Goal: Task Accomplishment & Management: Use online tool/utility

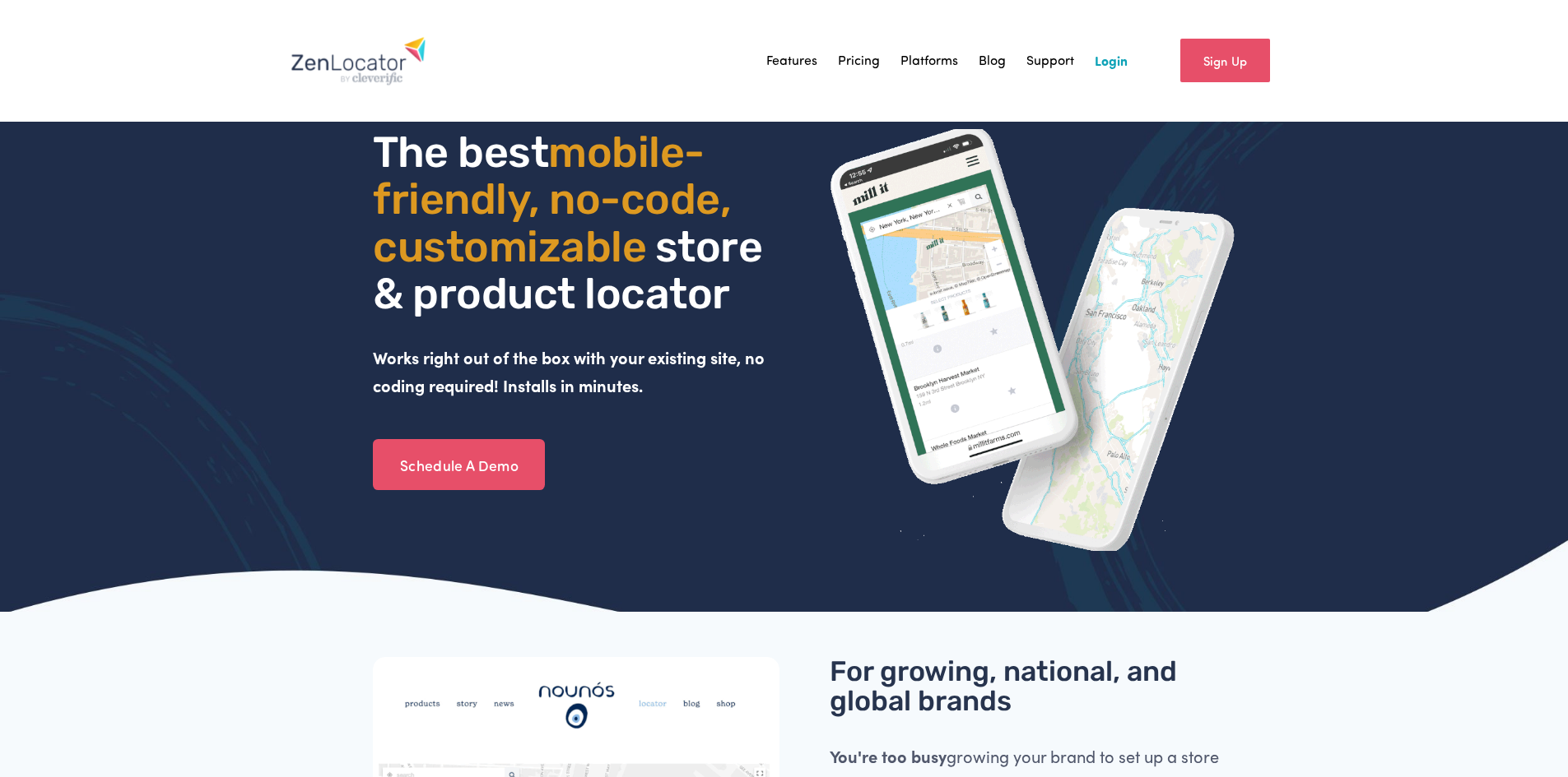
click at [1110, 55] on link "Login" at bounding box center [1111, 61] width 33 height 24
click at [268, 178] on div "The best mobile- friendly, no-code, customizable store & product locator Works …" at bounding box center [784, 369] width 1568 height 482
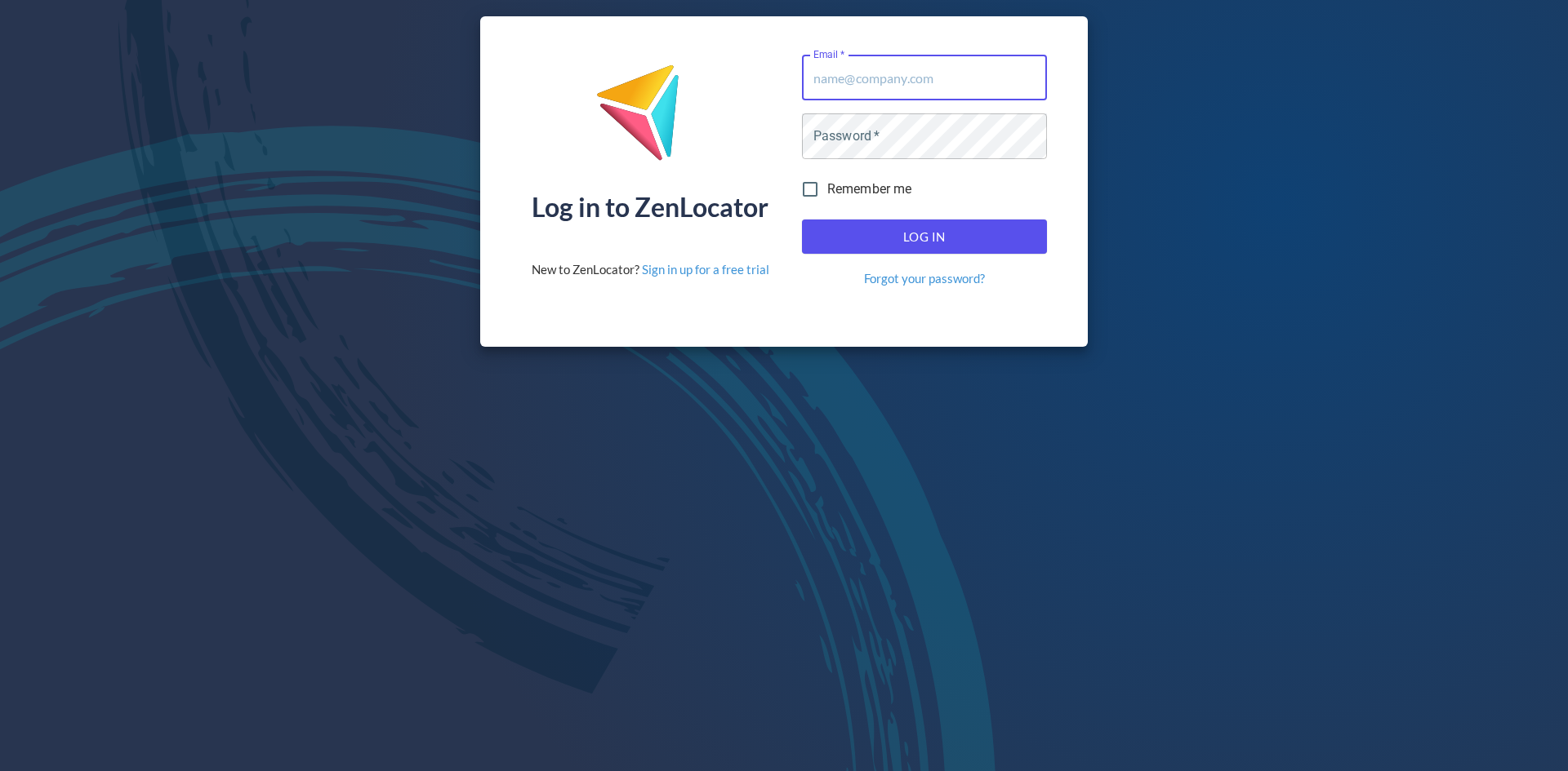
click at [959, 84] on input "Email   *" at bounding box center [925, 77] width 245 height 45
click at [901, 85] on input "Email   *" at bounding box center [925, 77] width 245 height 45
type input "alex@equisicecream.com"
click at [1019, 231] on span "Log In" at bounding box center [924, 237] width 209 height 21
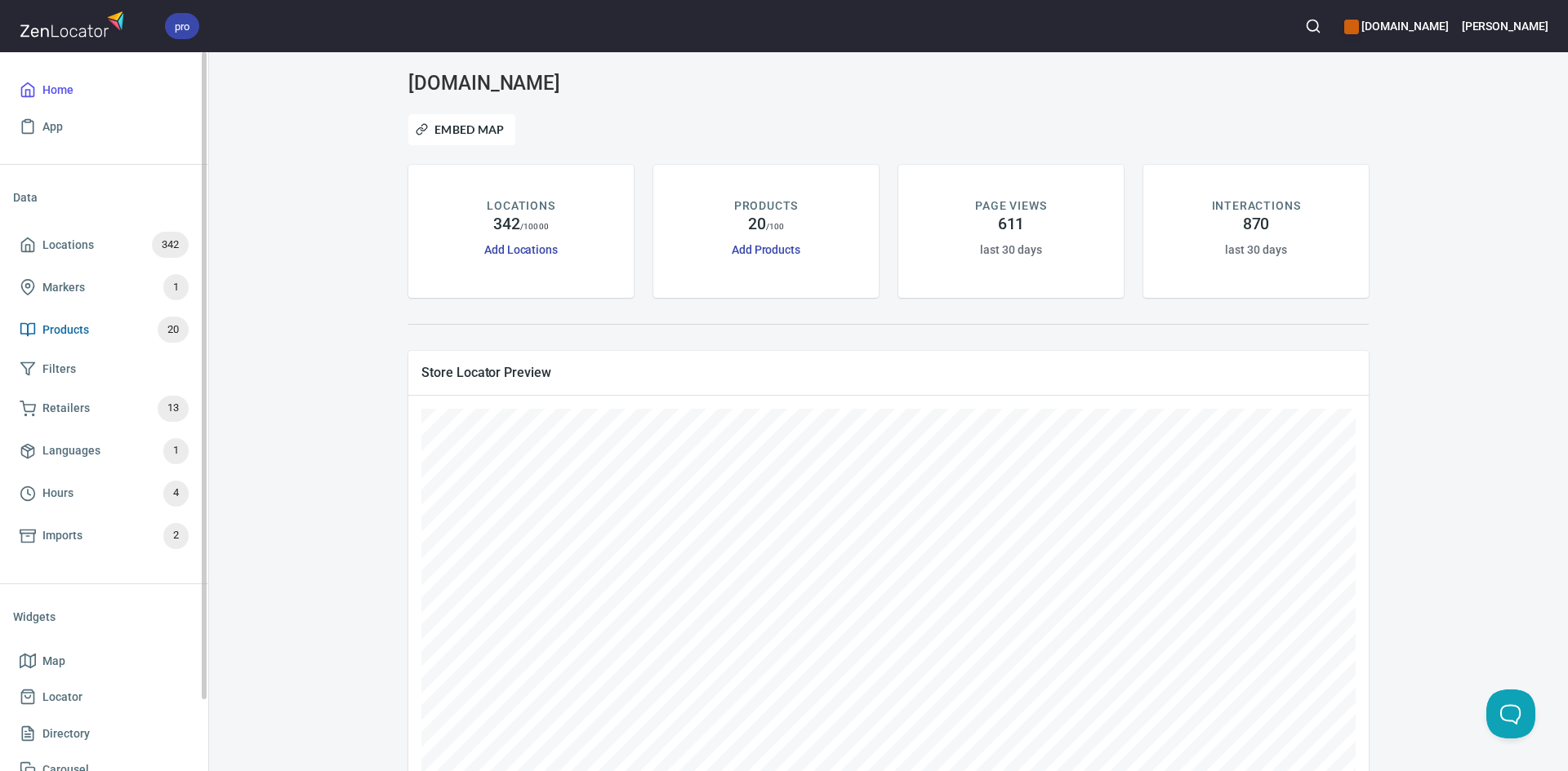
click at [83, 318] on span "Products 20" at bounding box center [104, 329] width 169 height 26
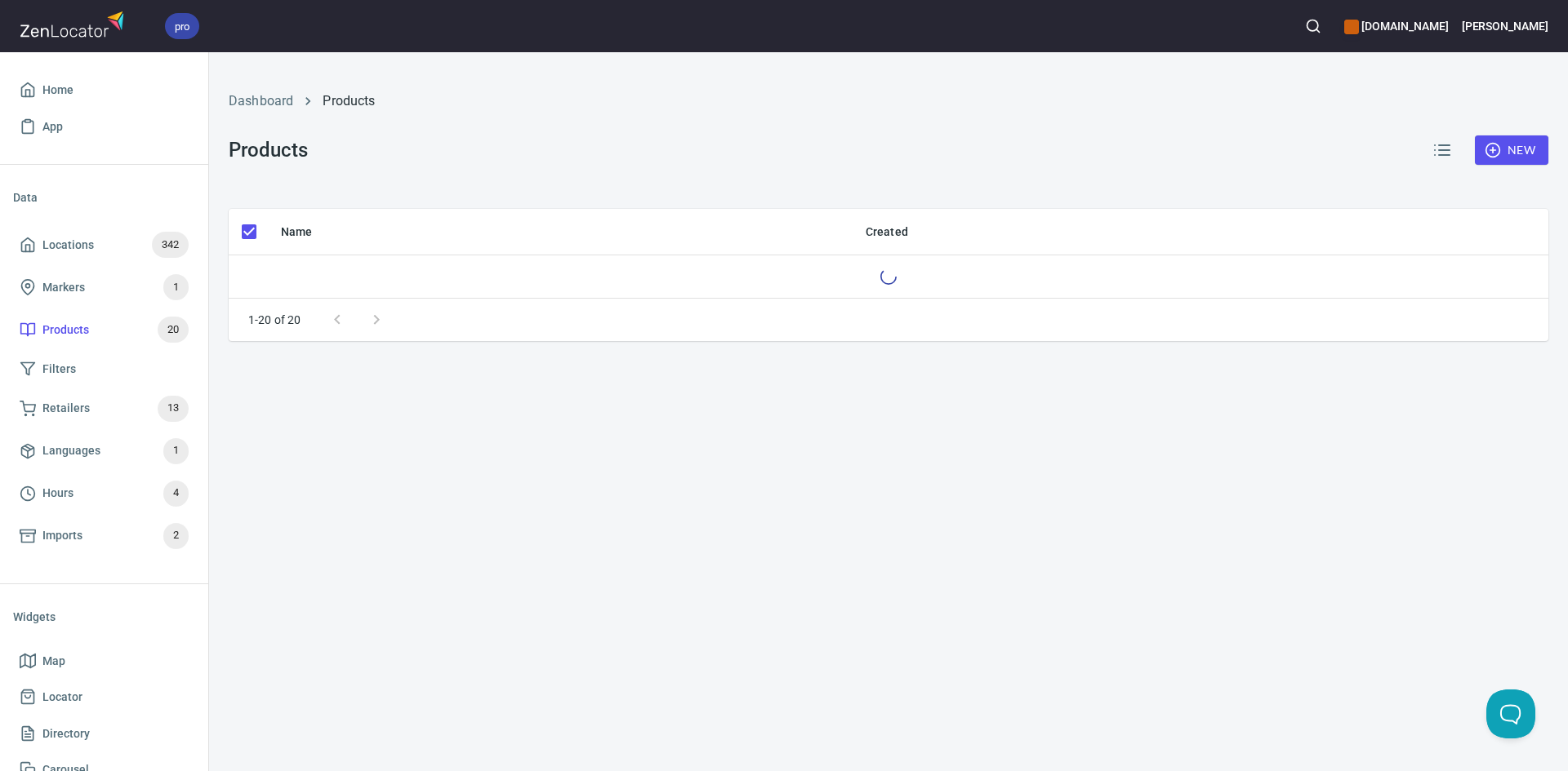
checkbox input "false"
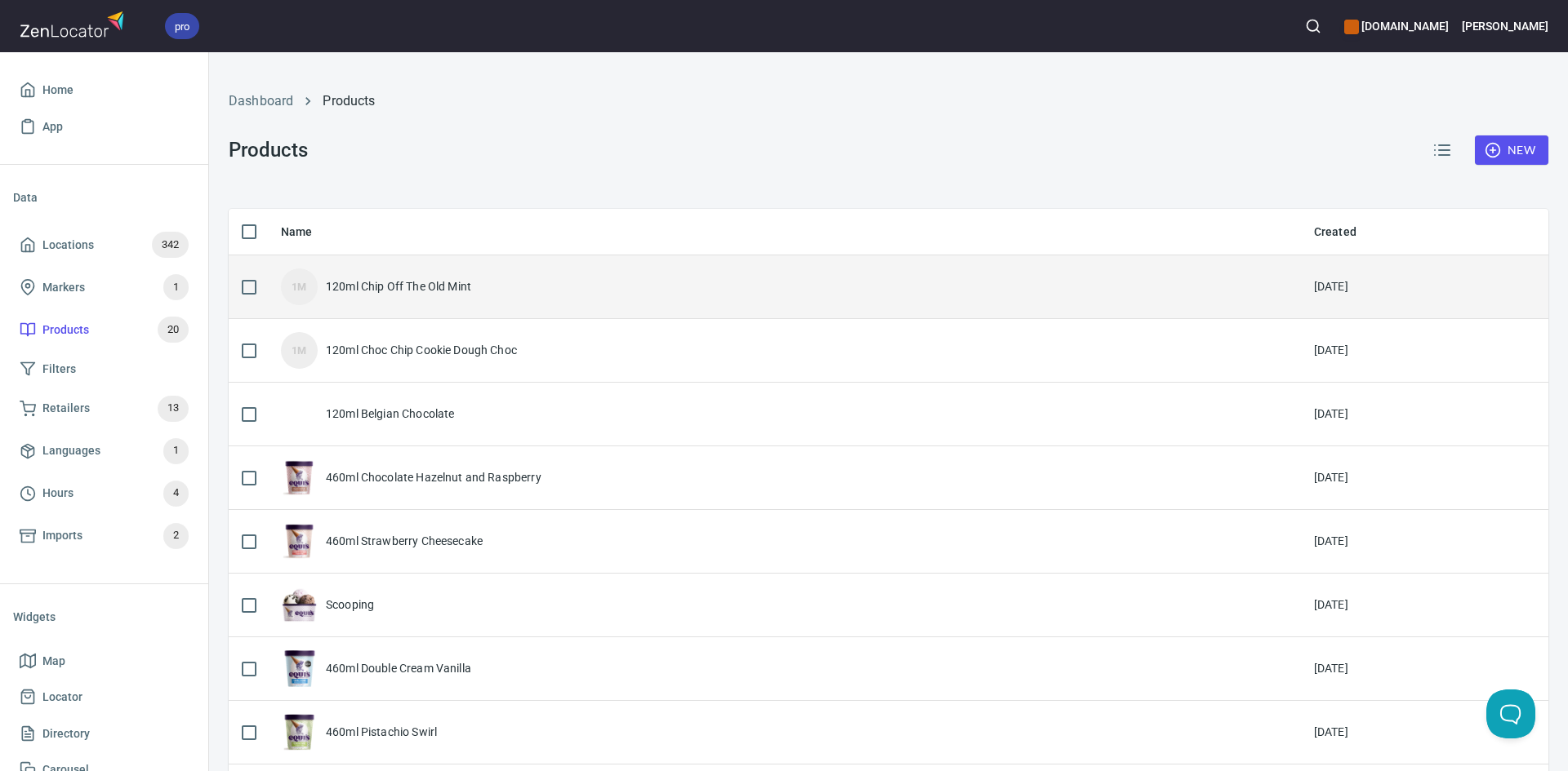
click at [246, 295] on input "checkbox" at bounding box center [249, 287] width 34 height 34
checkbox input "true"
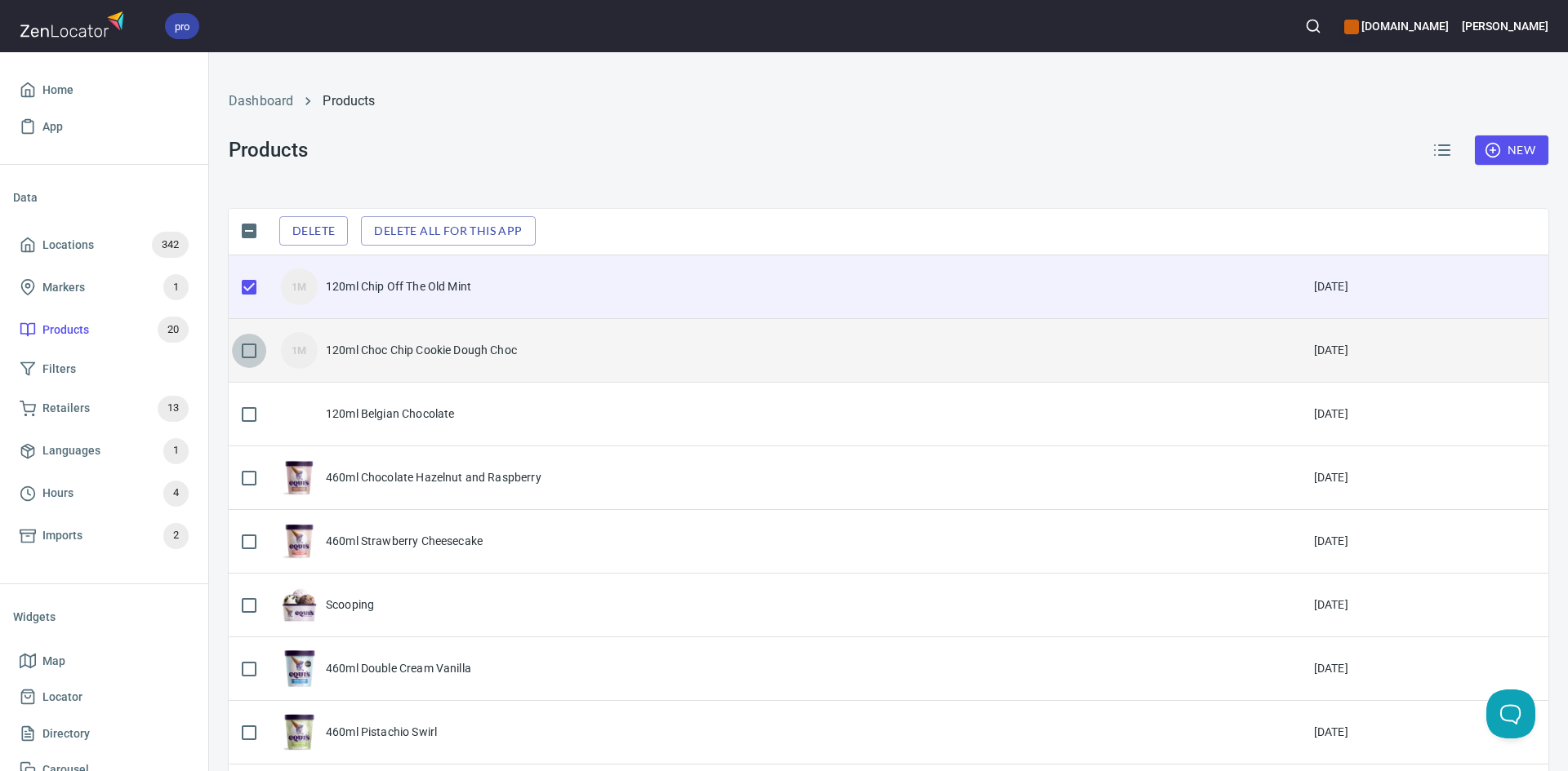
click at [253, 353] on input "checkbox" at bounding box center [249, 351] width 34 height 34
checkbox input "true"
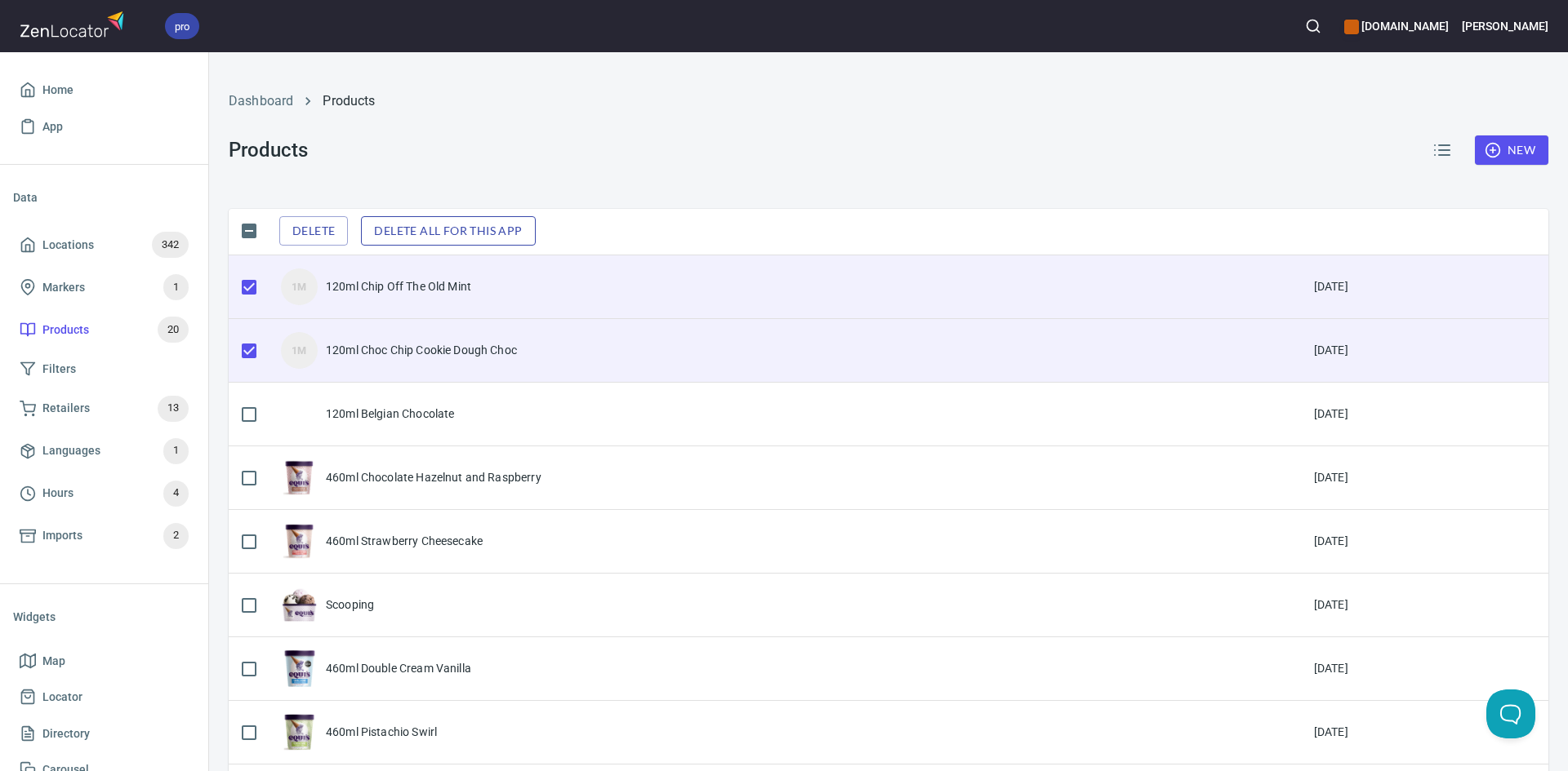
click at [447, 234] on span "Delete all for this app" at bounding box center [447, 231] width 148 height 20
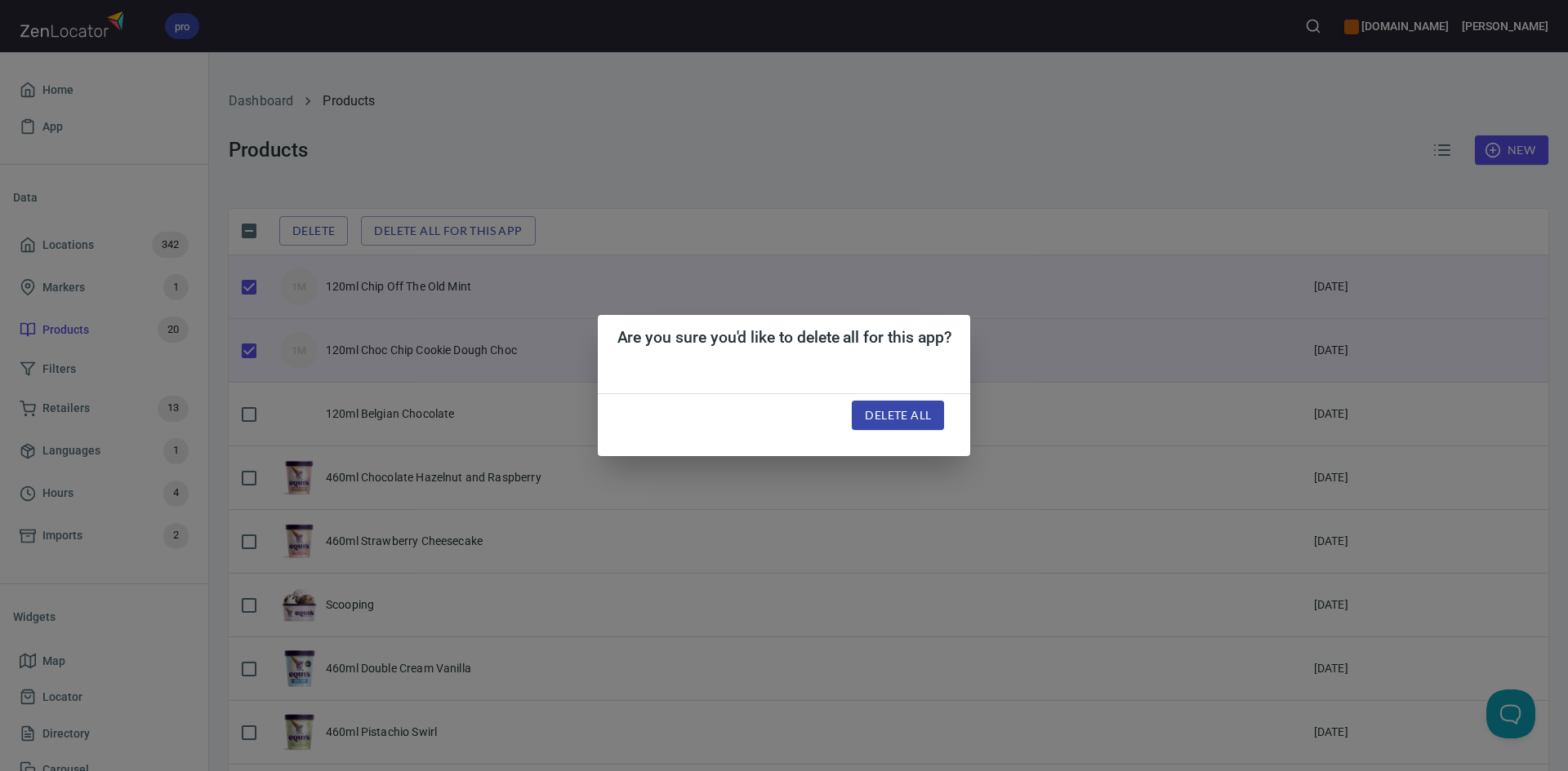
click at [916, 414] on span "Delete all" at bounding box center [897, 416] width 66 height 20
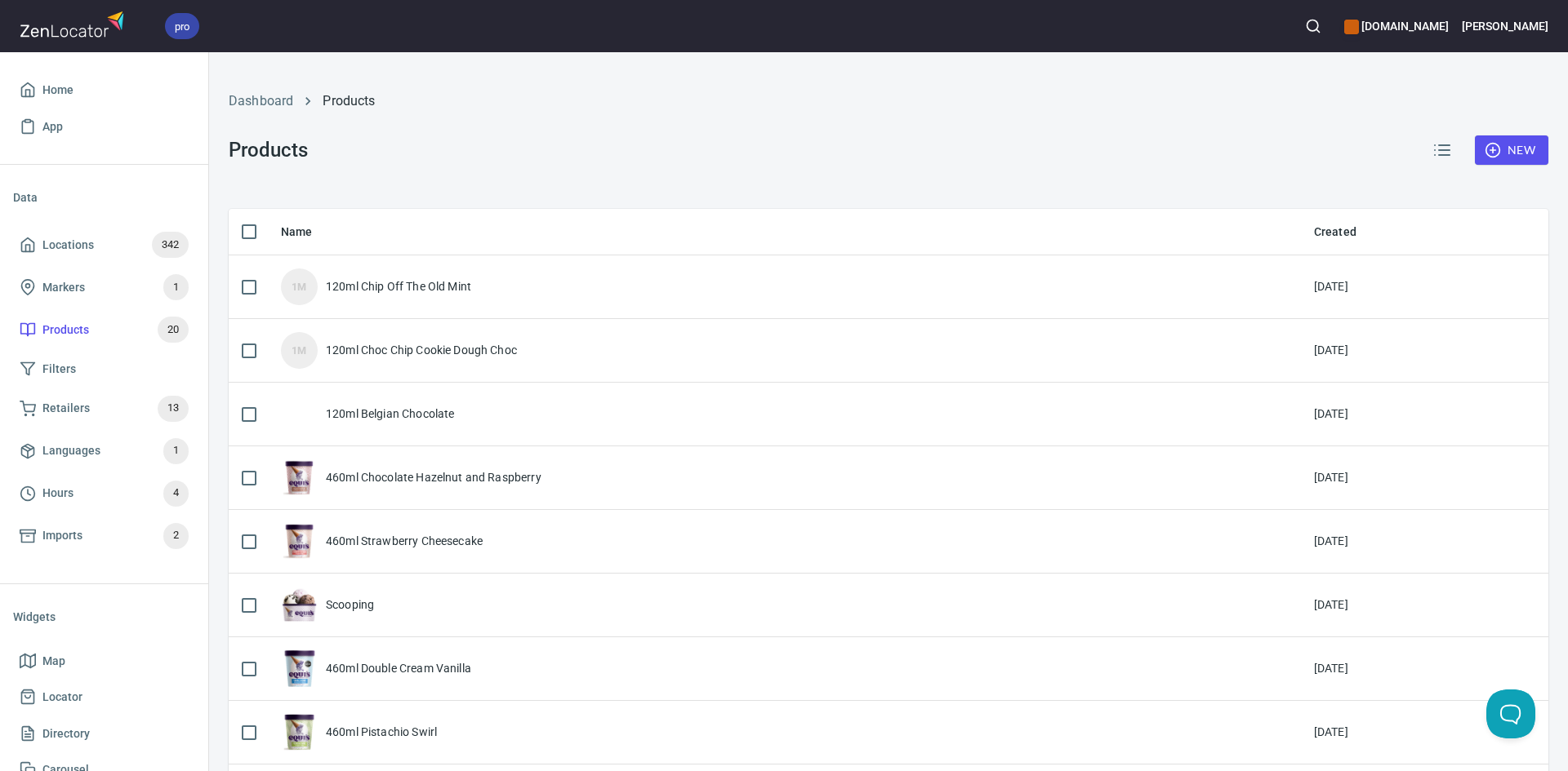
checkbox input "false"
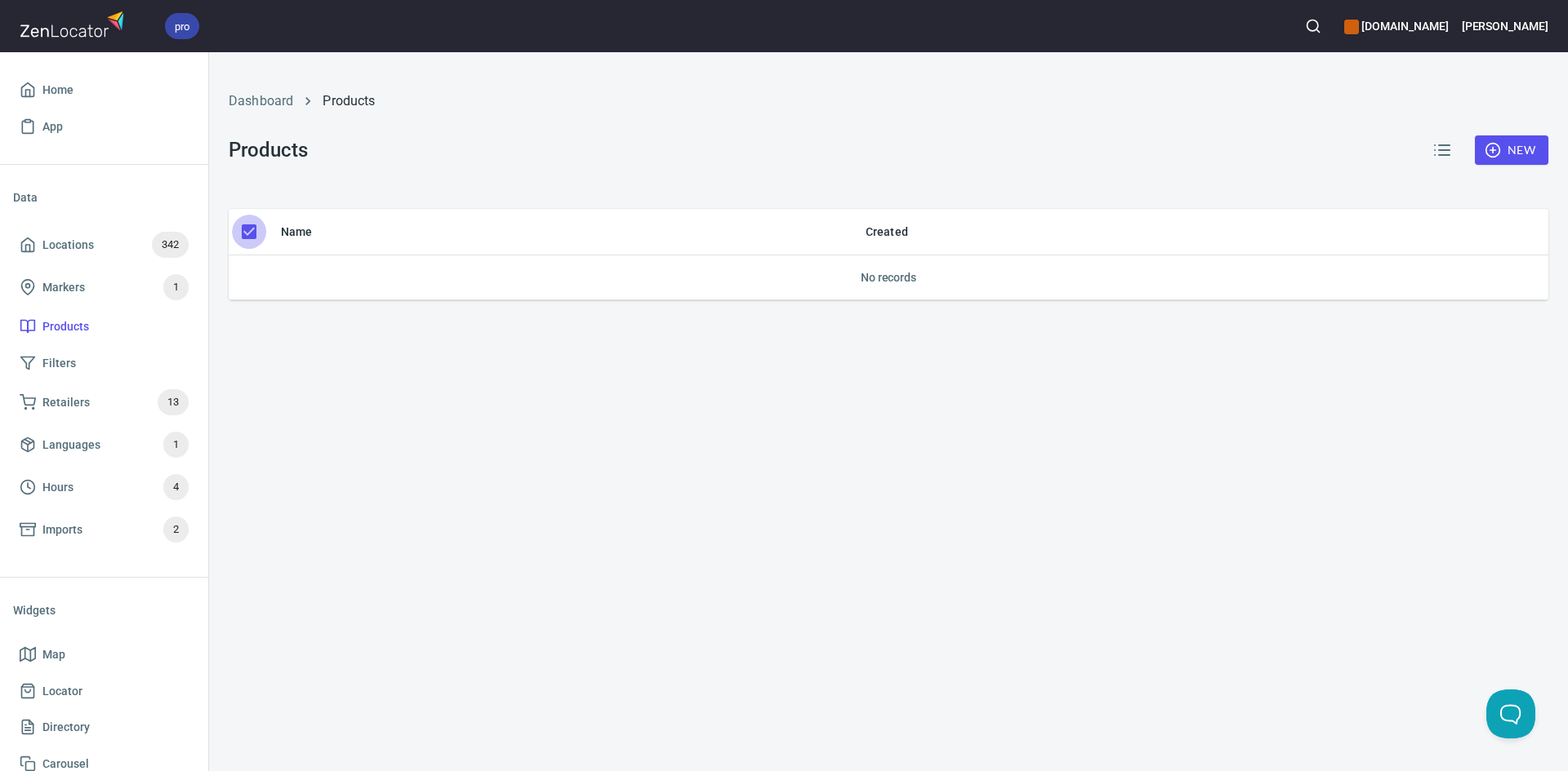
click at [261, 234] on input "checkbox" at bounding box center [249, 231] width 34 height 34
click at [248, 232] on input "checkbox" at bounding box center [249, 231] width 34 height 34
checkbox input "true"
click at [90, 364] on span "Filters" at bounding box center [104, 364] width 169 height 20
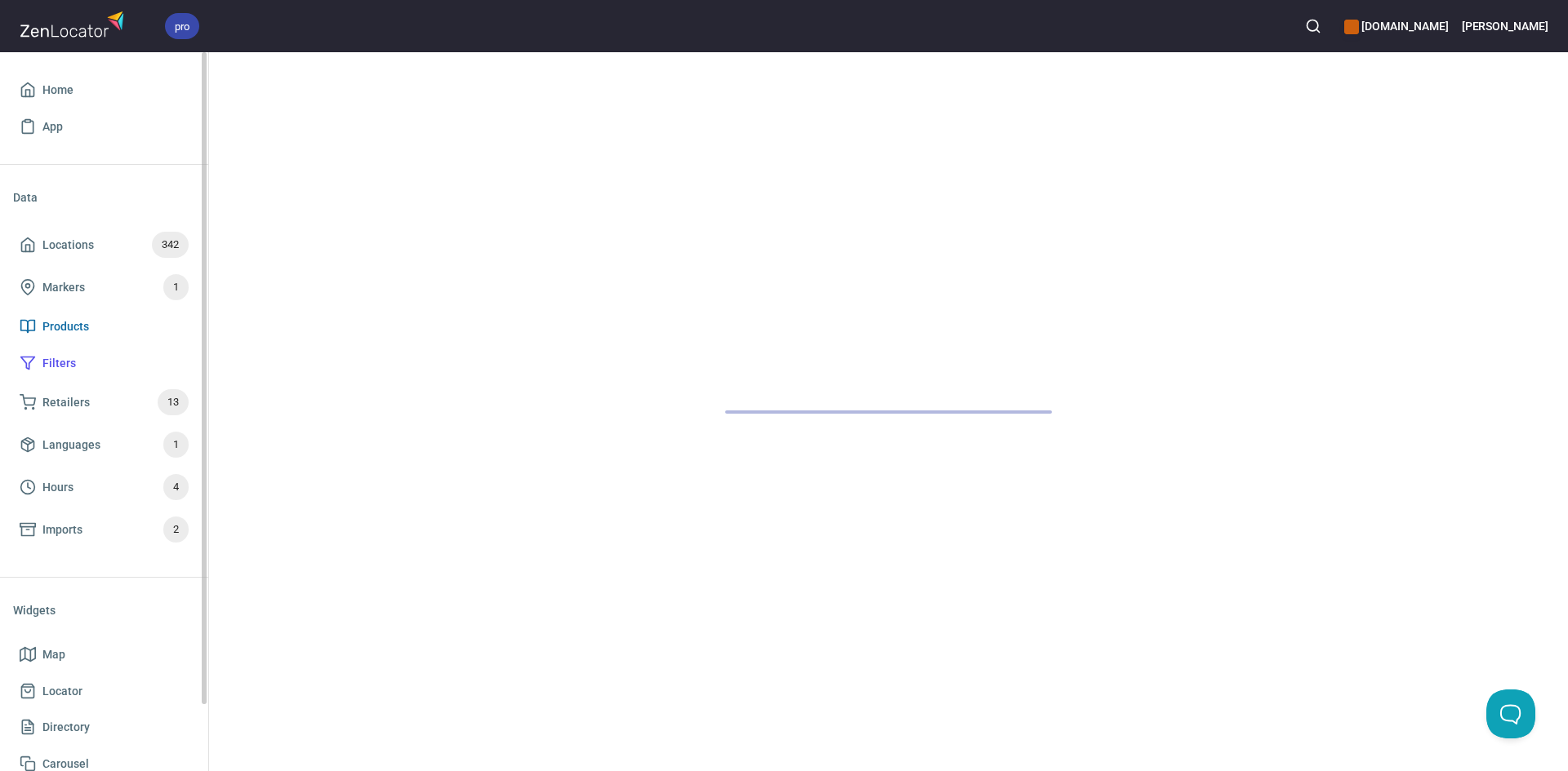
click at [101, 329] on span "Products" at bounding box center [104, 327] width 169 height 20
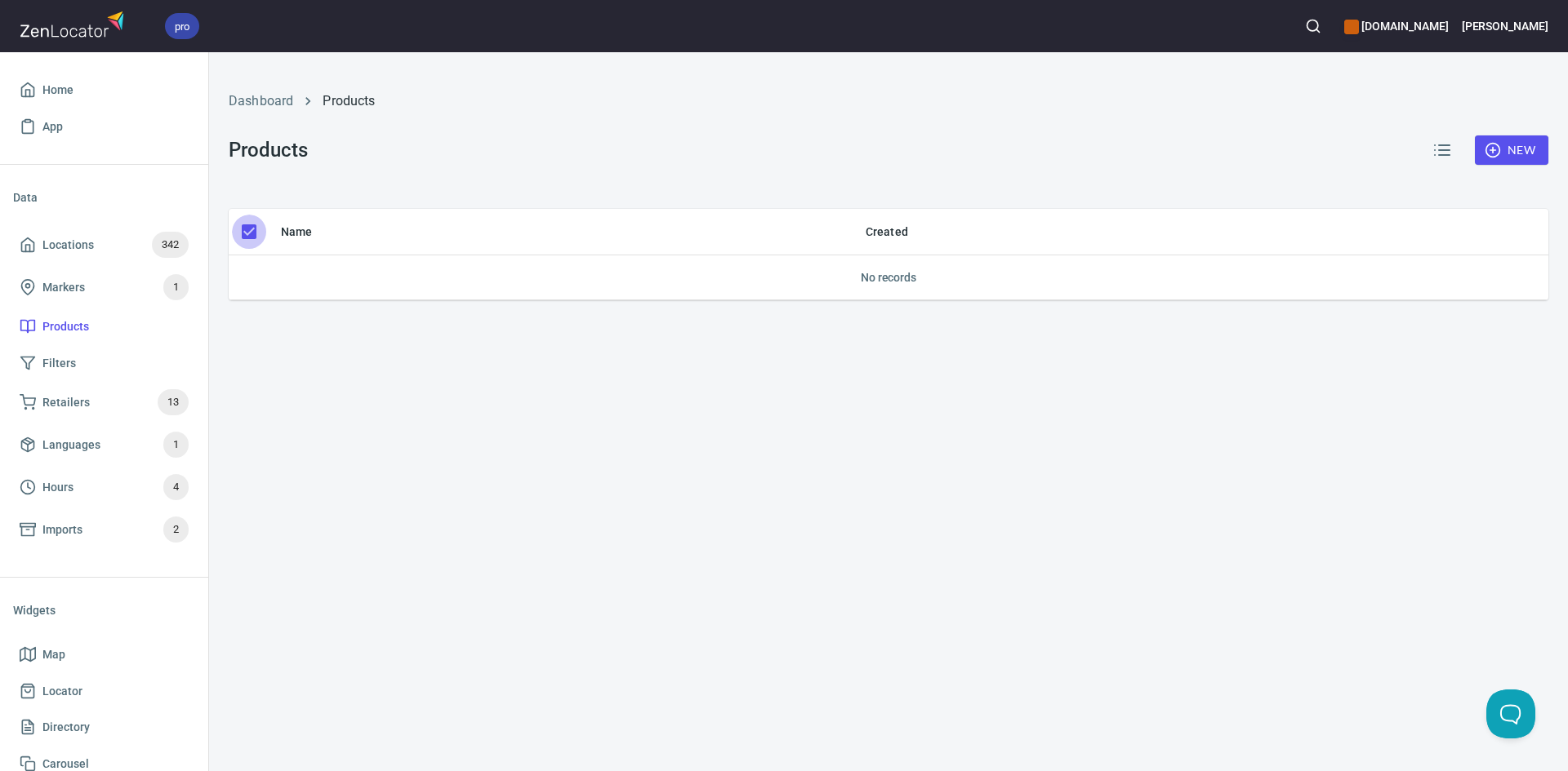
click at [259, 232] on input "checkbox" at bounding box center [249, 231] width 34 height 34
checkbox input "true"
click at [429, 386] on div "Dashboard Products Products New Name Created No records" at bounding box center [888, 411] width 1359 height 719
click at [267, 220] on th at bounding box center [248, 232] width 39 height 46
click at [250, 232] on input "checkbox" at bounding box center [249, 231] width 34 height 34
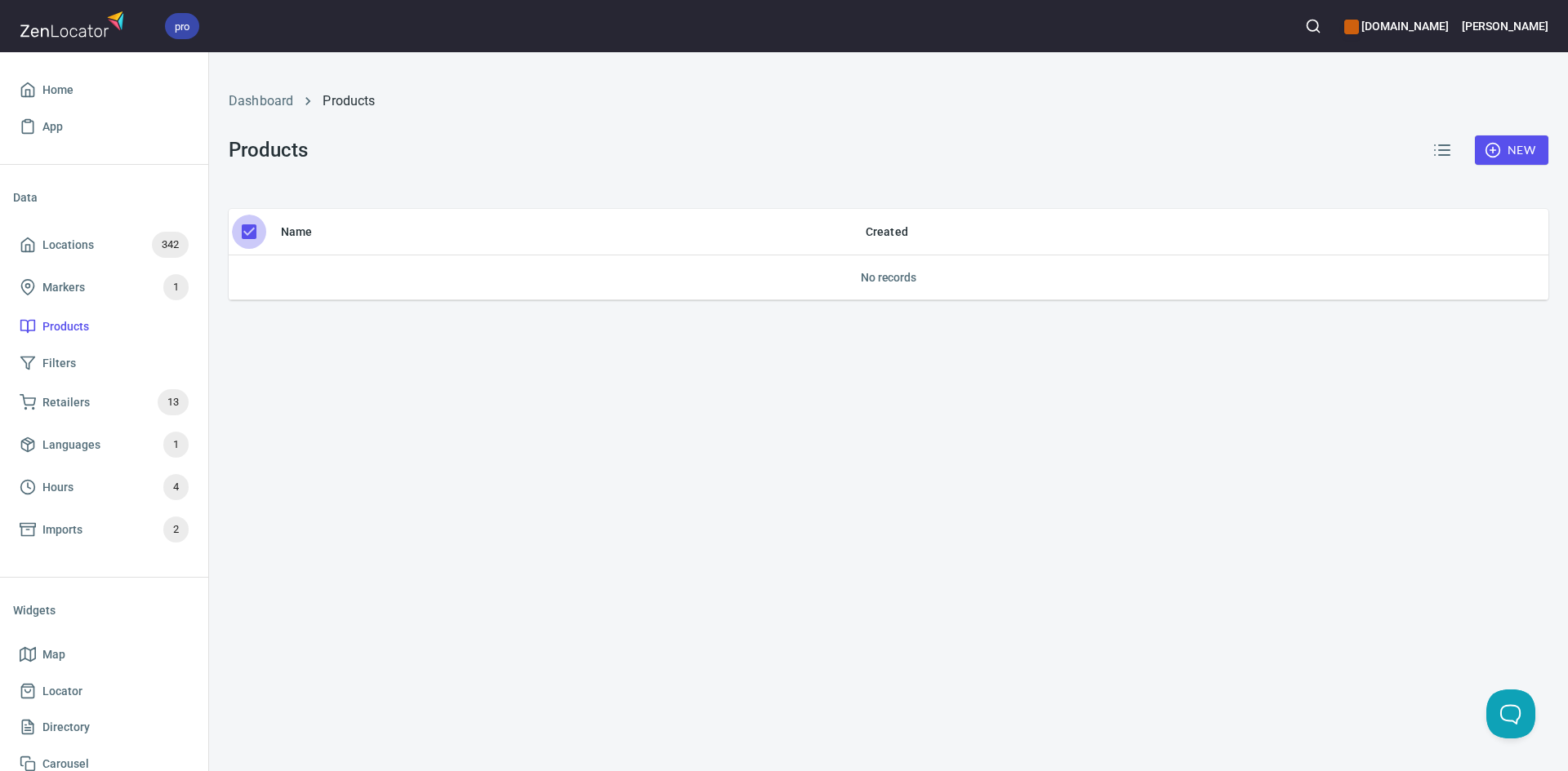
checkbox input "true"
click at [1492, 147] on icon "button" at bounding box center [1493, 150] width 17 height 17
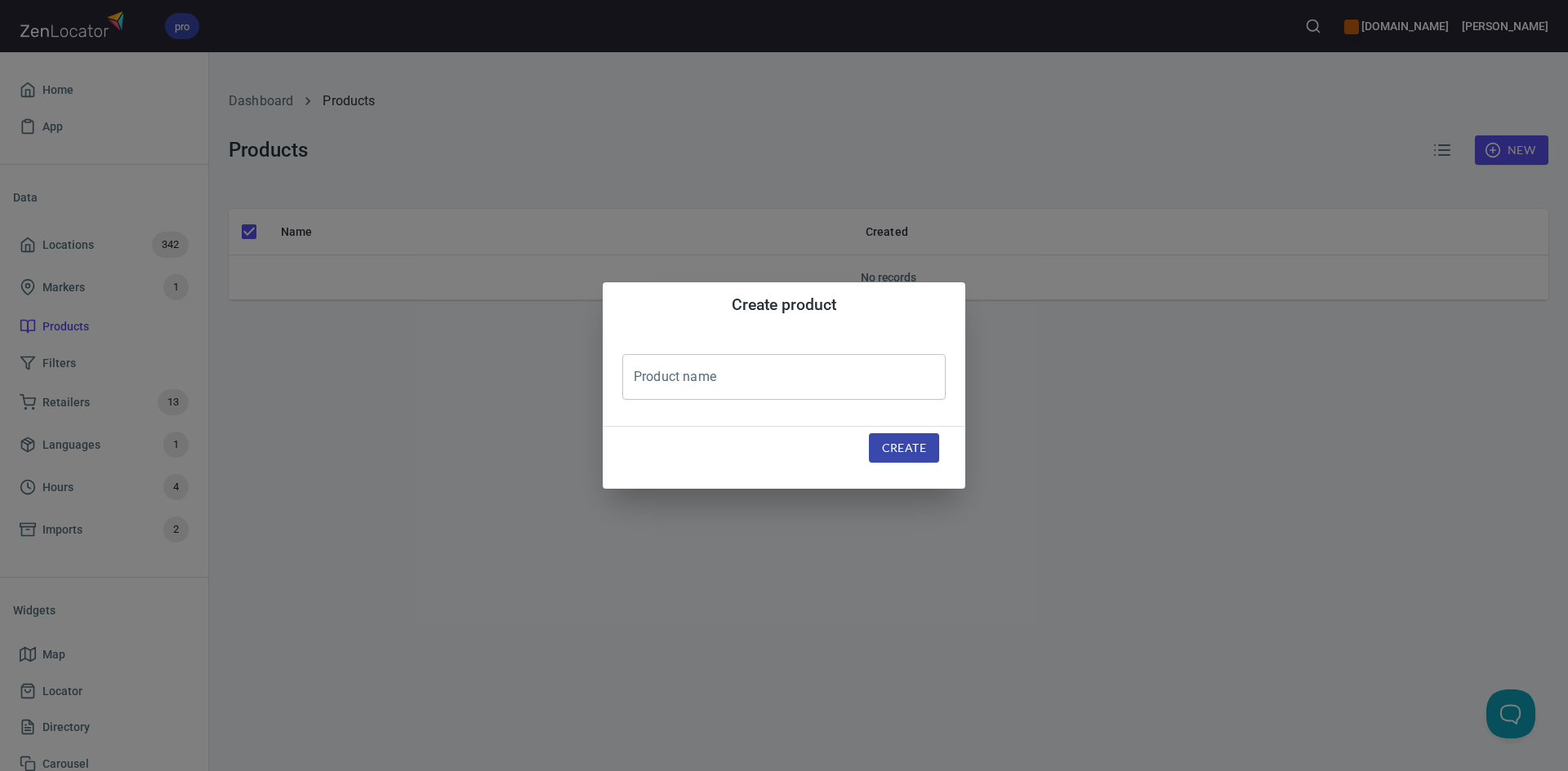
drag, startPoint x: 670, startPoint y: 403, endPoint x: 687, endPoint y: 379, distance: 29.4
click at [675, 396] on div "Product name Product name" at bounding box center [784, 378] width 363 height 98
click at [687, 379] on input "text" at bounding box center [784, 377] width 323 height 45
click at [687, 379] on input "text" at bounding box center [784, 377] width 323 height 45
click at [746, 392] on input "text" at bounding box center [784, 377] width 323 height 45
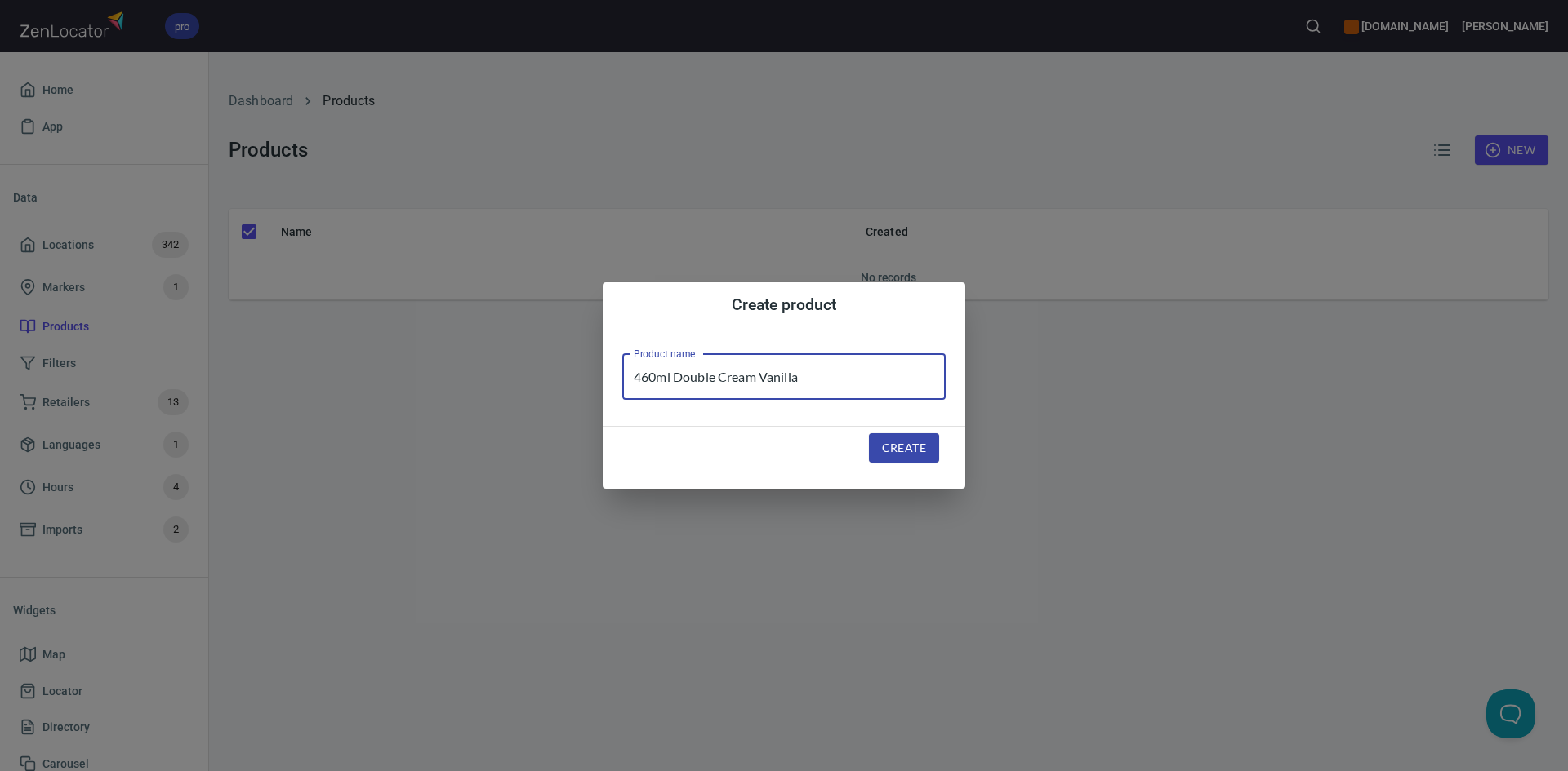
type input "460ml Double Cream Vanilla"
click at [924, 445] on span "Create" at bounding box center [903, 448] width 44 height 20
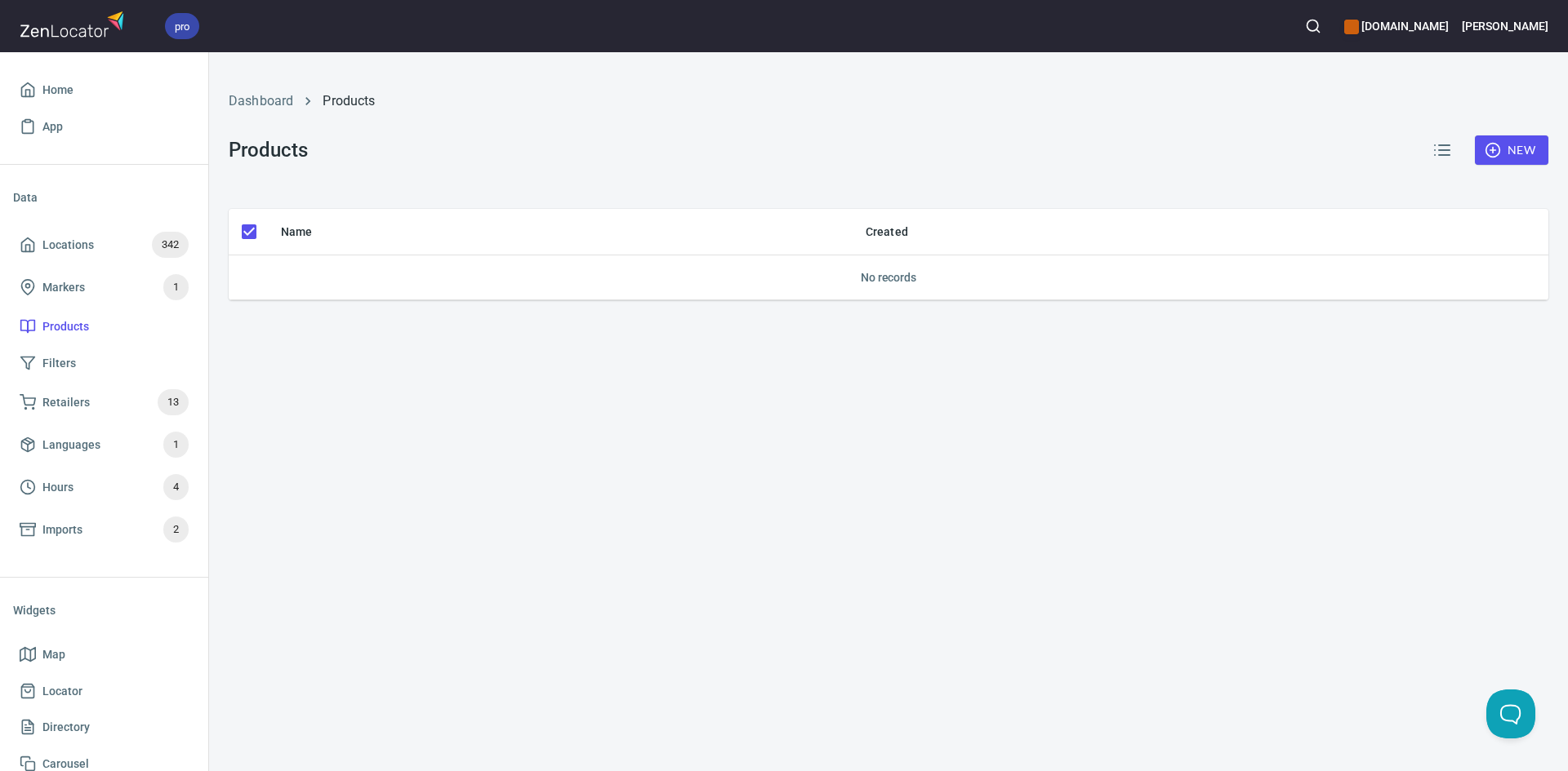
checkbox input "false"
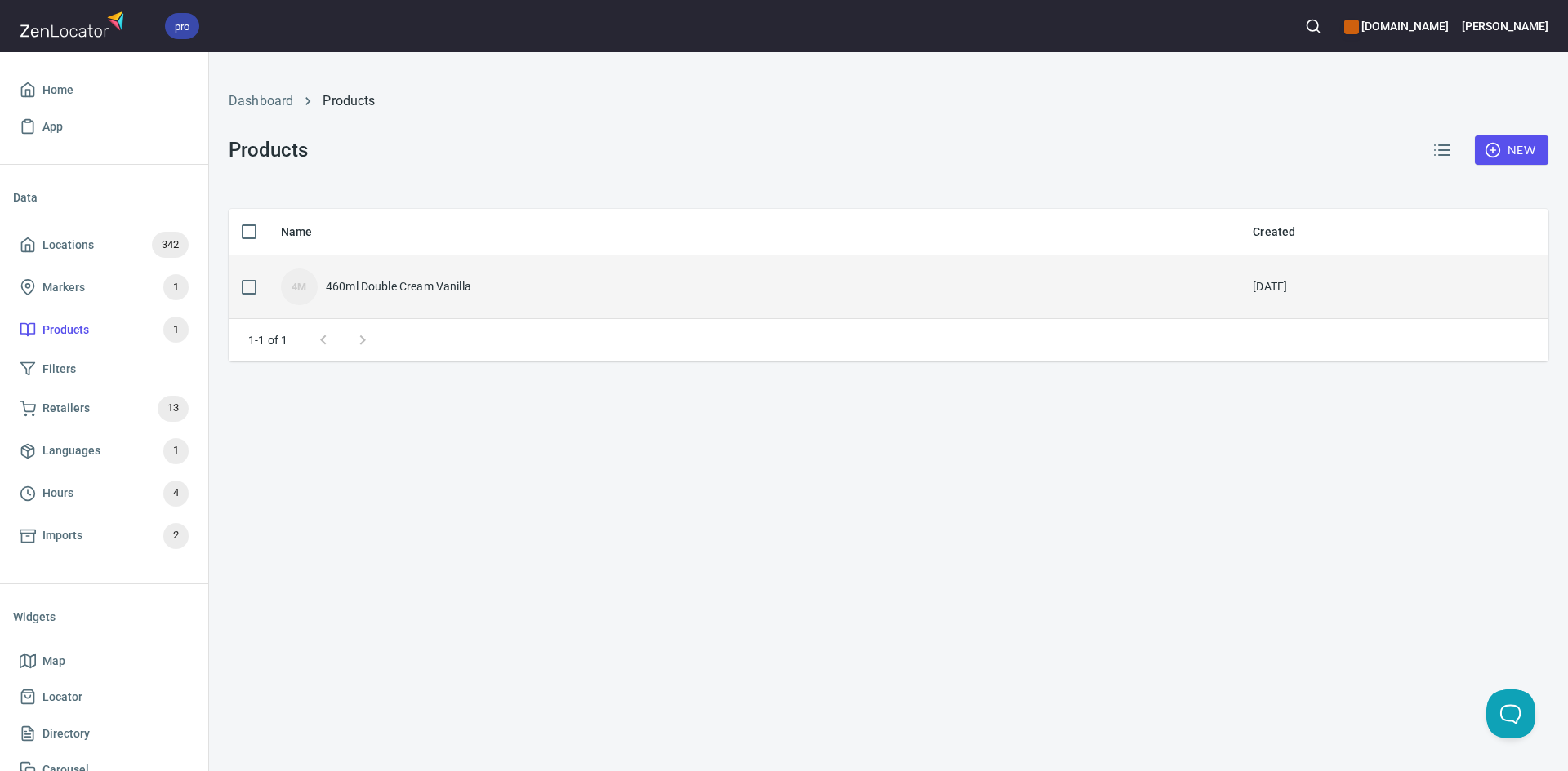
click at [421, 276] on div "4M 460ml Double Cream Vanilla" at bounding box center [754, 287] width 946 height 37
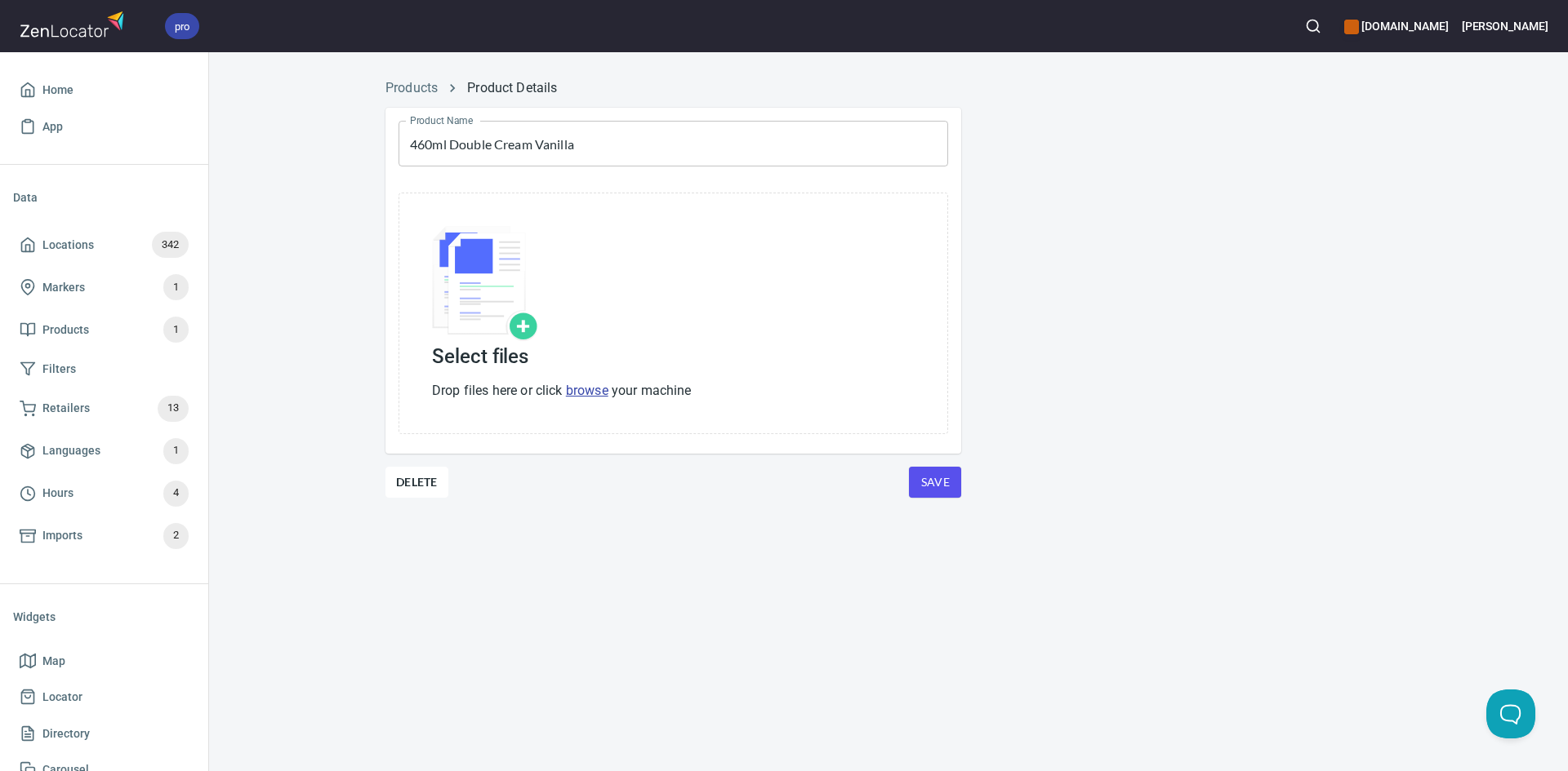
click at [592, 403] on div "Select files Drop files here or click browse your machine" at bounding box center [673, 314] width 550 height 241
click at [591, 394] on link "browse" at bounding box center [588, 391] width 43 height 16
click at [409, 445] on div "Select files Drop files here or click browse your machine" at bounding box center [673, 314] width 576 height 267
click at [588, 392] on link "browse" at bounding box center [588, 391] width 43 height 16
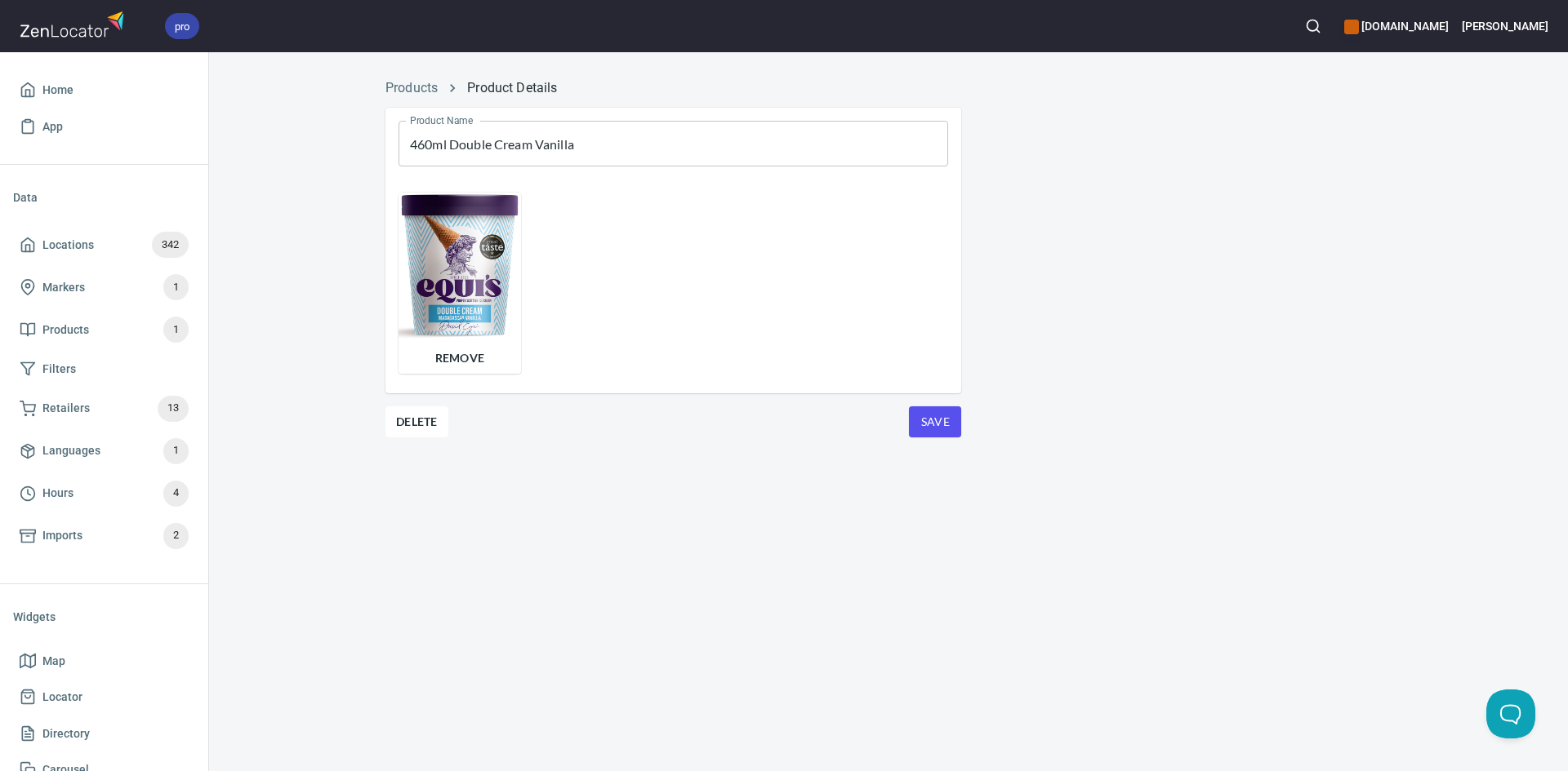
click at [942, 441] on div "Product Name 460ml Double Cream Vanilla Product Name Remove Delete Save" at bounding box center [673, 292] width 602 height 395
click at [943, 421] on span "Save" at bounding box center [935, 422] width 26 height 20
click at [435, 88] on link "Products" at bounding box center [411, 87] width 52 height 16
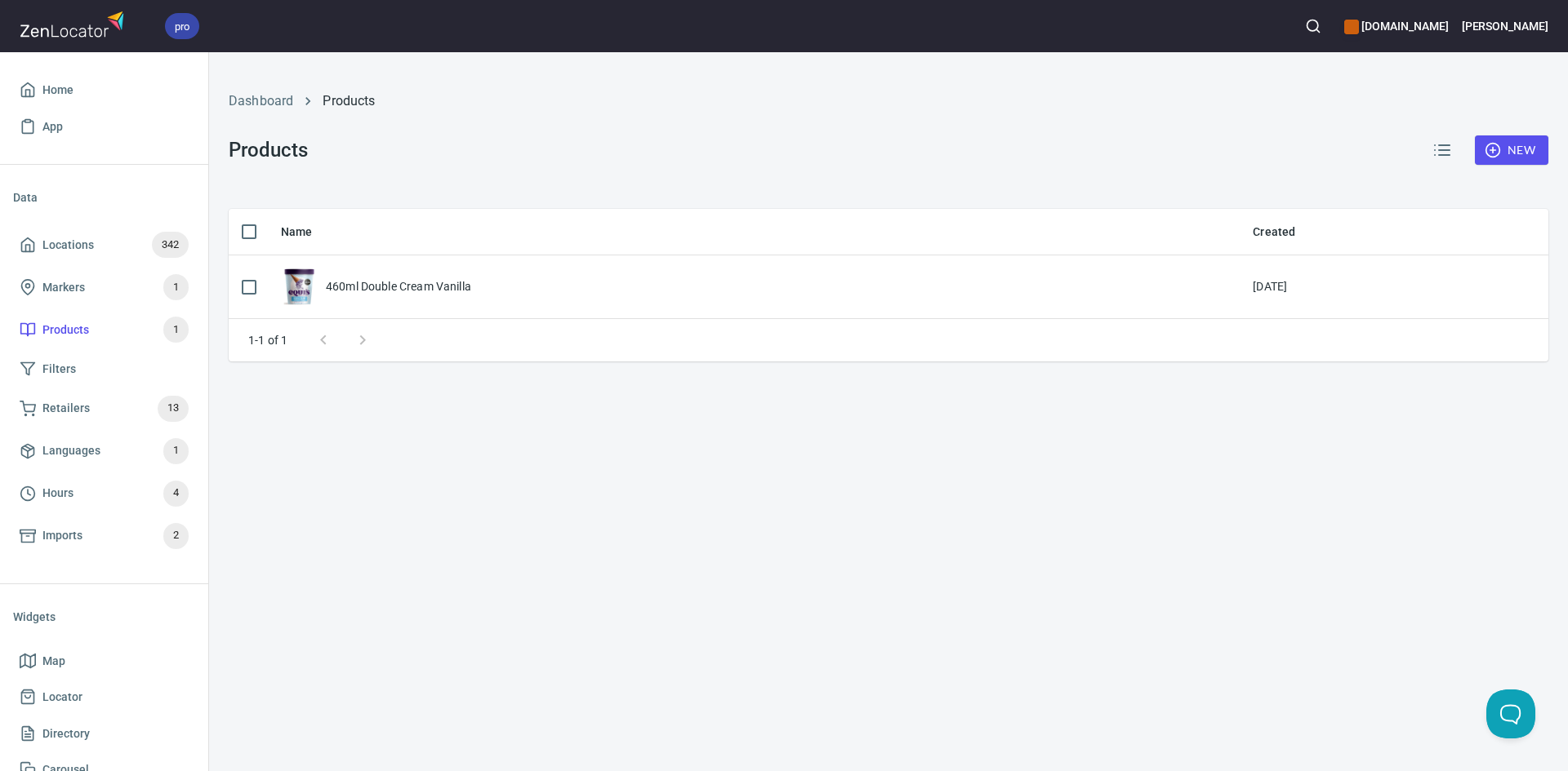
click at [1507, 148] on span "New" at bounding box center [1511, 150] width 47 height 20
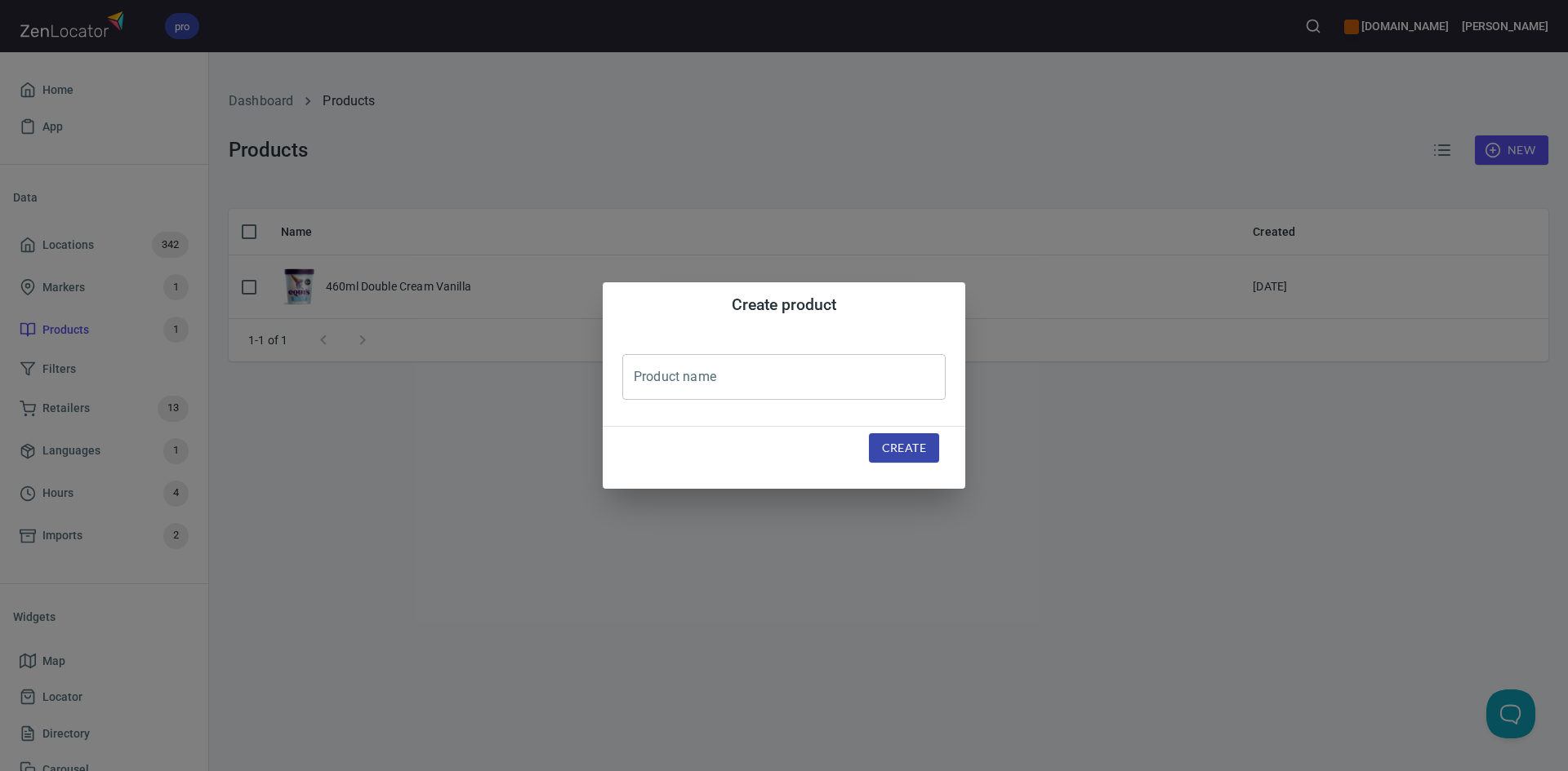
click at [760, 384] on input "text" at bounding box center [784, 377] width 323 height 45
click at [760, 384] on input "120ml" at bounding box center [784, 377] width 323 height 45
type input "120ml Double Cream Vanilla"
click at [904, 444] on span "Create" at bounding box center [903, 448] width 44 height 20
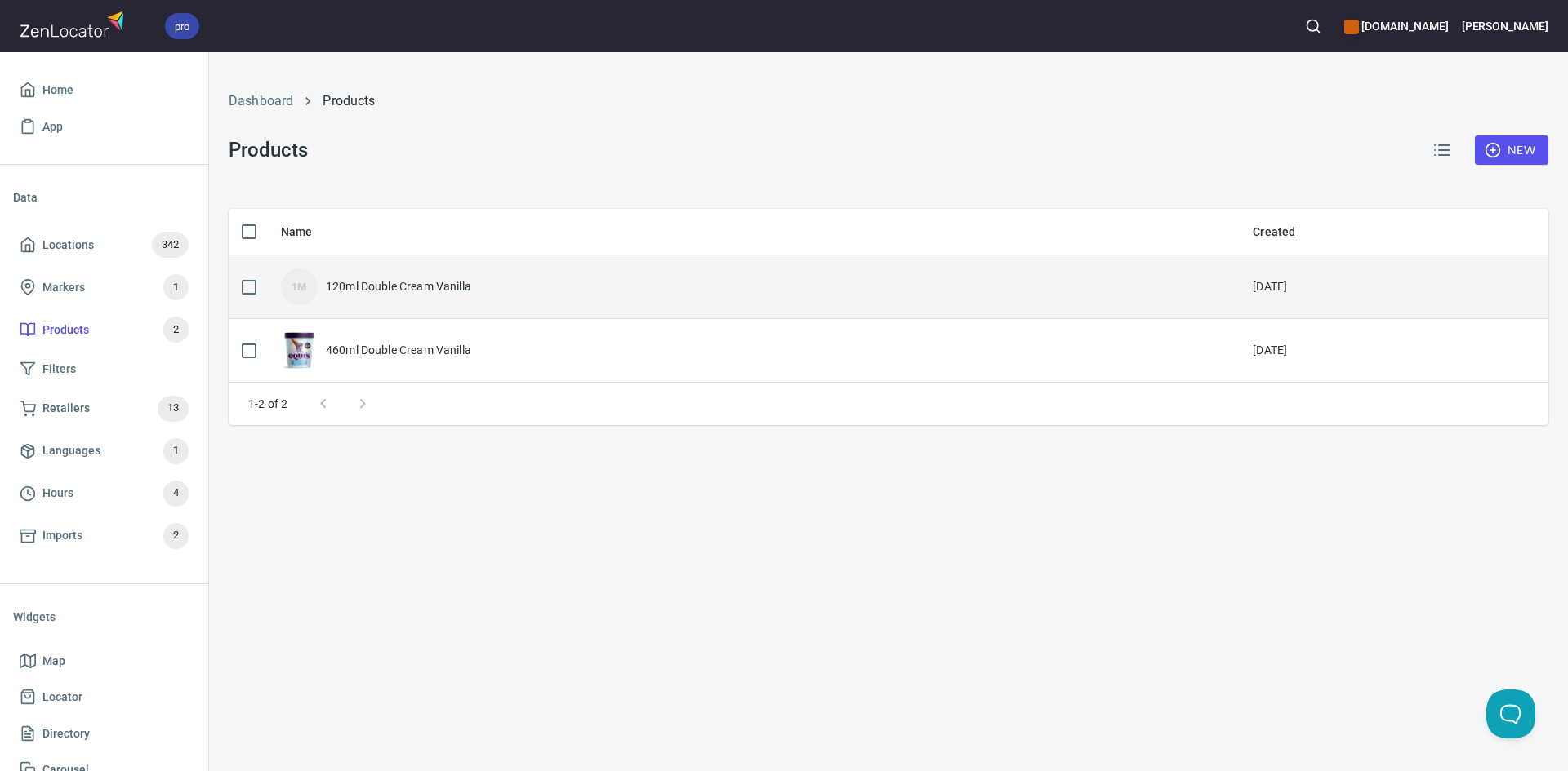
click at [364, 275] on div "1M 120ml Double Cream Vanilla" at bounding box center [754, 287] width 946 height 37
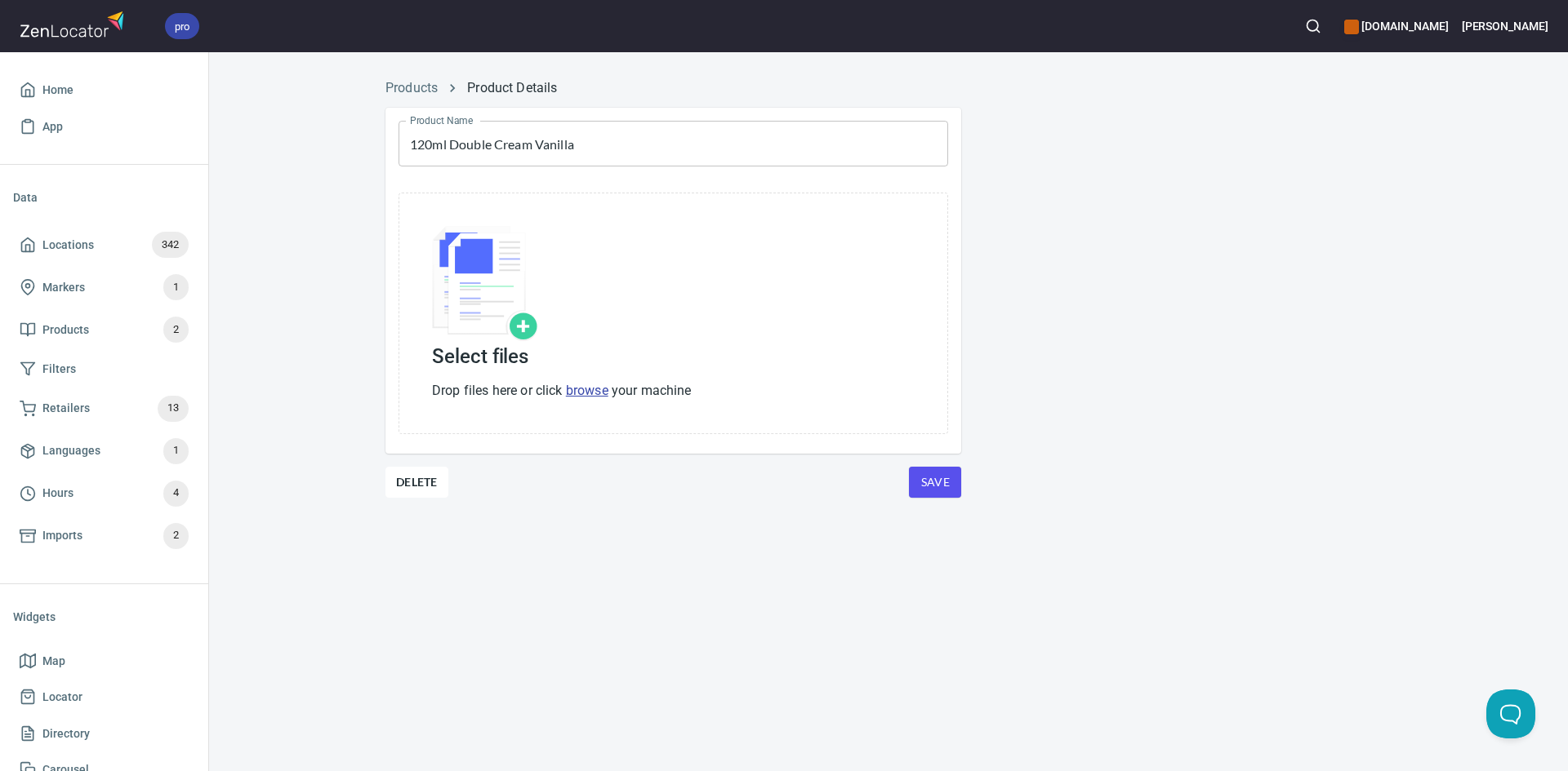
click at [508, 315] on img at bounding box center [485, 284] width 106 height 115
click at [526, 332] on img at bounding box center [485, 284] width 106 height 115
click at [573, 400] on p "Drop files here or click browse your machine" at bounding box center [562, 391] width 260 height 19
click at [583, 389] on link "browse" at bounding box center [588, 391] width 43 height 16
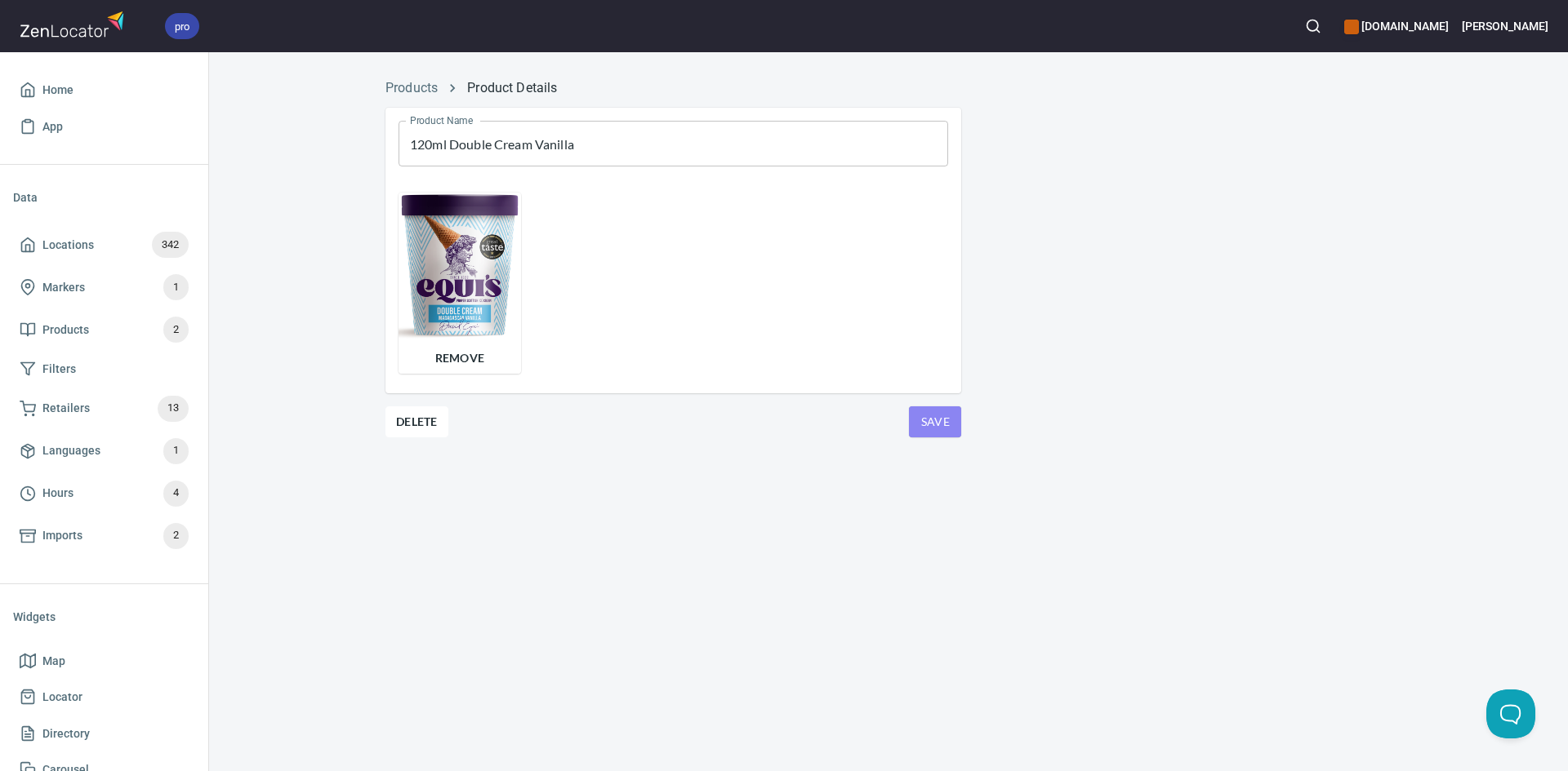
click at [958, 426] on button "Save" at bounding box center [935, 421] width 52 height 31
click at [437, 84] on link "Products" at bounding box center [411, 87] width 52 height 16
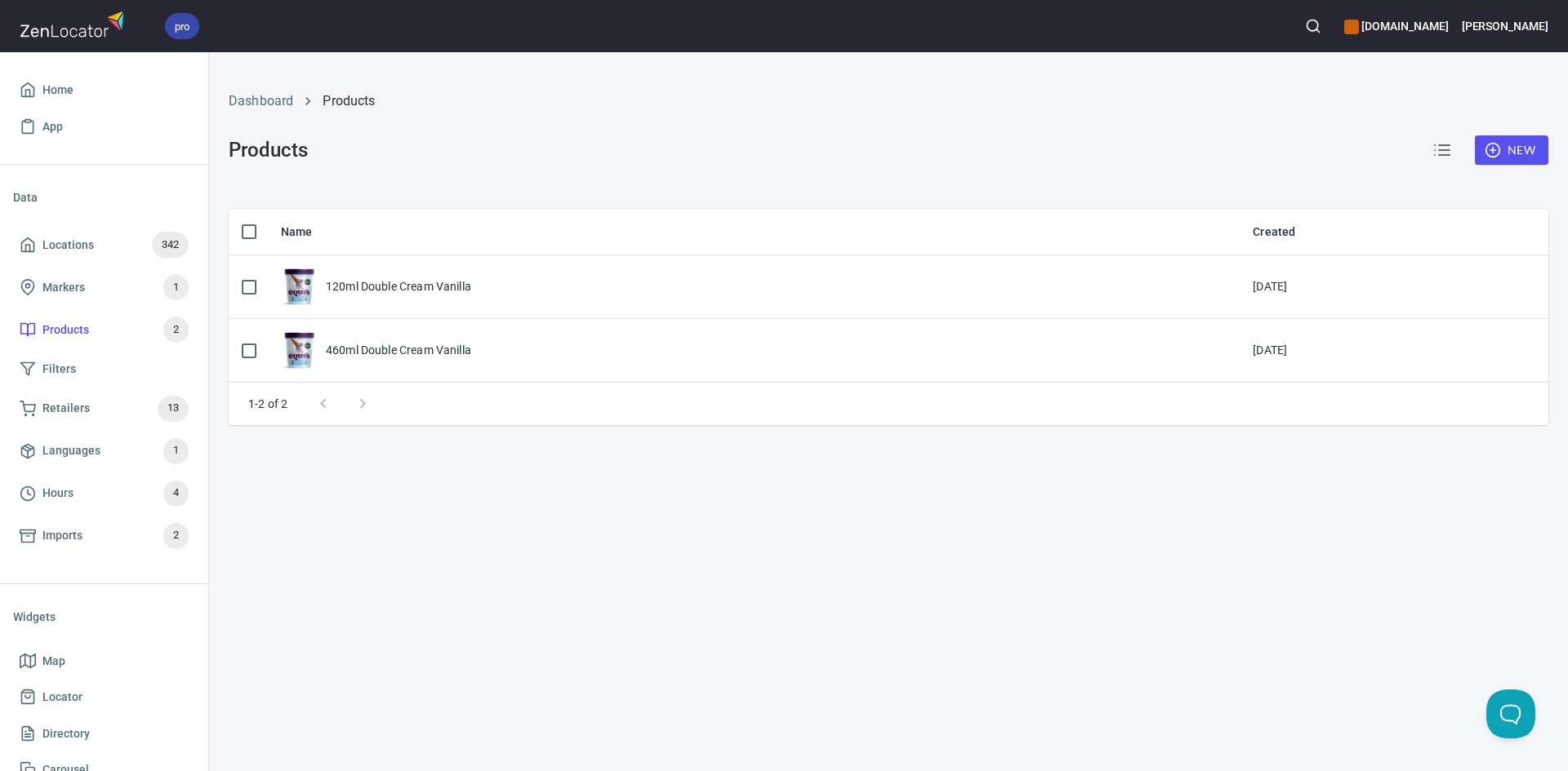
click at [1536, 178] on div "New" at bounding box center [1485, 149] width 146 height 58
click at [1515, 145] on span "New" at bounding box center [1511, 150] width 47 height 20
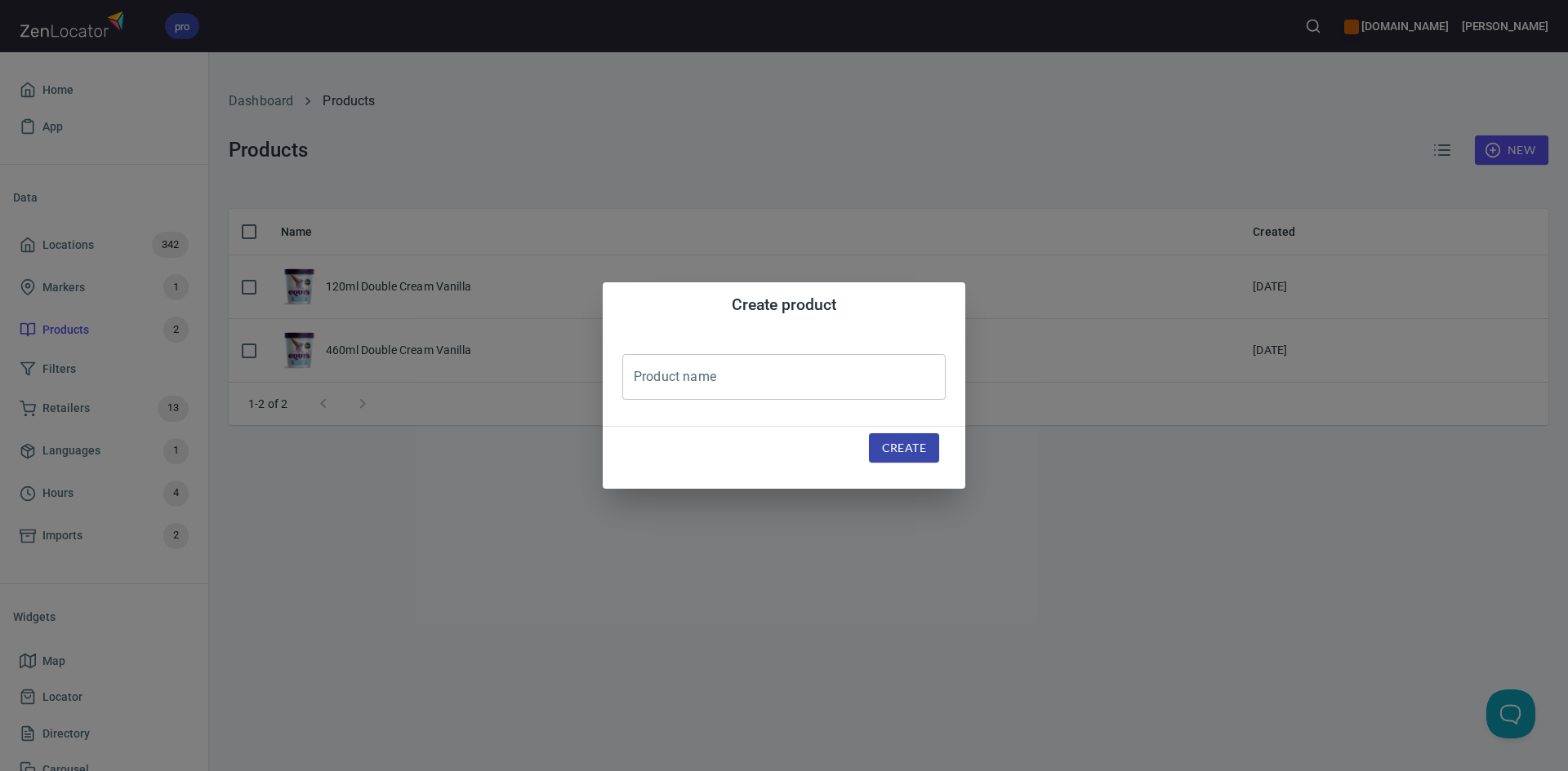
click at [882, 585] on div "Create product Product name Product name Create" at bounding box center [784, 385] width 1568 height 771
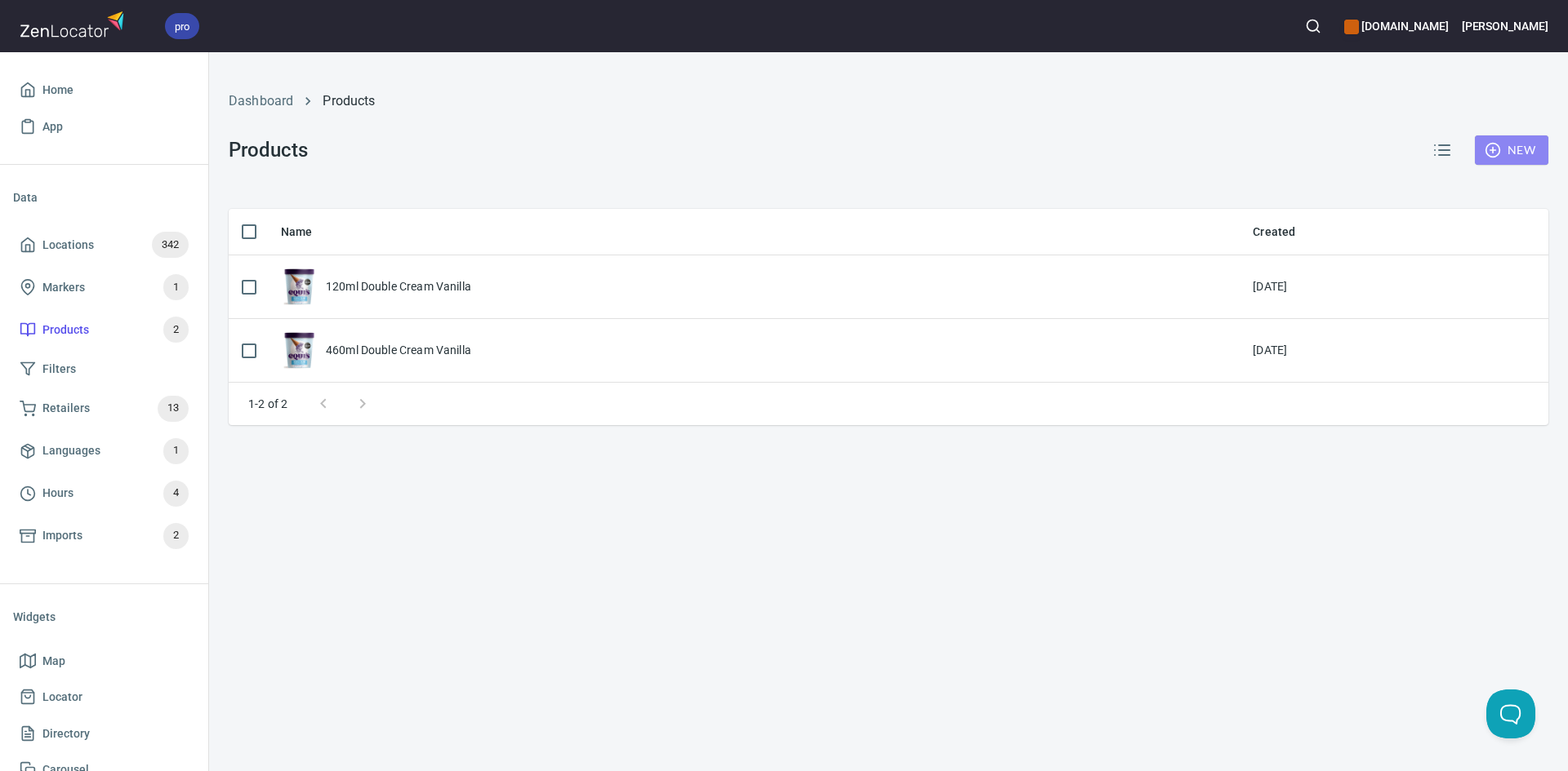
click at [1502, 141] on span "New" at bounding box center [1511, 150] width 47 height 20
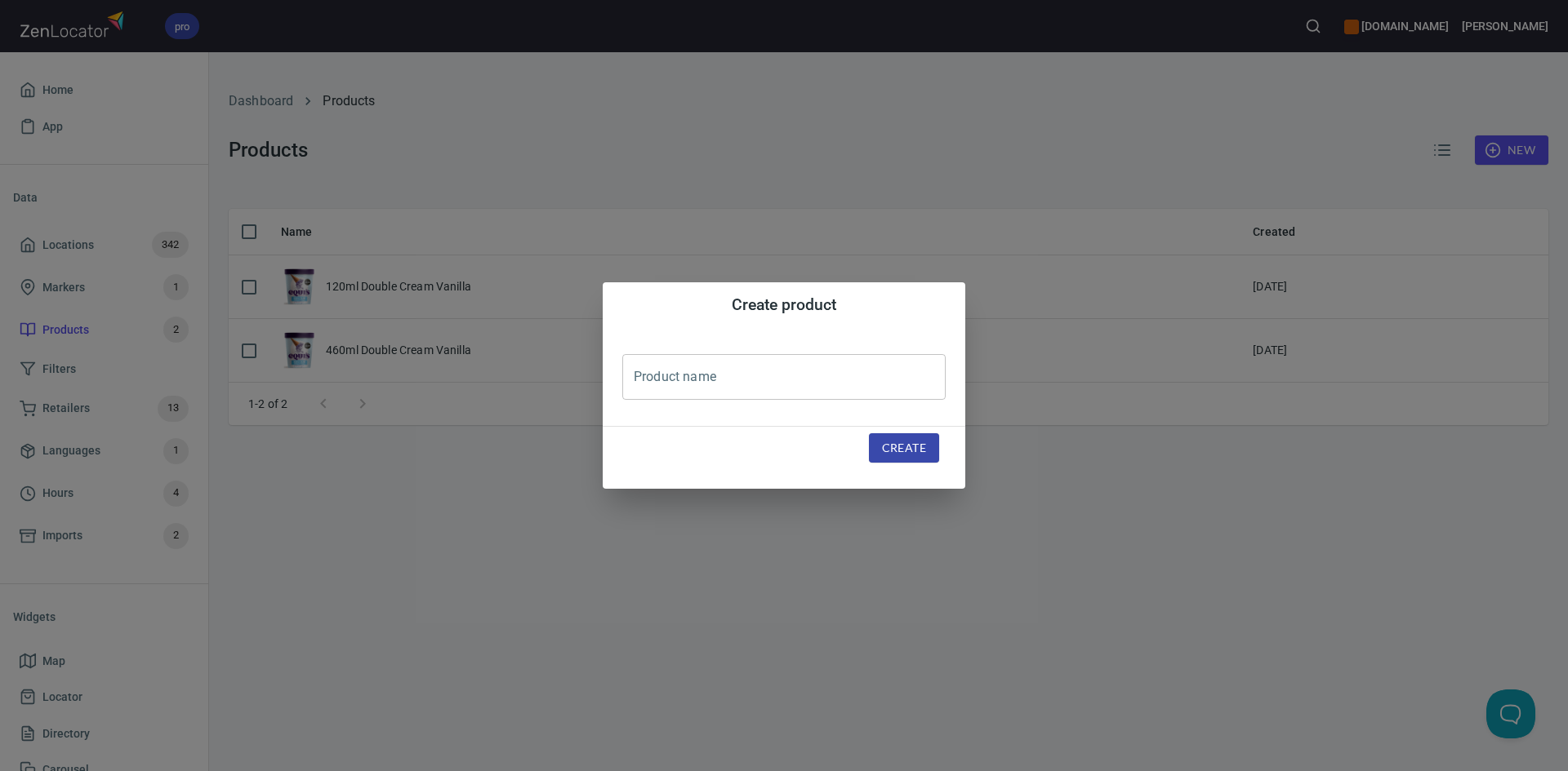
click at [828, 403] on div "Product name Product name" at bounding box center [784, 378] width 363 height 98
click at [482, 251] on div "Create product Product name Product name Create" at bounding box center [784, 385] width 1568 height 771
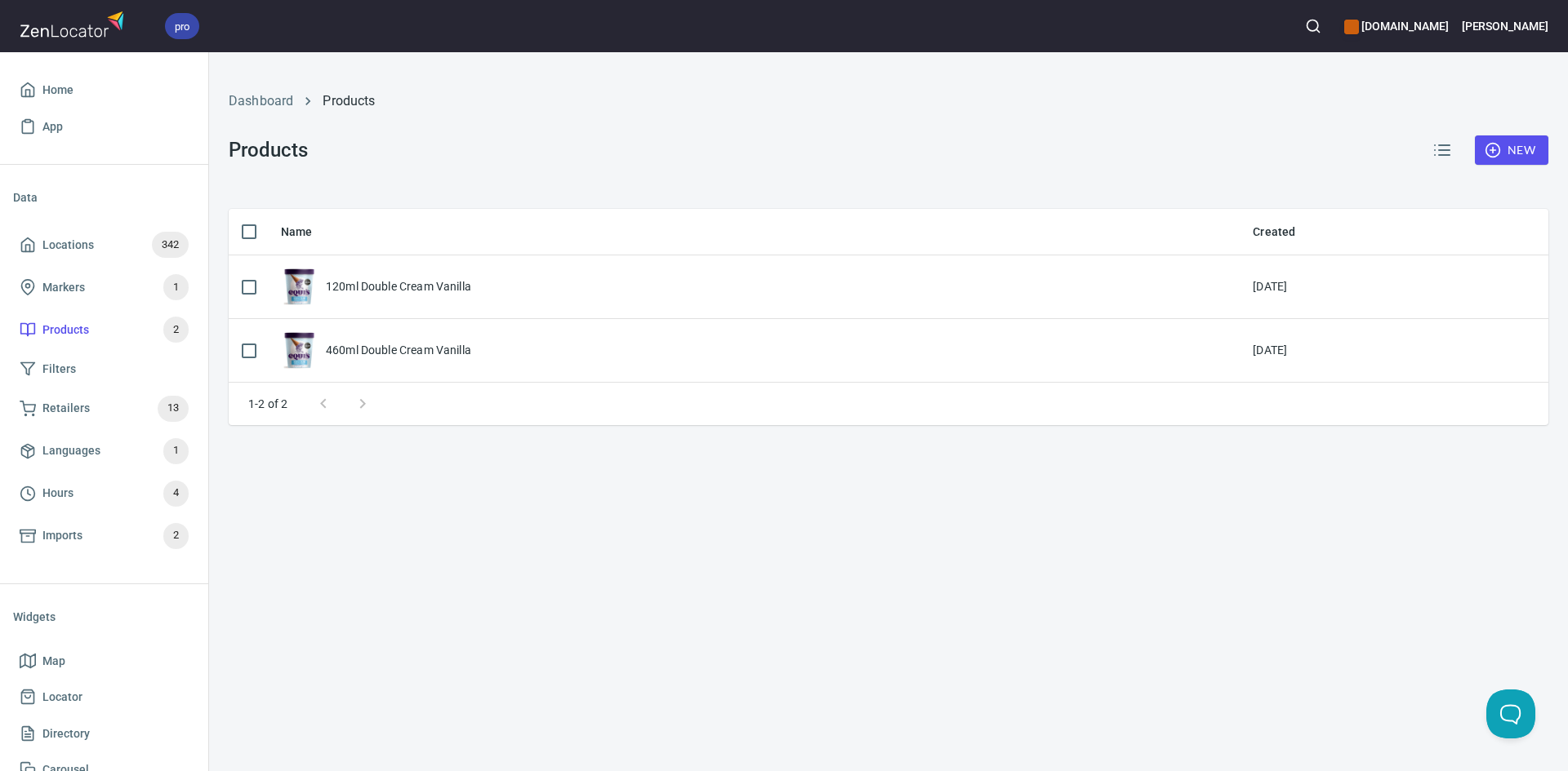
click at [1486, 132] on div "New" at bounding box center [1484, 150] width 125 height 39
click at [1492, 143] on icon "button" at bounding box center [1493, 150] width 17 height 17
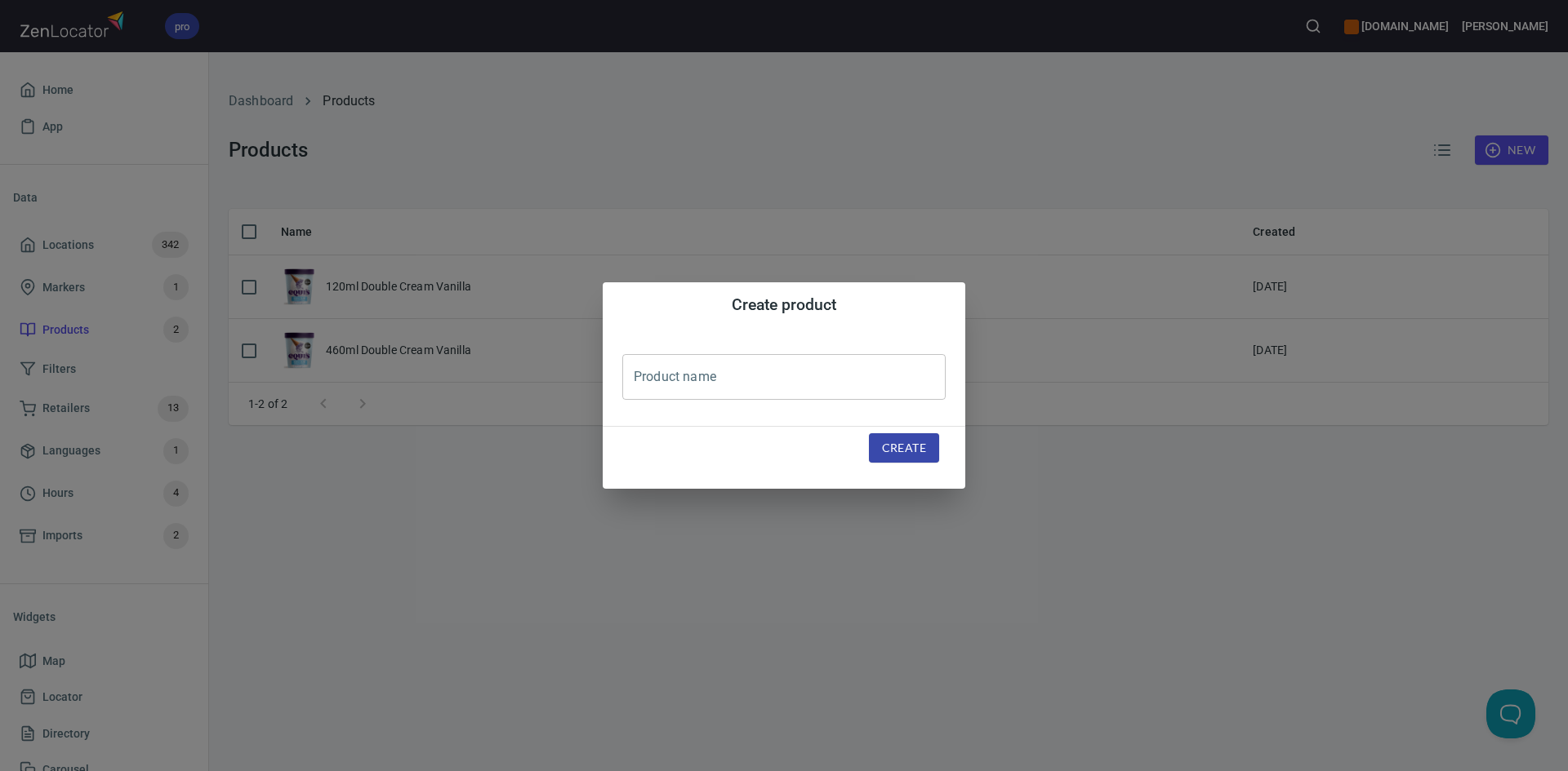
click at [652, 363] on input "text" at bounding box center [784, 377] width 323 height 45
type input "460ml Pistachio Swirl"
click at [875, 445] on button "Create" at bounding box center [904, 448] width 71 height 31
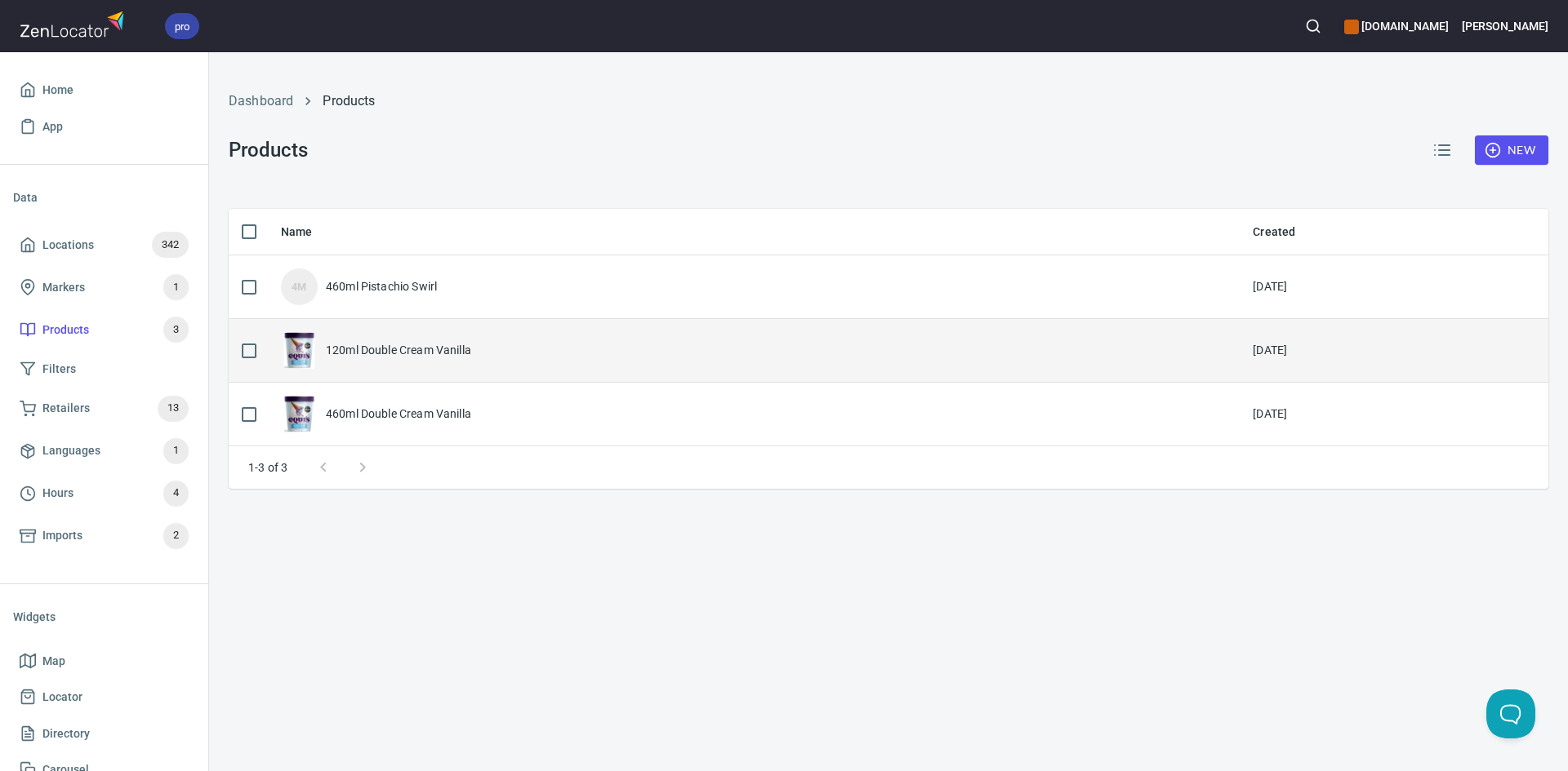
click at [752, 327] on td "120ml Double Cream Vanilla" at bounding box center [753, 351] width 972 height 64
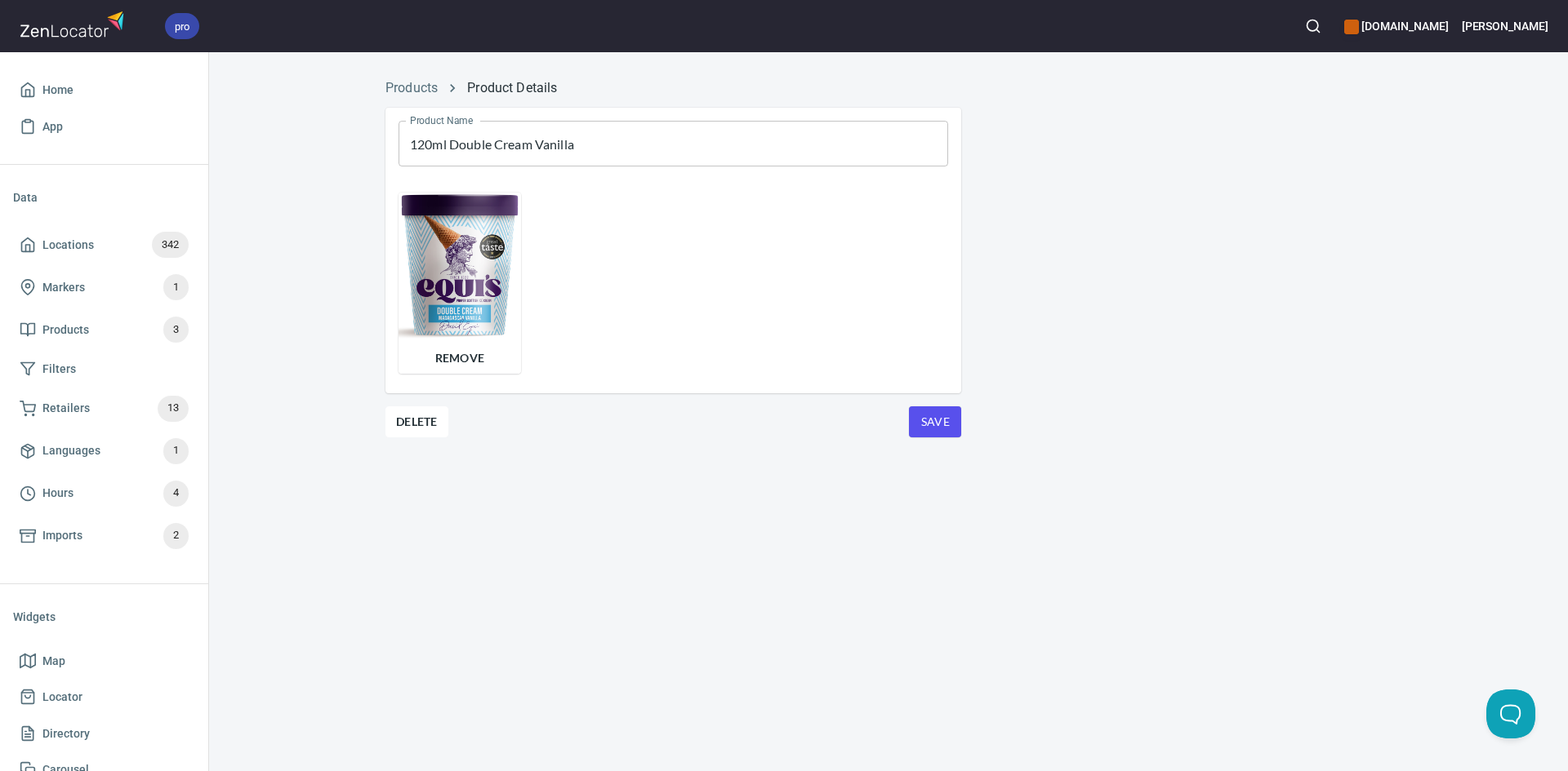
click at [650, 145] on input "120ml Double Cream Vanilla" at bounding box center [673, 143] width 550 height 45
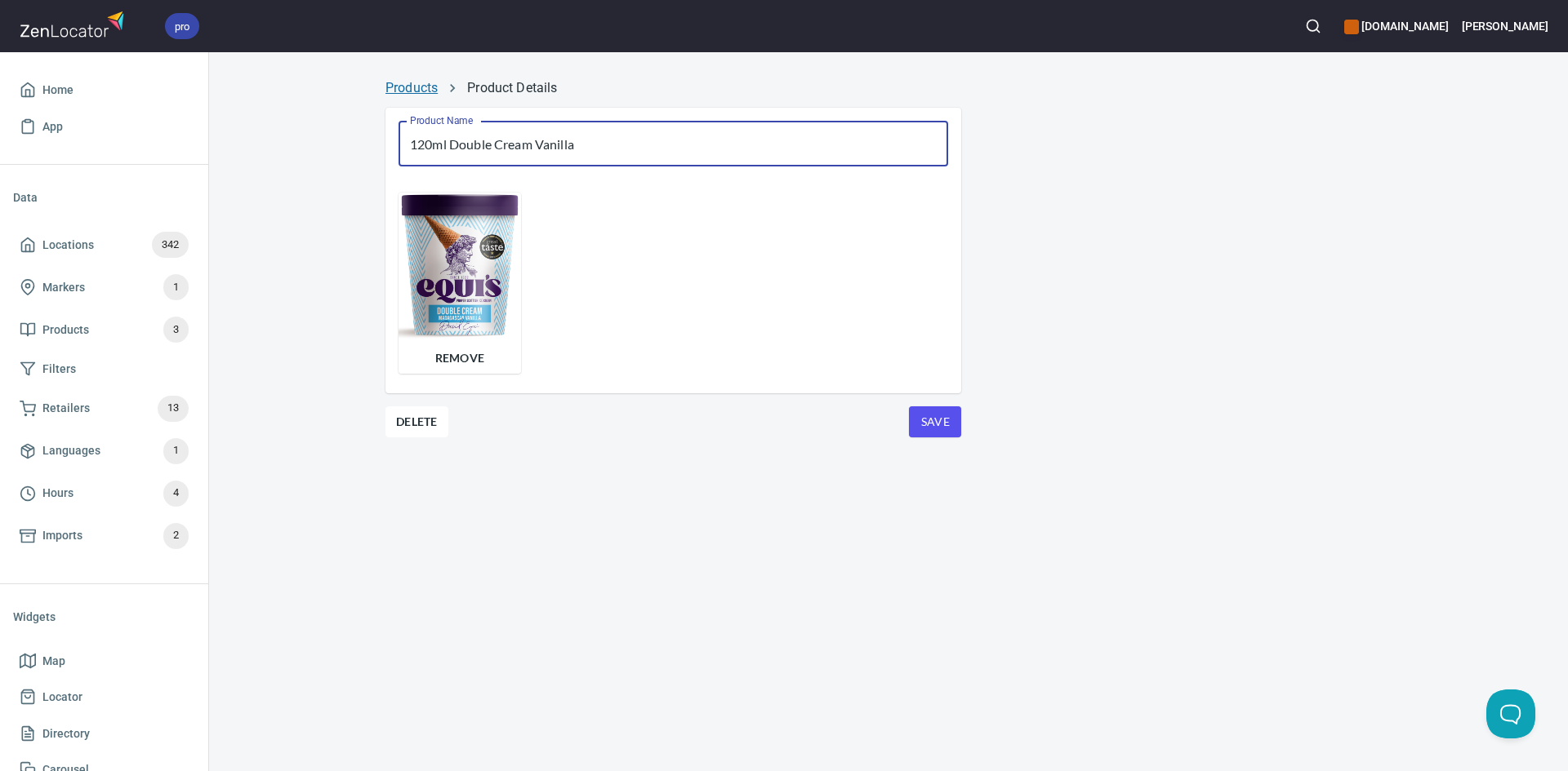
click at [434, 90] on link "Products" at bounding box center [411, 87] width 52 height 16
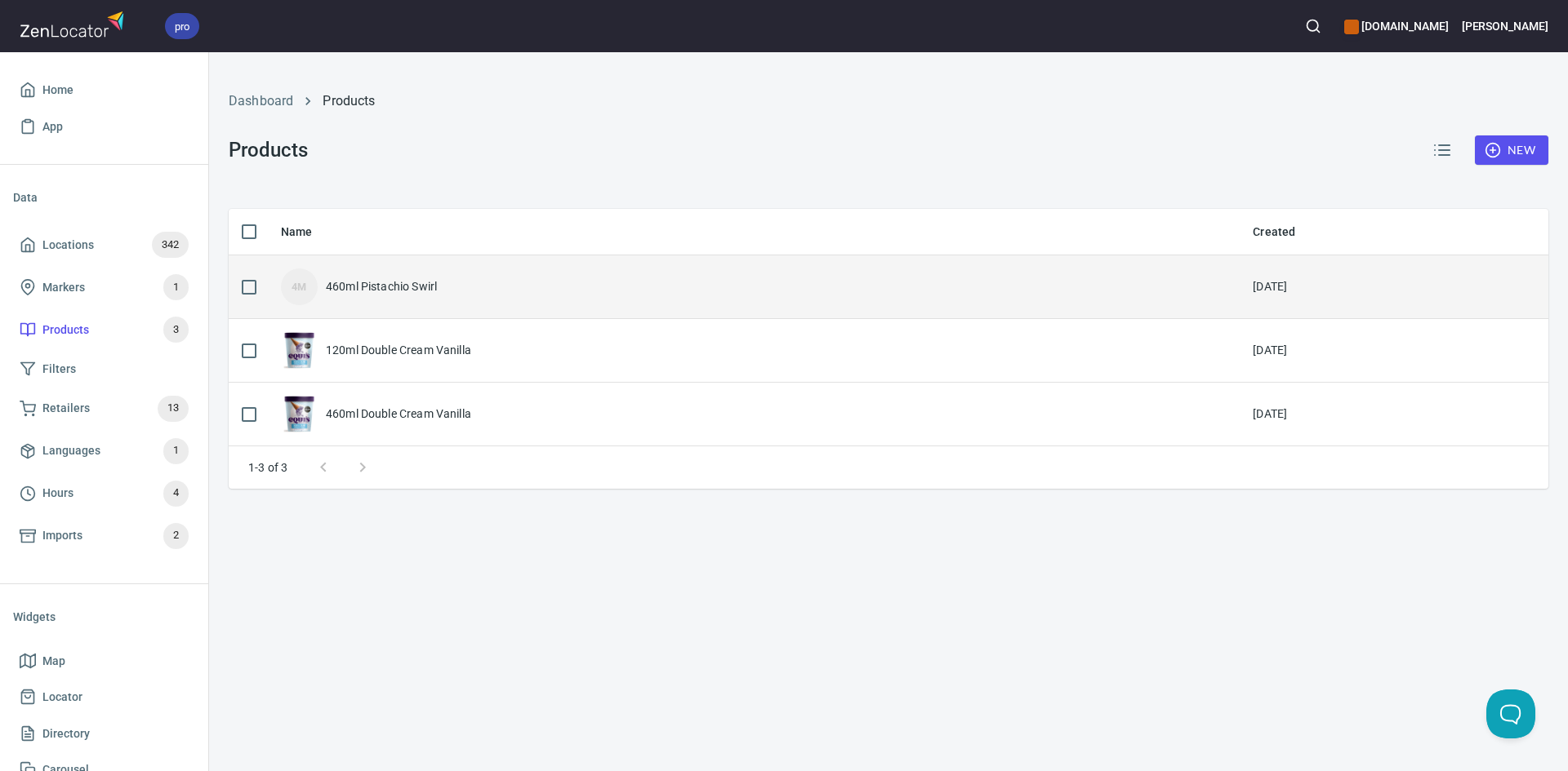
click at [409, 274] on div "4M 460ml Pistachio Swirl" at bounding box center [754, 287] width 946 height 37
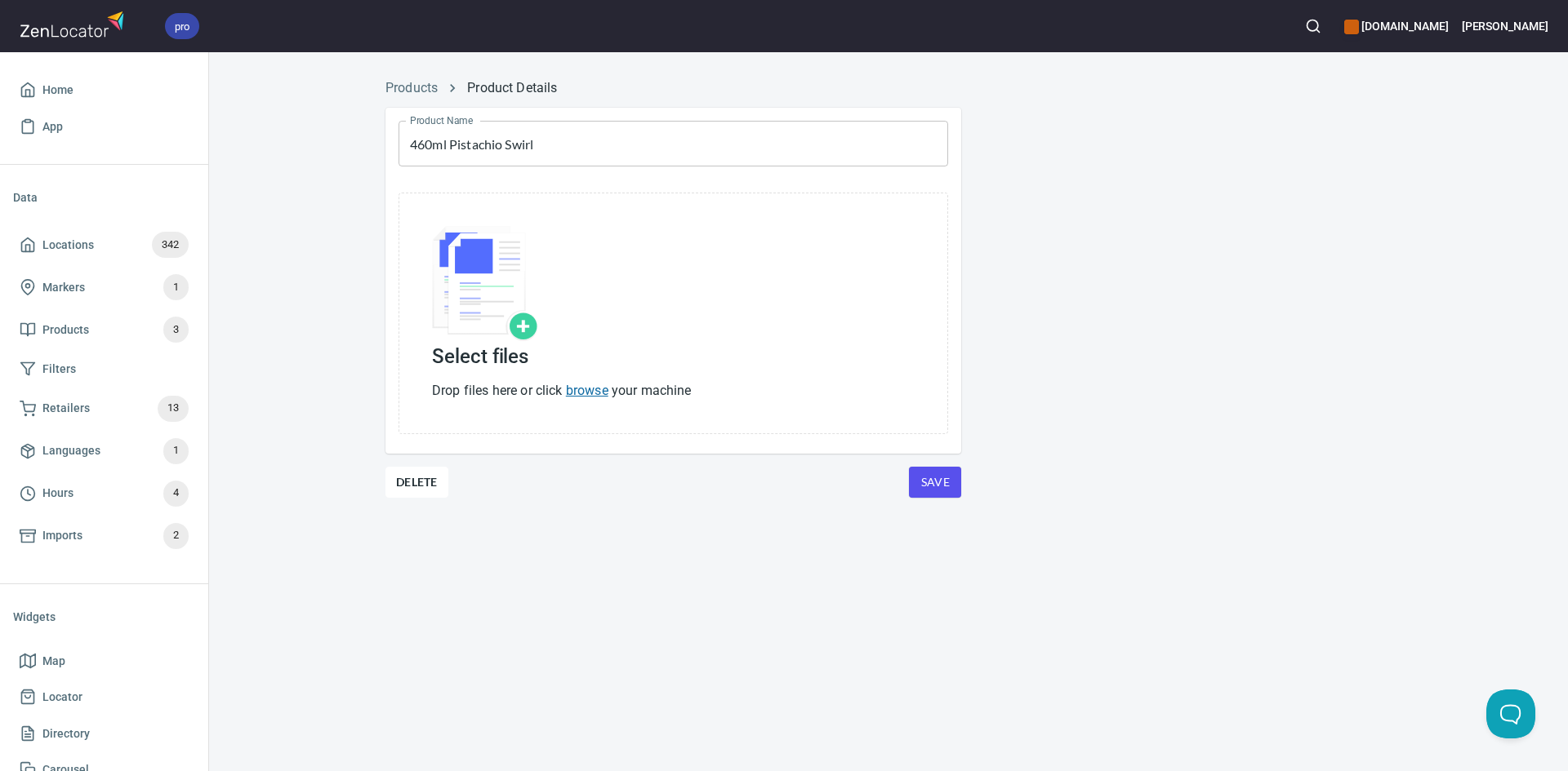
click at [579, 391] on link "browse" at bounding box center [588, 391] width 43 height 16
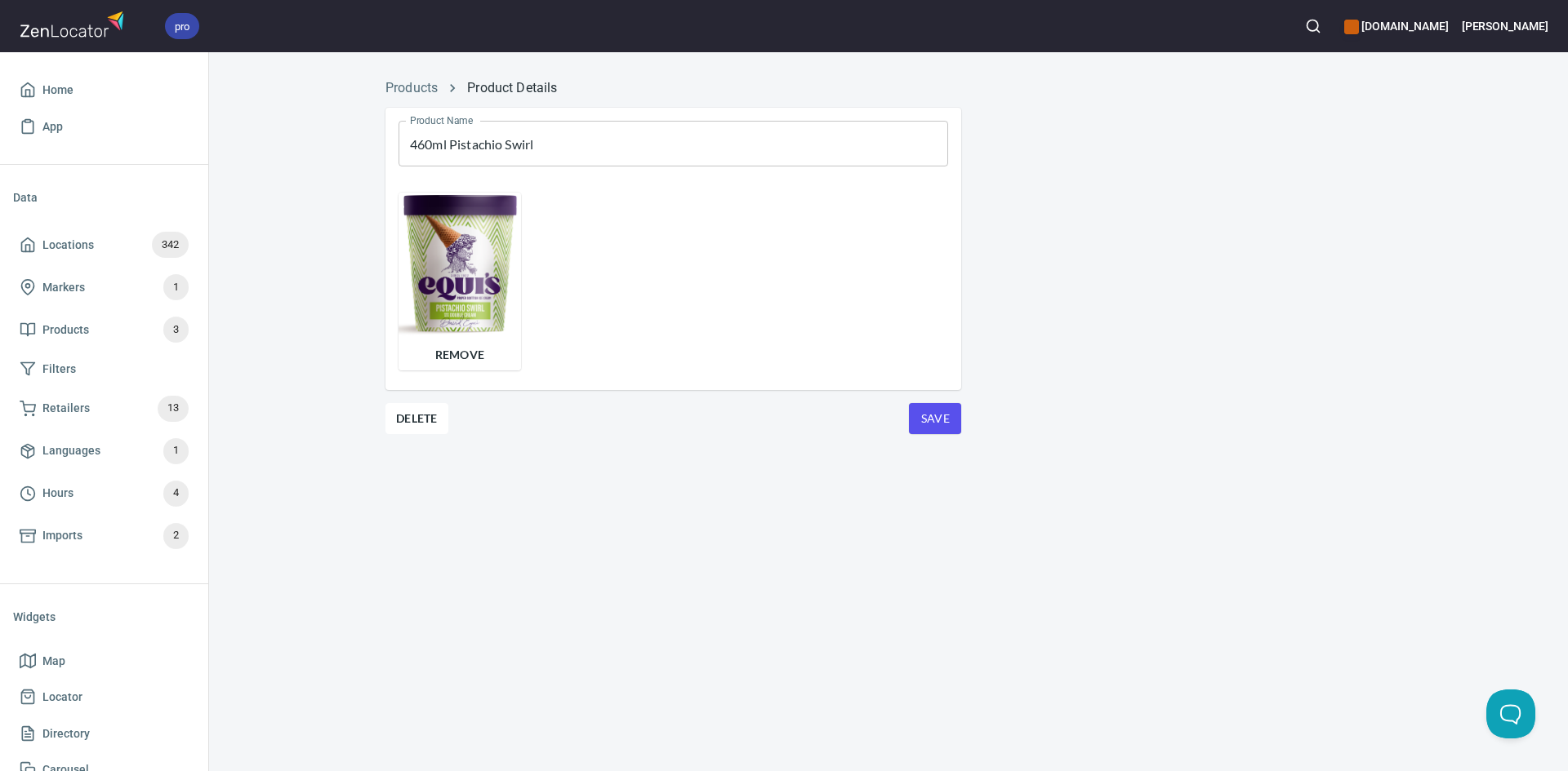
click at [930, 410] on span "Save" at bounding box center [935, 419] width 26 height 20
click at [431, 83] on link "Products" at bounding box center [411, 87] width 52 height 16
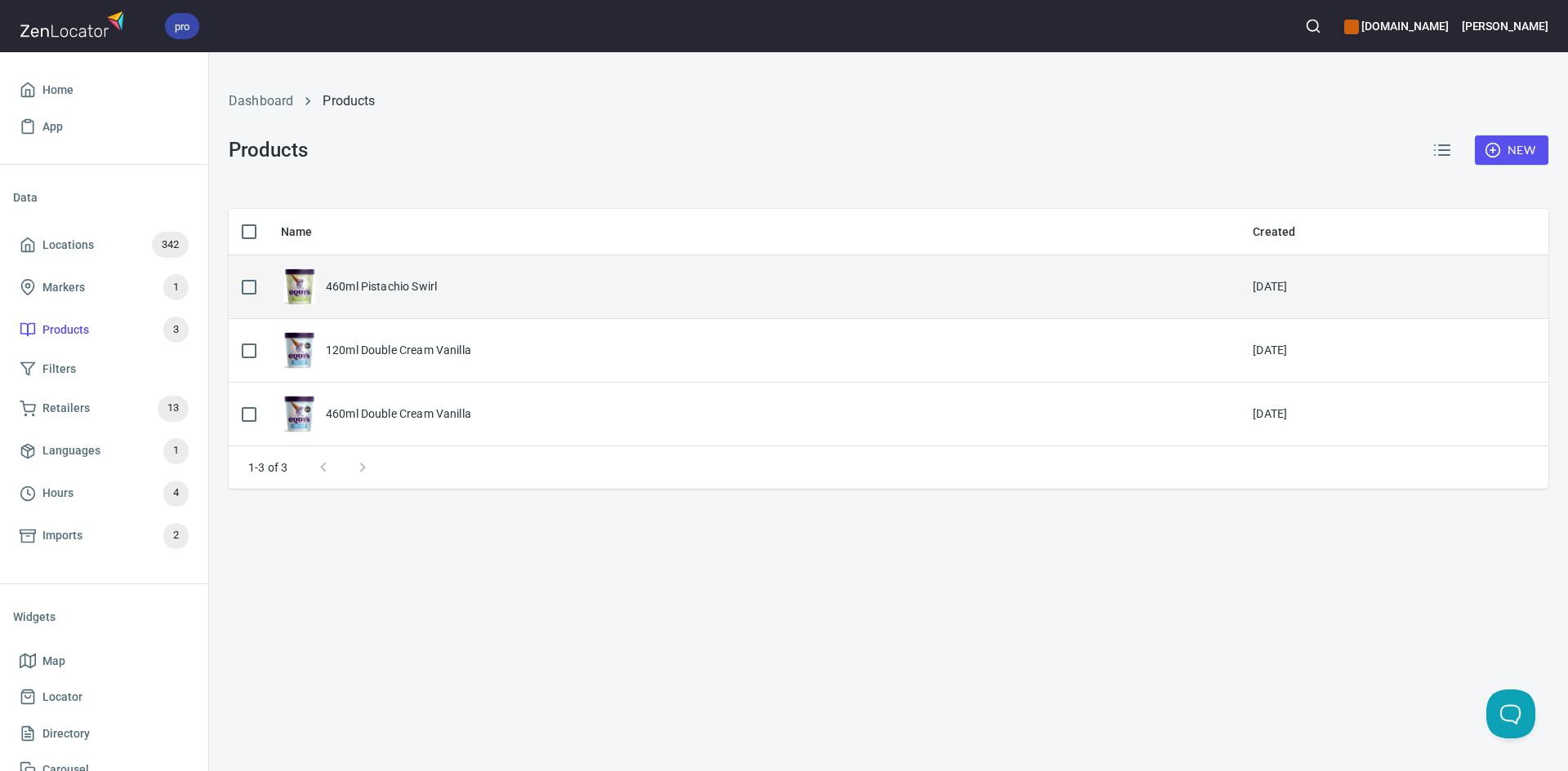
click at [403, 286] on div "460ml Pistachio Swirl" at bounding box center [382, 287] width 111 height 17
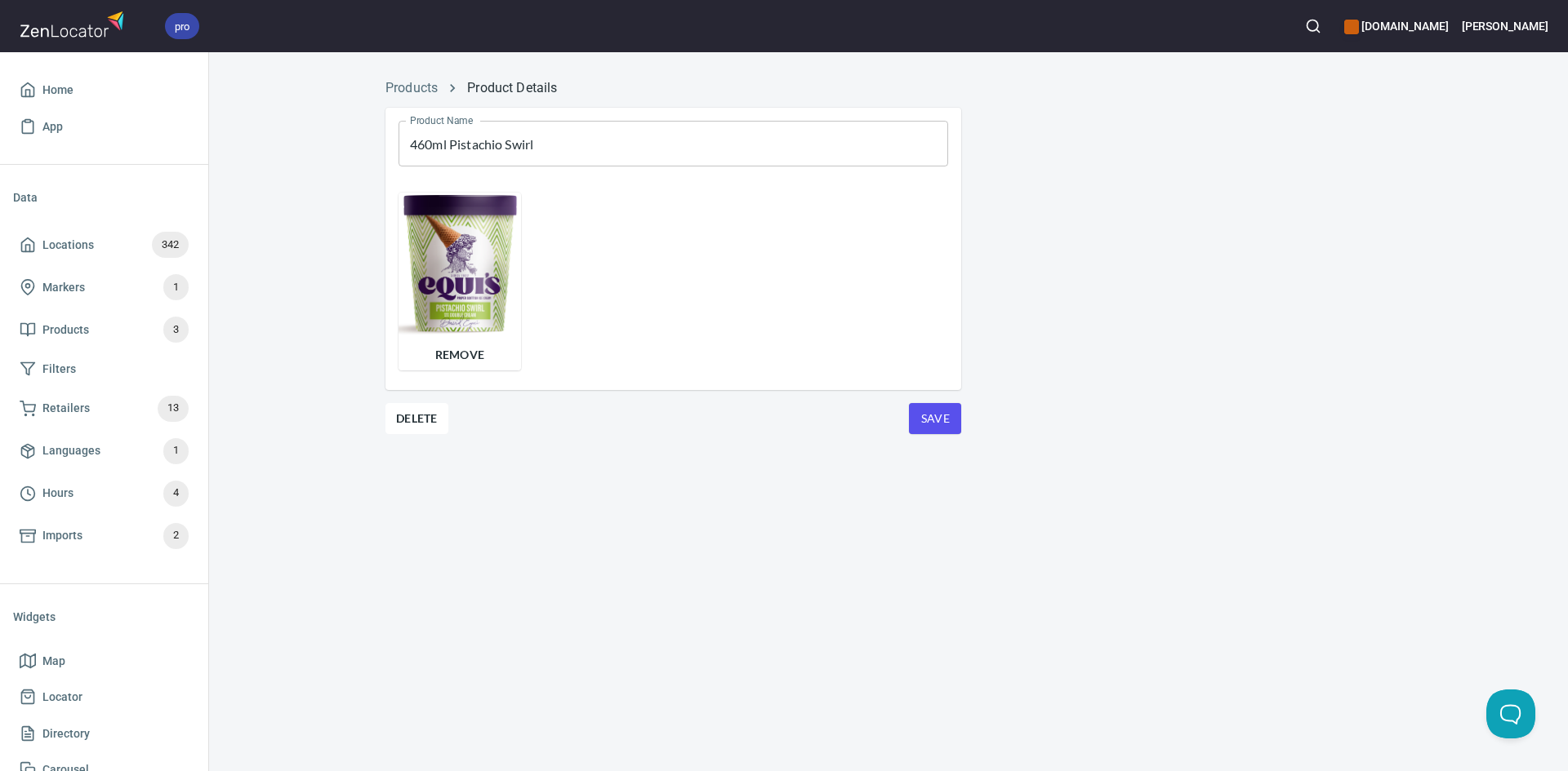
click at [936, 424] on span "Save" at bounding box center [935, 419] width 26 height 20
click at [417, 92] on link "Products" at bounding box center [411, 87] width 52 height 16
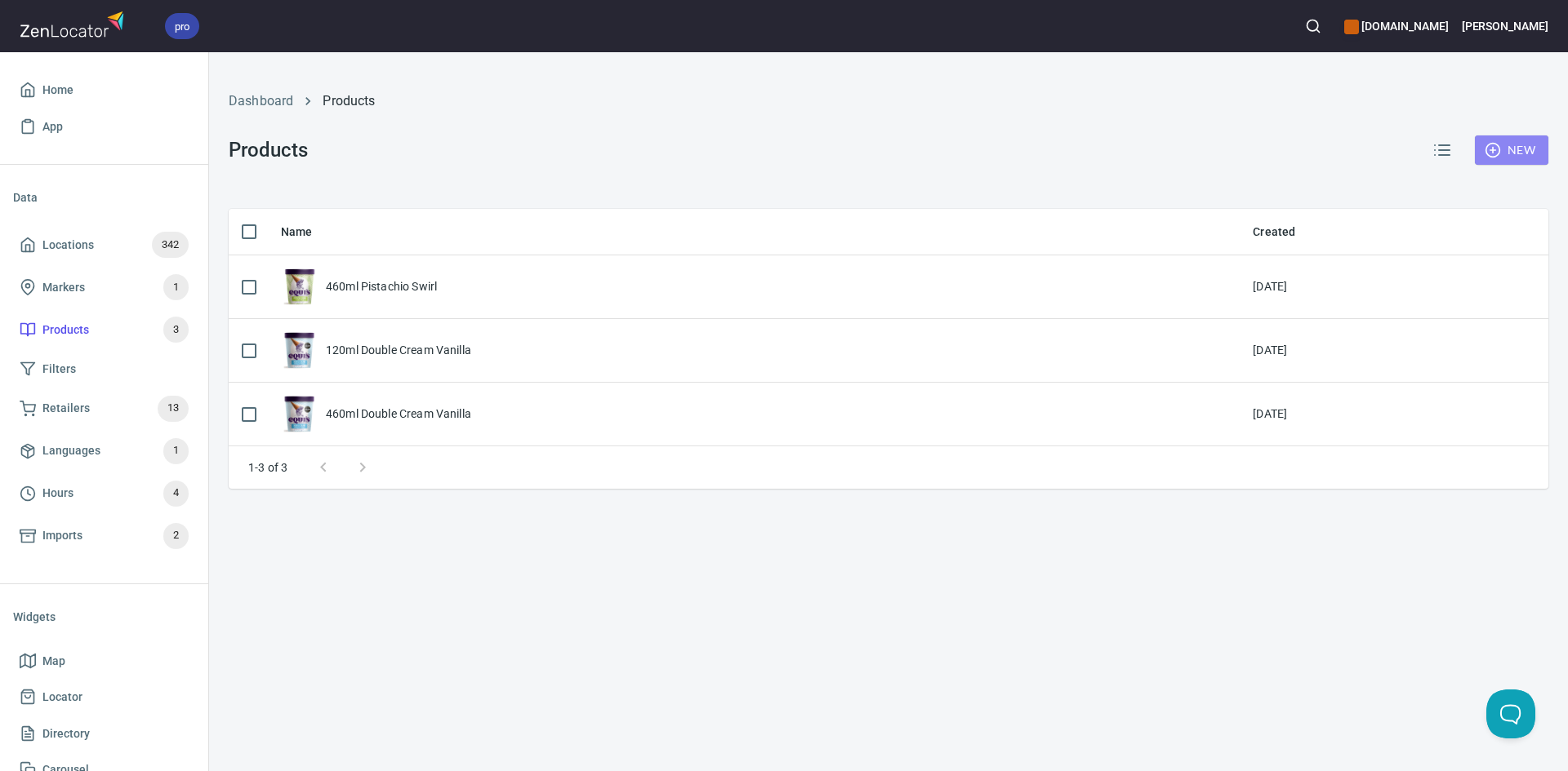
click at [1523, 152] on span "New" at bounding box center [1511, 150] width 47 height 20
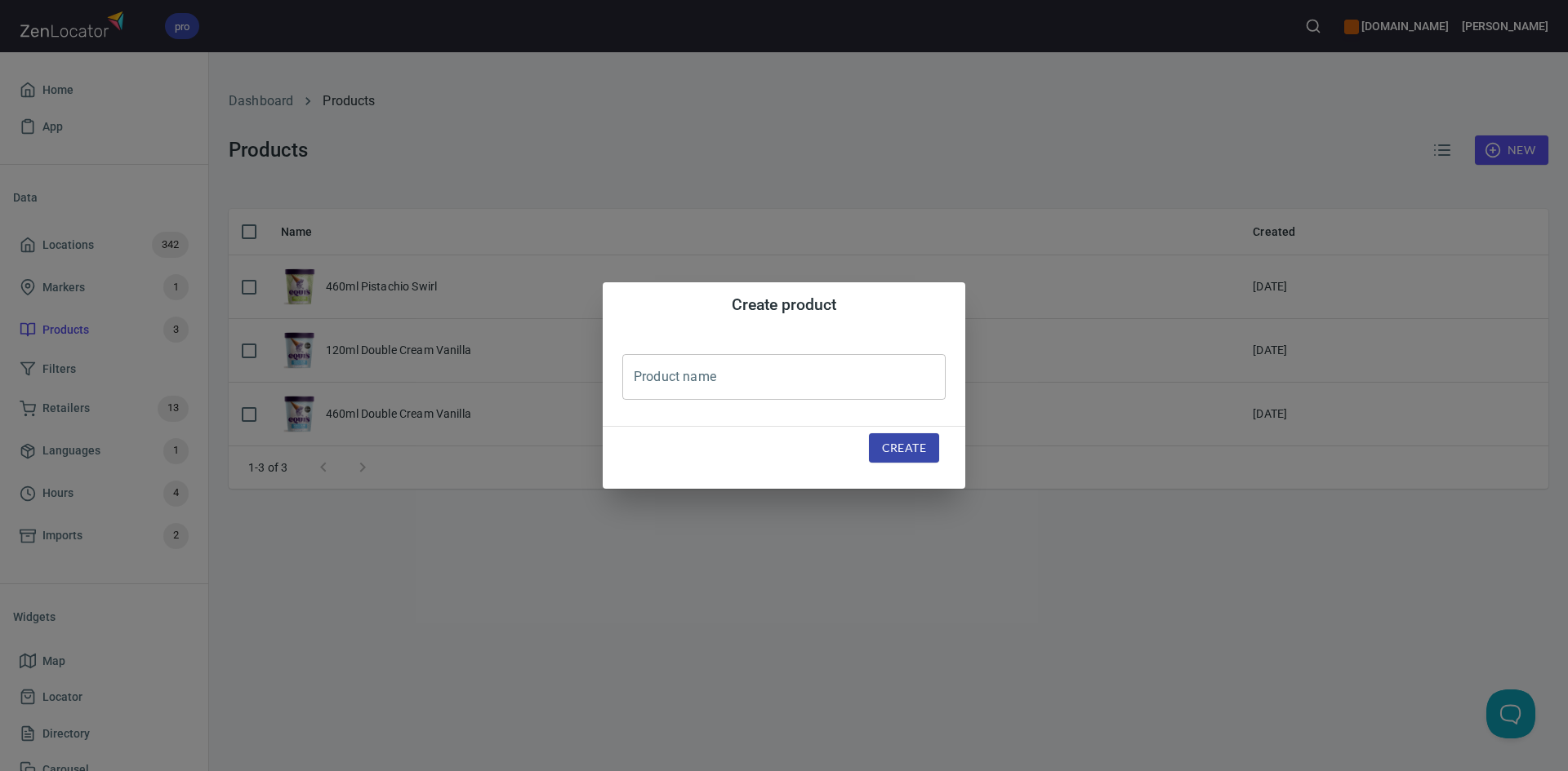
click at [764, 386] on input "text" at bounding box center [784, 377] width 323 height 45
type input "460ml Raspberry Ripple"
click at [912, 444] on span "Create" at bounding box center [903, 448] width 44 height 20
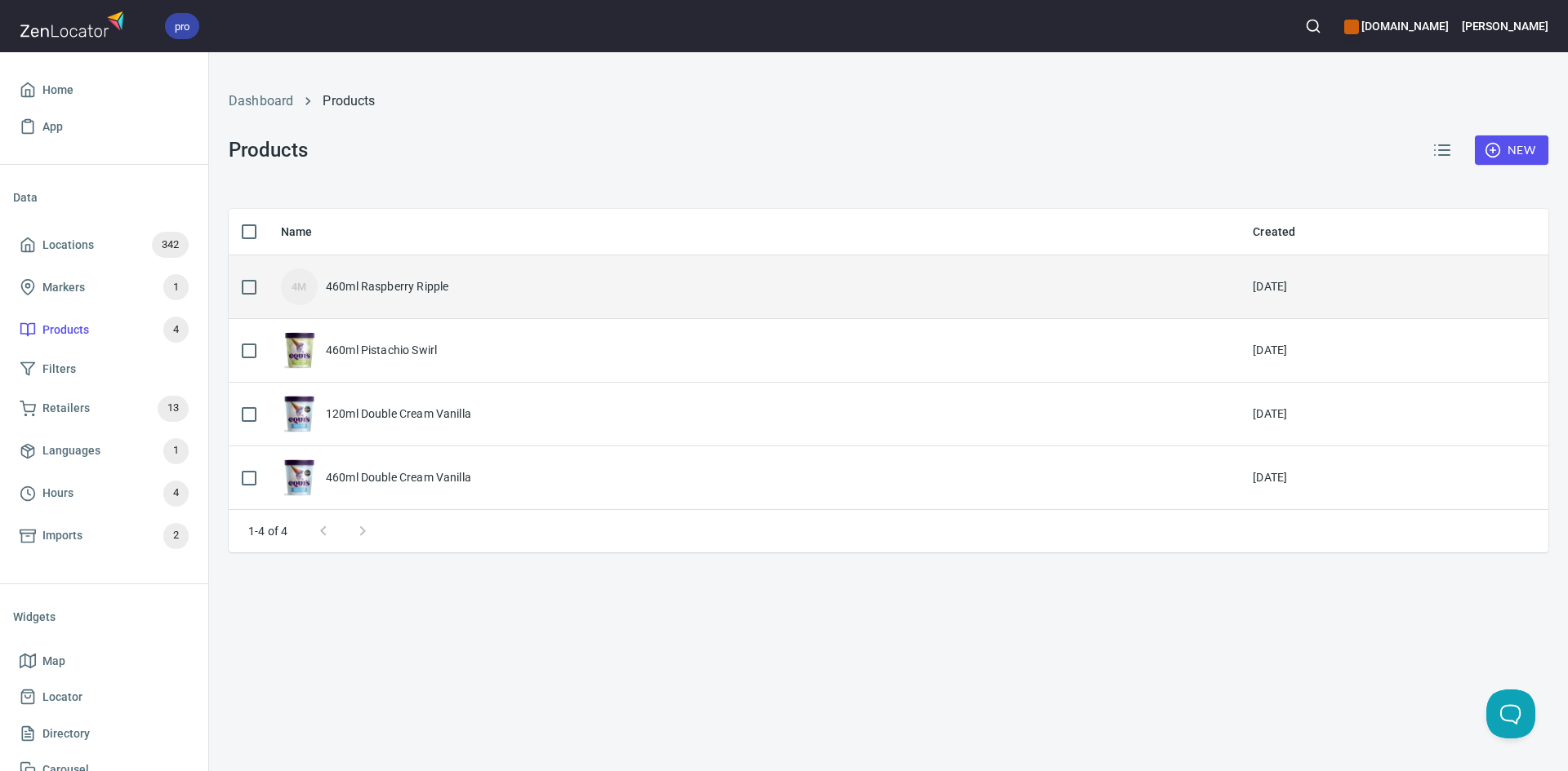
click at [421, 279] on div "460ml Raspberry Ripple" at bounding box center [387, 287] width 123 height 17
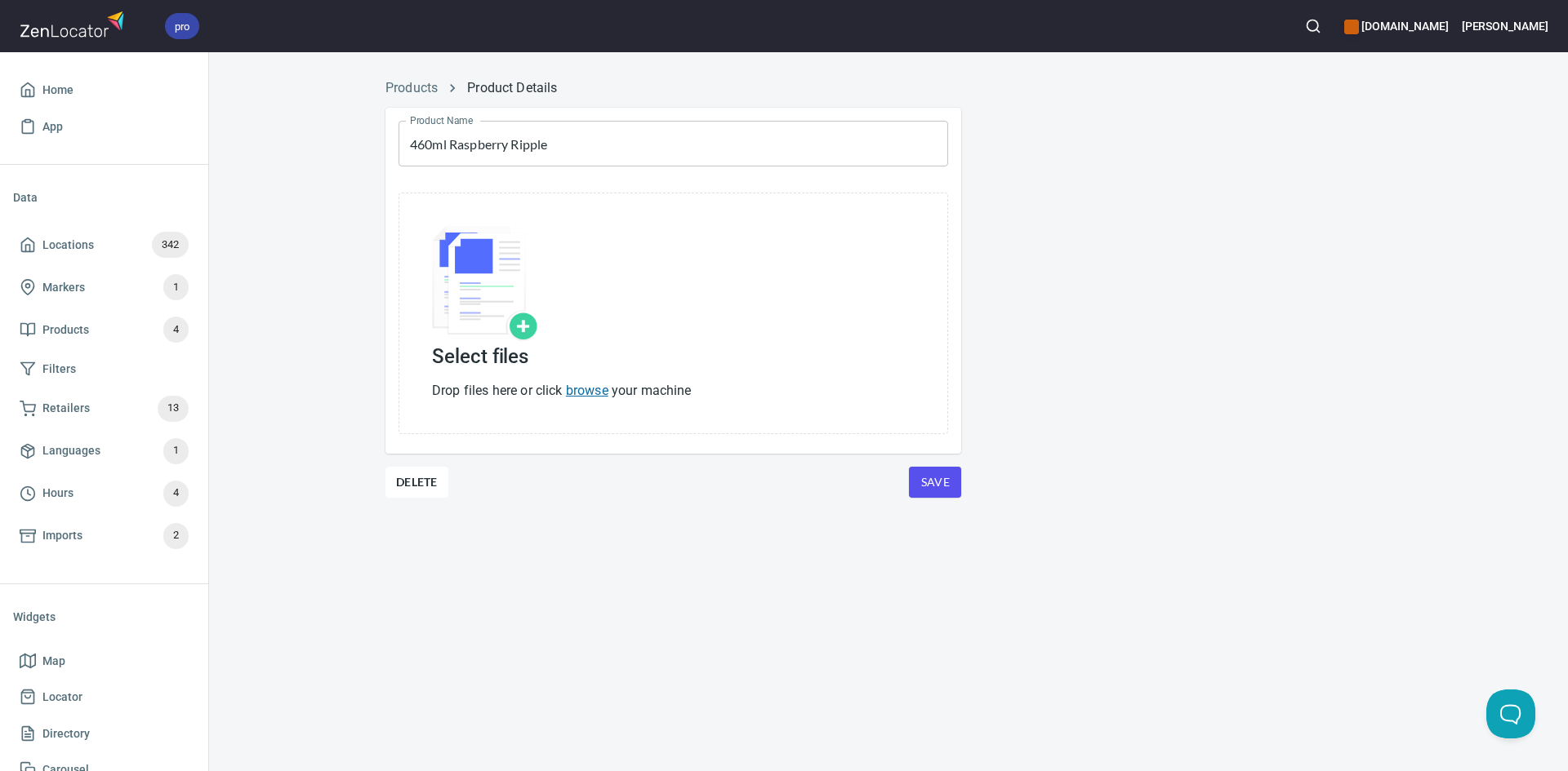
click at [594, 388] on link "browse" at bounding box center [588, 391] width 43 height 16
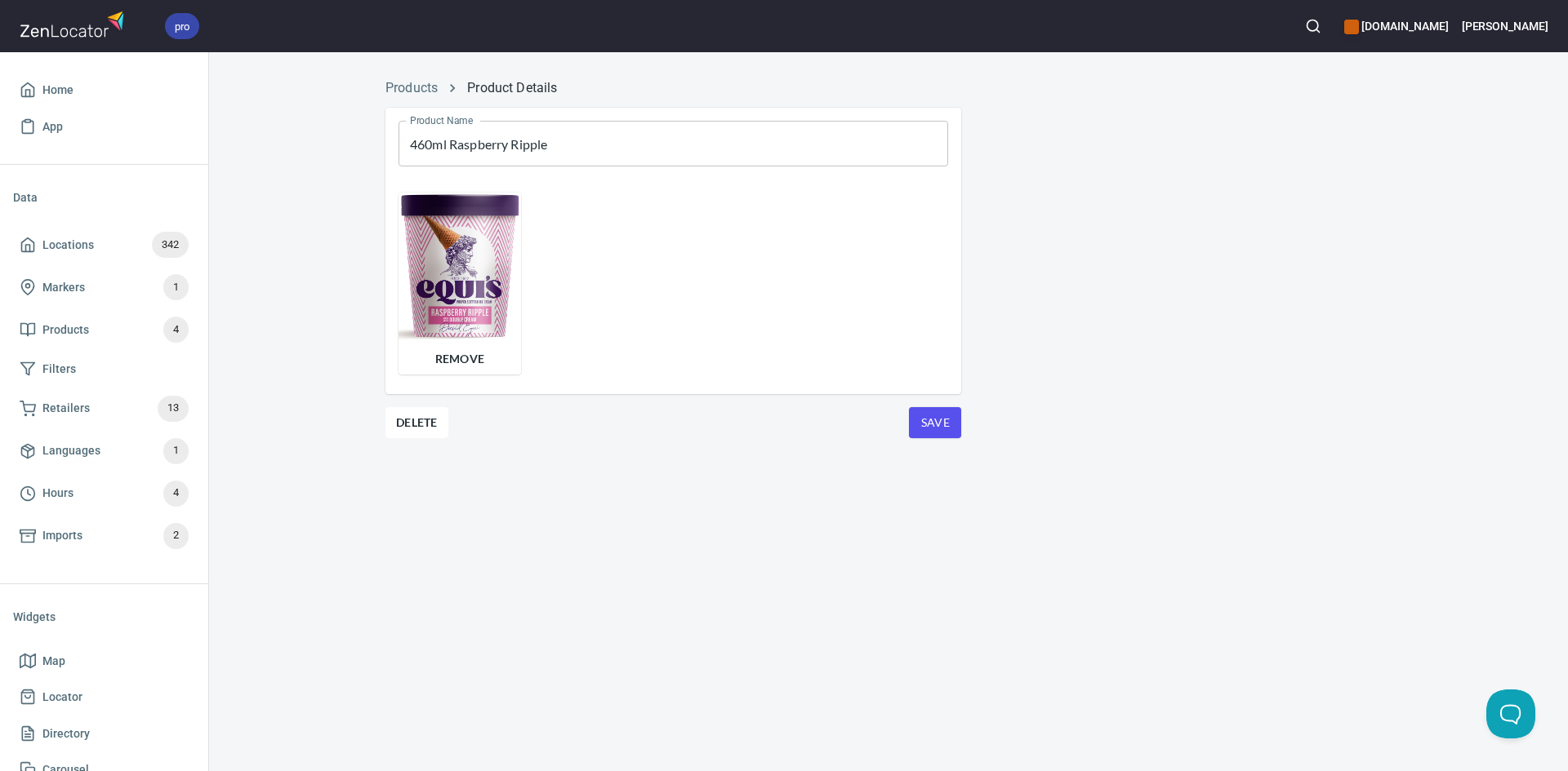
click at [927, 424] on span "Save" at bounding box center [935, 423] width 26 height 20
click at [409, 88] on link "Products" at bounding box center [411, 87] width 52 height 16
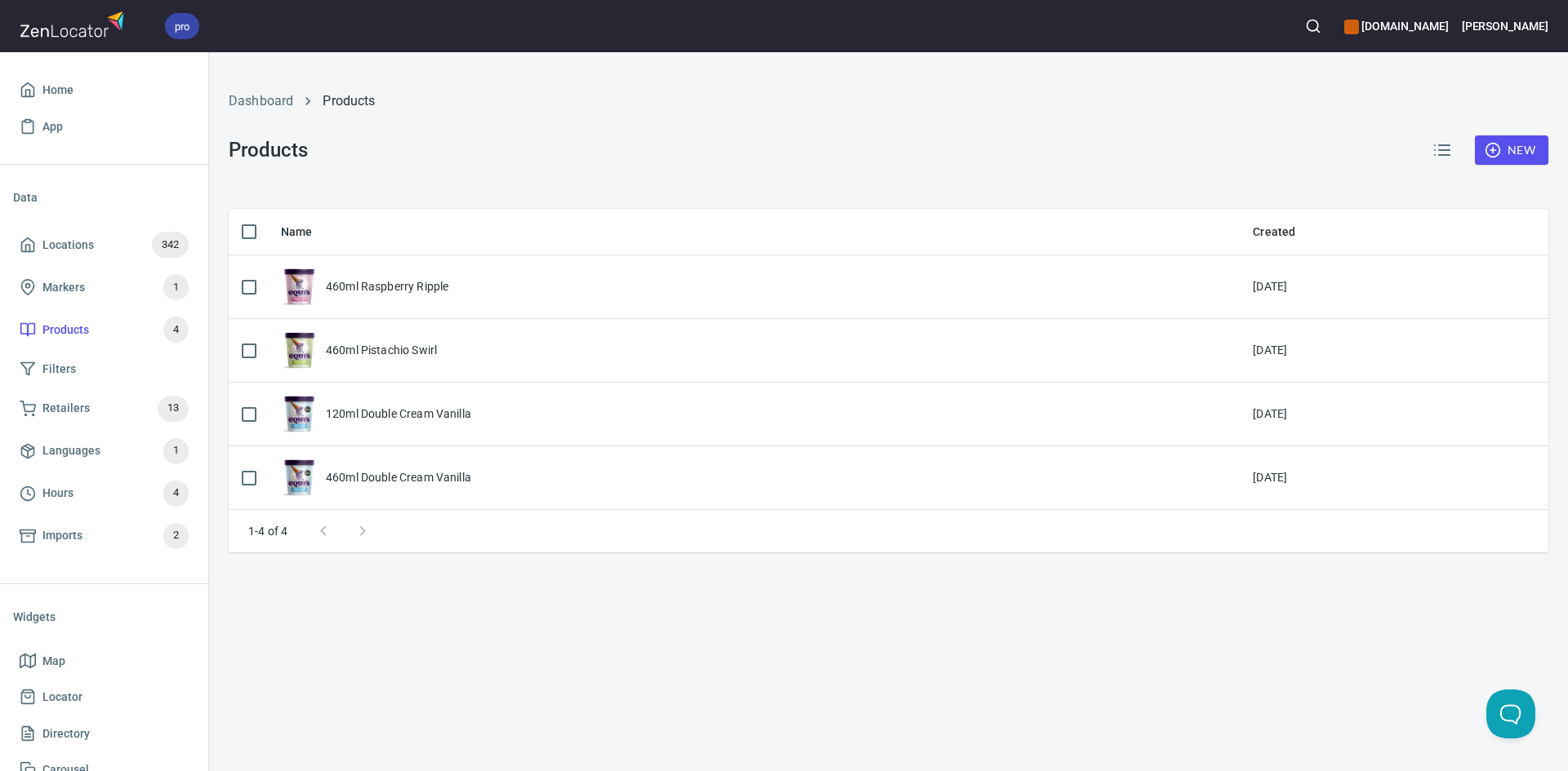
click at [1511, 156] on span "New" at bounding box center [1511, 150] width 47 height 20
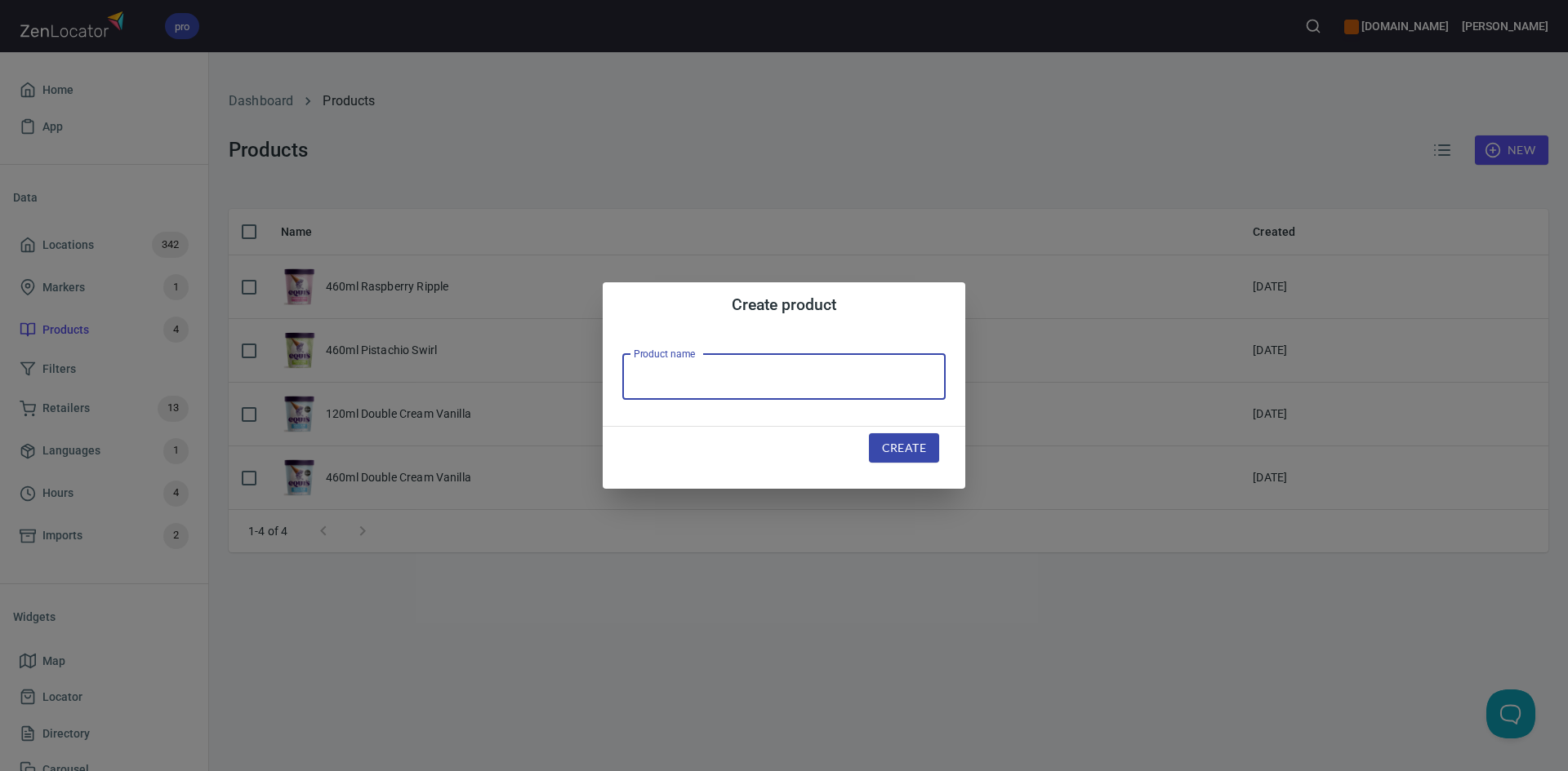
click at [763, 379] on input "text" at bounding box center [784, 377] width 323 height 45
type input "460ml Scottish Tablet"
click at [924, 443] on span "Create" at bounding box center [903, 448] width 44 height 20
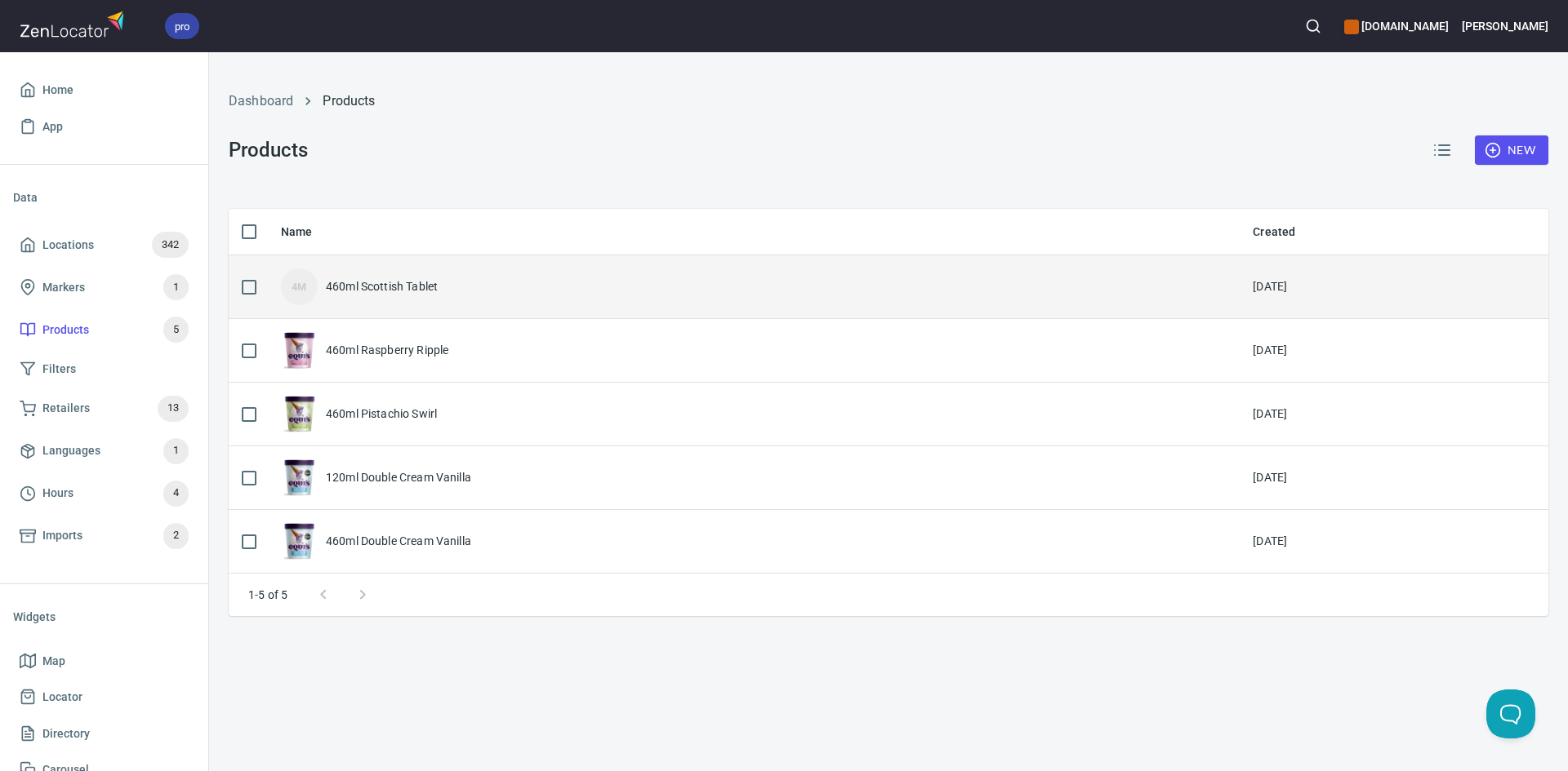
click at [475, 293] on div "4M 460ml Scottish Tablet" at bounding box center [754, 287] width 946 height 37
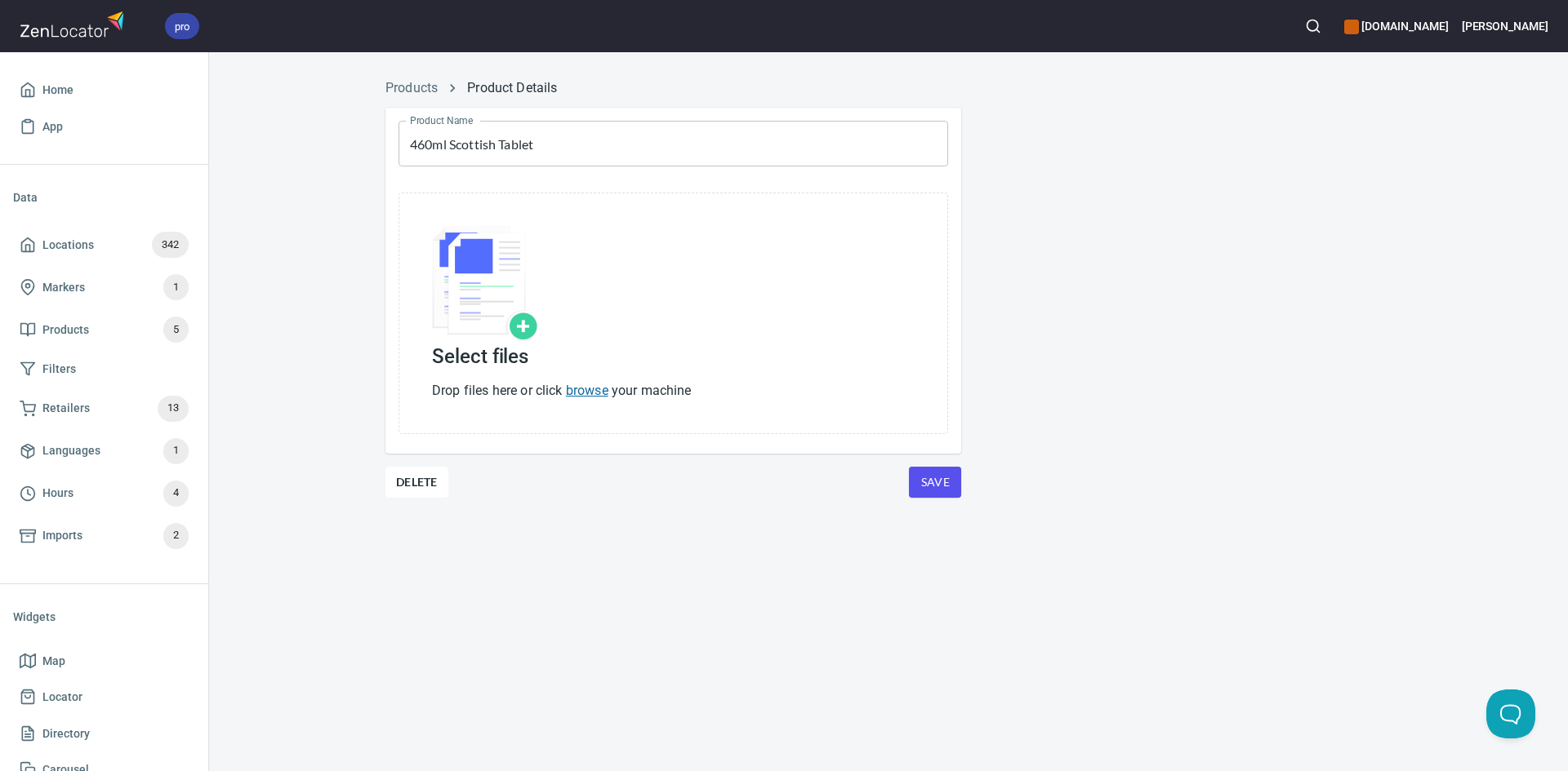
click at [581, 398] on p "Drop files here or click browse your machine" at bounding box center [562, 391] width 260 height 19
click at [588, 393] on link "browse" at bounding box center [588, 391] width 43 height 16
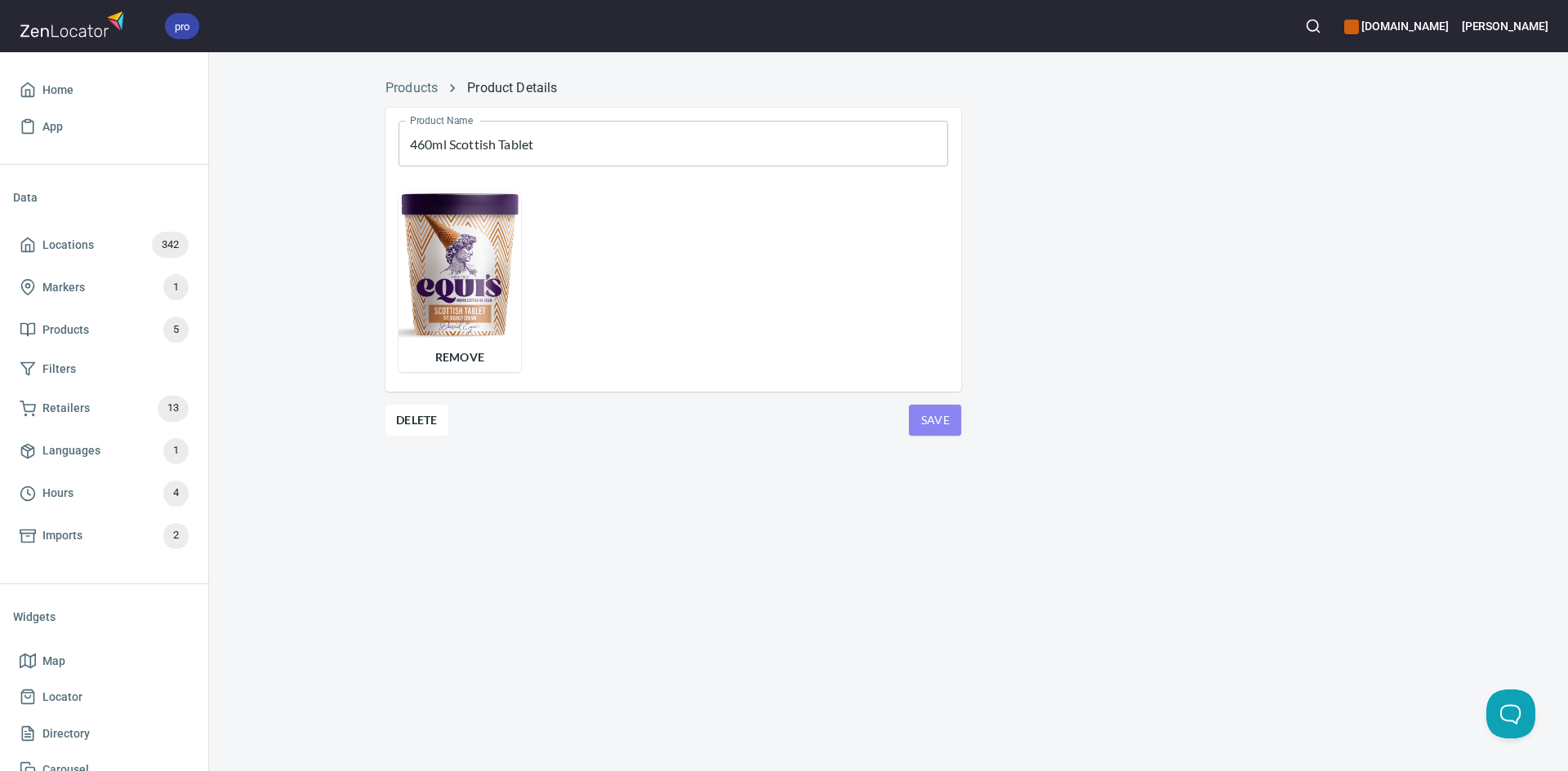
click at [940, 423] on span "Save" at bounding box center [935, 420] width 26 height 20
click at [428, 94] on link "Products" at bounding box center [411, 87] width 52 height 16
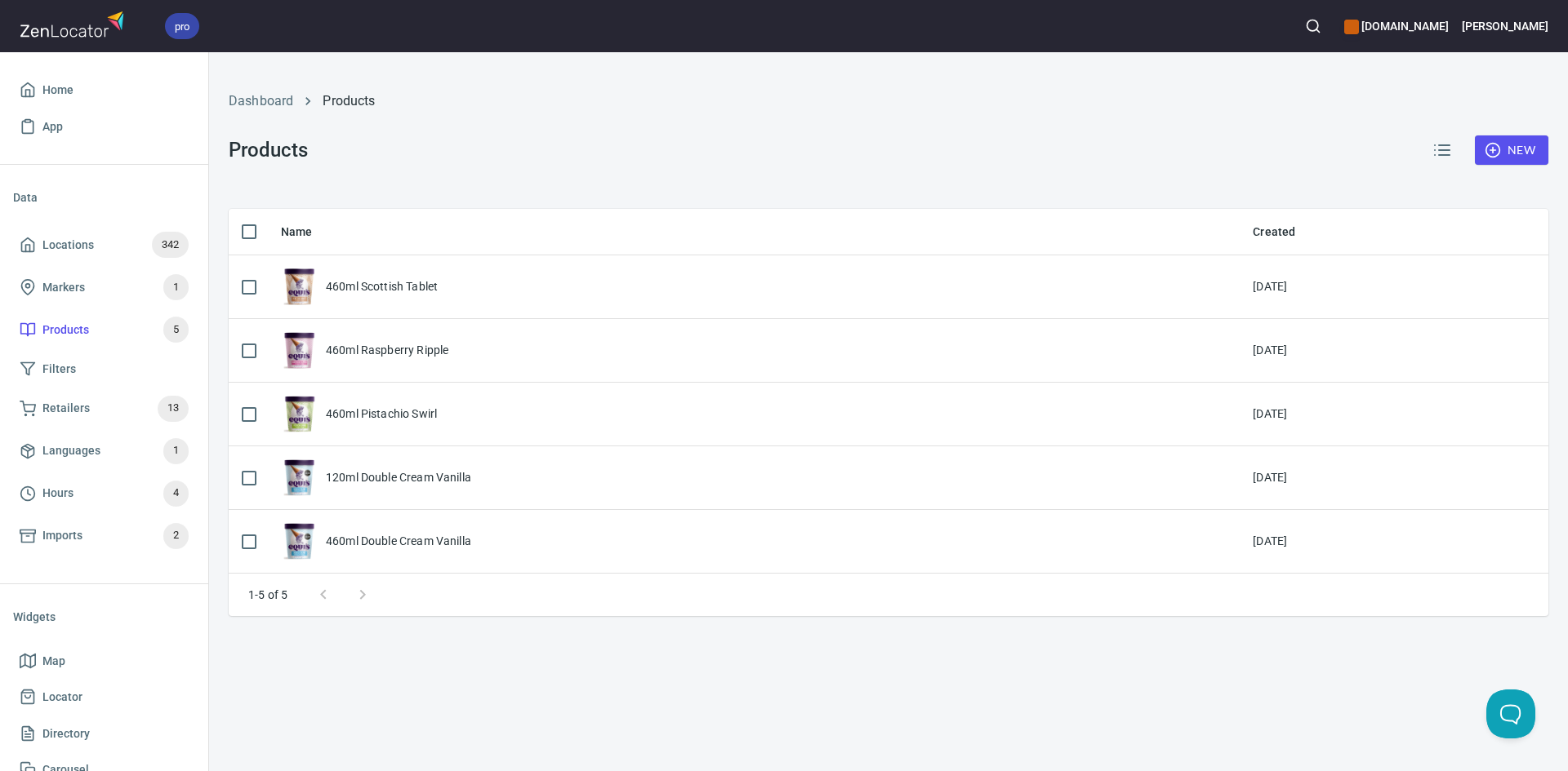
click at [432, 99] on ol "Dashboard Products" at bounding box center [888, 101] width 1319 height 19
click at [1503, 140] on span "New" at bounding box center [1511, 150] width 47 height 20
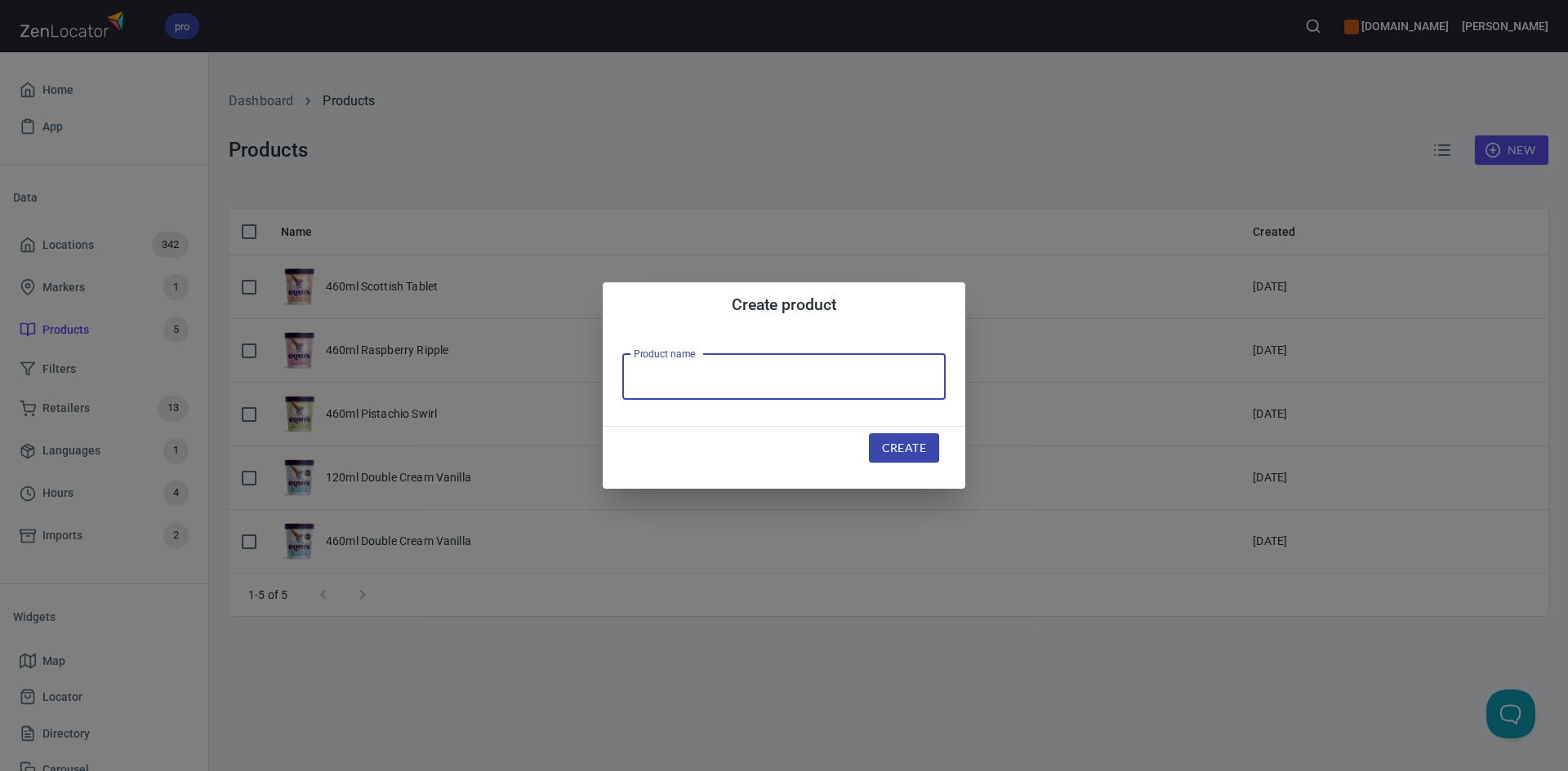
click at [821, 387] on input "text" at bounding box center [784, 377] width 323 height 45
type input "460ml Strawberry Cheesecake"
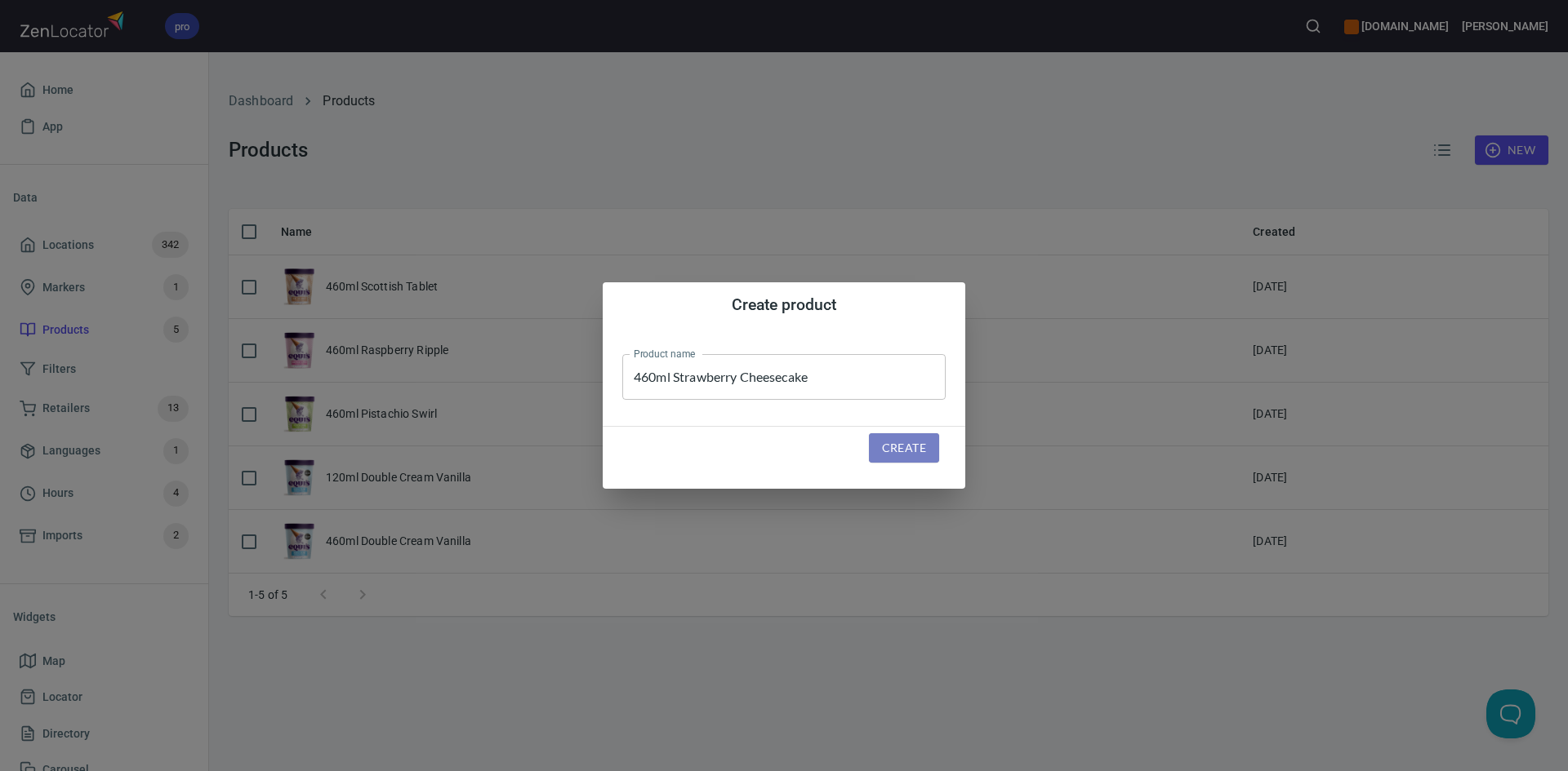
click at [920, 447] on span "Create" at bounding box center [903, 448] width 44 height 20
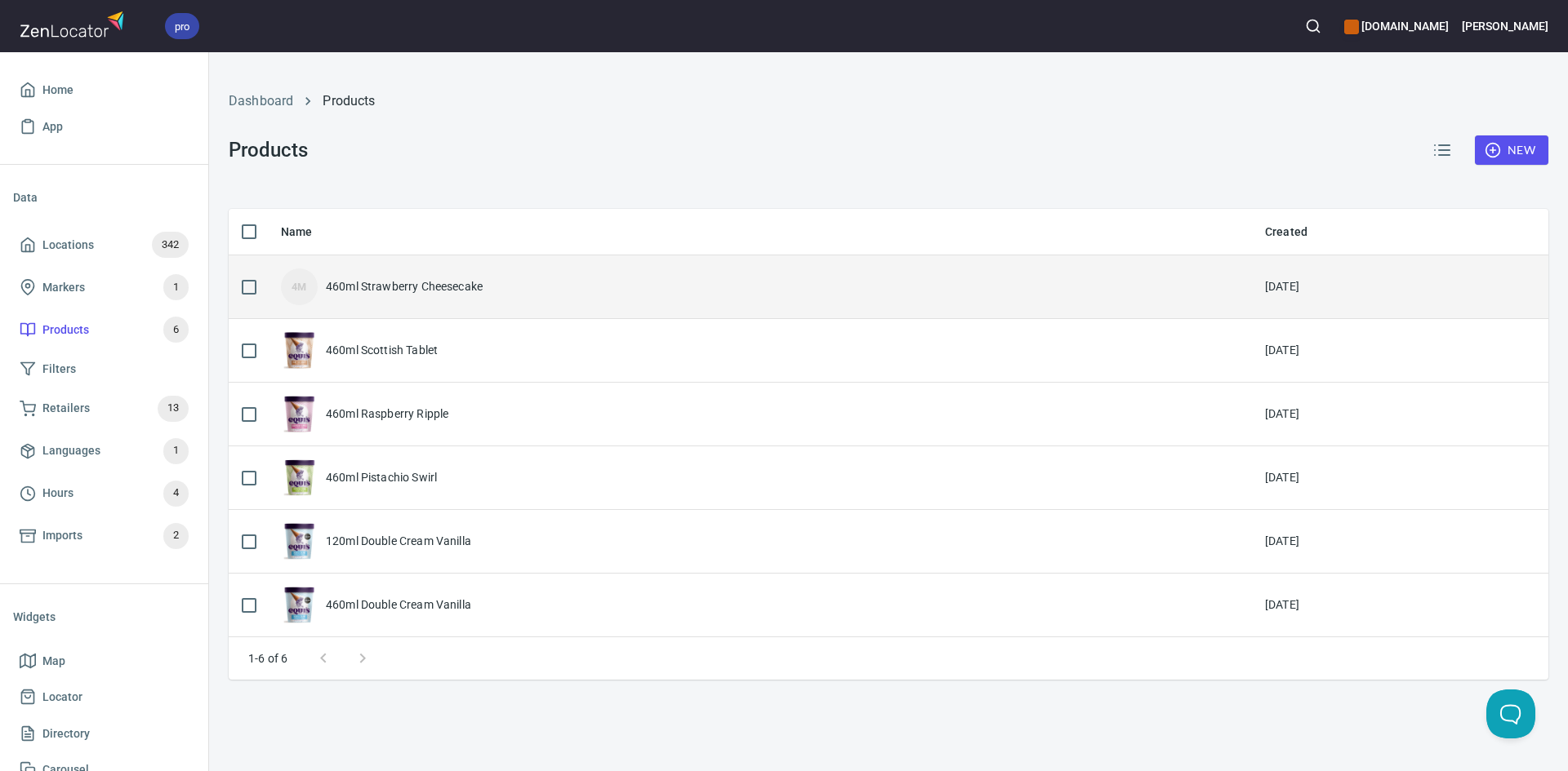
click at [499, 297] on div "4M 460ml Strawberry Cheesecake" at bounding box center [760, 287] width 958 height 37
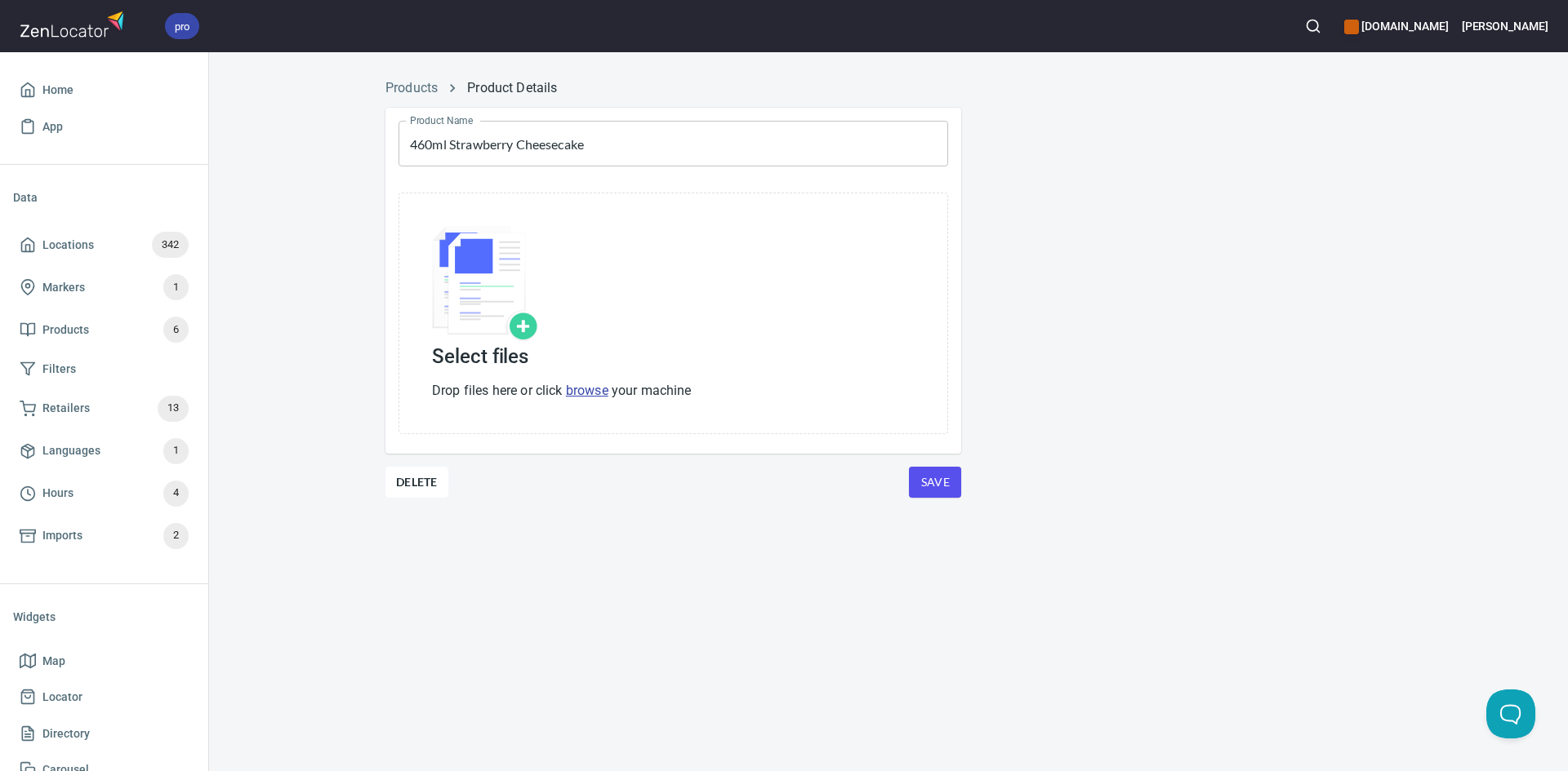
click at [606, 400] on p "Drop files here or click browse your machine" at bounding box center [562, 391] width 260 height 19
click at [605, 392] on link "browse" at bounding box center [588, 391] width 43 height 16
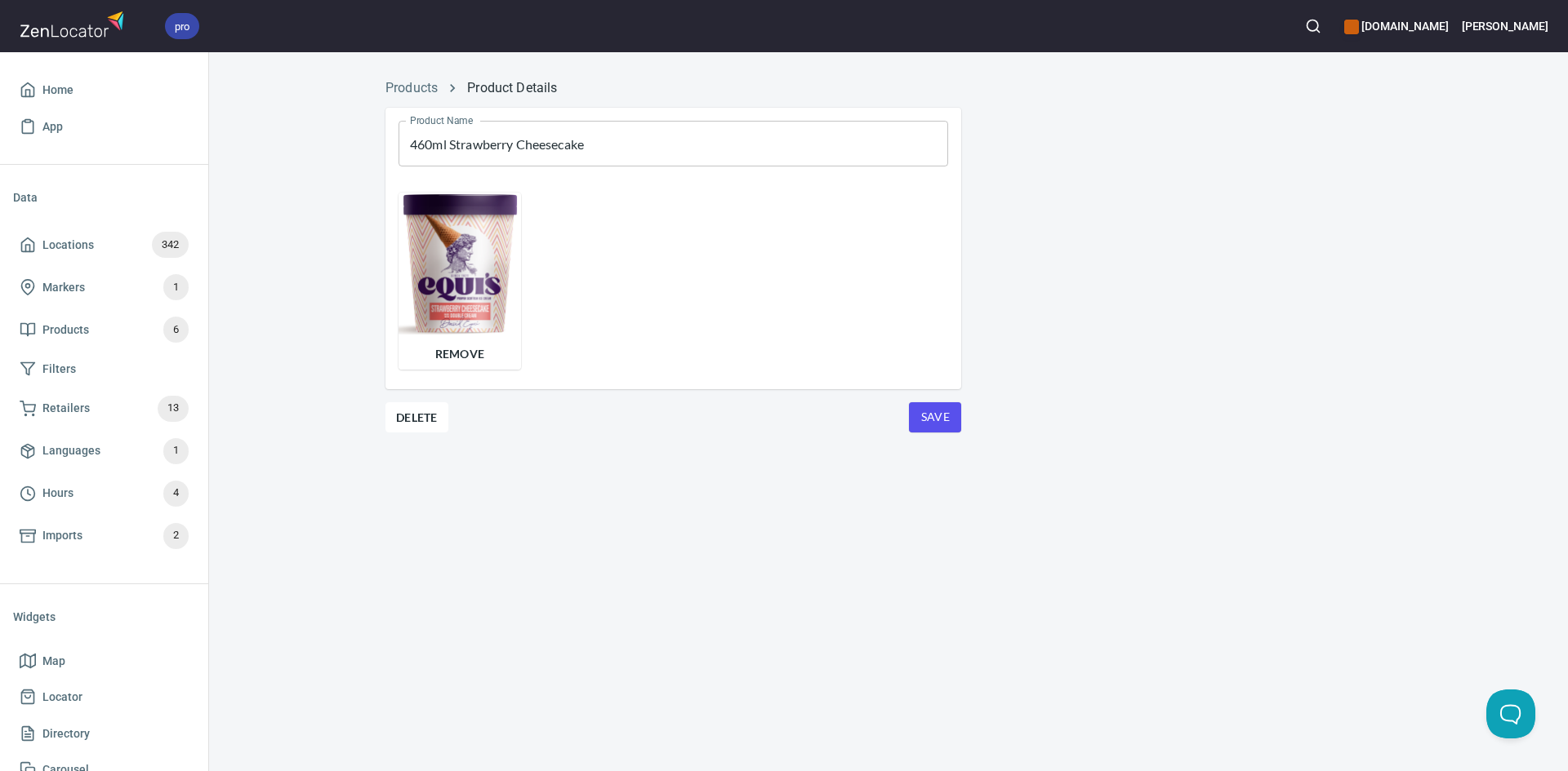
click at [939, 403] on button "Save" at bounding box center [935, 418] width 52 height 31
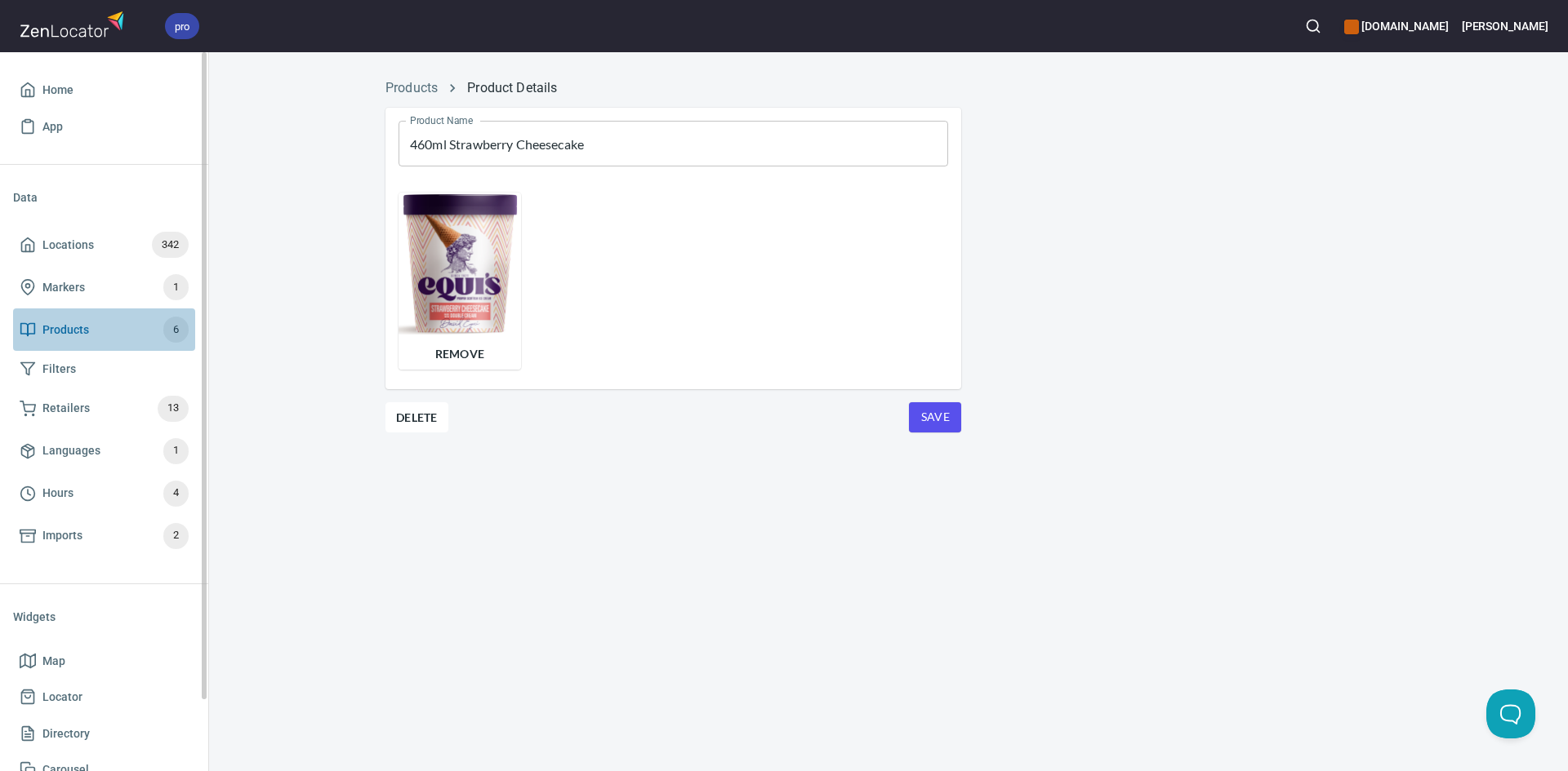
click at [106, 336] on span "Products 6" at bounding box center [104, 329] width 169 height 26
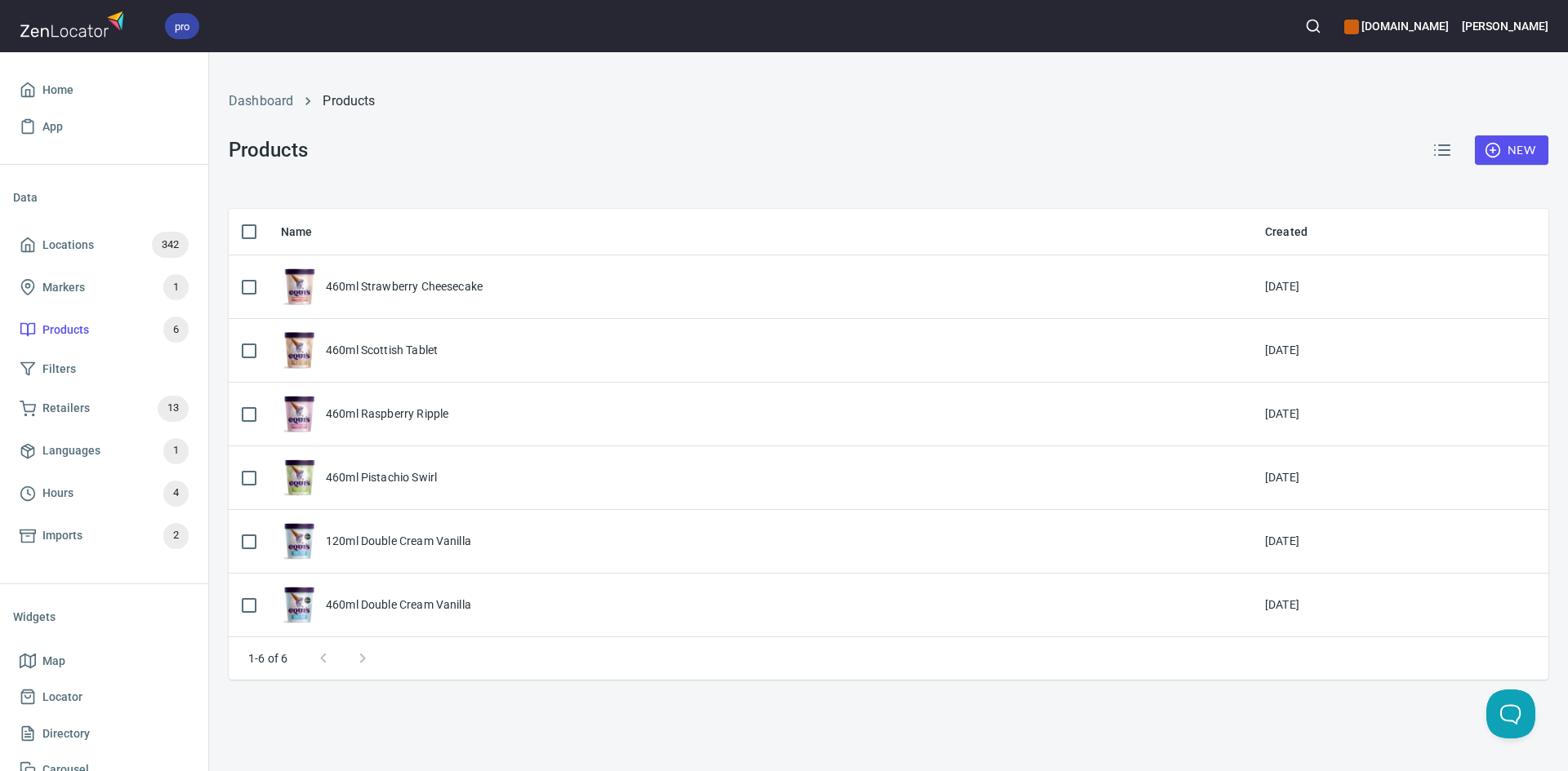
click at [1506, 153] on span "New" at bounding box center [1511, 150] width 47 height 20
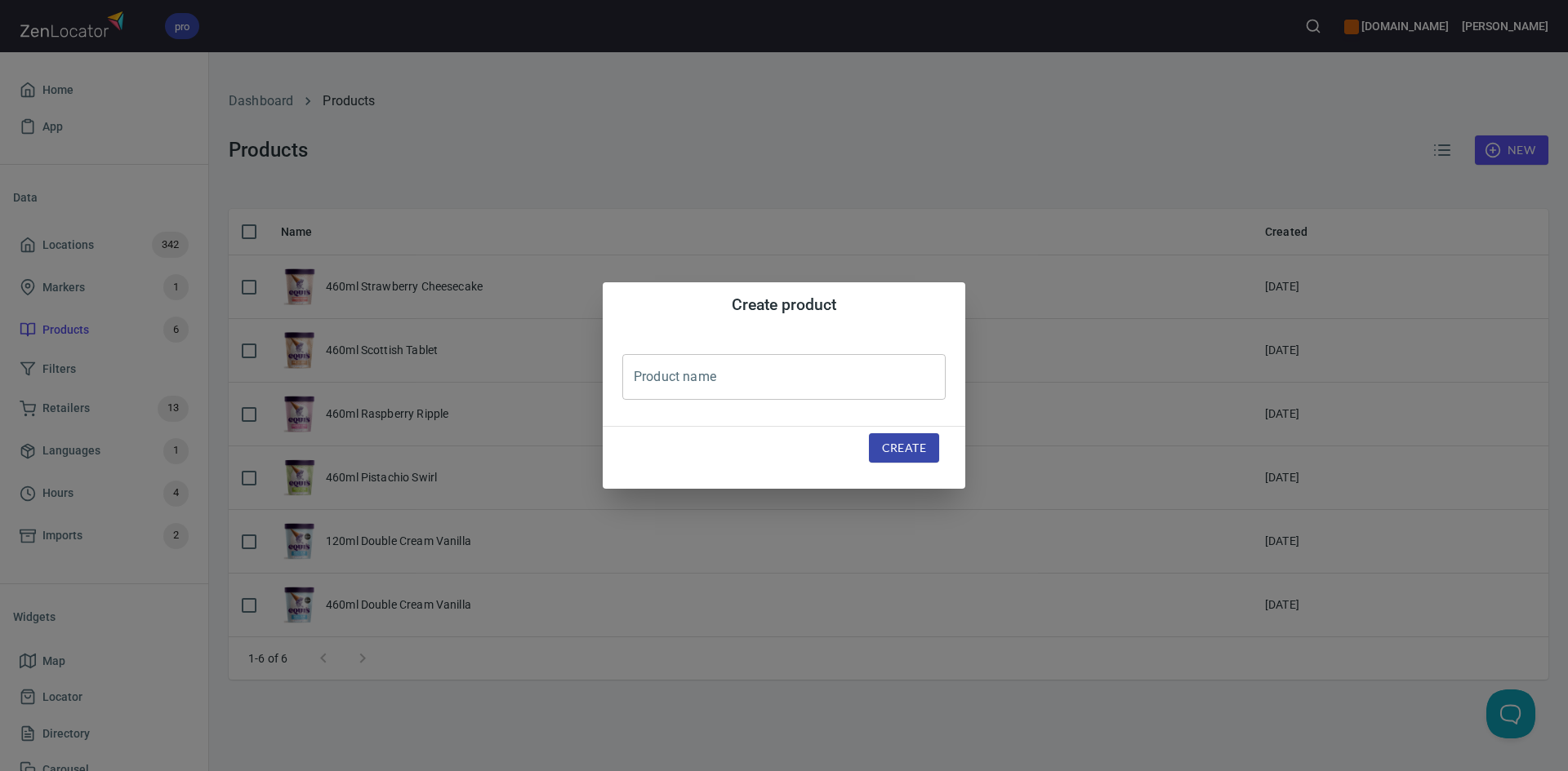
click at [788, 371] on input "text" at bounding box center [784, 377] width 323 height 45
type input "460ml Sea Salt & Caramel"
click at [902, 446] on span "Create" at bounding box center [903, 448] width 44 height 20
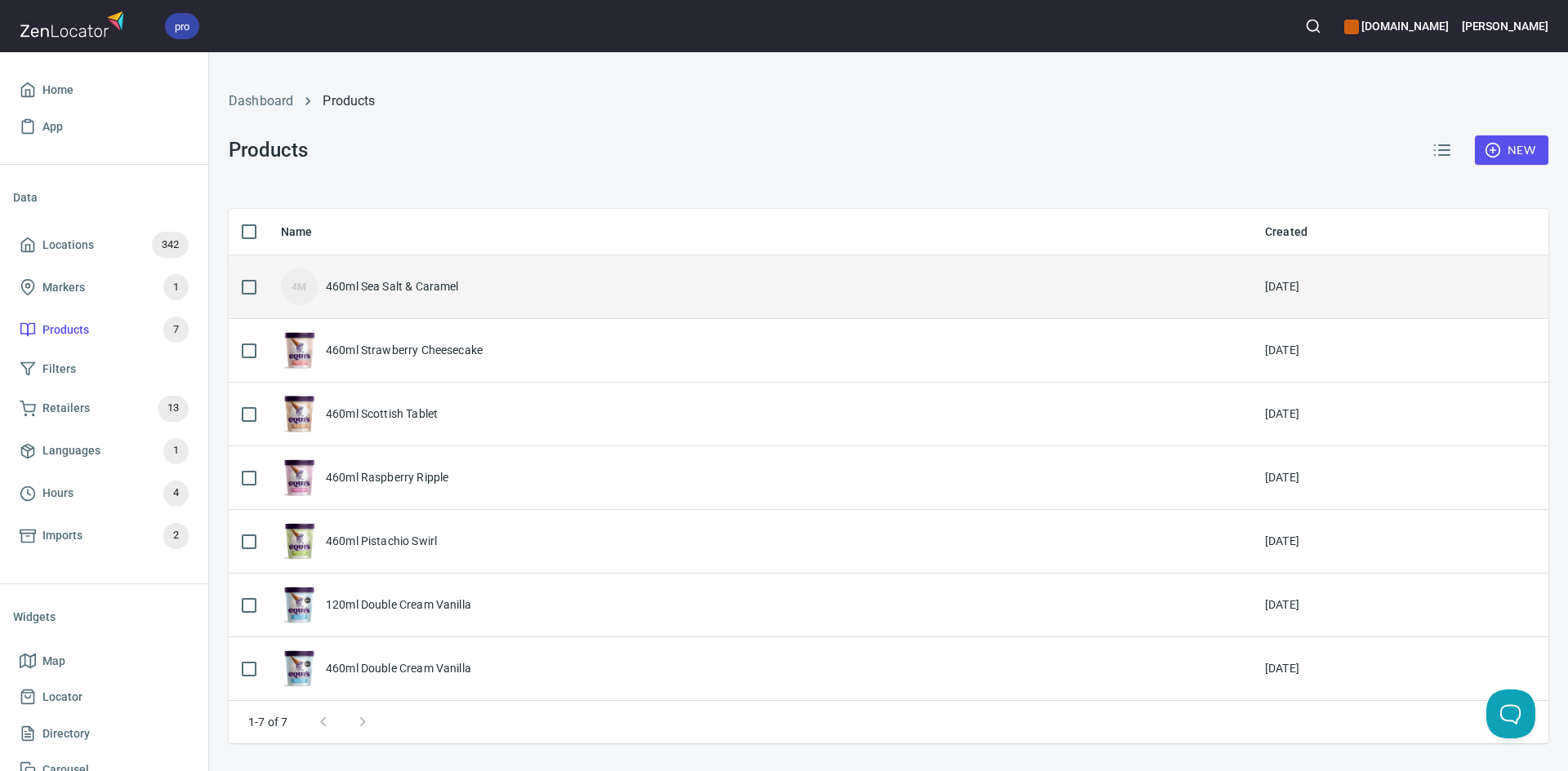
click at [525, 302] on div "4M 460ml Sea Salt & Caramel" at bounding box center [760, 287] width 958 height 37
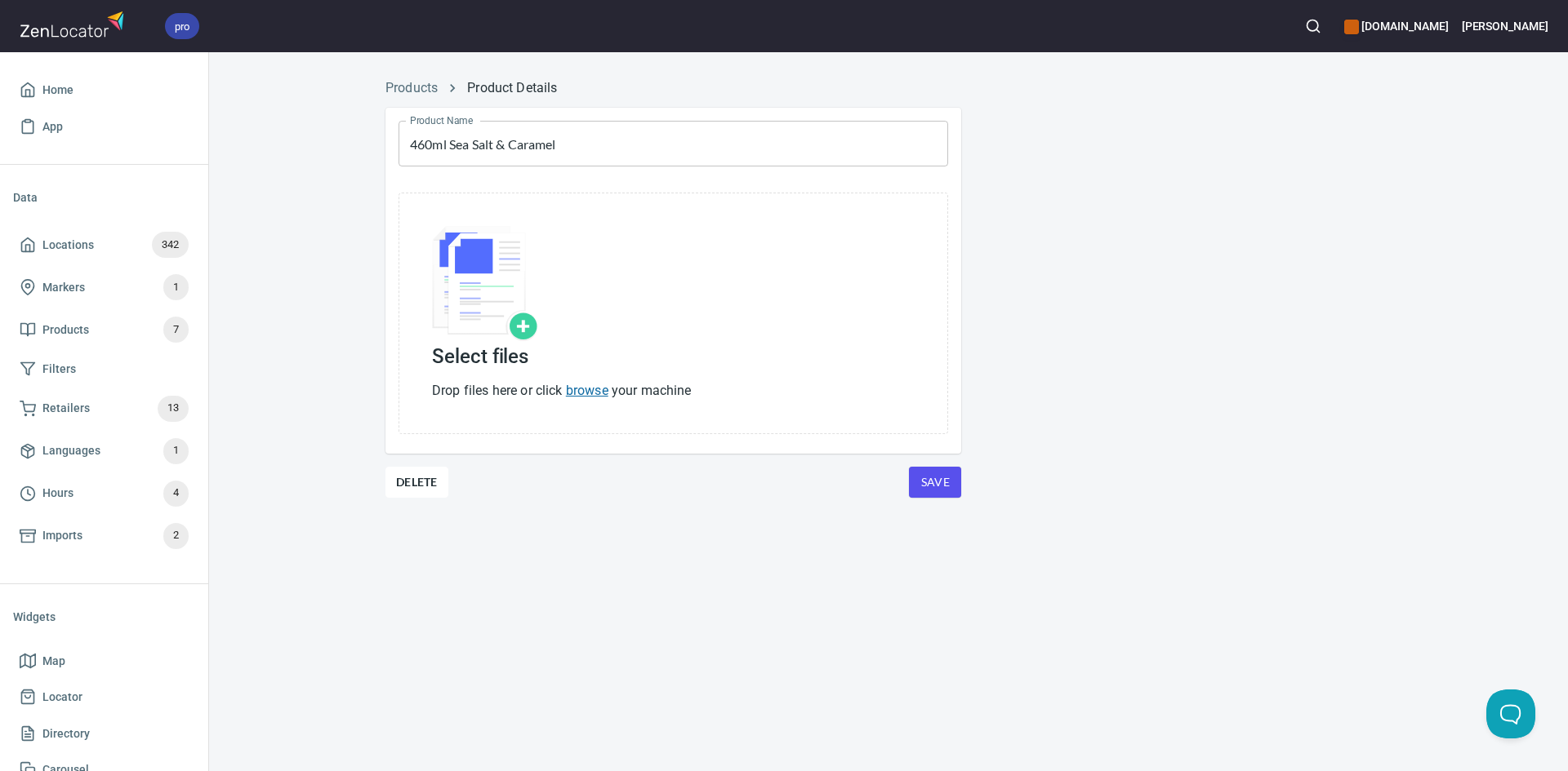
click at [591, 385] on link "browse" at bounding box center [588, 391] width 43 height 16
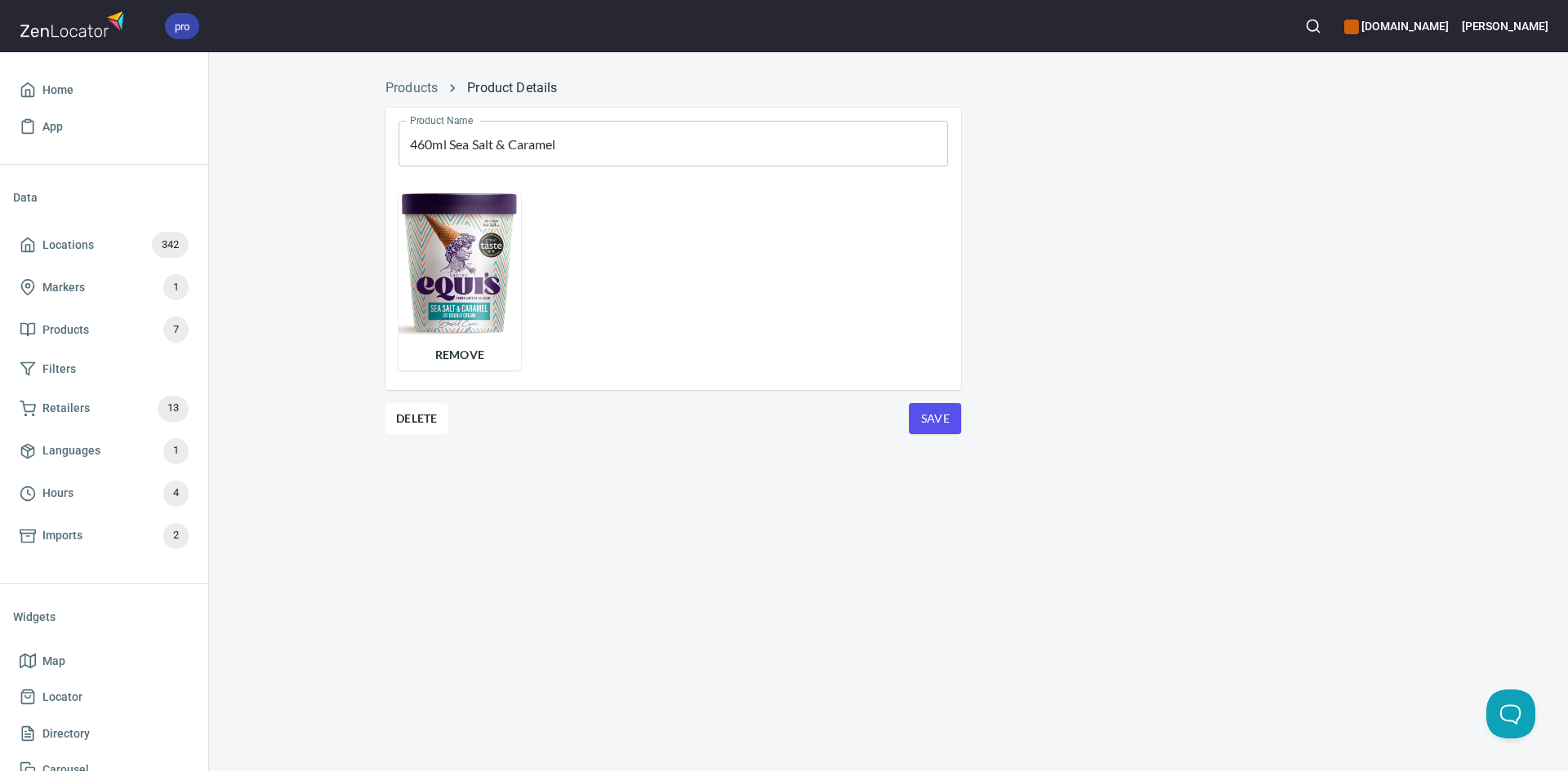
click at [938, 417] on span "Save" at bounding box center [935, 419] width 26 height 20
click at [916, 417] on button "Save" at bounding box center [935, 418] width 52 height 31
click at [403, 90] on link "Products" at bounding box center [411, 87] width 52 height 16
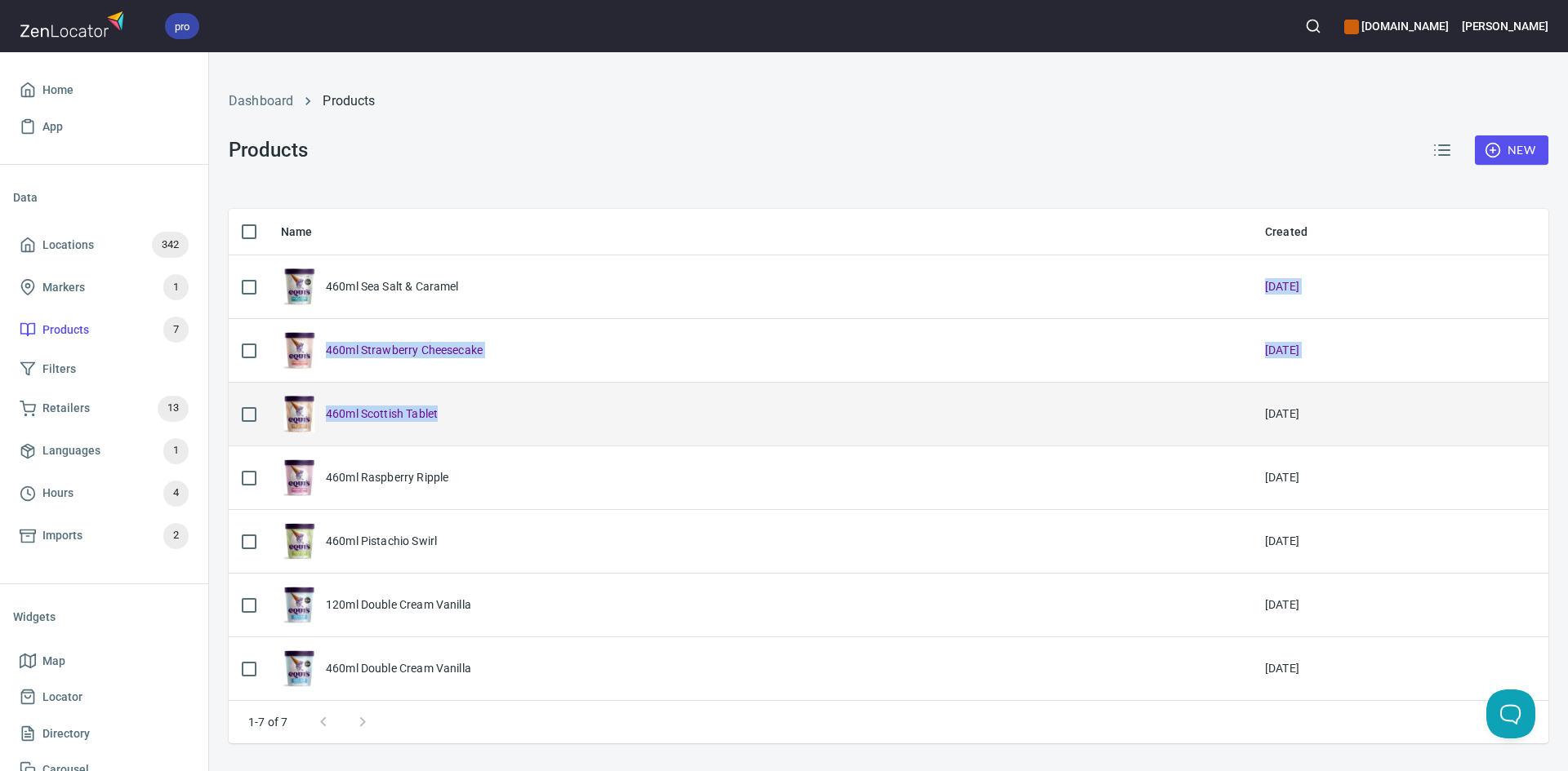
drag, startPoint x: 503, startPoint y: 288, endPoint x: 489, endPoint y: 419, distance: 131.7
click at [489, 419] on tbody "460ml Sea Salt & Caramel [DATE] 460ml Strawberry Cheesecake [DATE] 460ml Scotti…" at bounding box center [888, 478] width 1319 height 445
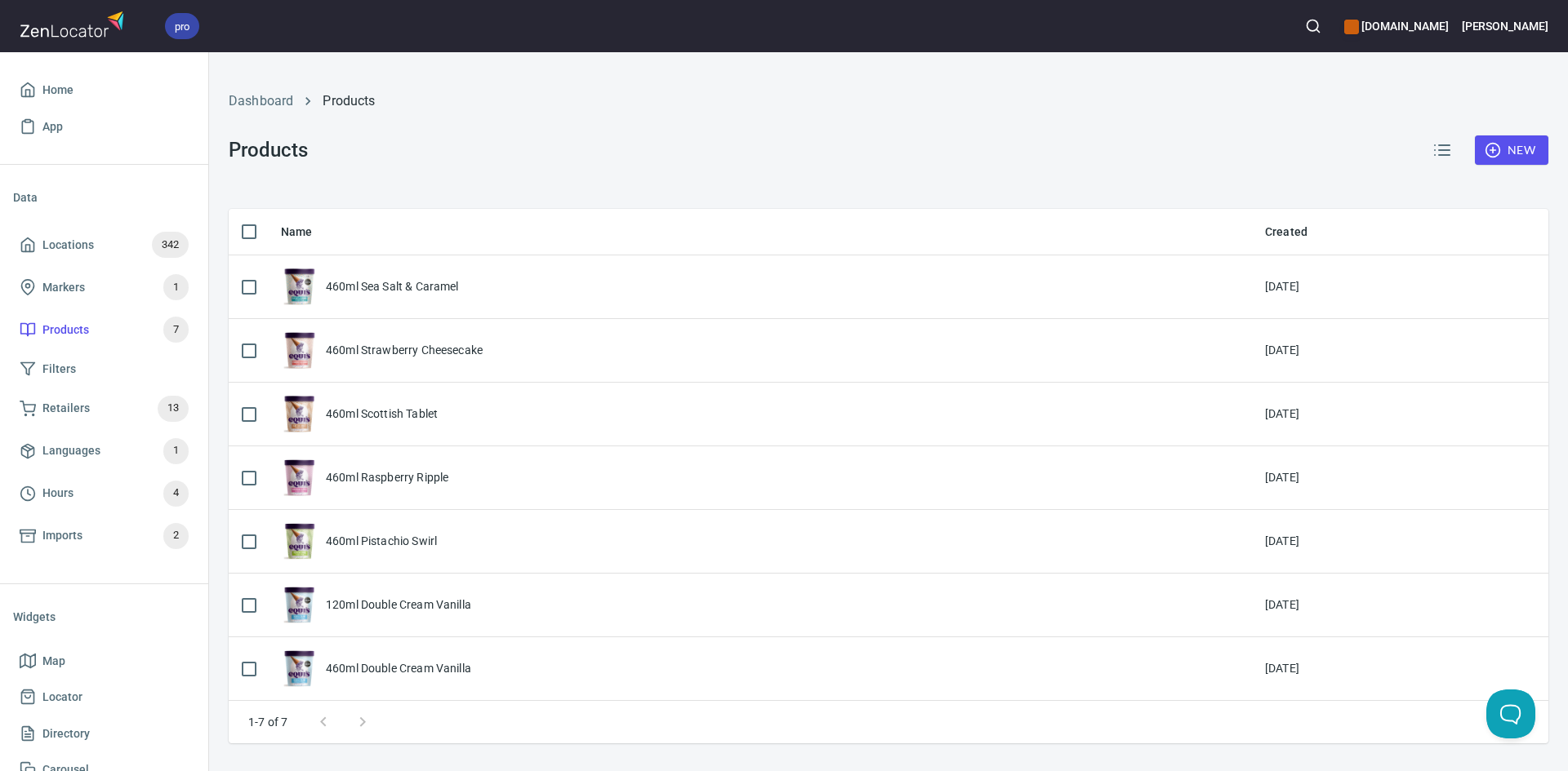
click at [546, 145] on div "Dashboard Products Products New" at bounding box center [888, 131] width 1339 height 137
click at [1441, 146] on line "button" at bounding box center [1444, 146] width 10 height 0
drag, startPoint x: 417, startPoint y: 172, endPoint x: 431, endPoint y: 172, distance: 14.0
click at [417, 172] on div "Dashboard Products Products New" at bounding box center [888, 131] width 1339 height 137
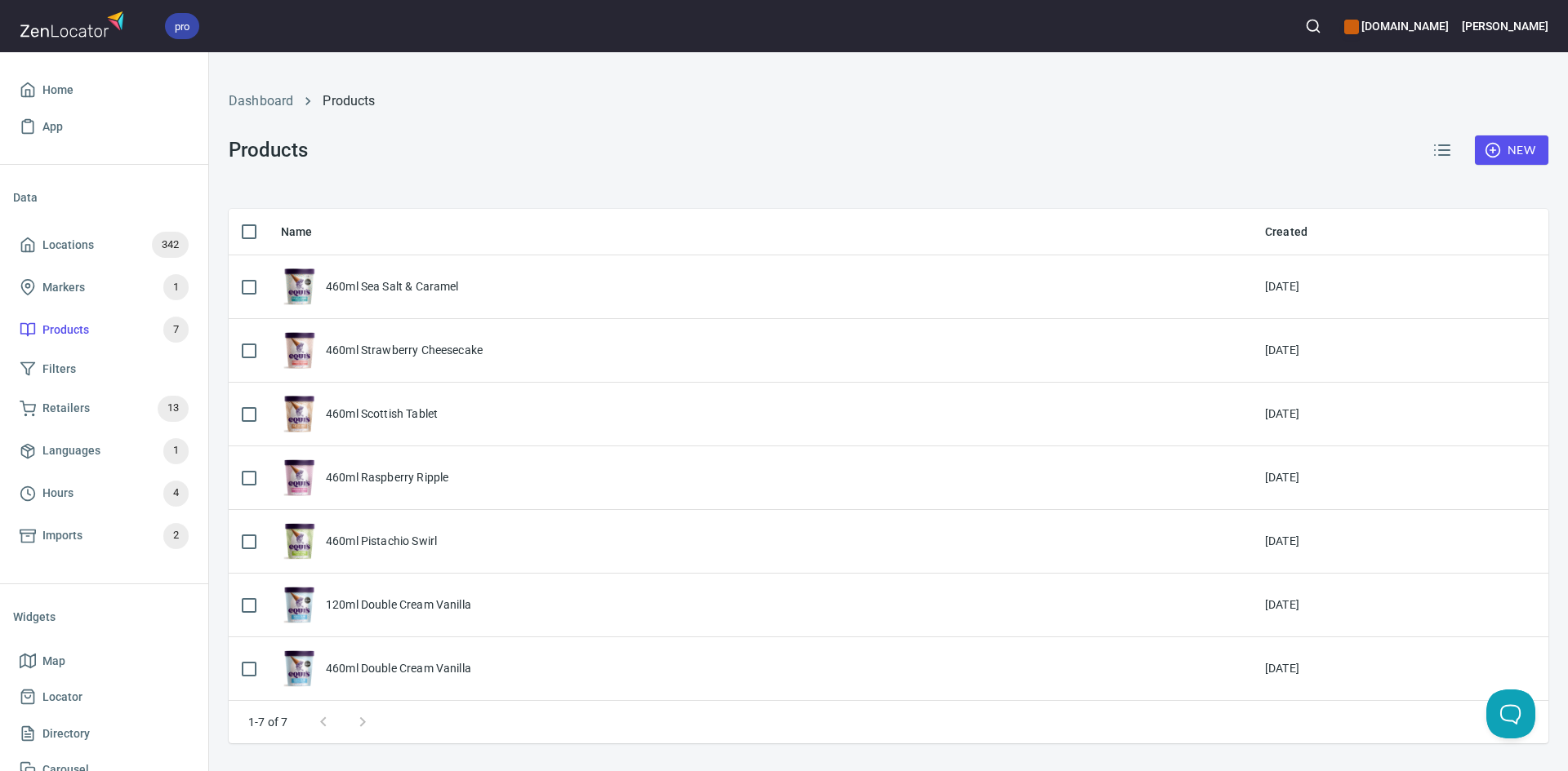
click at [1527, 152] on span "New" at bounding box center [1511, 150] width 47 height 20
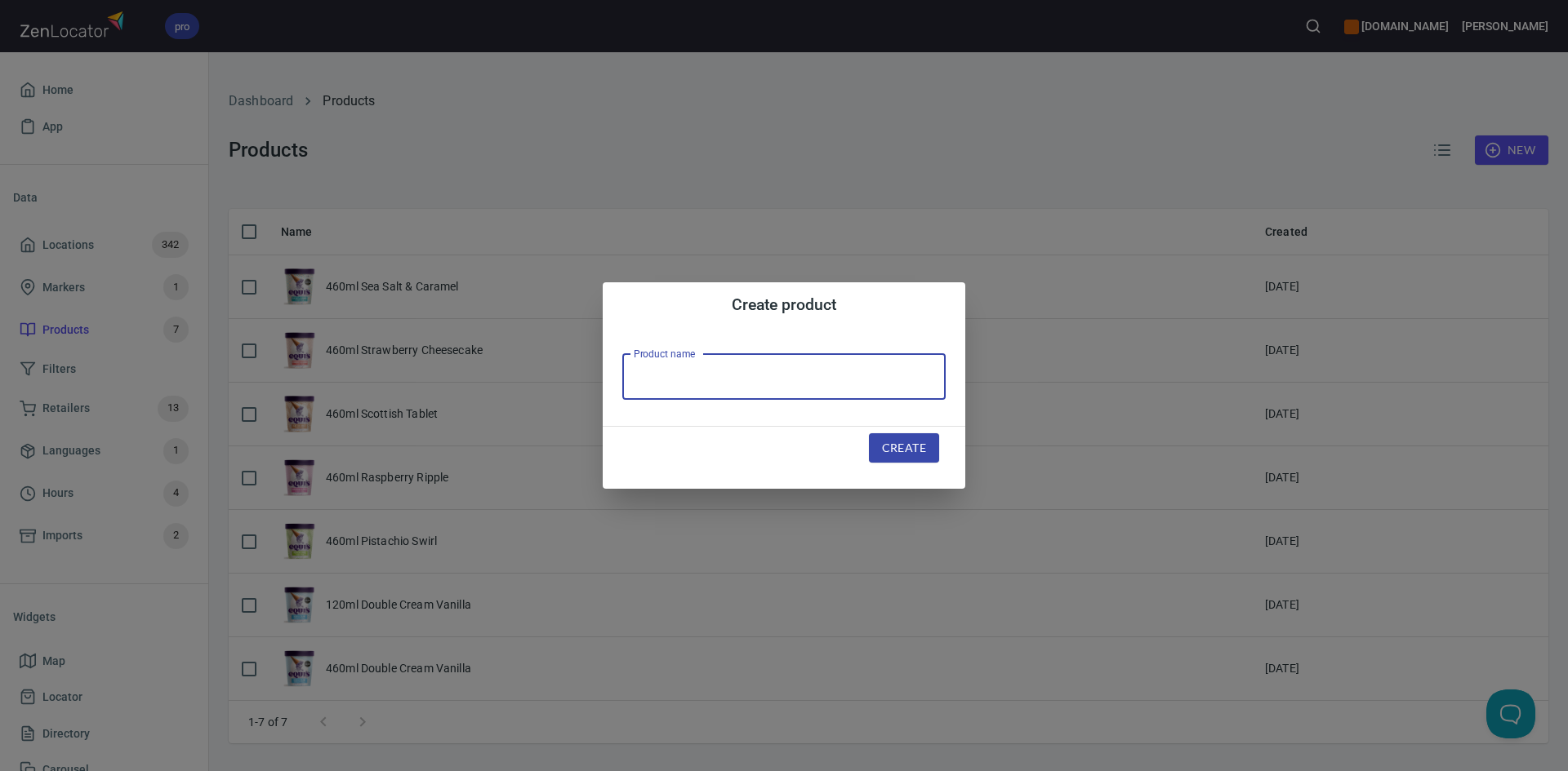
click at [772, 376] on input "text" at bounding box center [784, 377] width 323 height 45
type input "460ml Honeycomb Crunch"
click at [938, 457] on button "Create" at bounding box center [904, 448] width 71 height 31
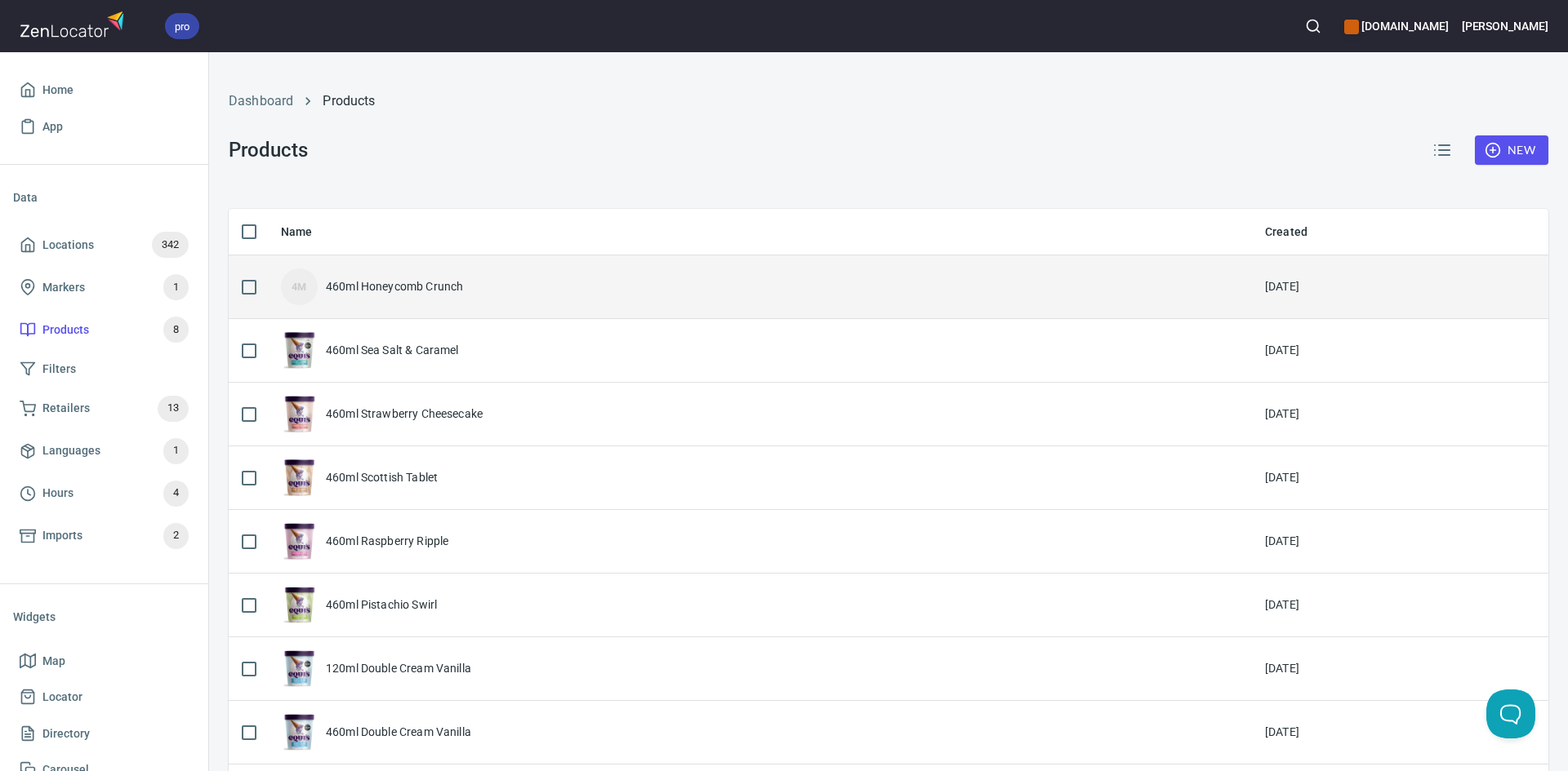
click at [358, 293] on div "460ml Honeycomb Crunch" at bounding box center [395, 287] width 137 height 17
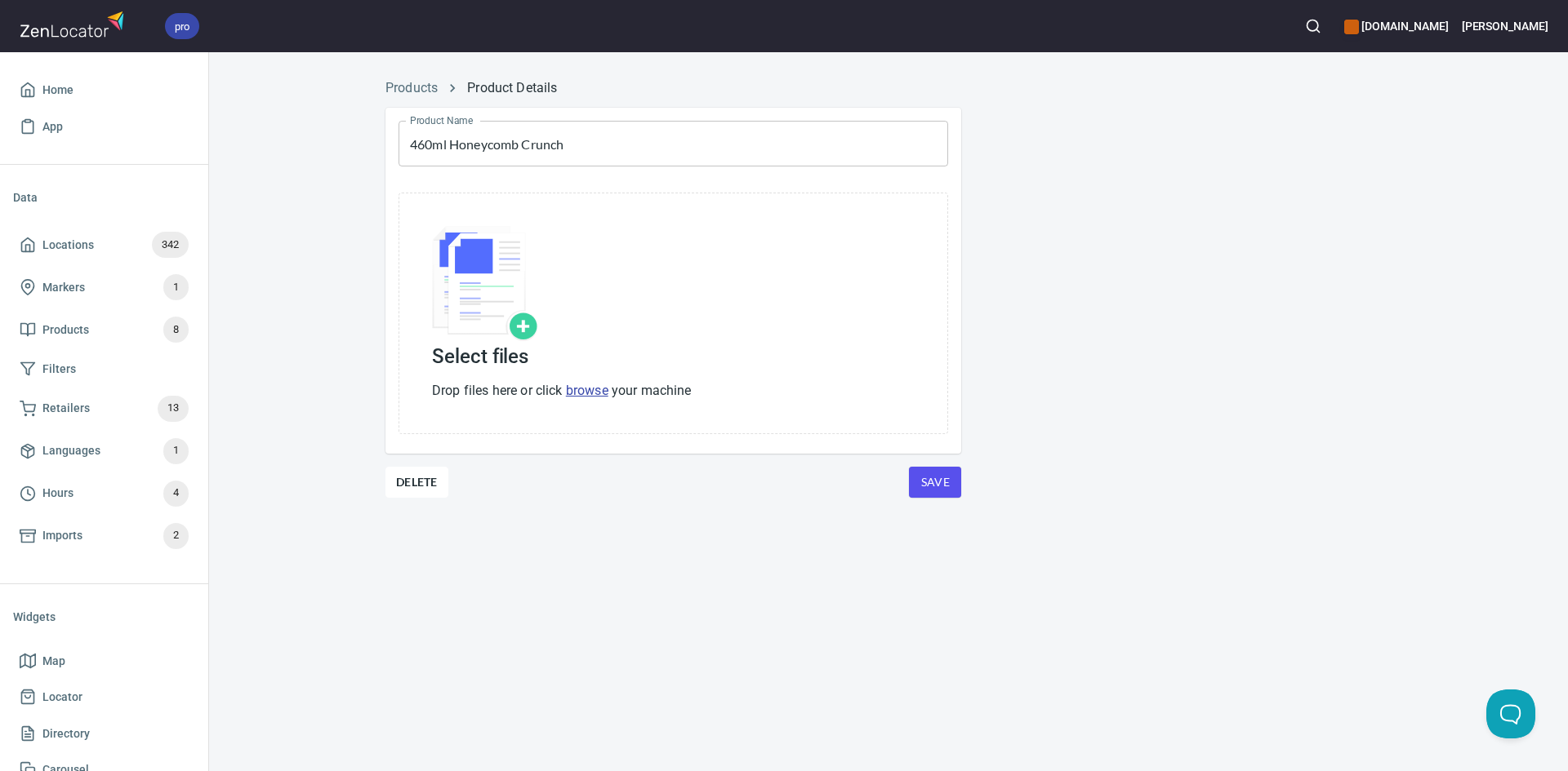
click at [585, 399] on p "Drop files here or click browse your machine" at bounding box center [562, 391] width 260 height 19
click at [590, 383] on link "browse" at bounding box center [588, 391] width 43 height 16
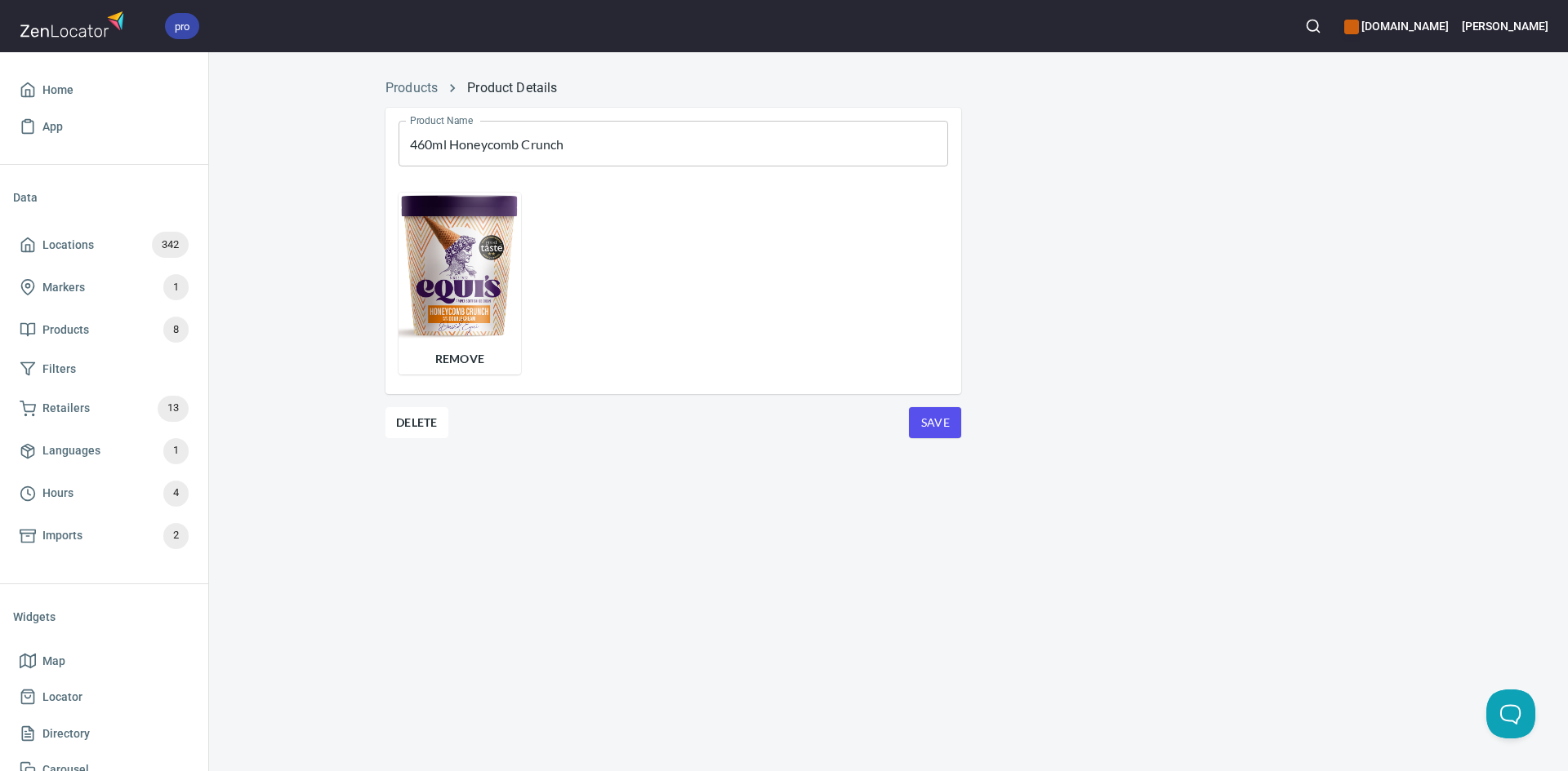
click at [933, 406] on div "Product Name 460ml Honeycomb Crunch Product Name Remove Delete Save" at bounding box center [673, 292] width 602 height 396
click at [929, 418] on span "Save" at bounding box center [935, 423] width 26 height 20
click at [932, 420] on span "Save" at bounding box center [935, 423] width 26 height 20
click at [418, 80] on link "Products" at bounding box center [411, 87] width 52 height 16
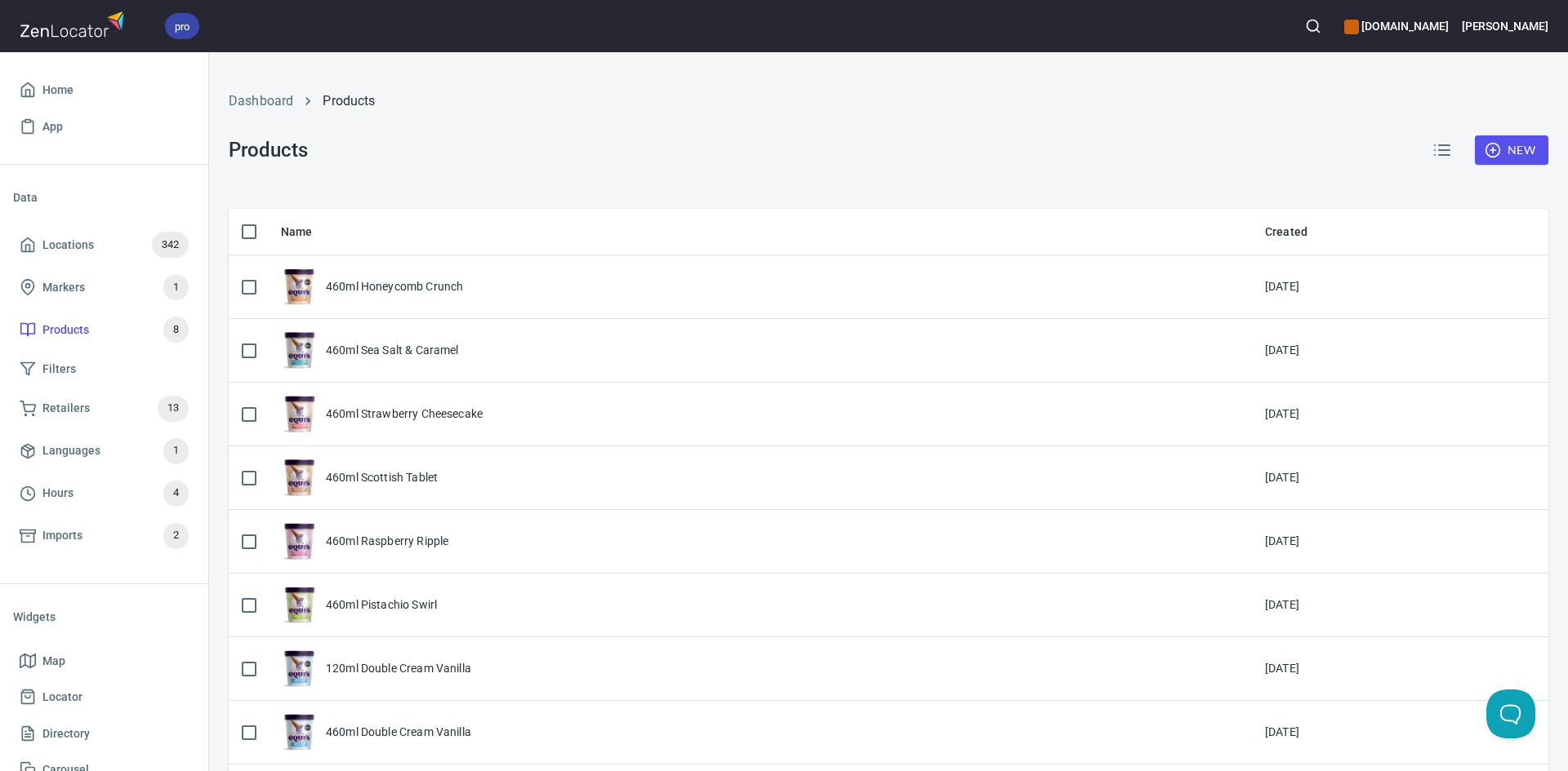
click at [1509, 161] on button "New" at bounding box center [1511, 150] width 73 height 31
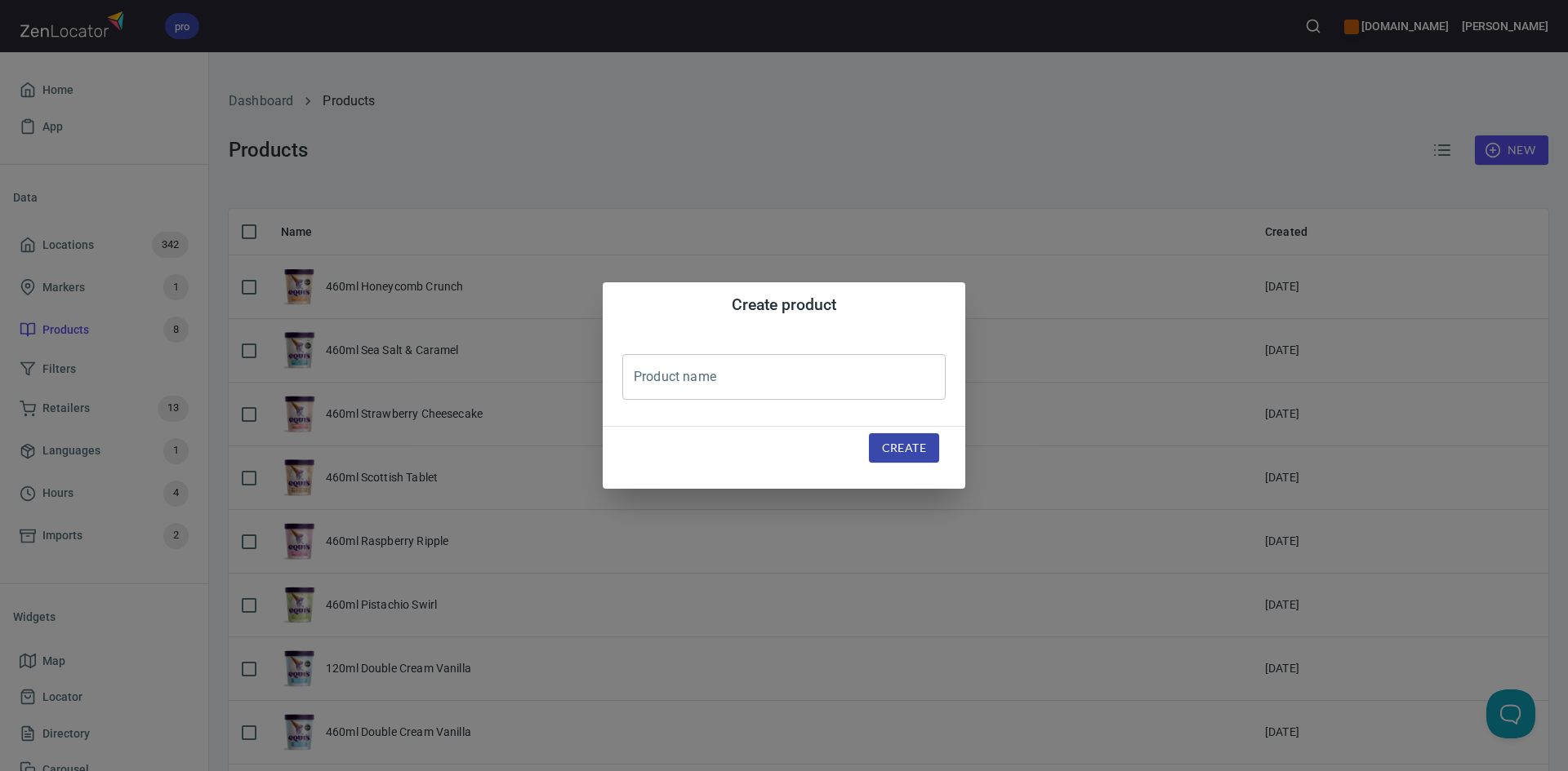
click at [838, 376] on input "text" at bounding box center [784, 377] width 323 height 45
type input "460ml Chocolate Hazelnut and Raspberry"
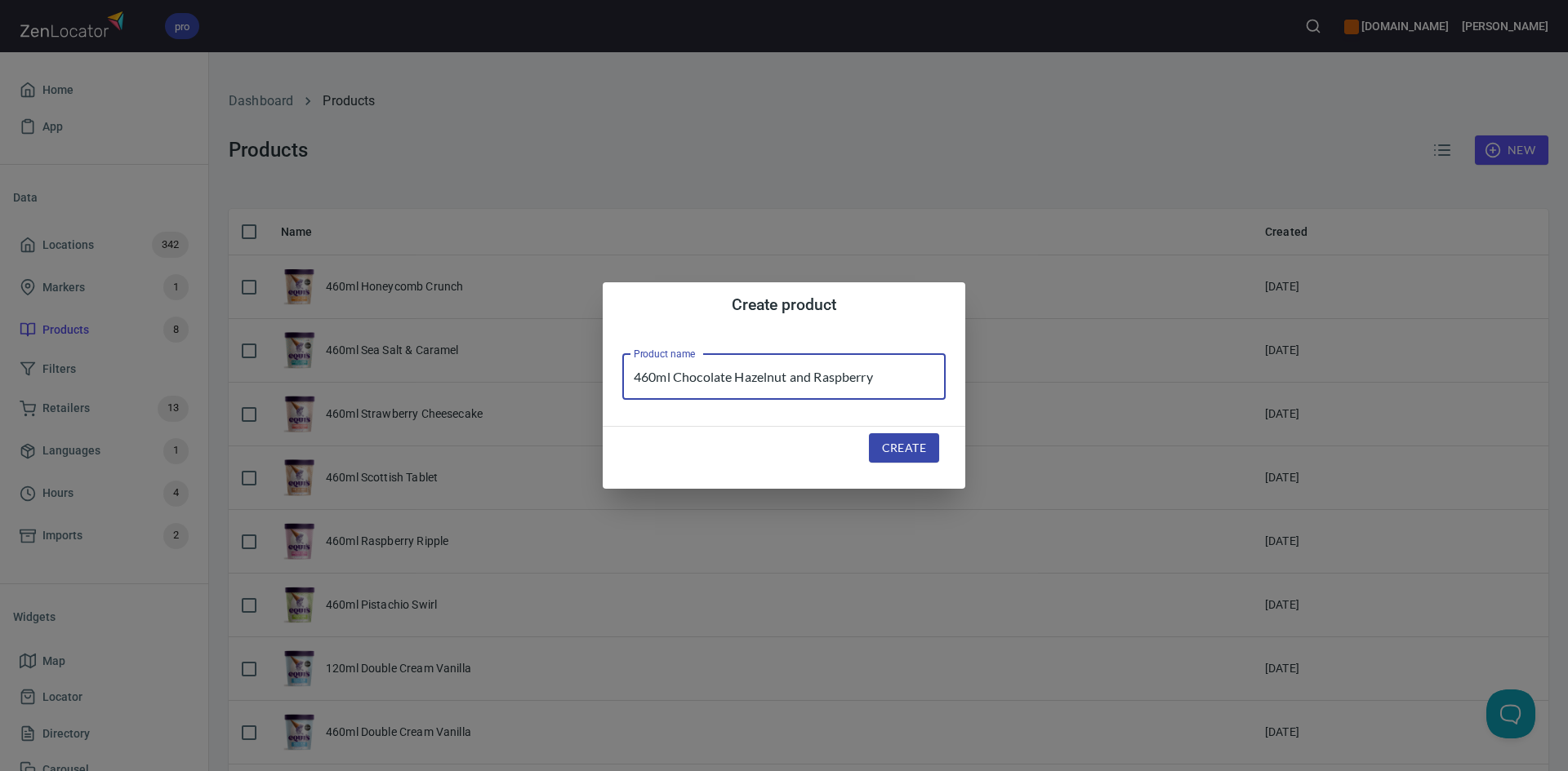
click at [901, 451] on span "Create" at bounding box center [903, 448] width 44 height 20
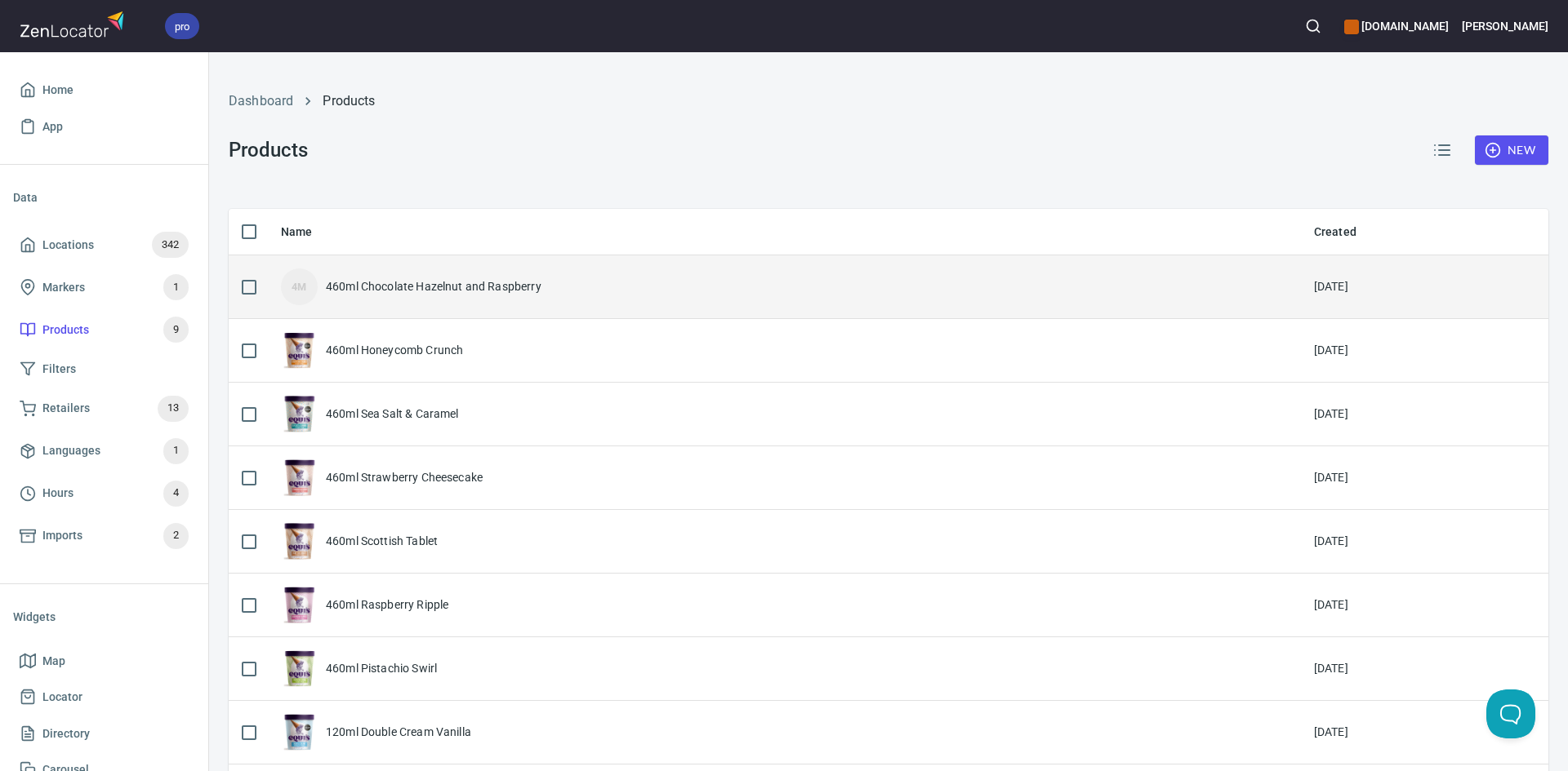
click at [408, 290] on div "460ml Chocolate Hazelnut and Raspberry" at bounding box center [434, 287] width 215 height 17
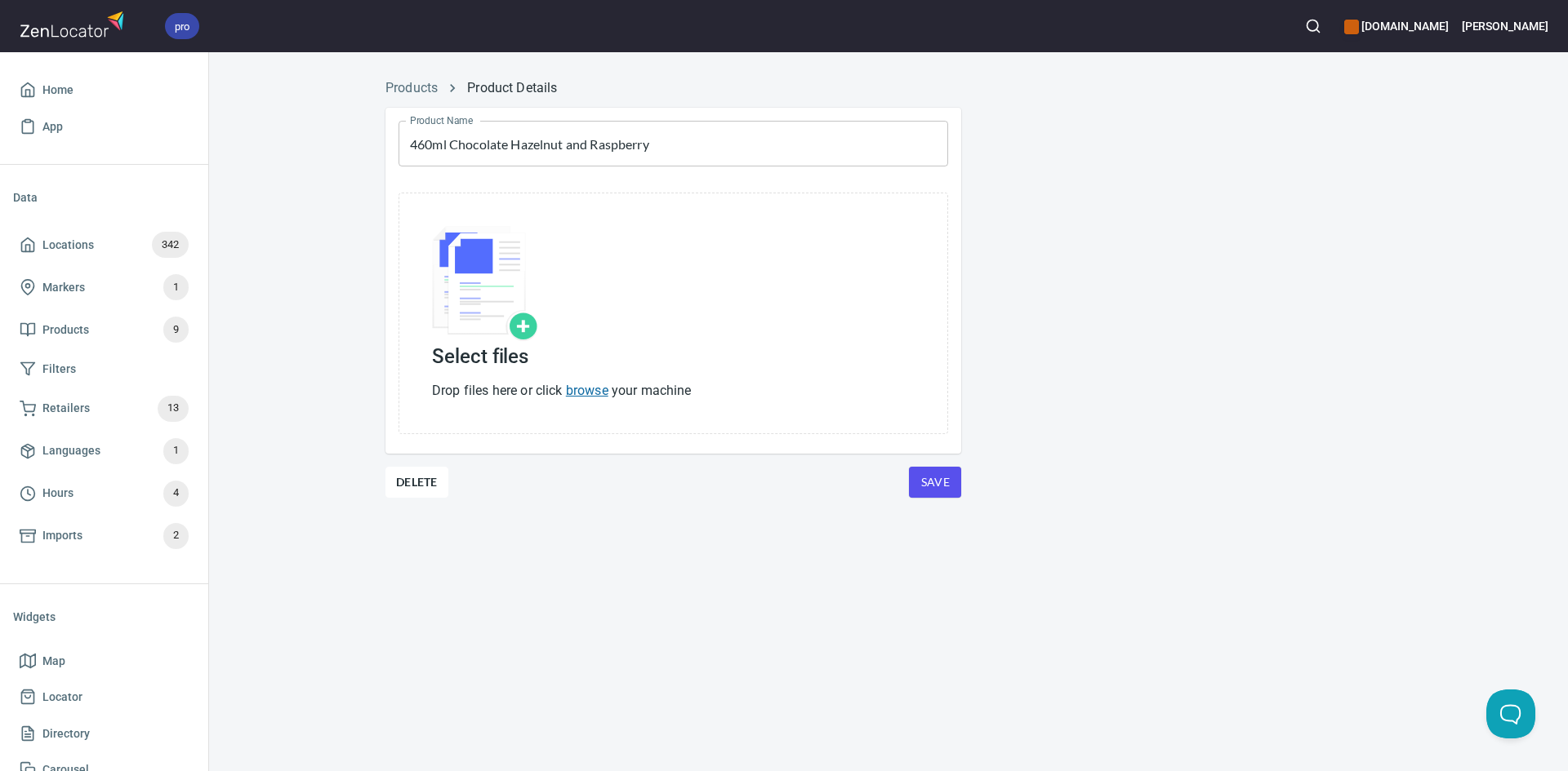
click at [573, 383] on link "browse" at bounding box center [588, 391] width 43 height 16
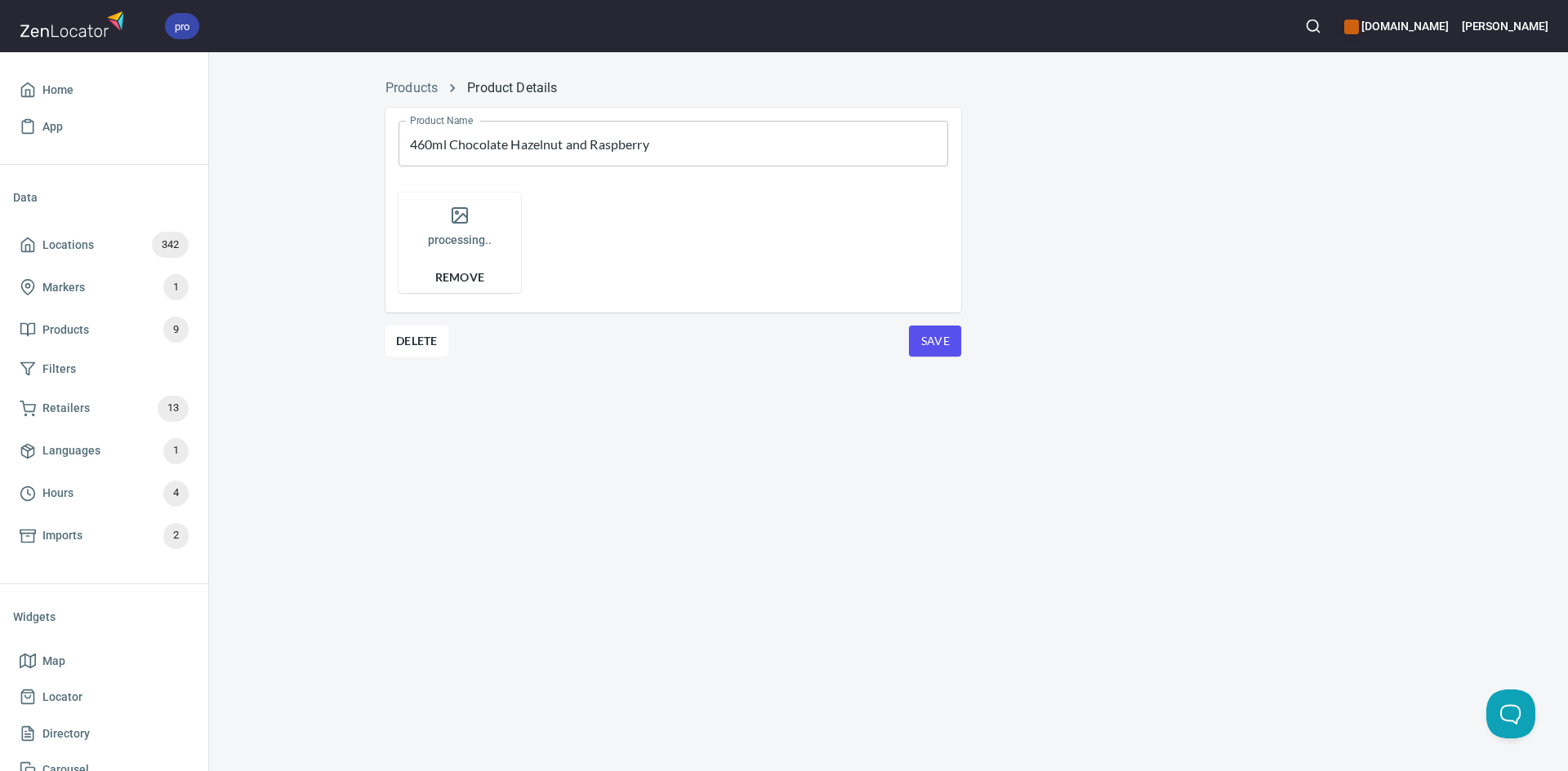
click at [914, 339] on button "Save" at bounding box center [935, 341] width 52 height 31
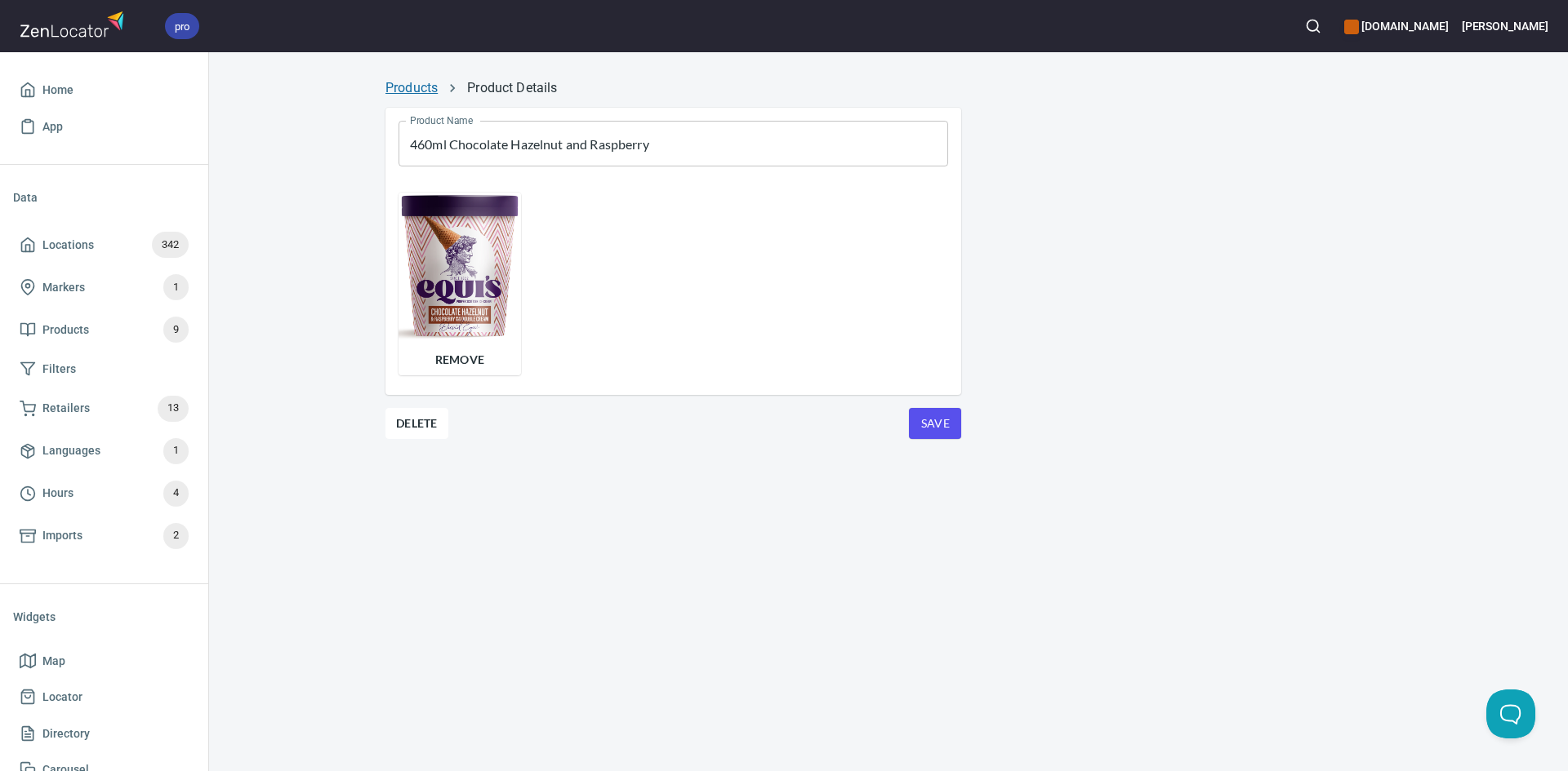
click at [423, 92] on link "Products" at bounding box center [411, 87] width 52 height 16
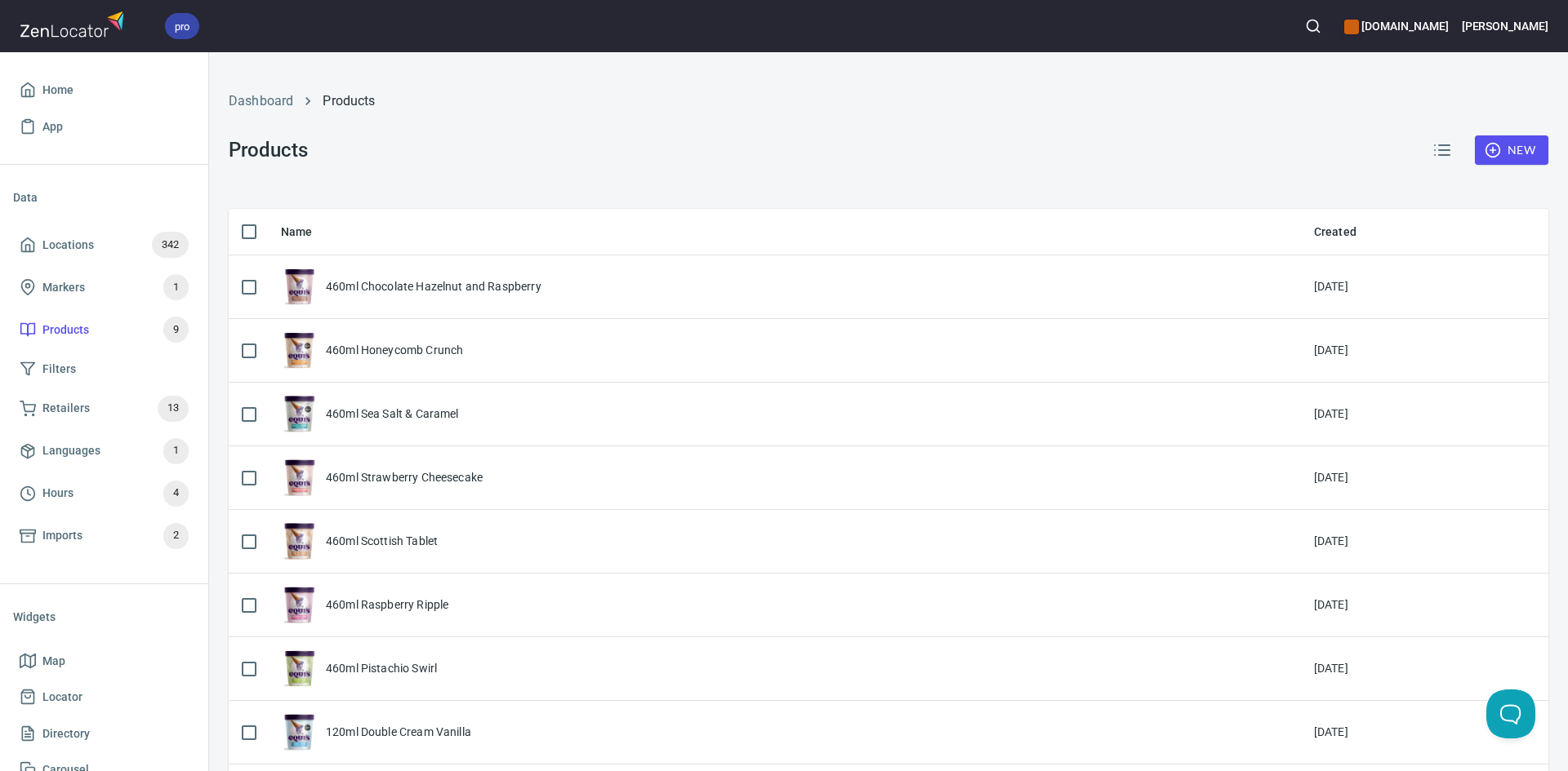
click at [1509, 157] on span "New" at bounding box center [1511, 150] width 47 height 20
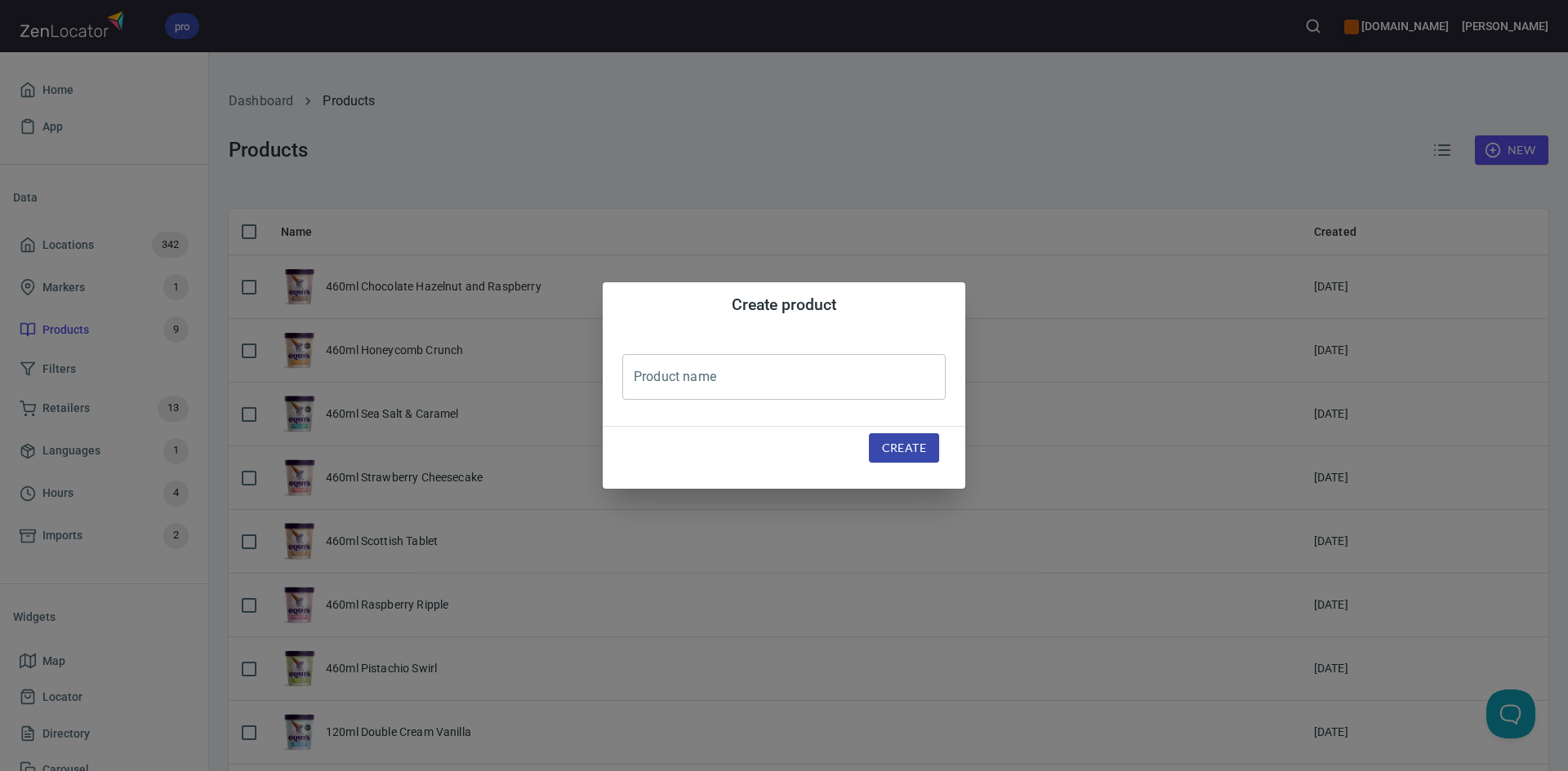
click at [746, 392] on input "text" at bounding box center [784, 377] width 323 height 45
type input "Scooping"
click at [906, 457] on span "Create" at bounding box center [903, 448] width 44 height 20
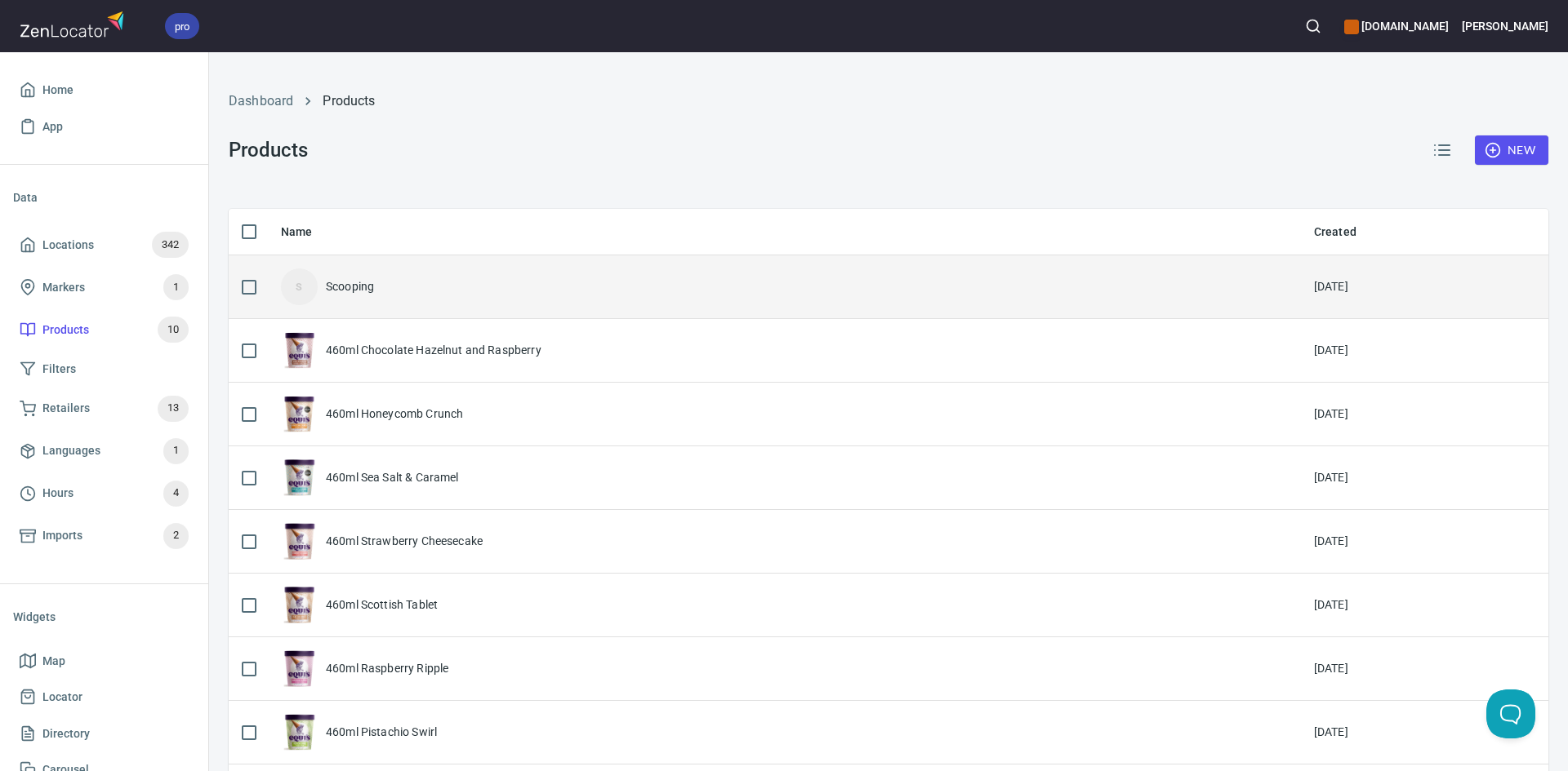
click at [377, 281] on div "S Scooping" at bounding box center [784, 287] width 1007 height 37
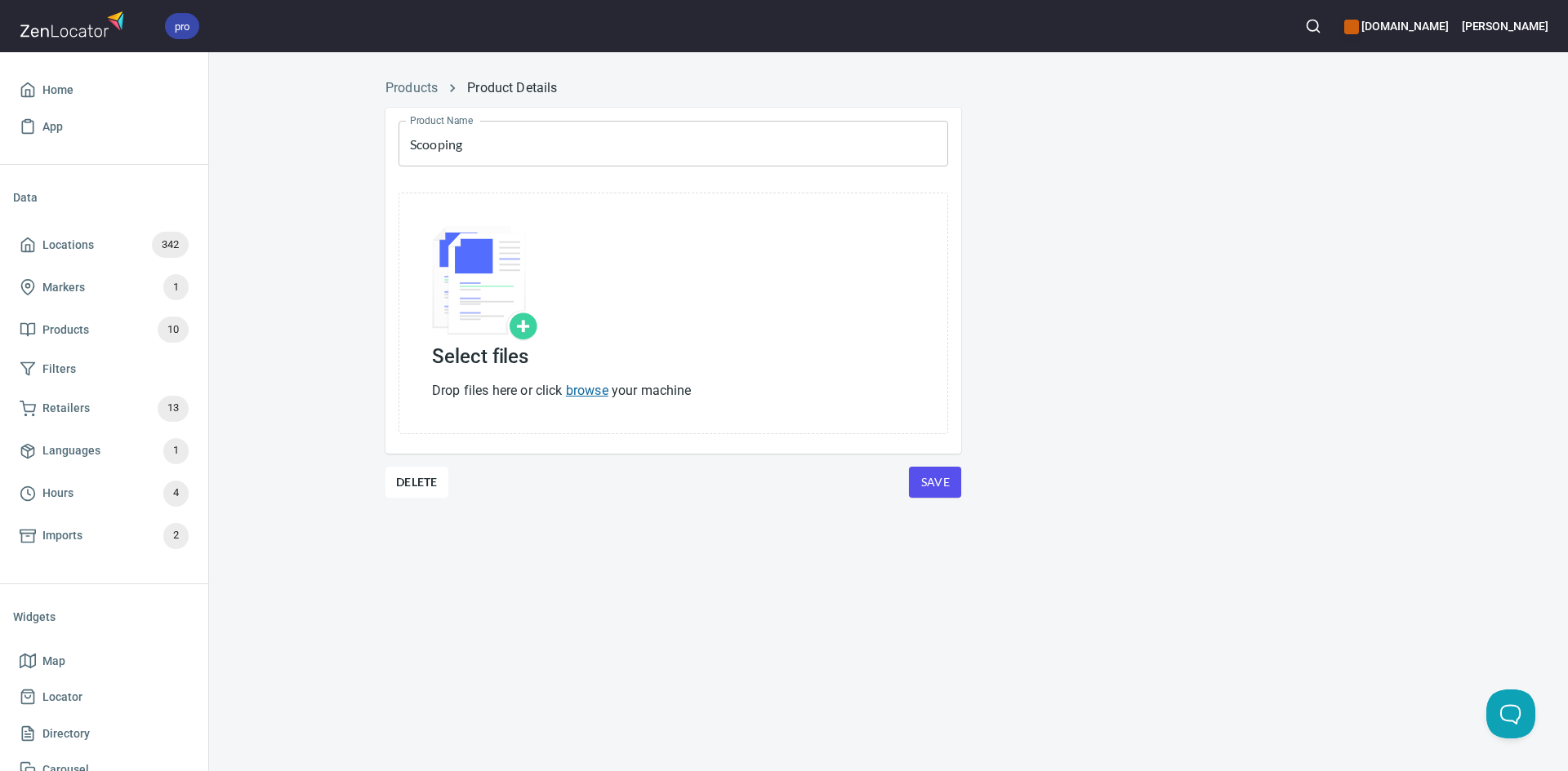
click at [594, 393] on link "browse" at bounding box center [588, 391] width 43 height 16
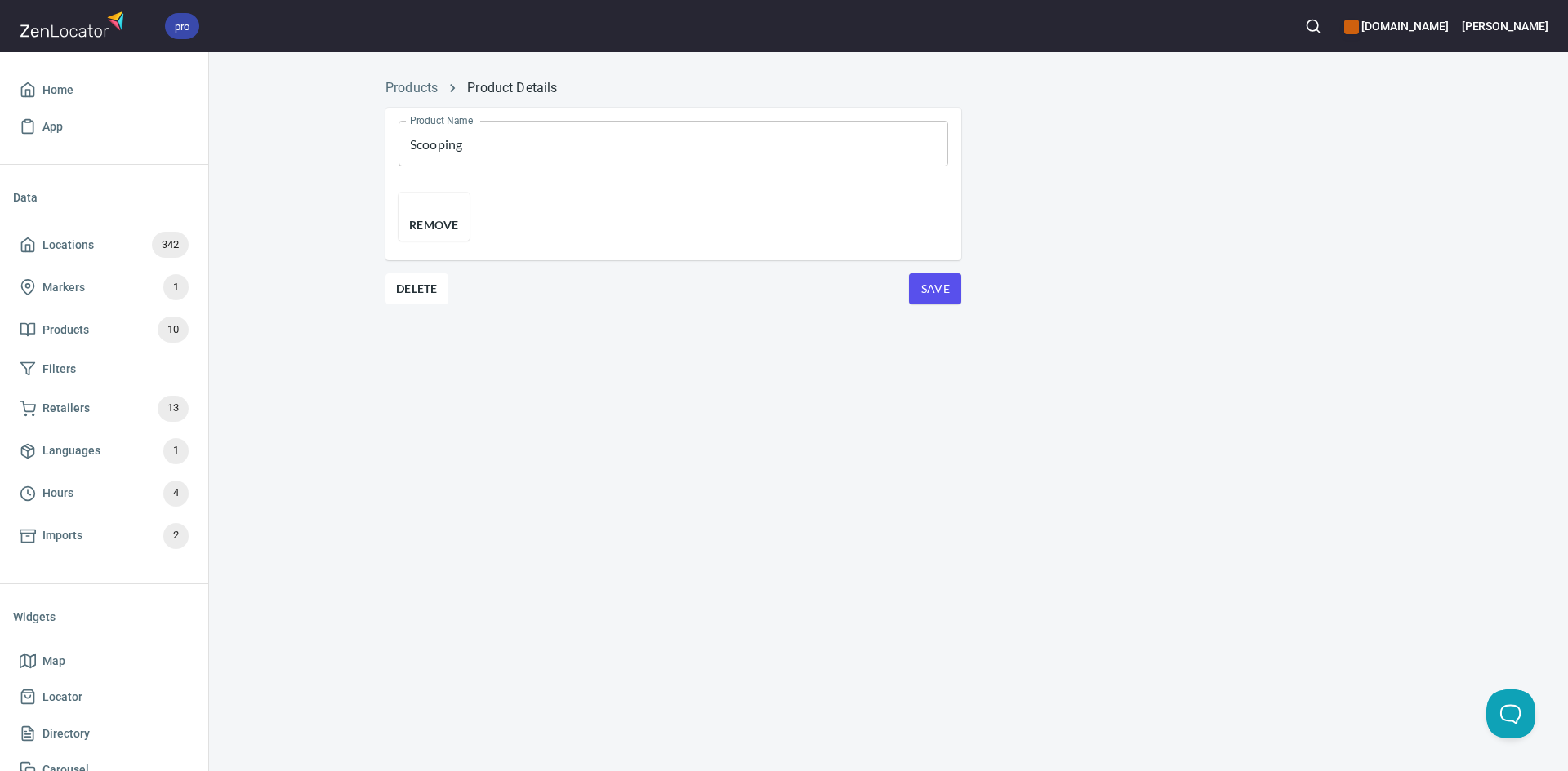
click at [954, 304] on button "Save" at bounding box center [935, 289] width 52 height 31
click at [459, 235] on span "Remove" at bounding box center [434, 225] width 50 height 19
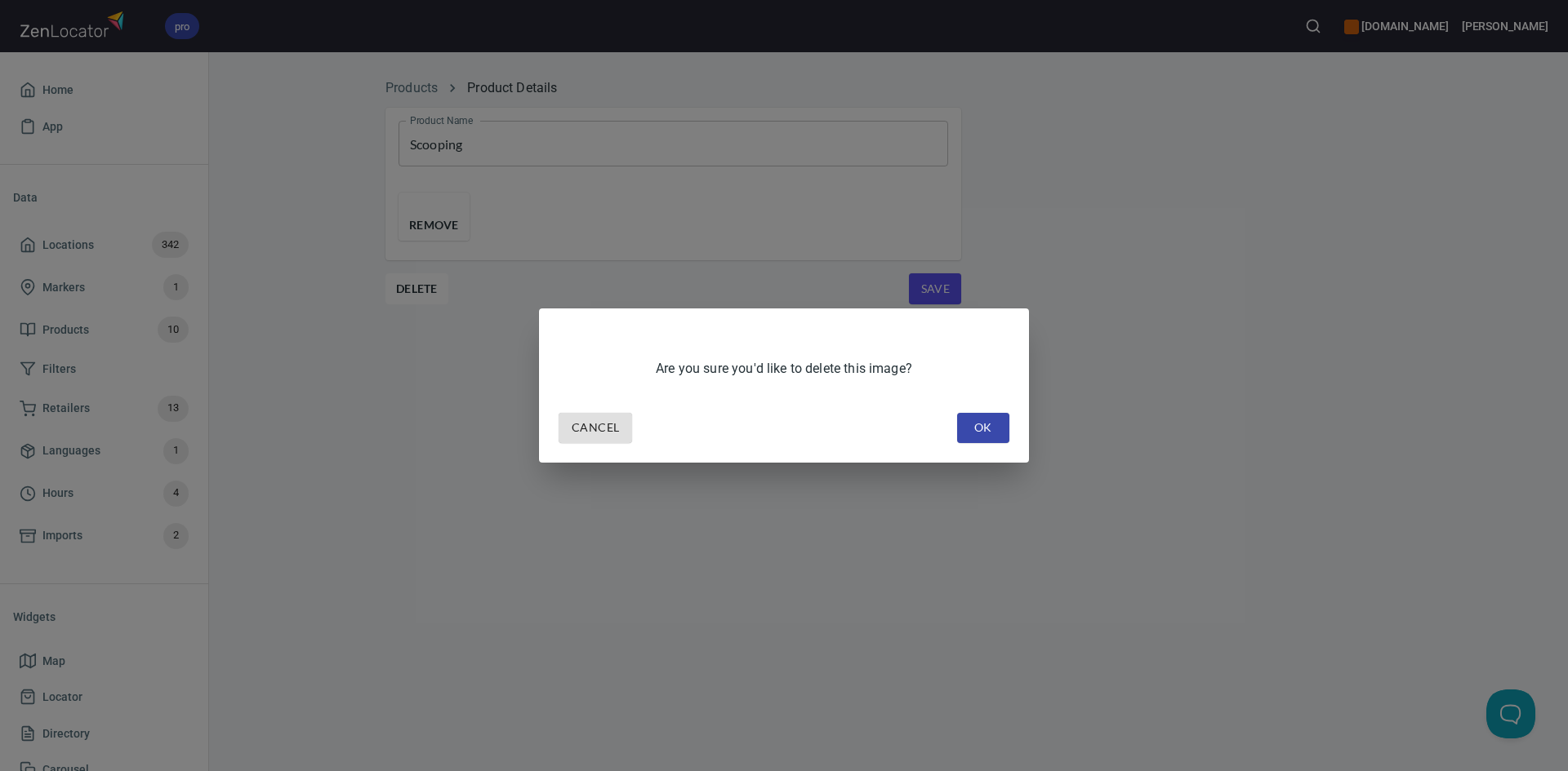
click at [987, 426] on span "OK" at bounding box center [983, 428] width 26 height 20
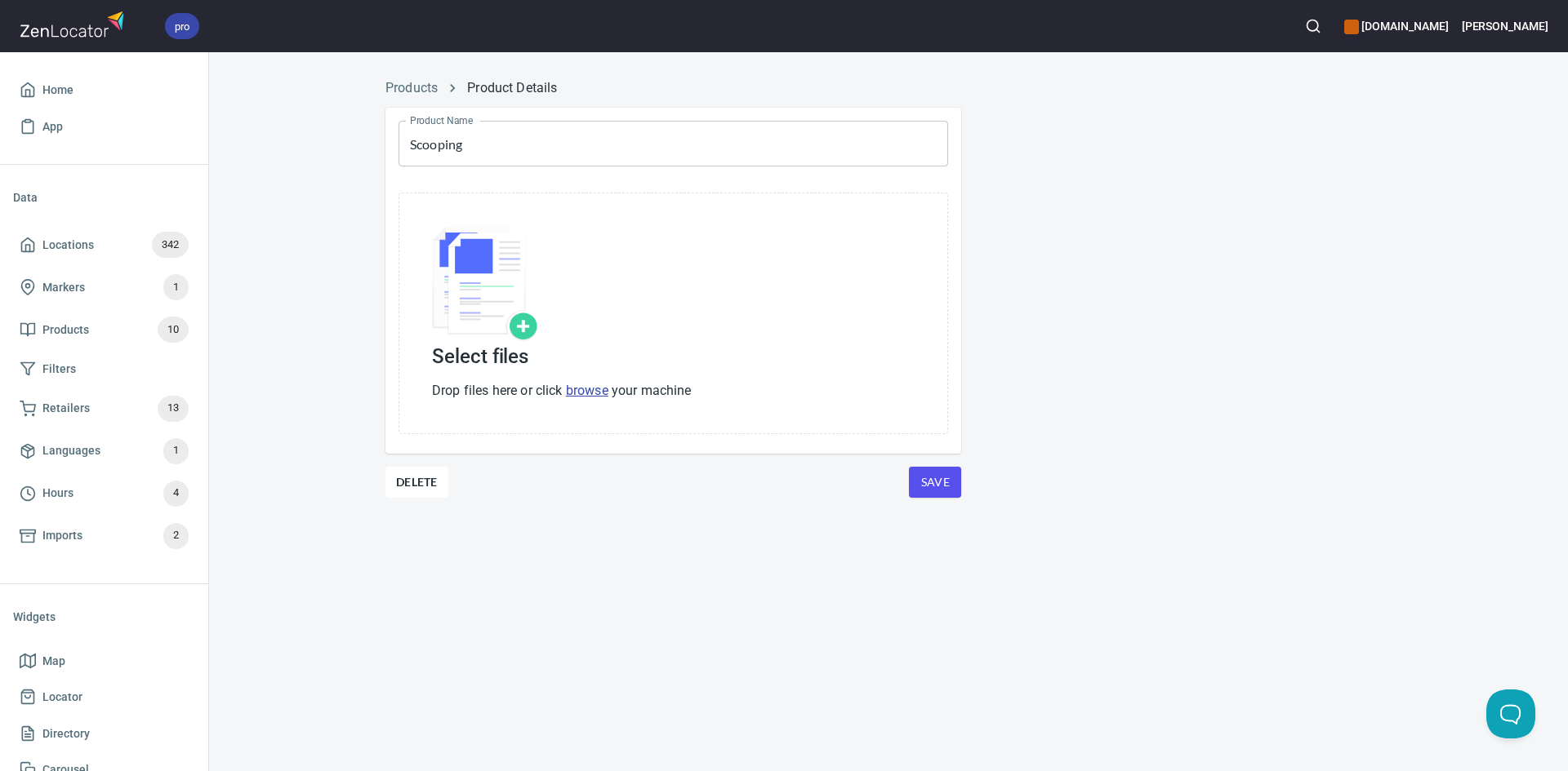
click at [592, 401] on div "Select files Drop files here or click browse your machine" at bounding box center [673, 314] width 550 height 241
click at [593, 387] on link "browse" at bounding box center [588, 391] width 43 height 16
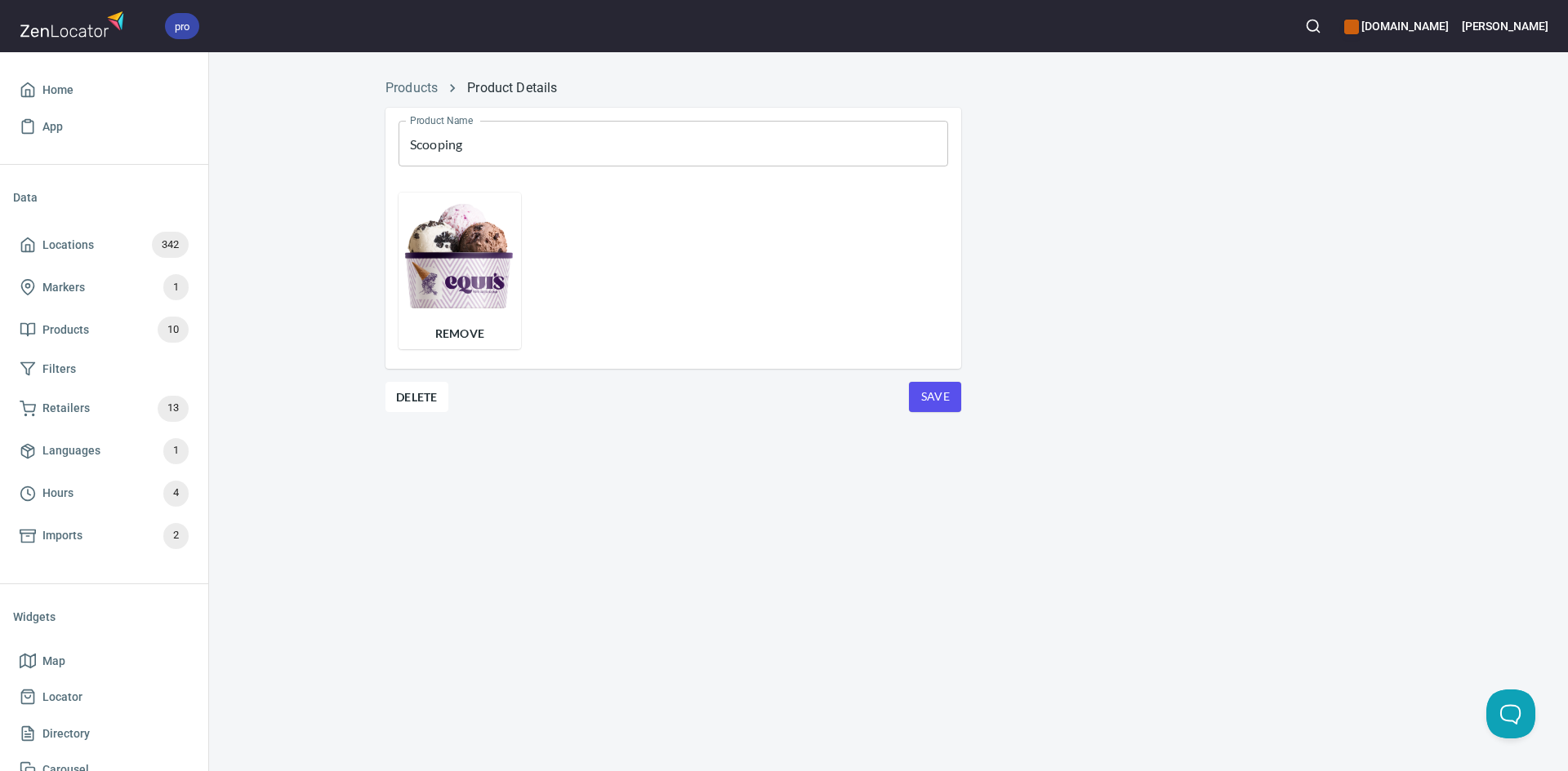
click at [927, 390] on span "Save" at bounding box center [935, 397] width 26 height 20
click at [952, 403] on button "Save" at bounding box center [935, 397] width 52 height 31
click at [421, 75] on div "Products Product Details" at bounding box center [888, 88] width 1026 height 39
click at [412, 85] on link "Products" at bounding box center [411, 87] width 52 height 16
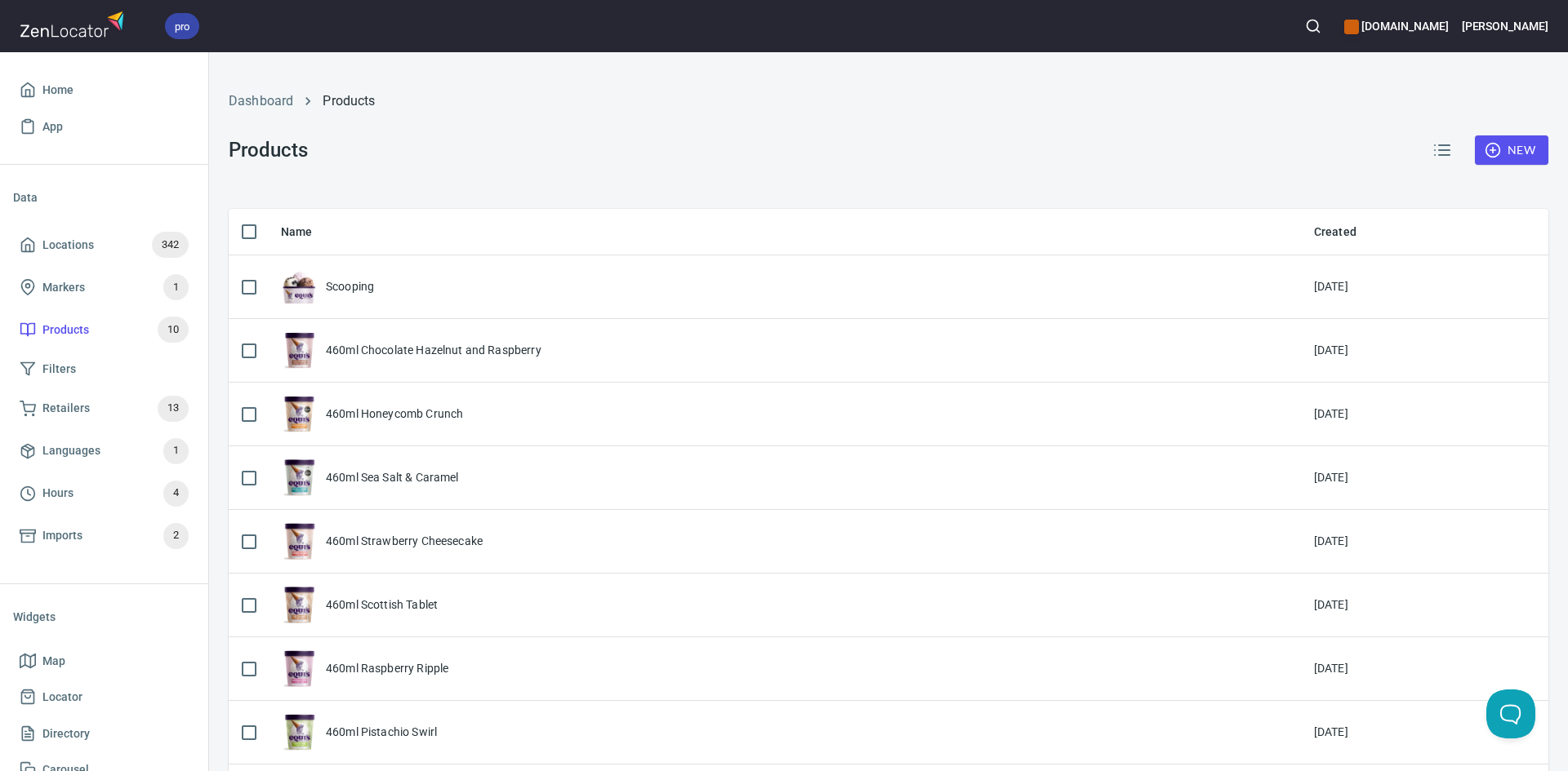
click at [1507, 157] on span "New" at bounding box center [1511, 150] width 47 height 20
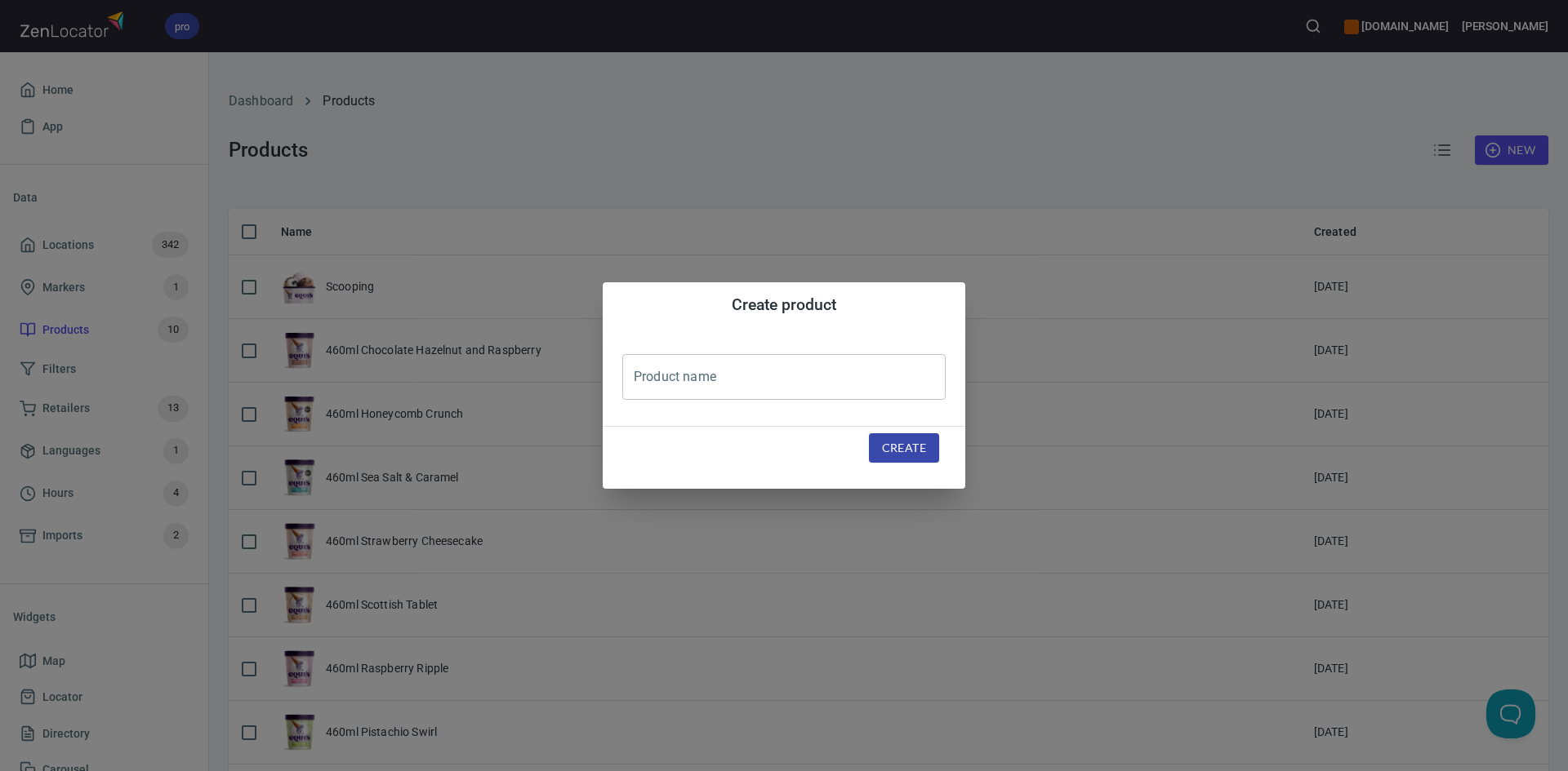
click at [843, 375] on input "text" at bounding box center [784, 377] width 323 height 45
type input "120ml Belgian Chocolate"
click at [952, 452] on div "Create" at bounding box center [904, 448] width 110 height 70
click at [927, 452] on button "Create" at bounding box center [904, 448] width 71 height 31
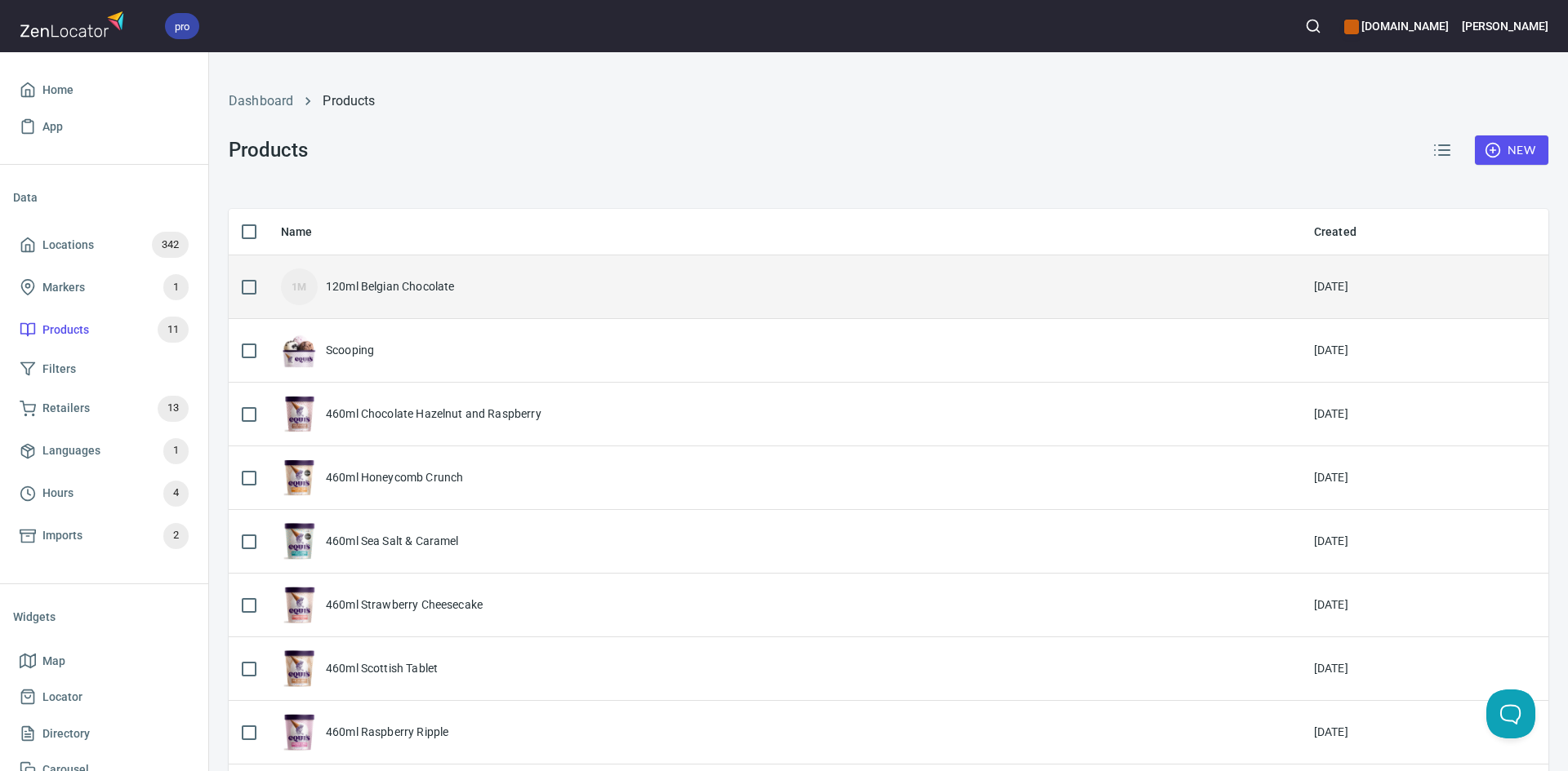
click at [537, 289] on div "1M 120ml Belgian Chocolate" at bounding box center [784, 287] width 1007 height 37
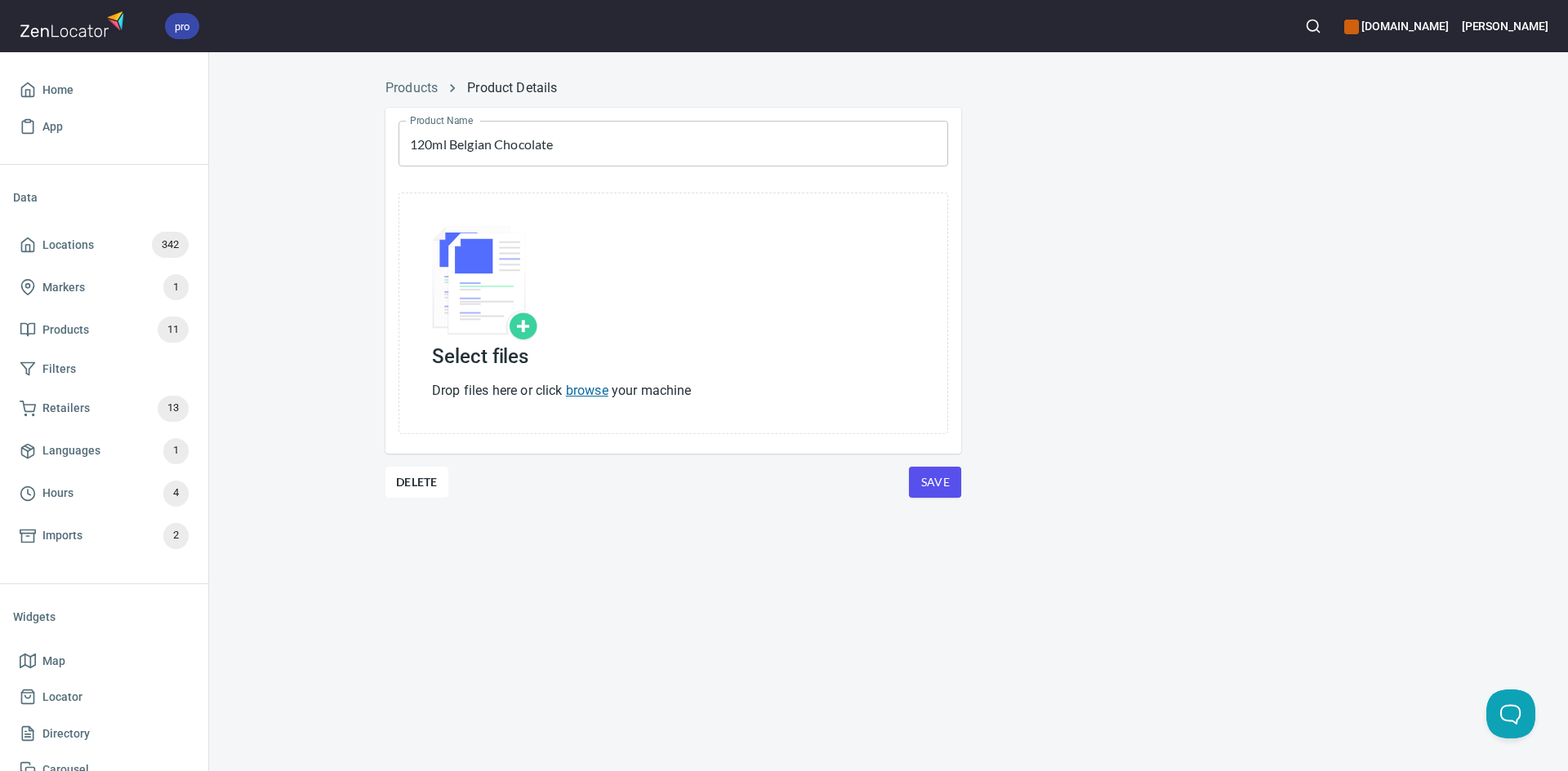
click at [594, 389] on link "browse" at bounding box center [588, 391] width 43 height 16
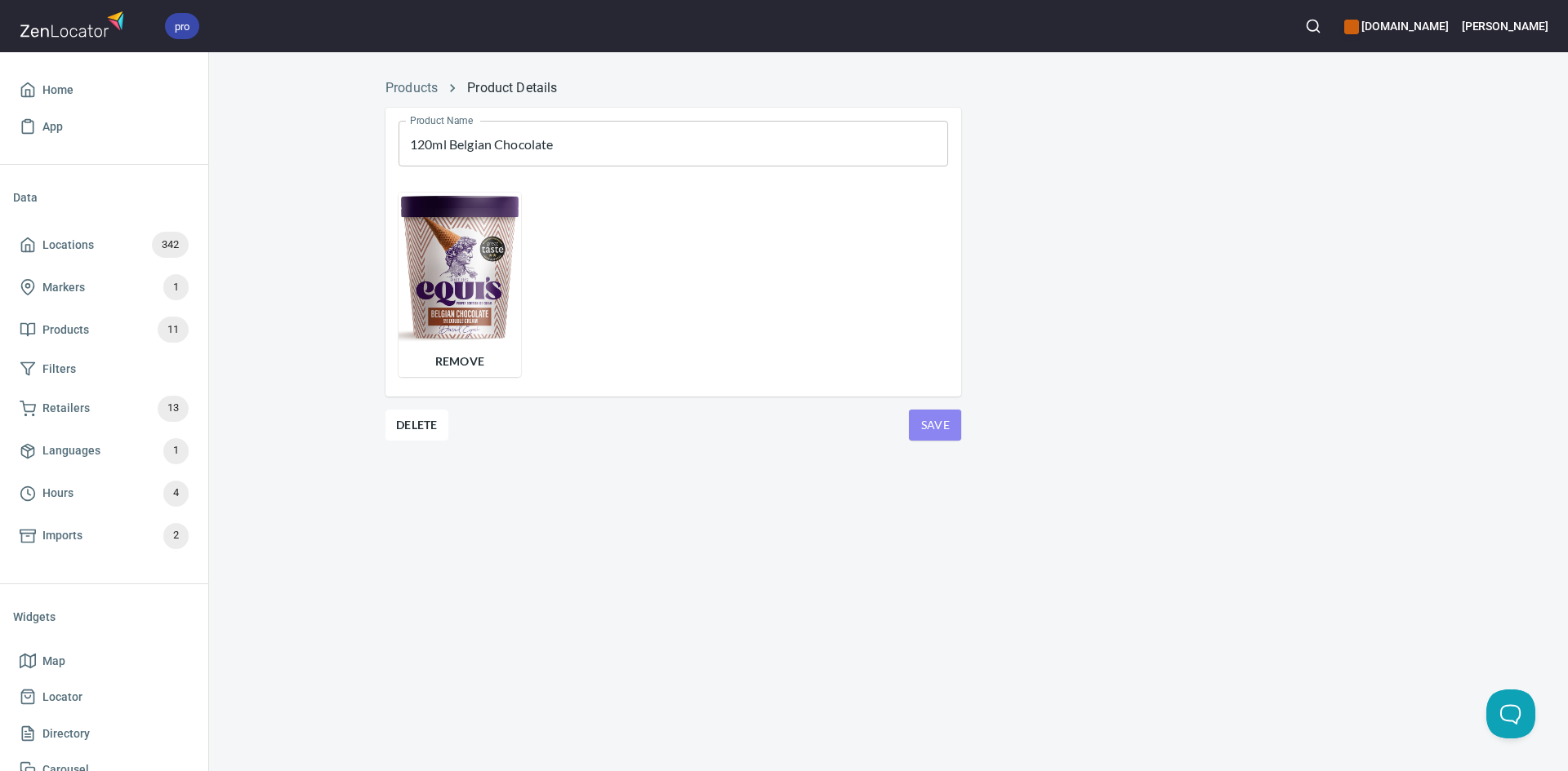
click at [945, 418] on span "Save" at bounding box center [935, 426] width 26 height 20
click at [410, 79] on li "Products" at bounding box center [411, 87] width 52 height 19
click at [411, 85] on link "Products" at bounding box center [411, 87] width 52 height 16
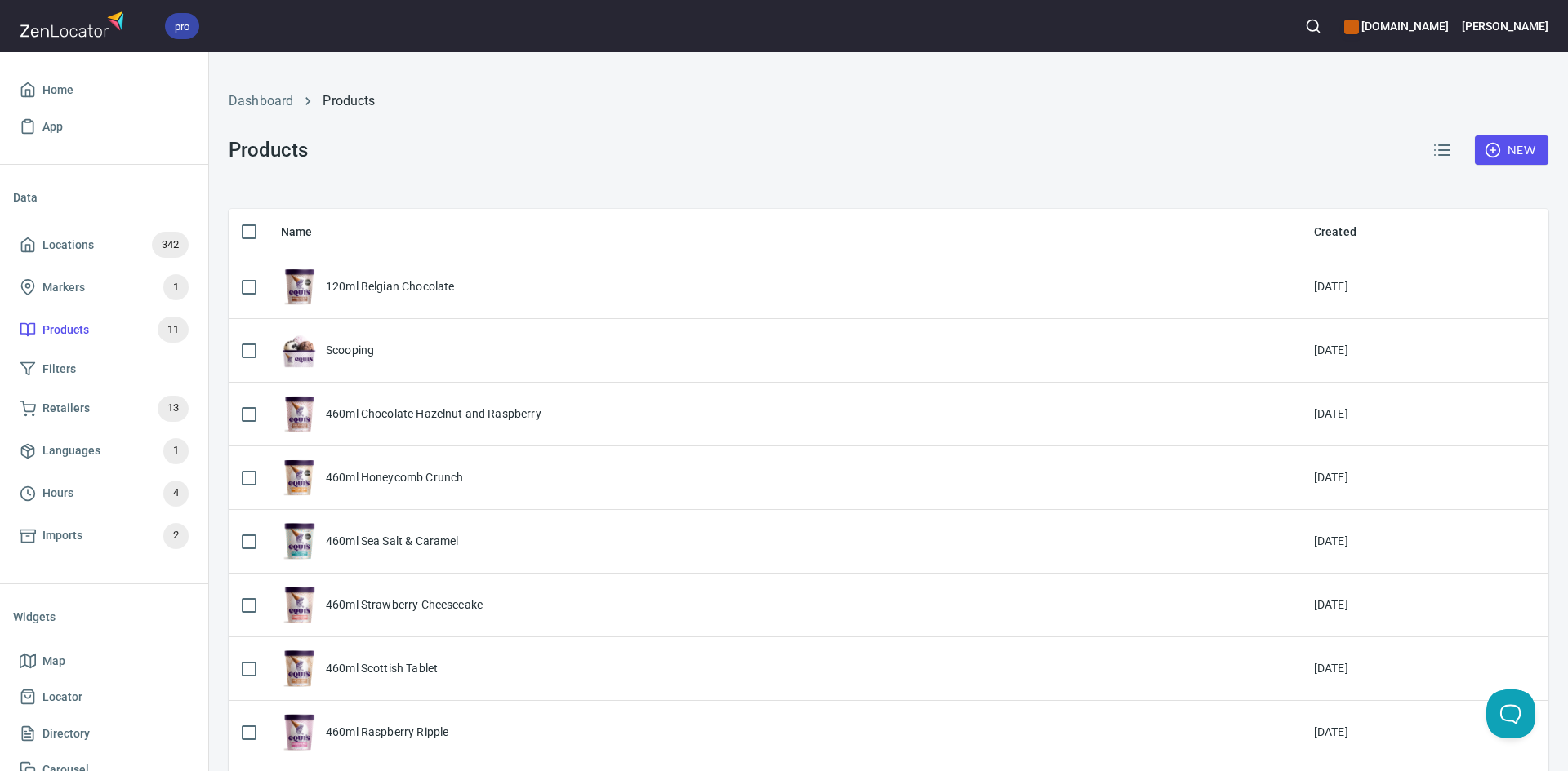
click at [411, 207] on div "Dashboard Products Products New Name Created 120ml Belgian Chocolate [DATE] Sco…" at bounding box center [888, 530] width 1359 height 936
click at [1505, 149] on span "New" at bounding box center [1511, 150] width 47 height 20
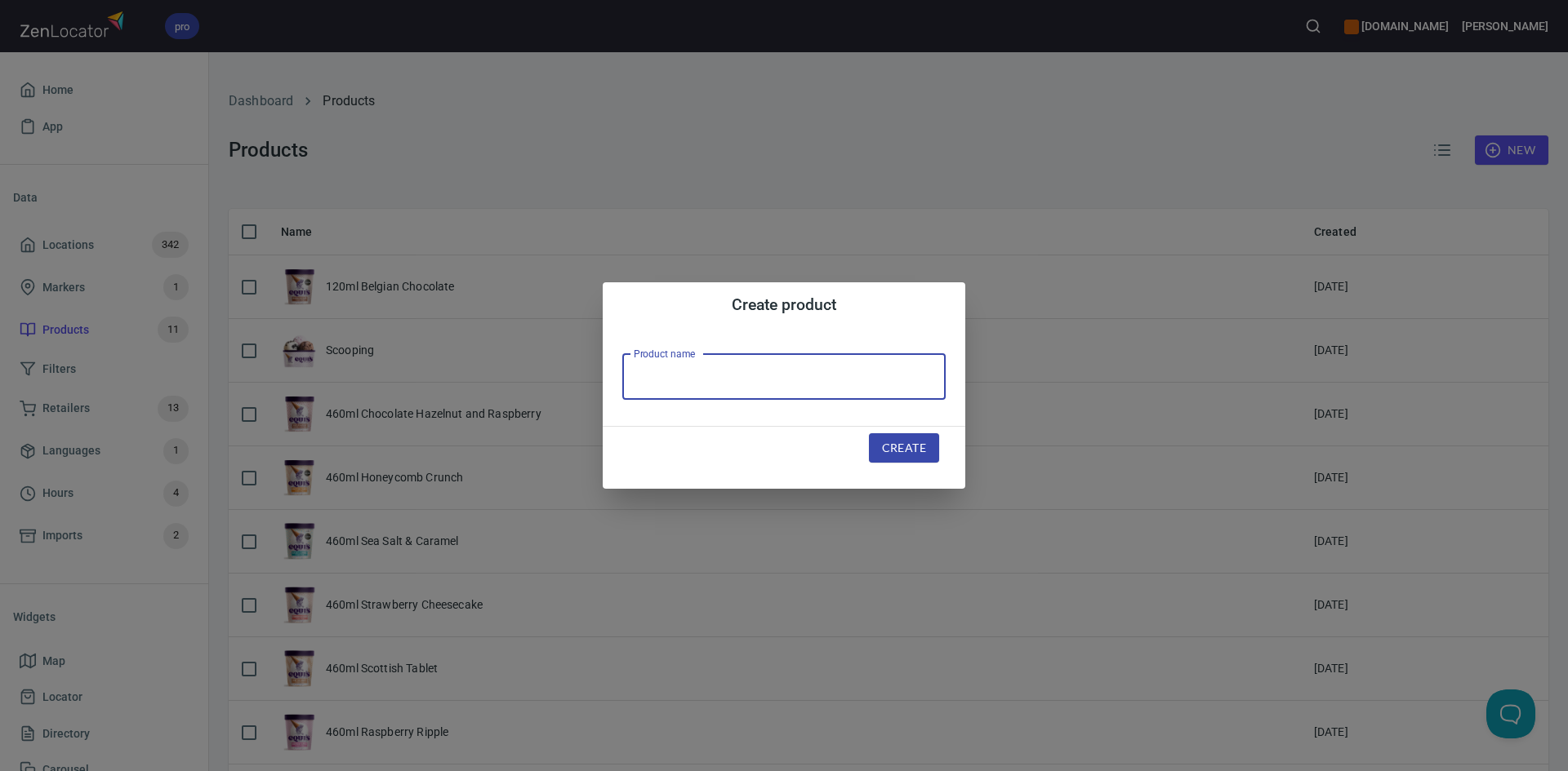
click at [850, 383] on input "text" at bounding box center [784, 377] width 323 height 45
type input "120ml Honeycomb Crunch"
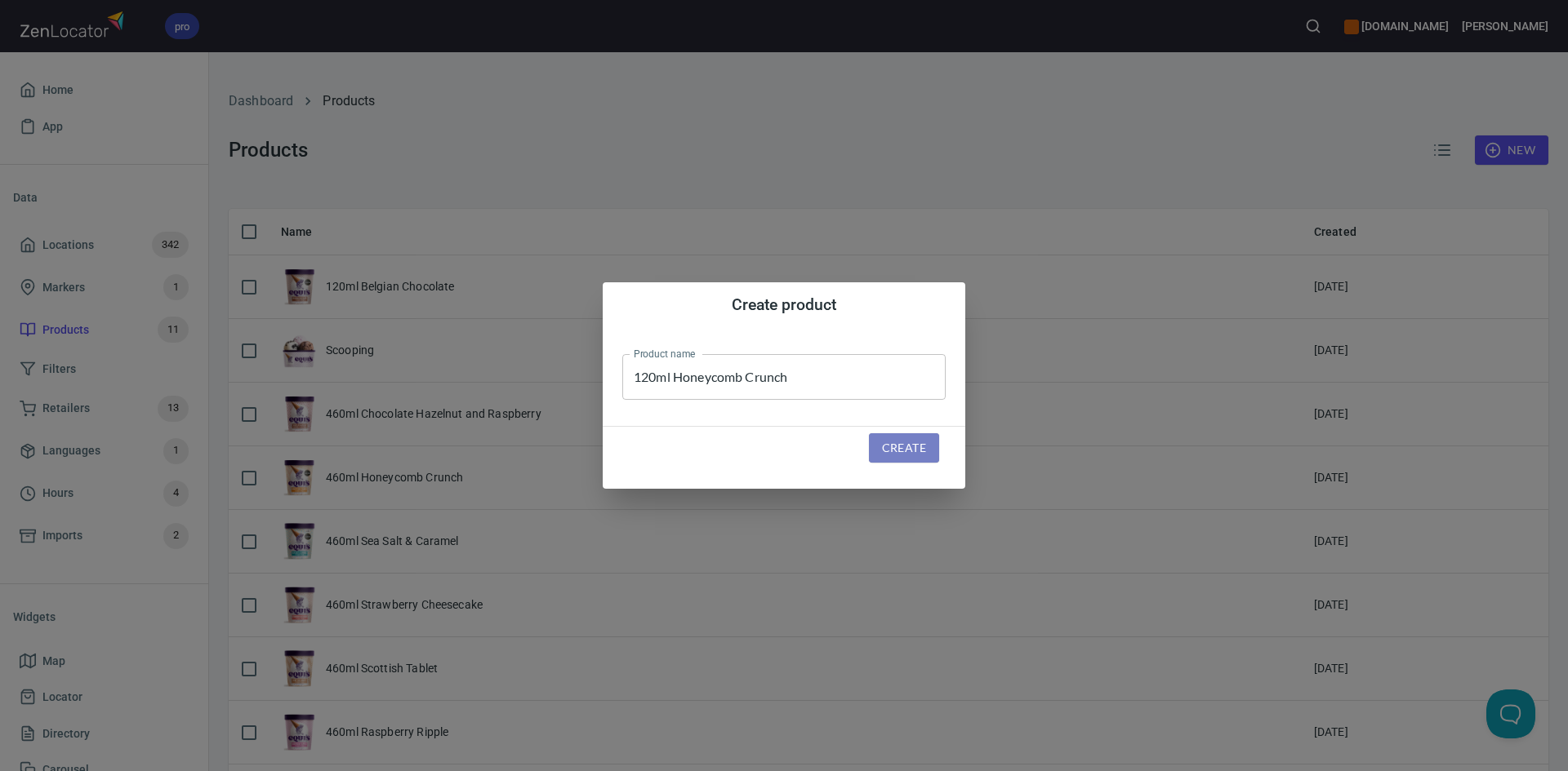
click at [919, 436] on button "Create" at bounding box center [904, 448] width 71 height 31
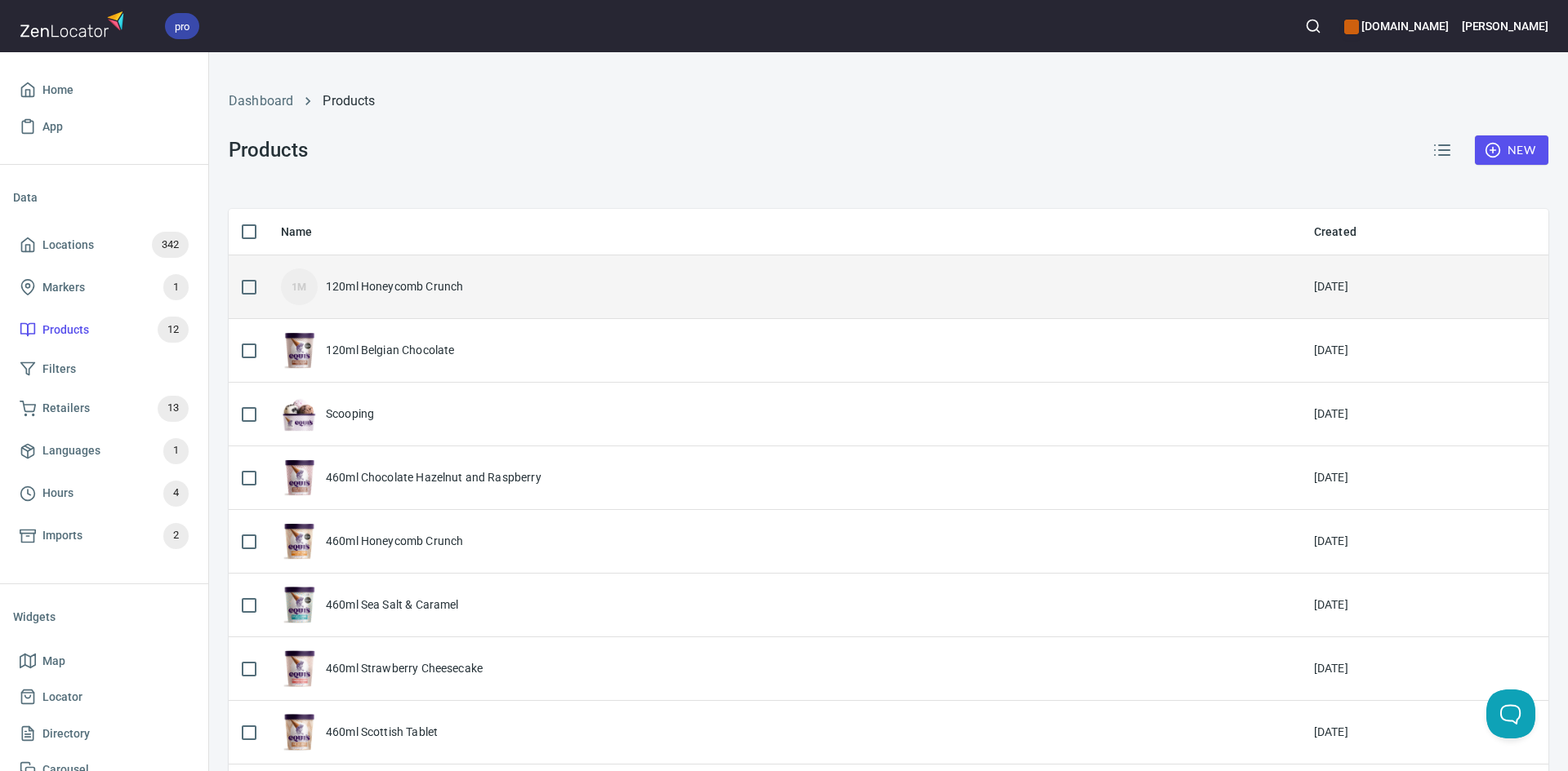
click at [384, 280] on div "120ml Honeycomb Crunch" at bounding box center [395, 287] width 137 height 17
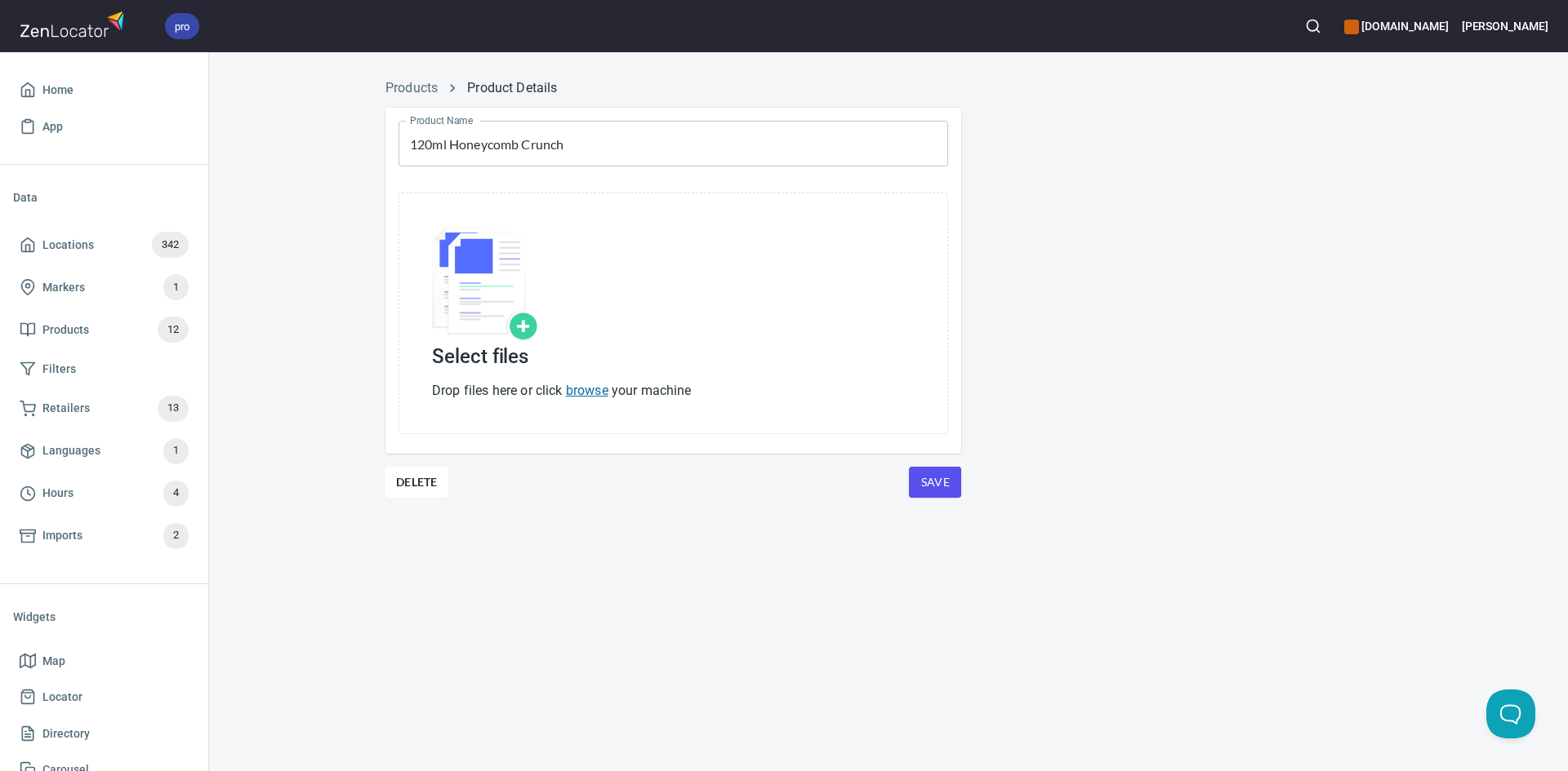
click at [580, 383] on link "browse" at bounding box center [588, 391] width 43 height 16
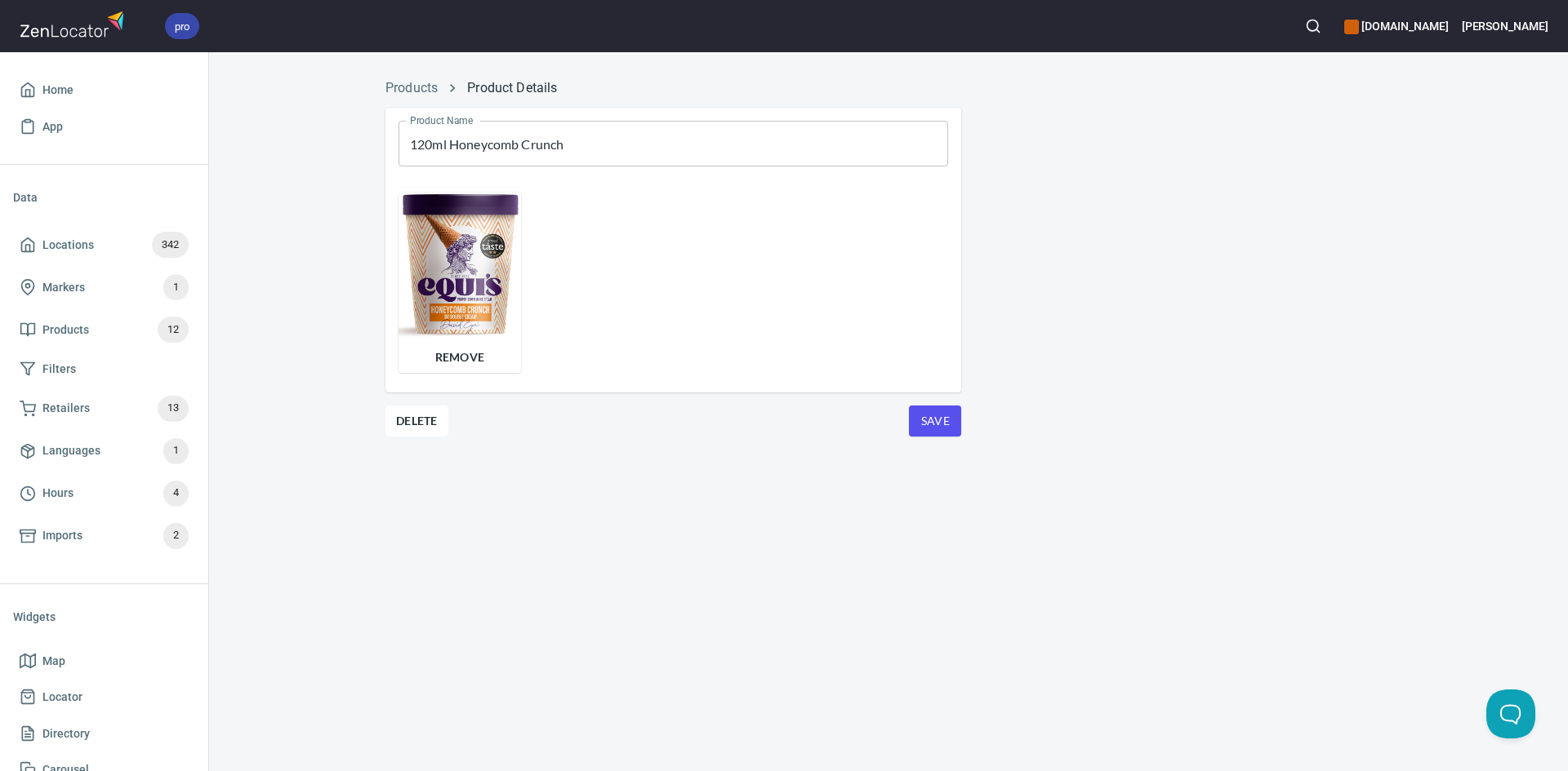
click at [927, 417] on span "Save" at bounding box center [935, 421] width 26 height 20
click at [502, 89] on link "Product Details" at bounding box center [512, 87] width 90 height 16
click at [935, 425] on span "Save" at bounding box center [935, 421] width 26 height 20
click at [402, 86] on link "Products" at bounding box center [411, 87] width 52 height 16
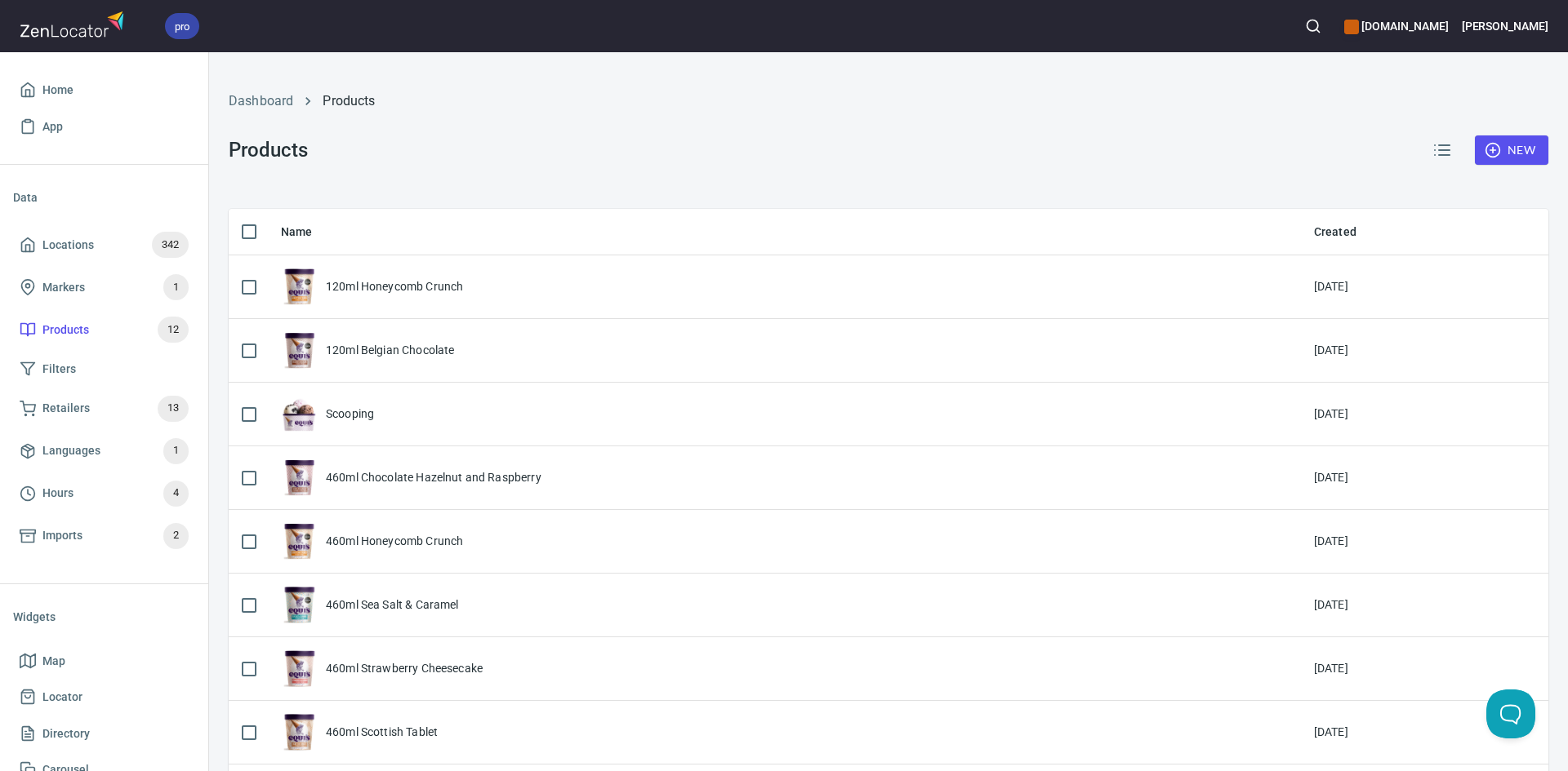
click at [1479, 169] on div "New" at bounding box center [1484, 150] width 125 height 39
click at [1479, 161] on button "New" at bounding box center [1511, 150] width 73 height 31
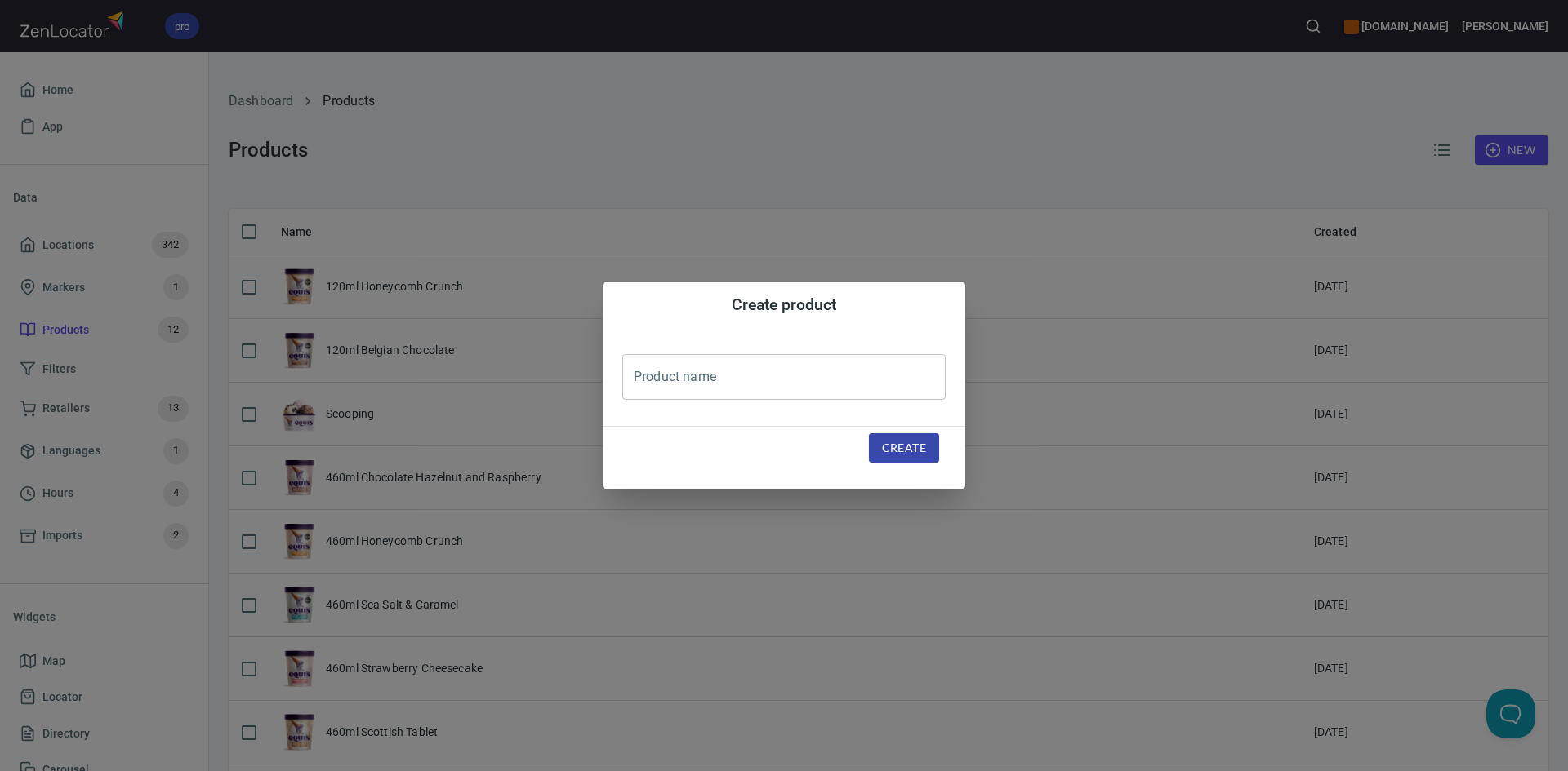
click at [690, 378] on input "text" at bounding box center [784, 377] width 323 height 45
type input "120ml Chip Off The Old Mint Choc"
click at [895, 445] on span "Create" at bounding box center [903, 448] width 44 height 20
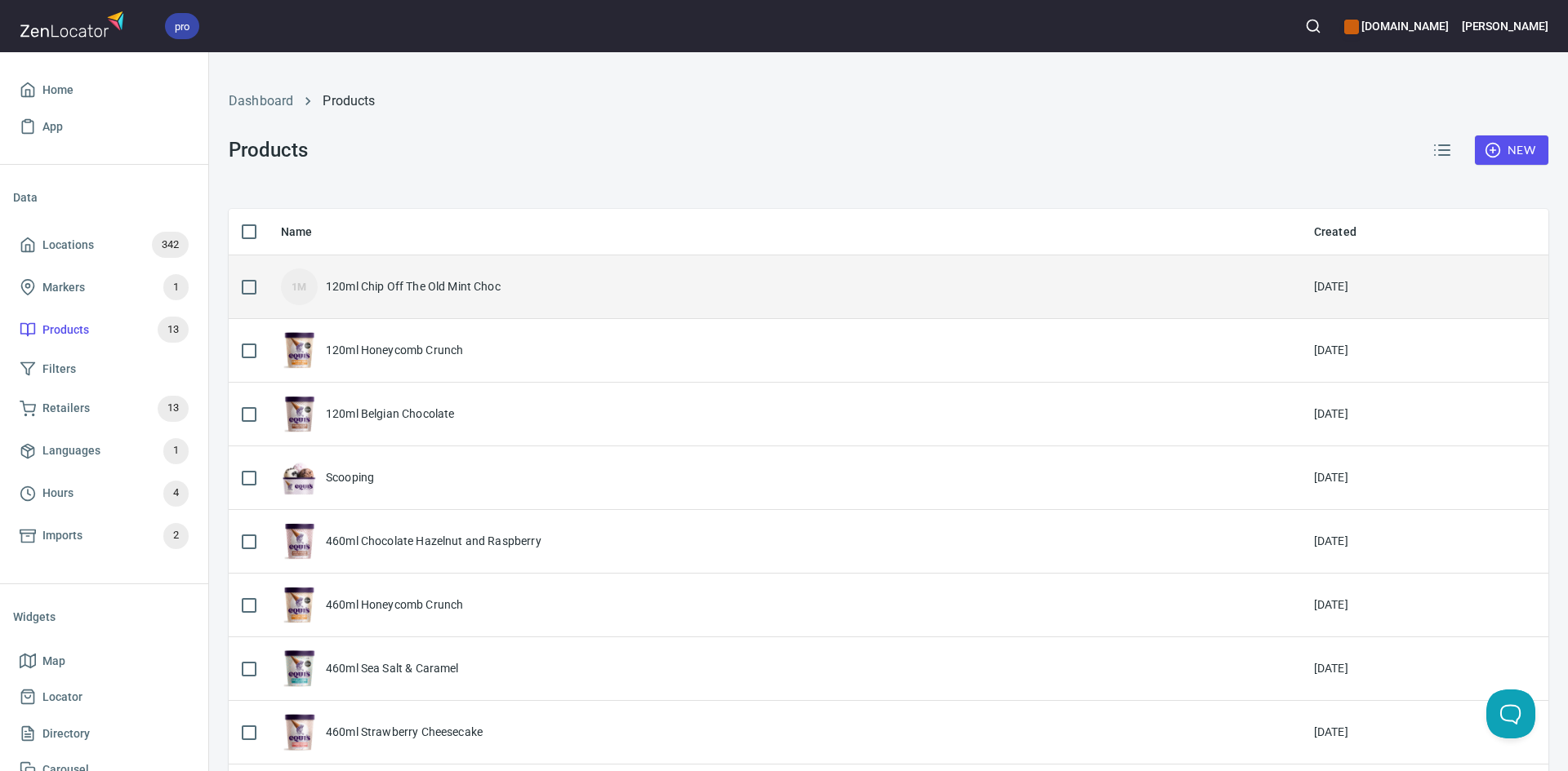
click at [410, 280] on div "120ml Chip Off The Old Mint Choc" at bounding box center [413, 287] width 175 height 17
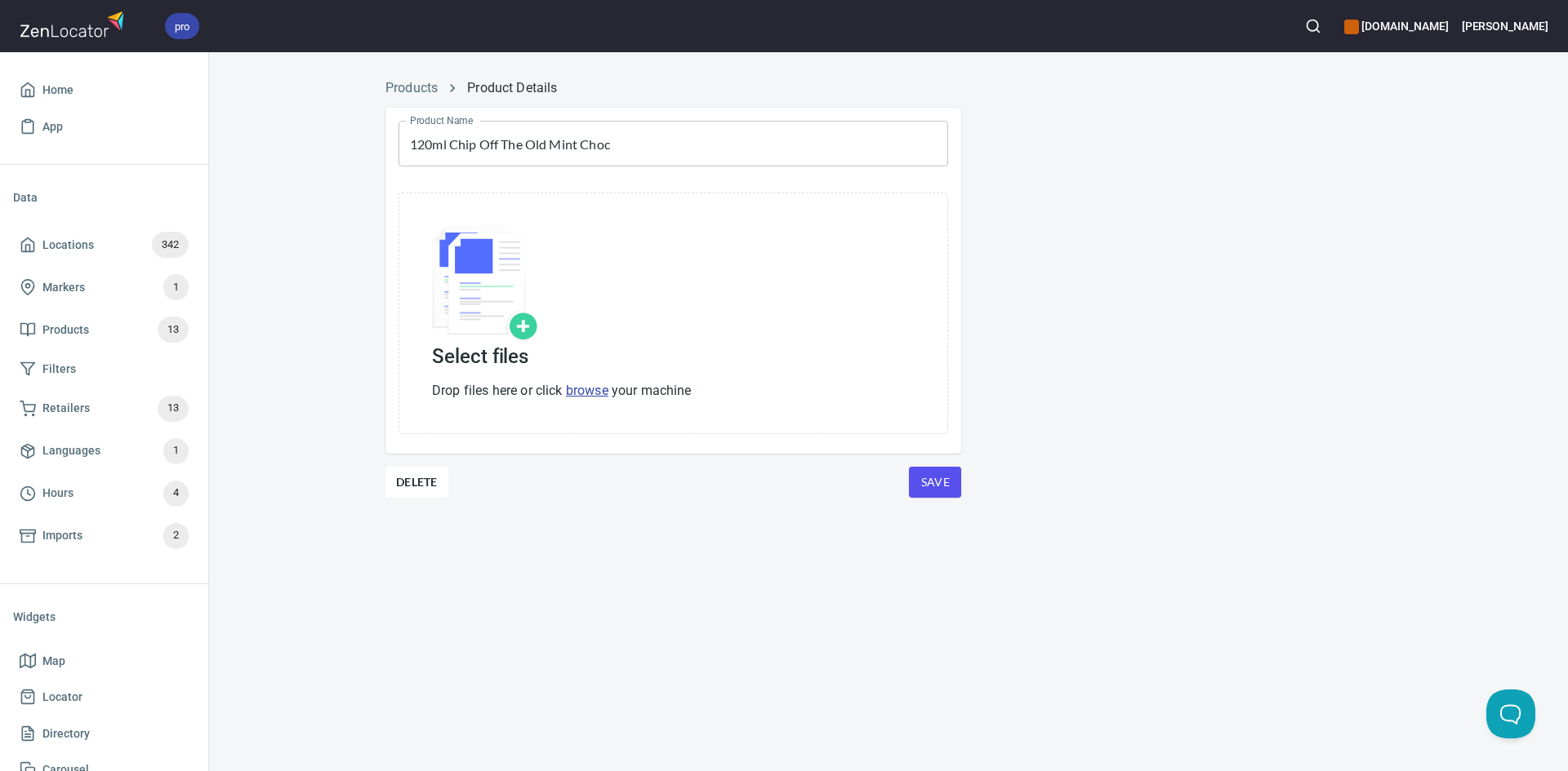
click at [618, 390] on p "Drop files here or click browse your machine" at bounding box center [562, 391] width 260 height 19
click at [593, 384] on link "browse" at bounding box center [588, 391] width 43 height 16
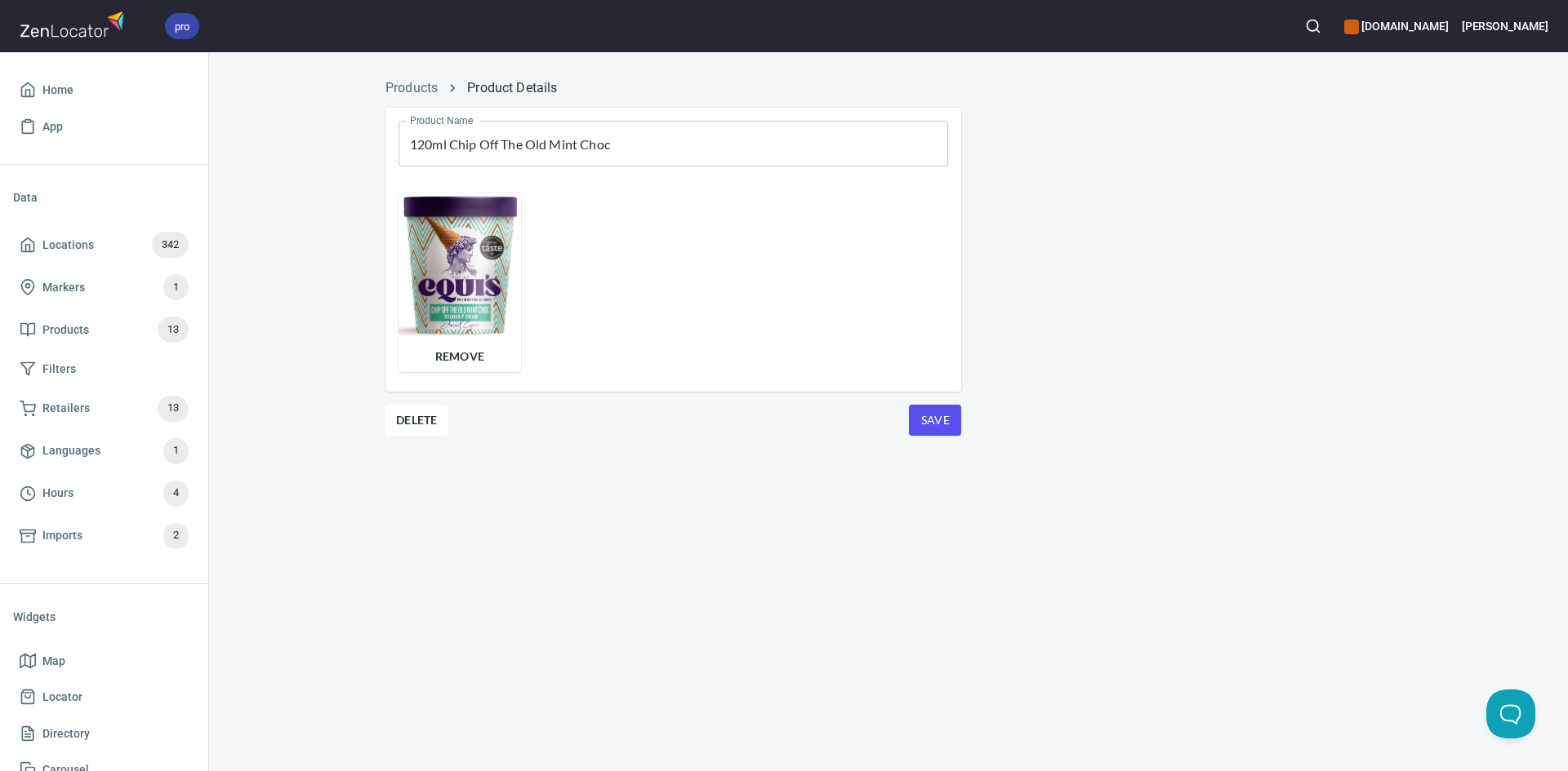
click at [923, 418] on span "Save" at bounding box center [935, 420] width 26 height 20
click at [418, 90] on link "Products" at bounding box center [411, 87] width 52 height 16
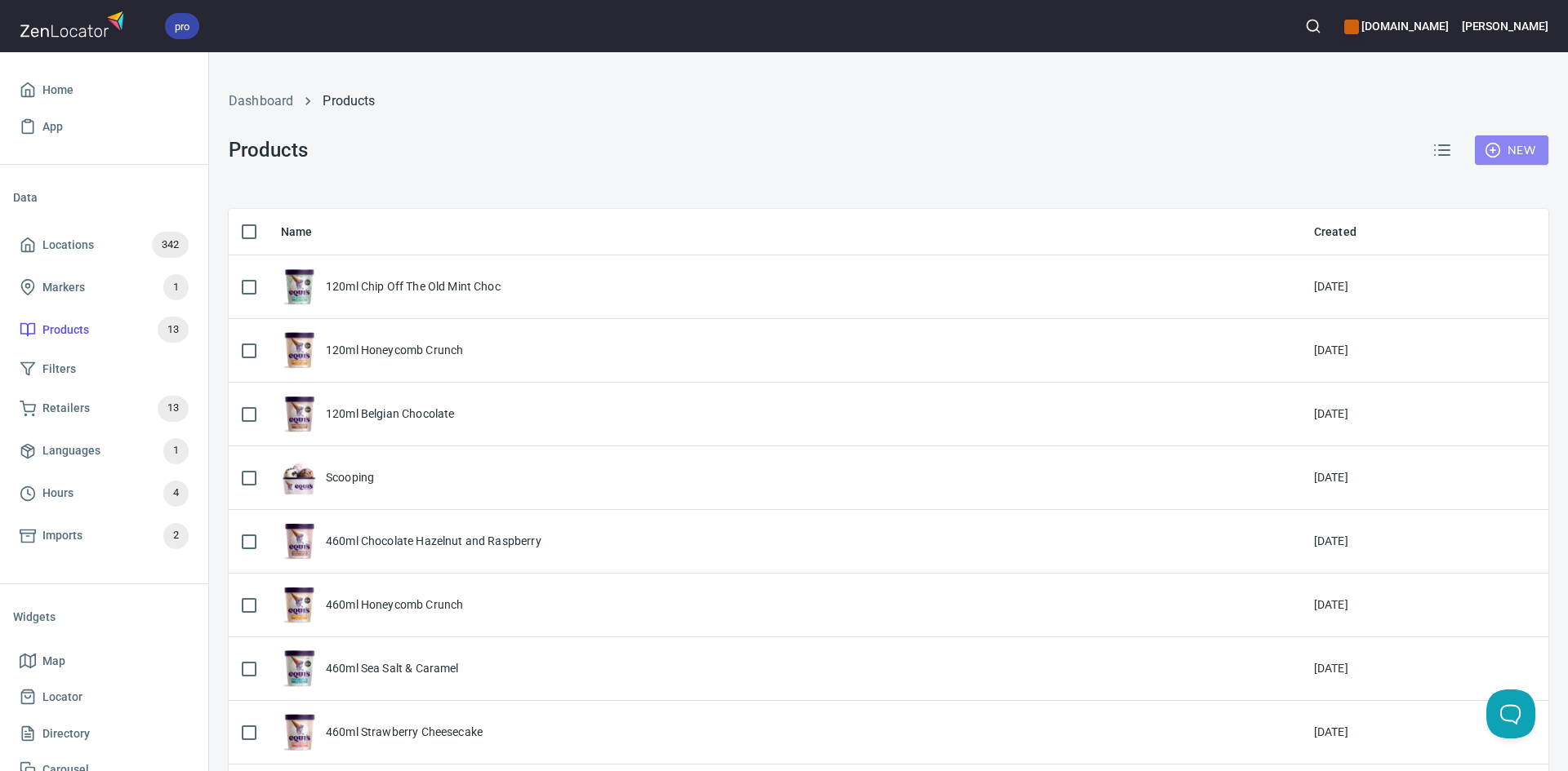
click at [1523, 151] on button "New" at bounding box center [1511, 150] width 73 height 31
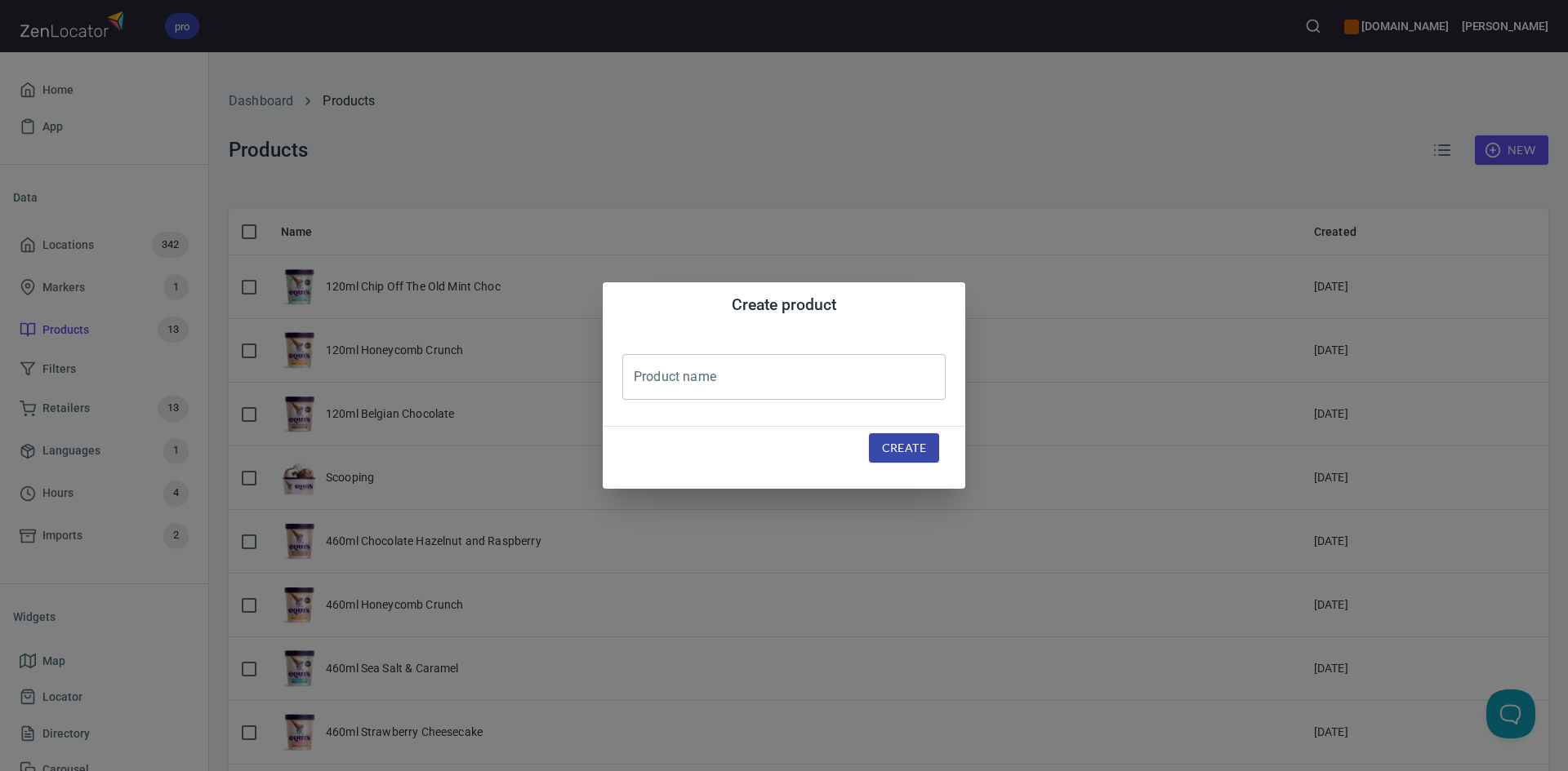
click at [772, 364] on input "text" at bounding box center [784, 377] width 323 height 45
type input "120ml Sea Salt & Caramel"
click at [887, 458] on button "Create" at bounding box center [904, 448] width 71 height 31
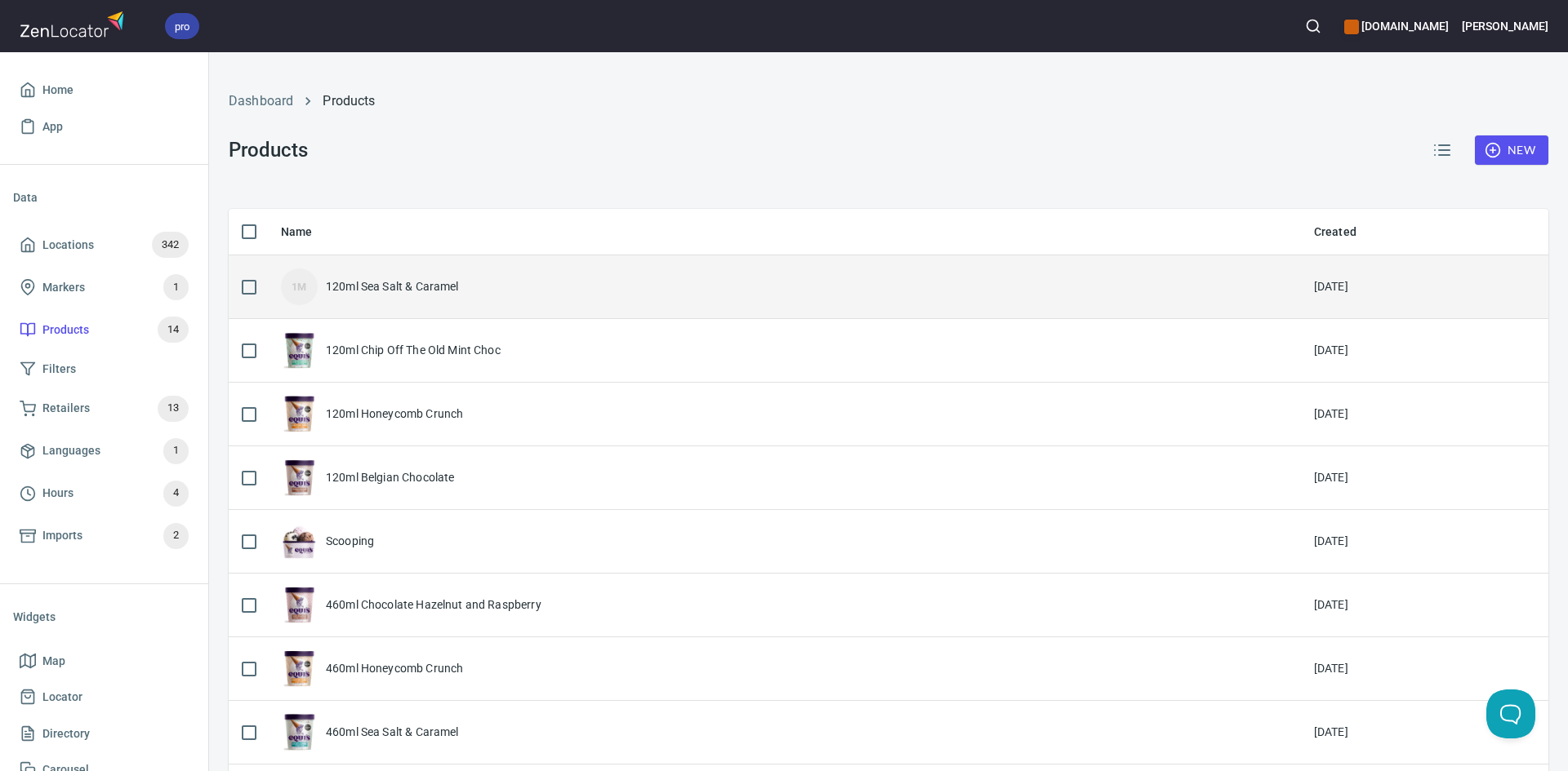
click at [453, 280] on div "120ml Sea Salt & Caramel" at bounding box center [392, 287] width 133 height 17
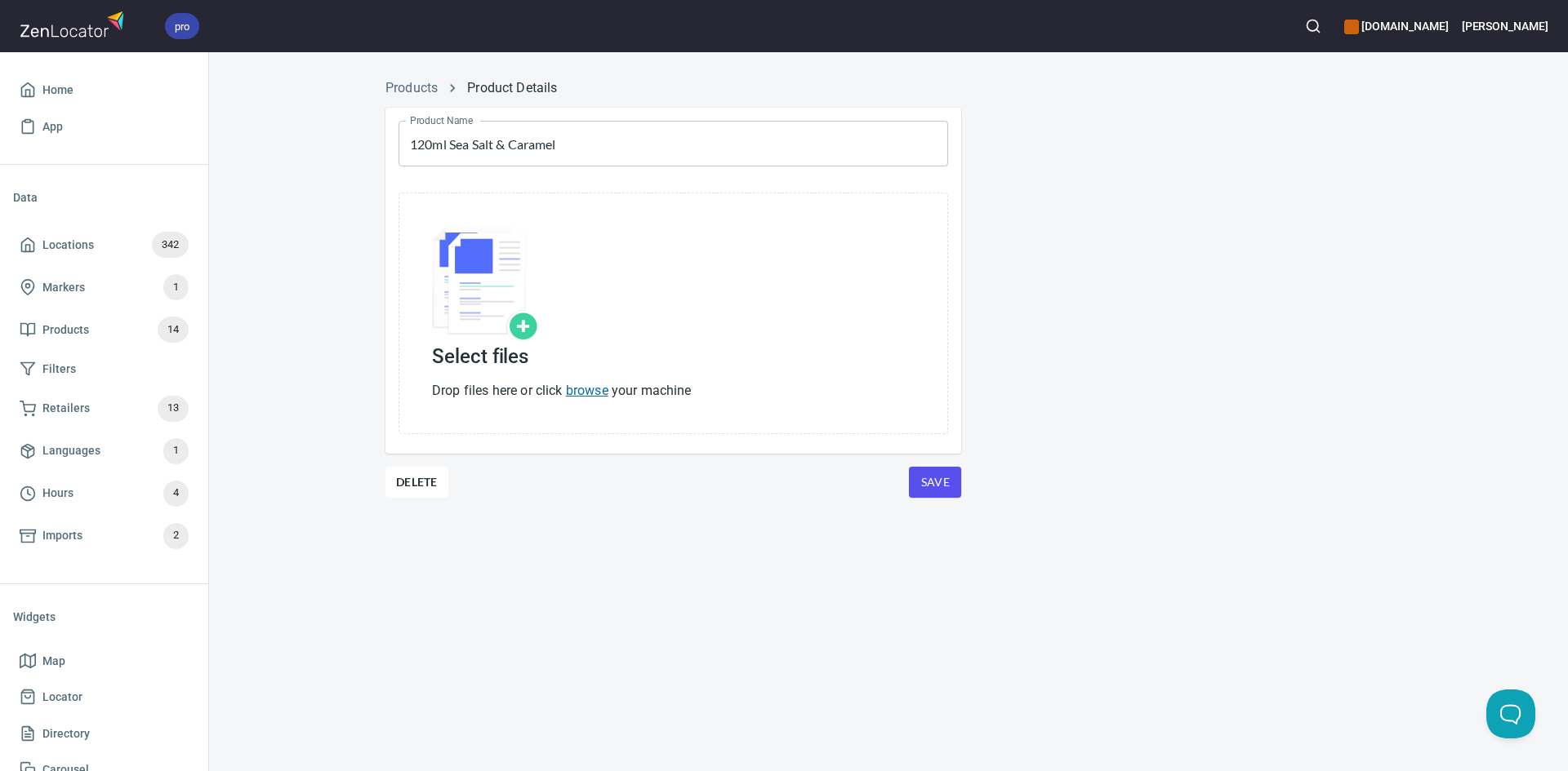
click at [590, 384] on link "browse" at bounding box center [588, 391] width 43 height 16
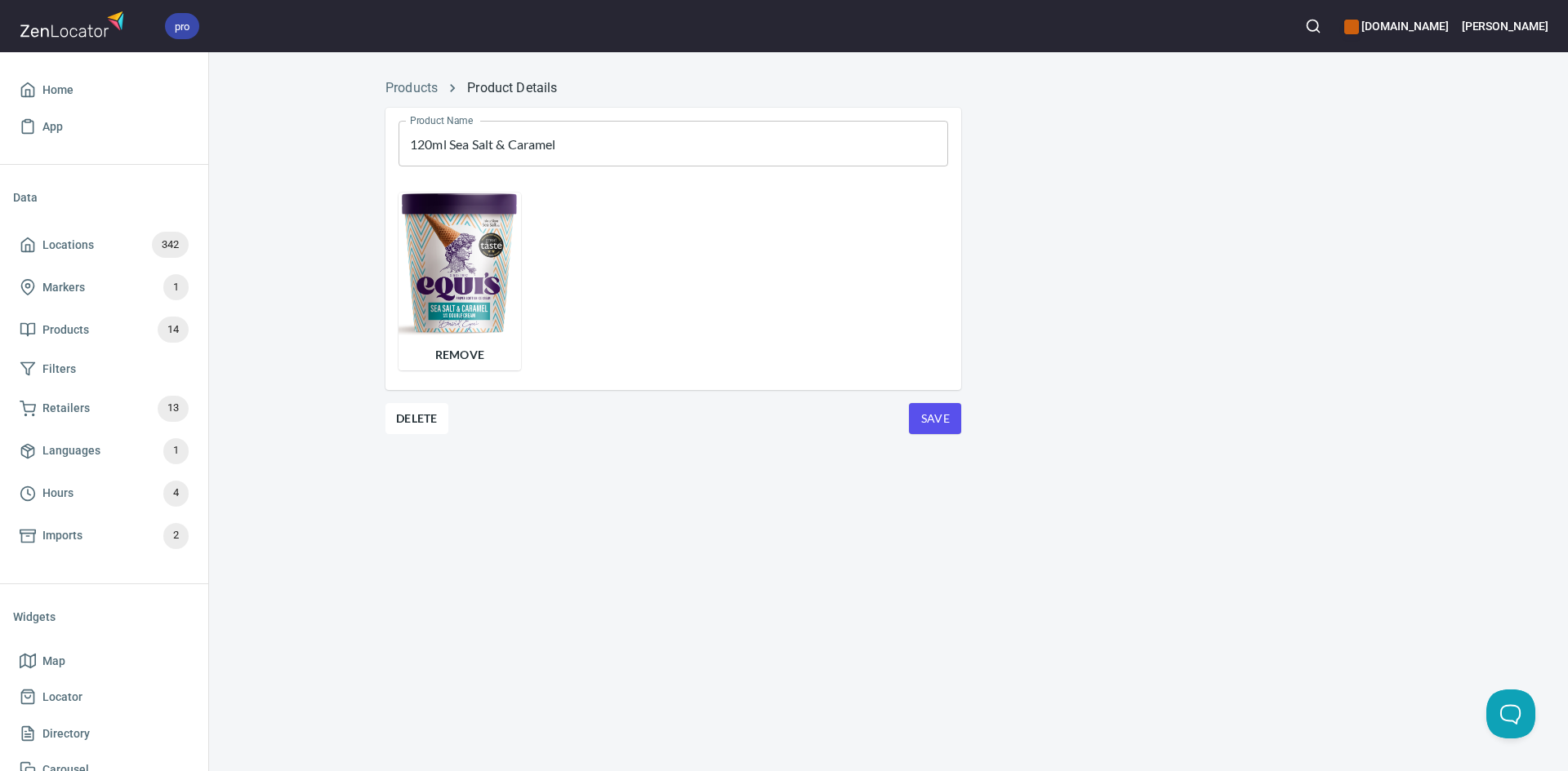
click at [919, 417] on button "Save" at bounding box center [935, 418] width 52 height 31
click at [421, 90] on link "Products" at bounding box center [411, 87] width 52 height 16
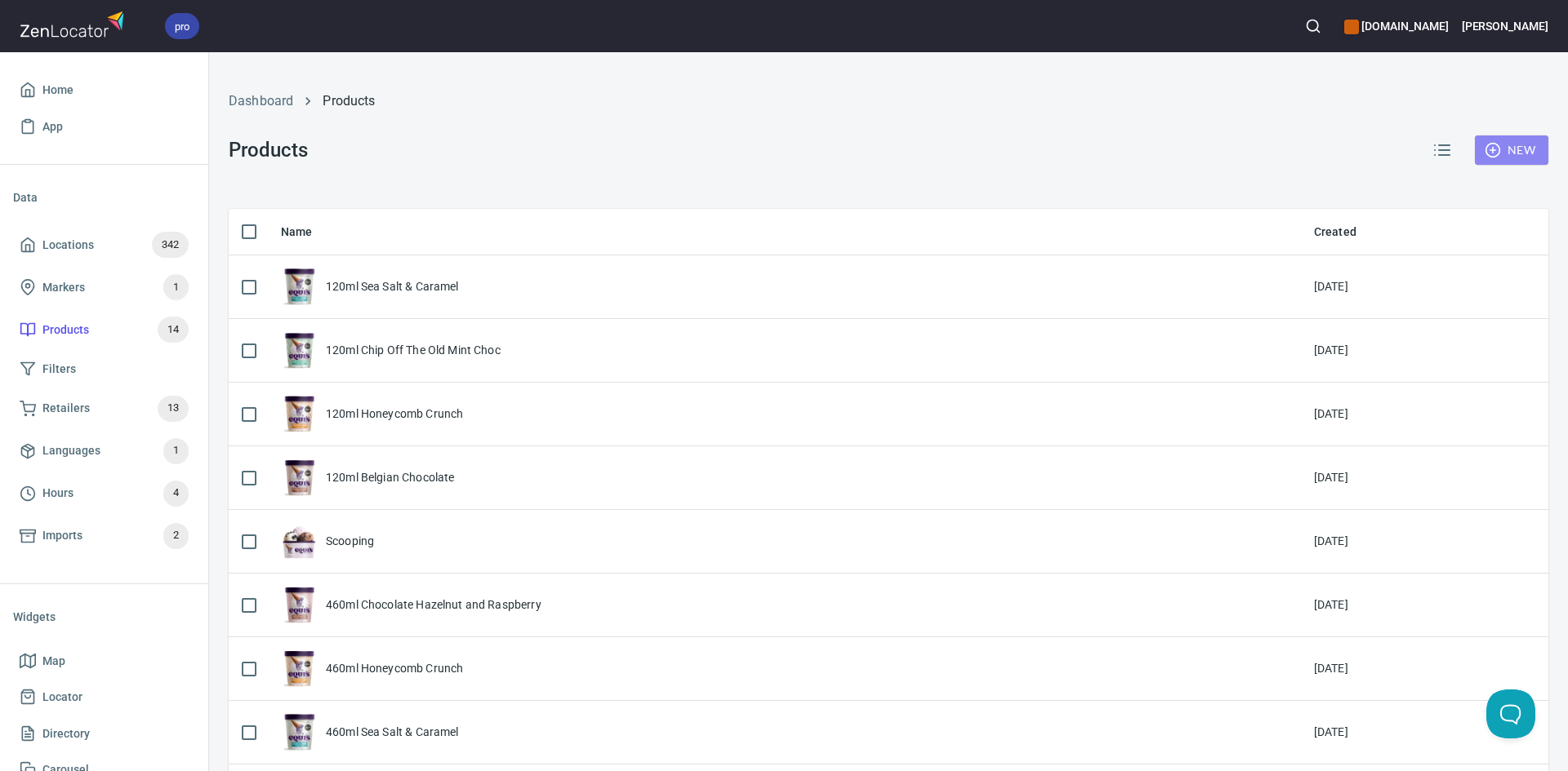
click at [1517, 153] on span "New" at bounding box center [1511, 150] width 47 height 20
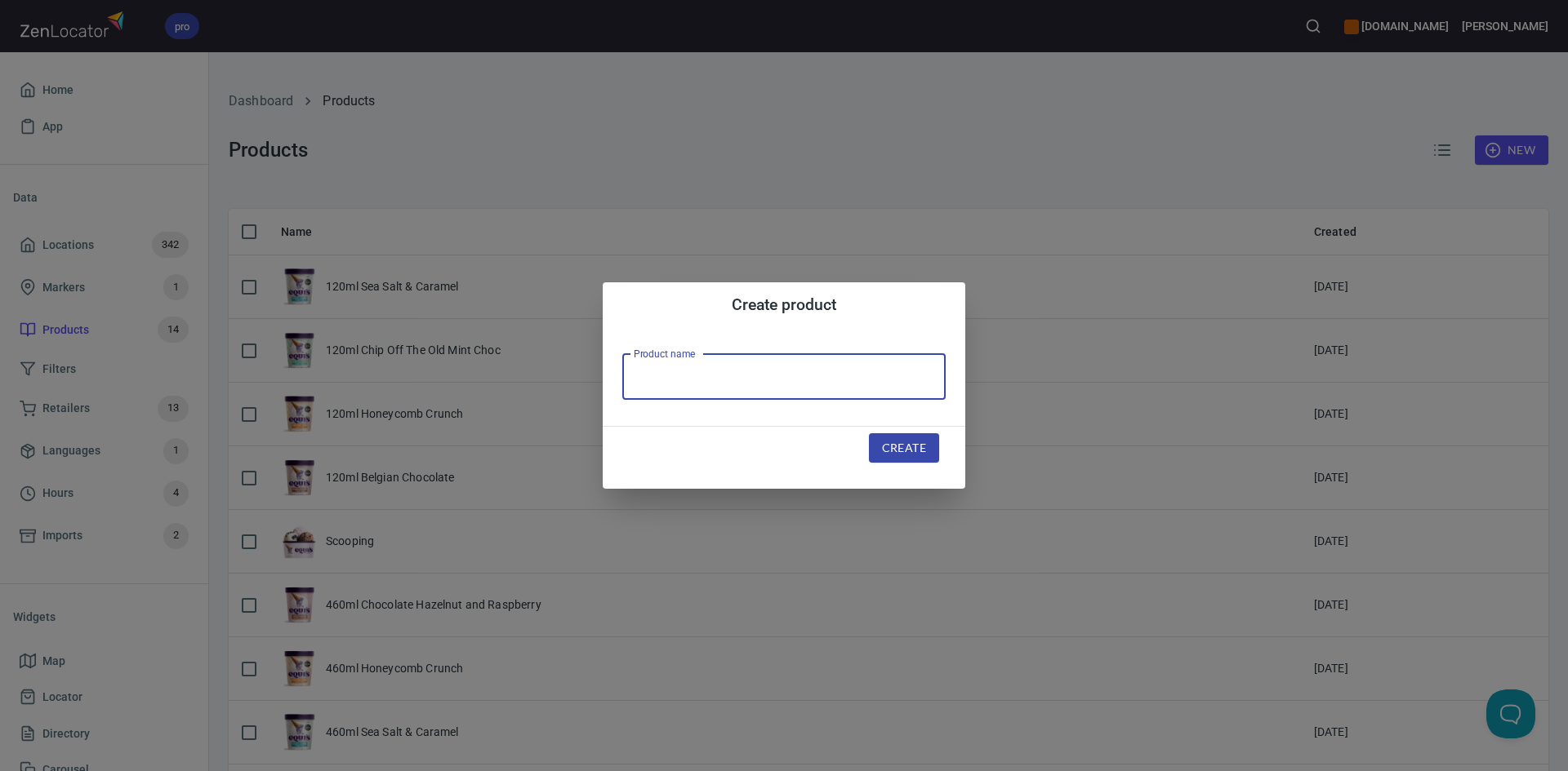
click at [829, 374] on input "text" at bounding box center [784, 377] width 323 height 45
click at [735, 376] on input "120ml" at bounding box center [784, 377] width 323 height 45
type input "120ml Strawberry Ripple"
click at [954, 457] on div "Create" at bounding box center [904, 448] width 110 height 70
click at [862, 445] on div "Create" at bounding box center [904, 448] width 110 height 70
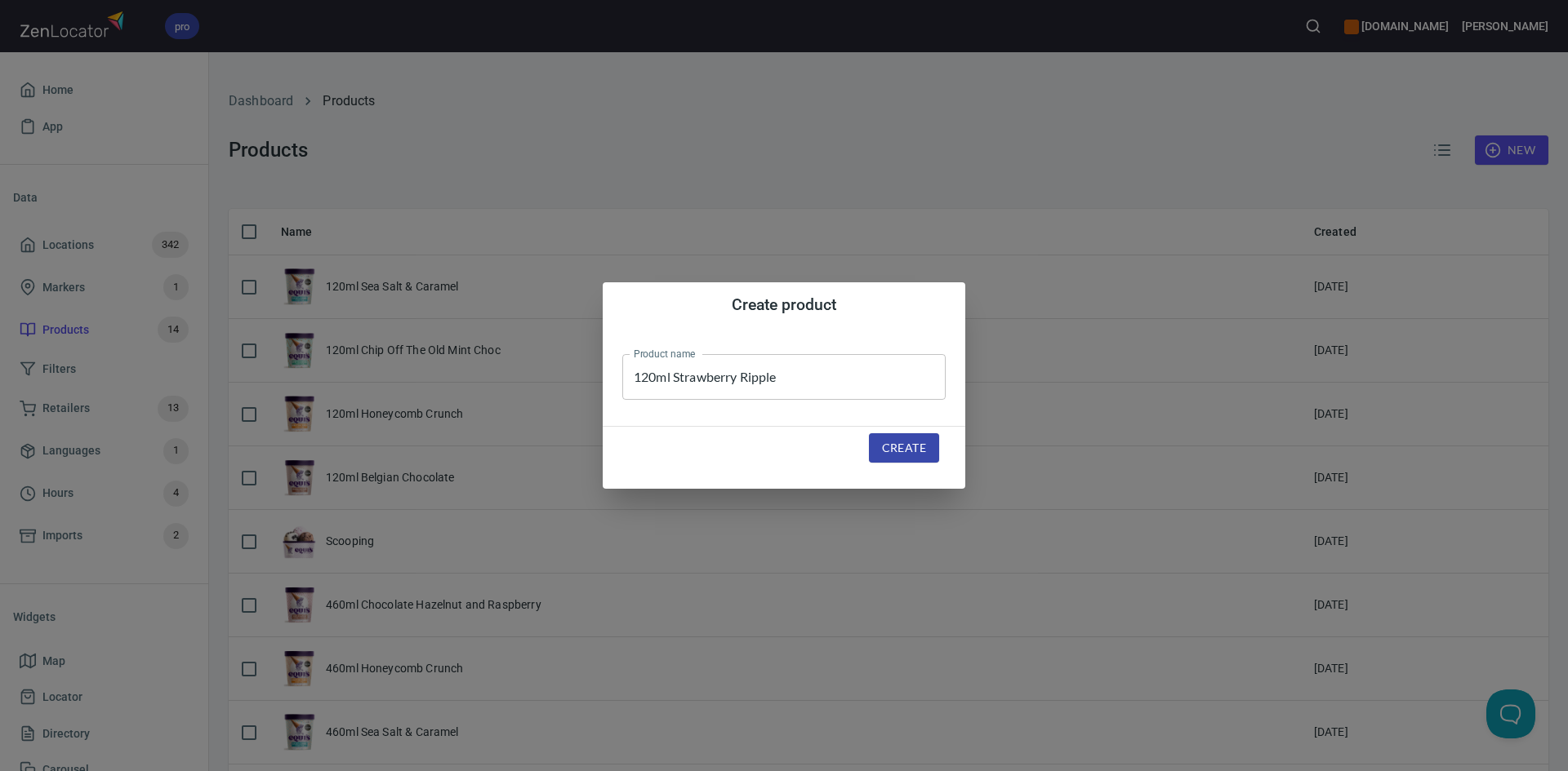
click at [911, 447] on span "Create" at bounding box center [903, 448] width 44 height 20
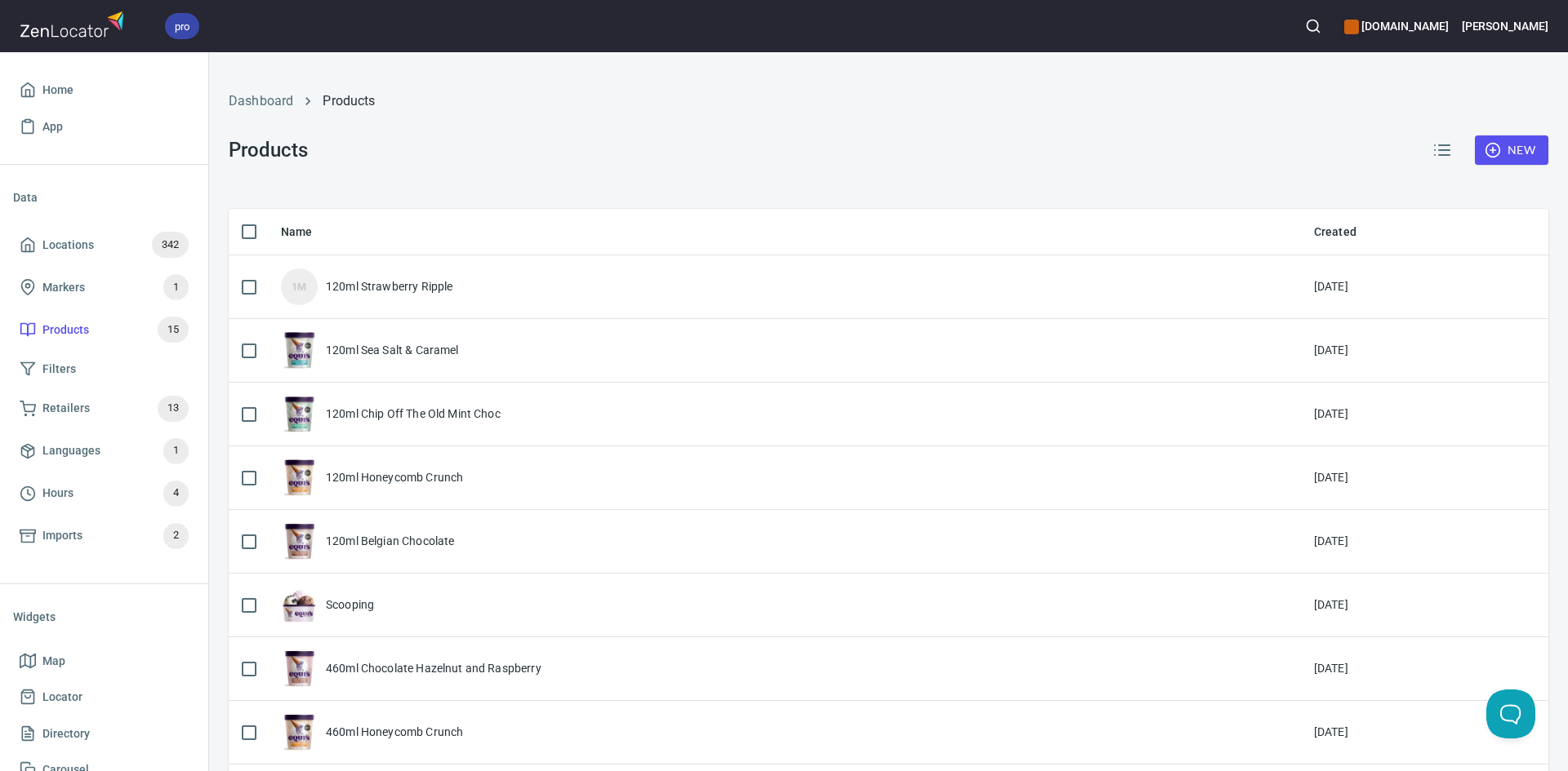
drag, startPoint x: 400, startPoint y: 118, endPoint x: 443, endPoint y: 304, distance: 190.9
click at [400, 118] on div "Dashboard Products" at bounding box center [888, 101] width 1339 height 39
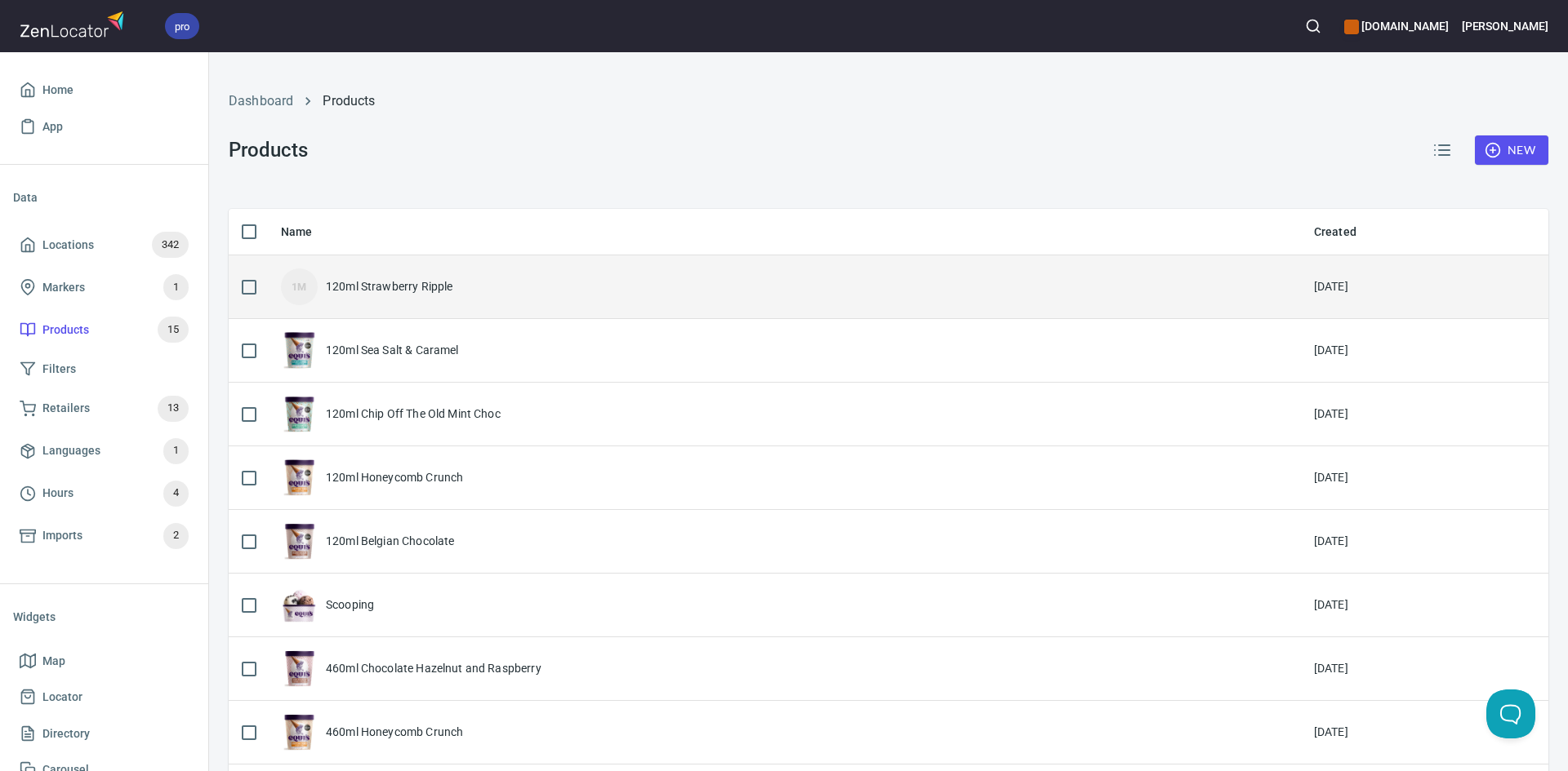
click at [456, 292] on div "1M 120ml Strawberry Ripple" at bounding box center [784, 287] width 1007 height 37
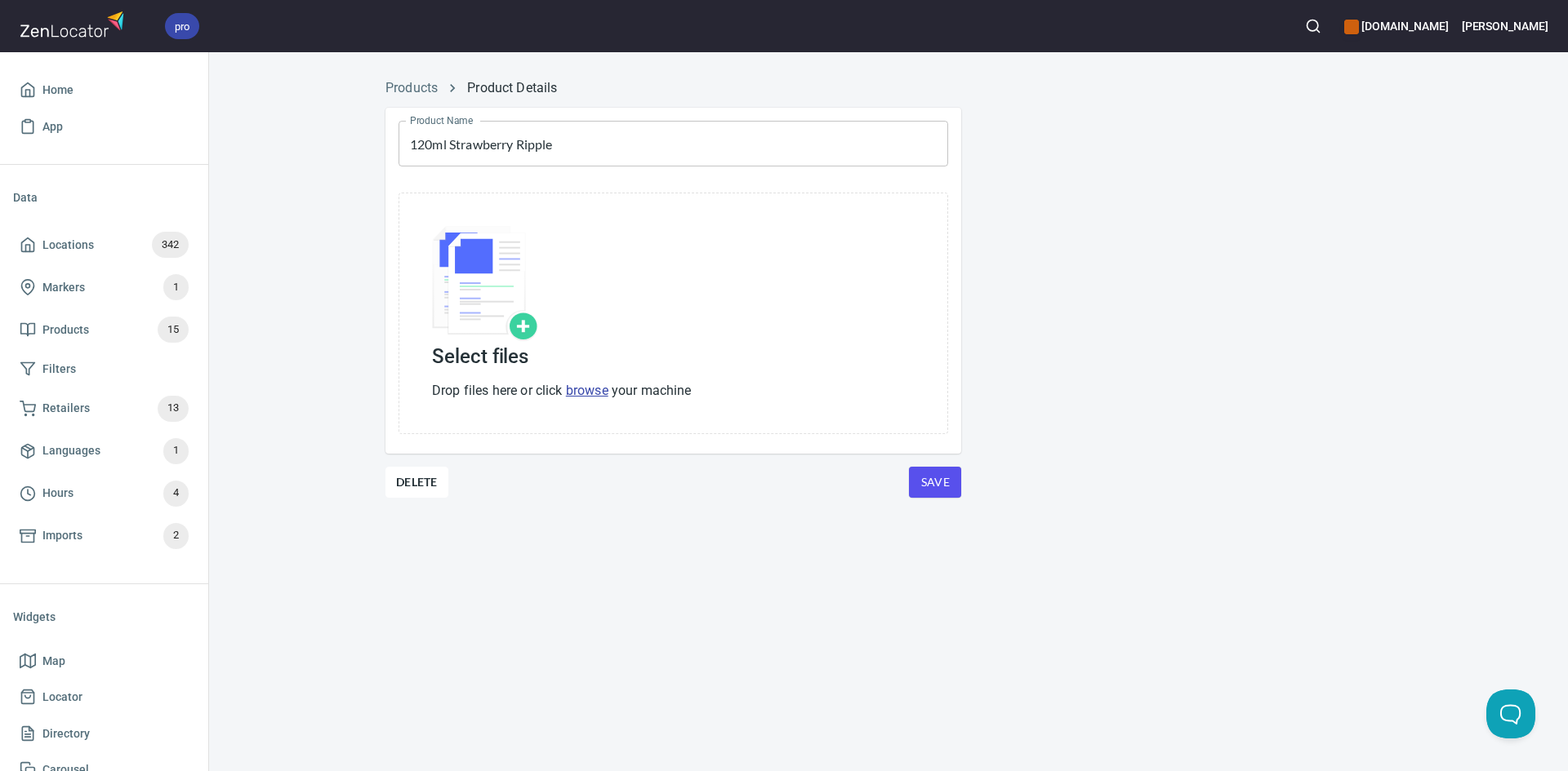
click at [597, 403] on div "Select files Drop files here or click browse your machine" at bounding box center [673, 314] width 550 height 241
click at [596, 390] on link "browse" at bounding box center [588, 391] width 43 height 16
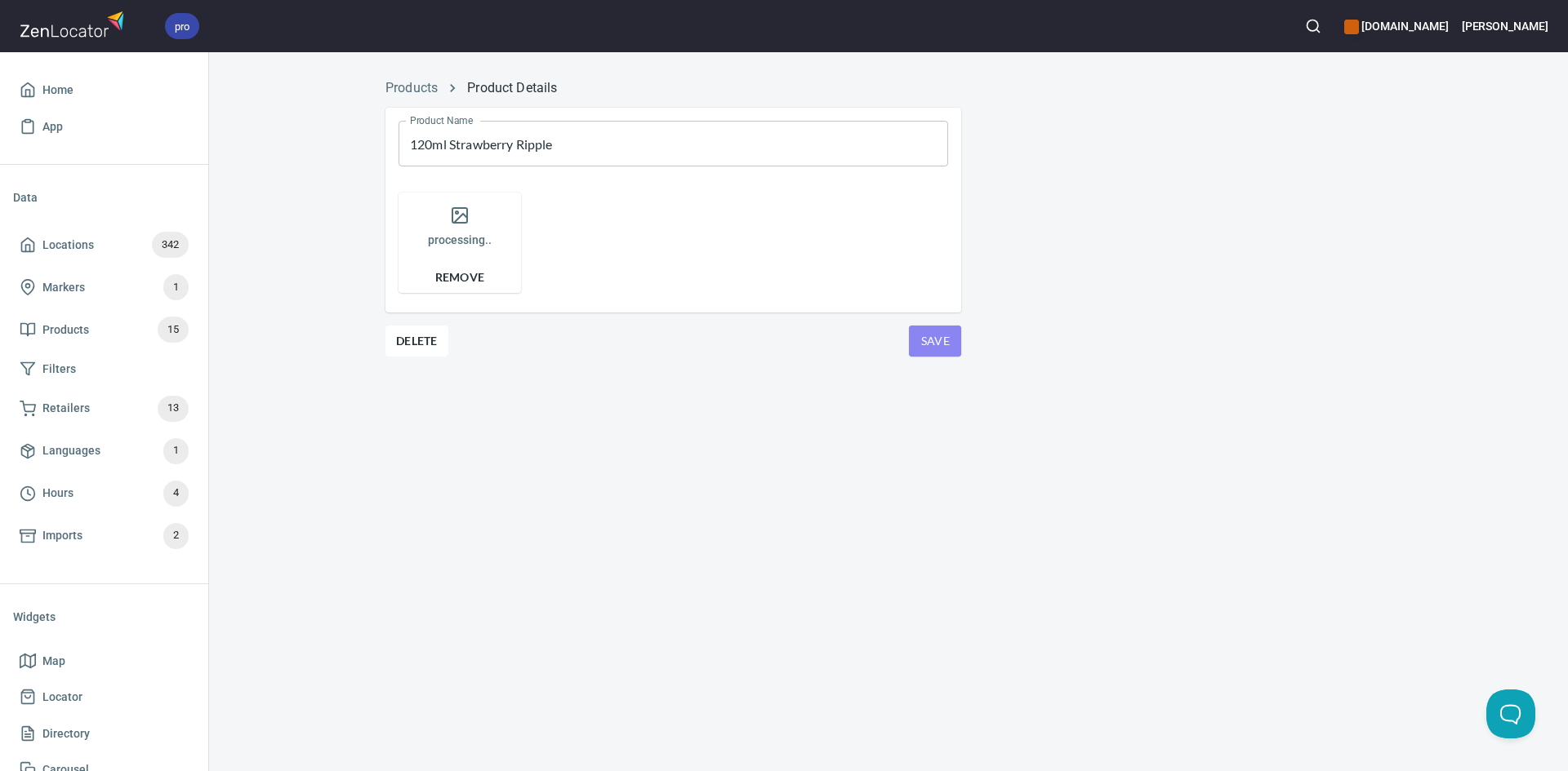
click at [919, 353] on button "Save" at bounding box center [935, 341] width 52 height 31
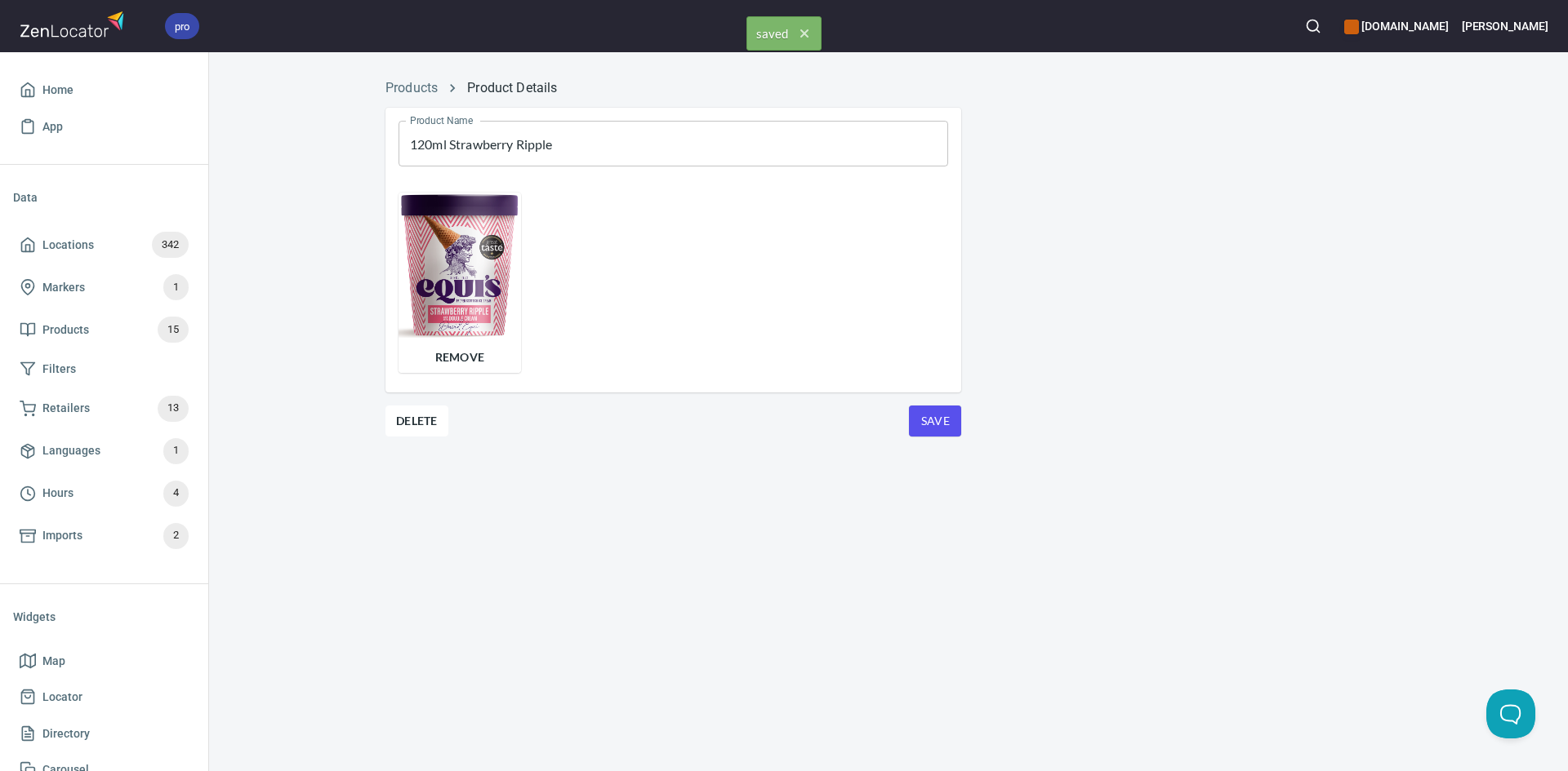
click at [419, 77] on div "Products Product Details" at bounding box center [888, 88] width 1026 height 39
click at [414, 85] on link "Products" at bounding box center [411, 87] width 52 height 16
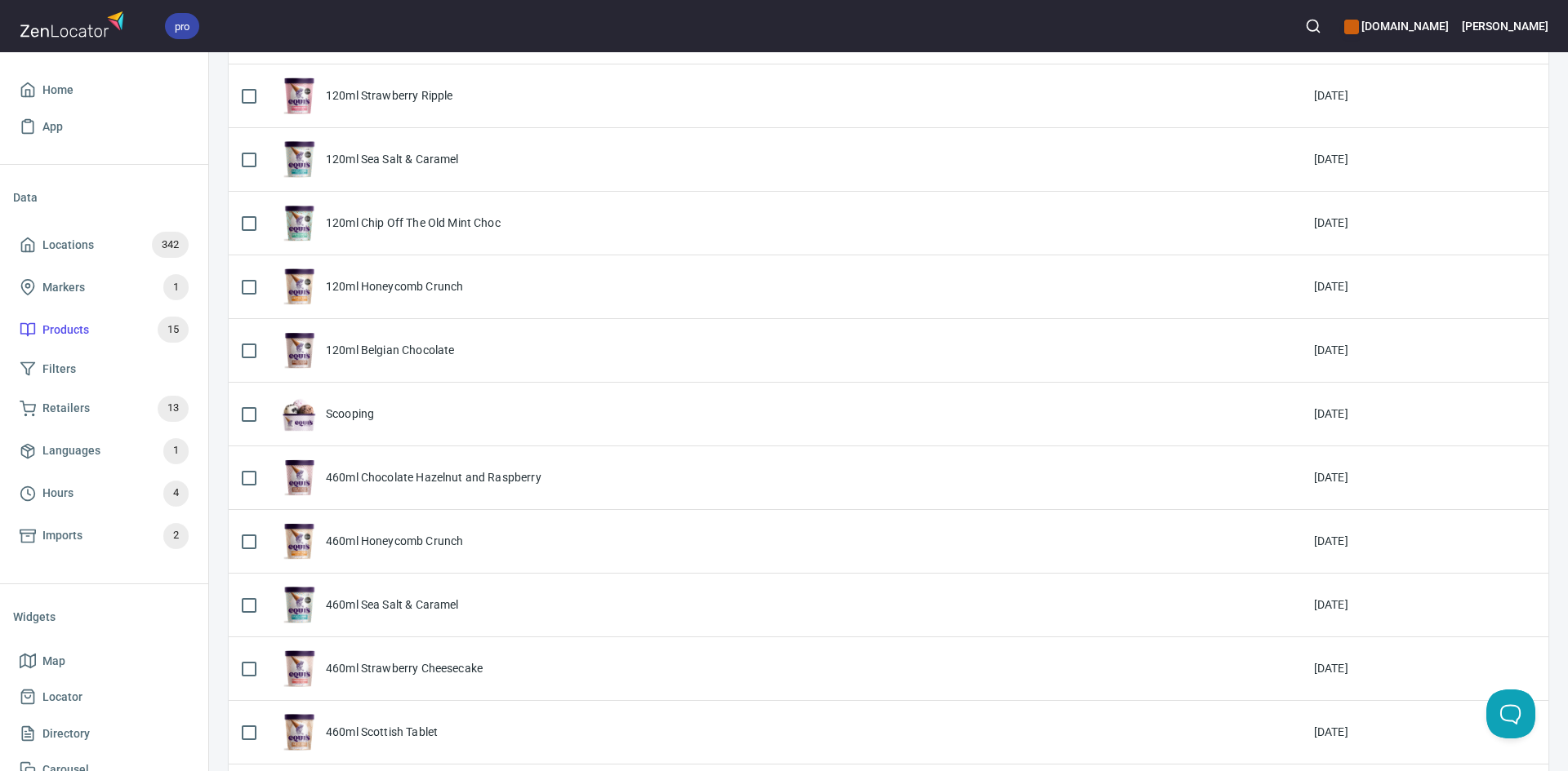
scroll to position [11, 0]
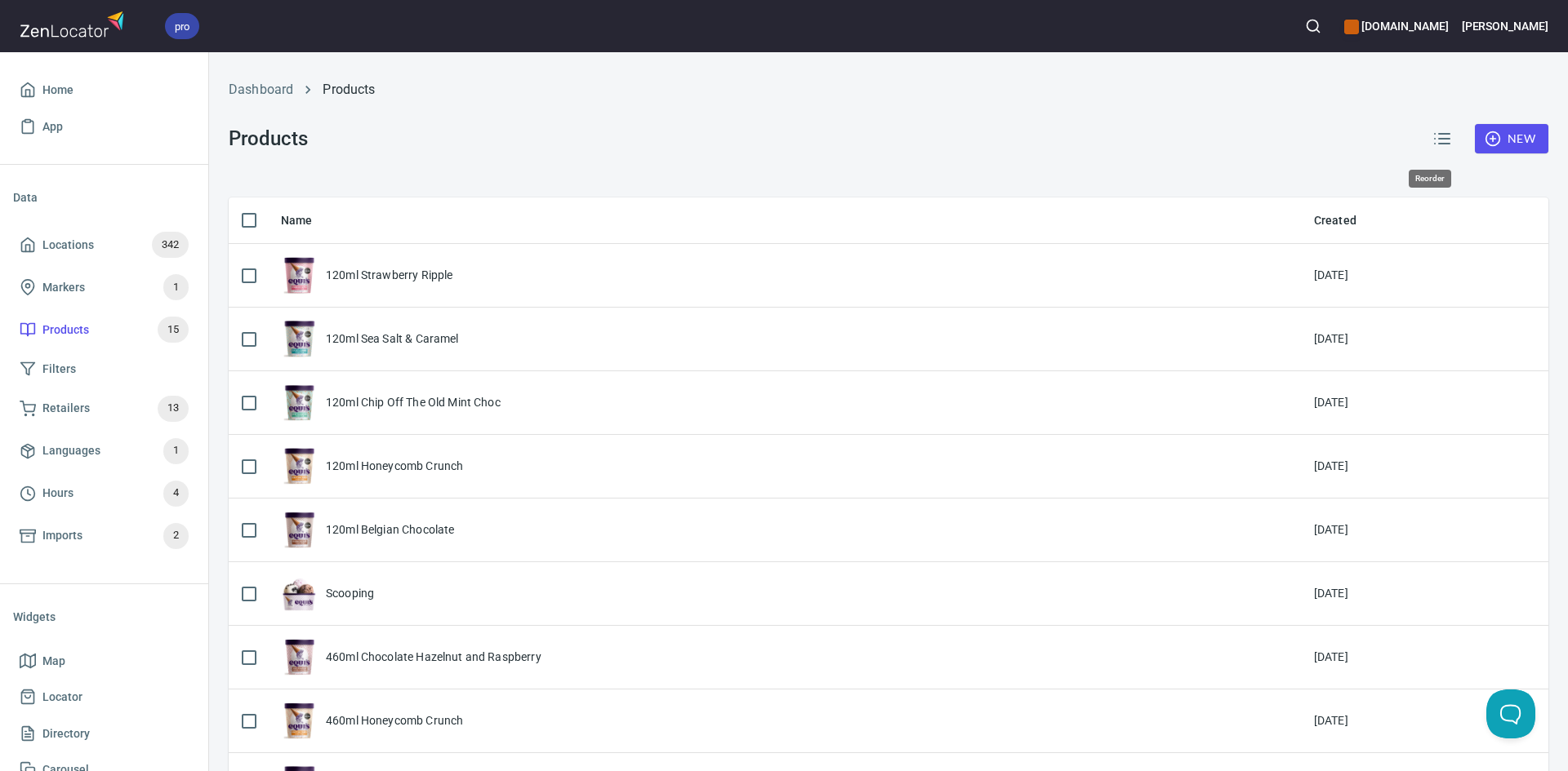
click at [1432, 133] on icon "button" at bounding box center [1442, 138] width 19 height 19
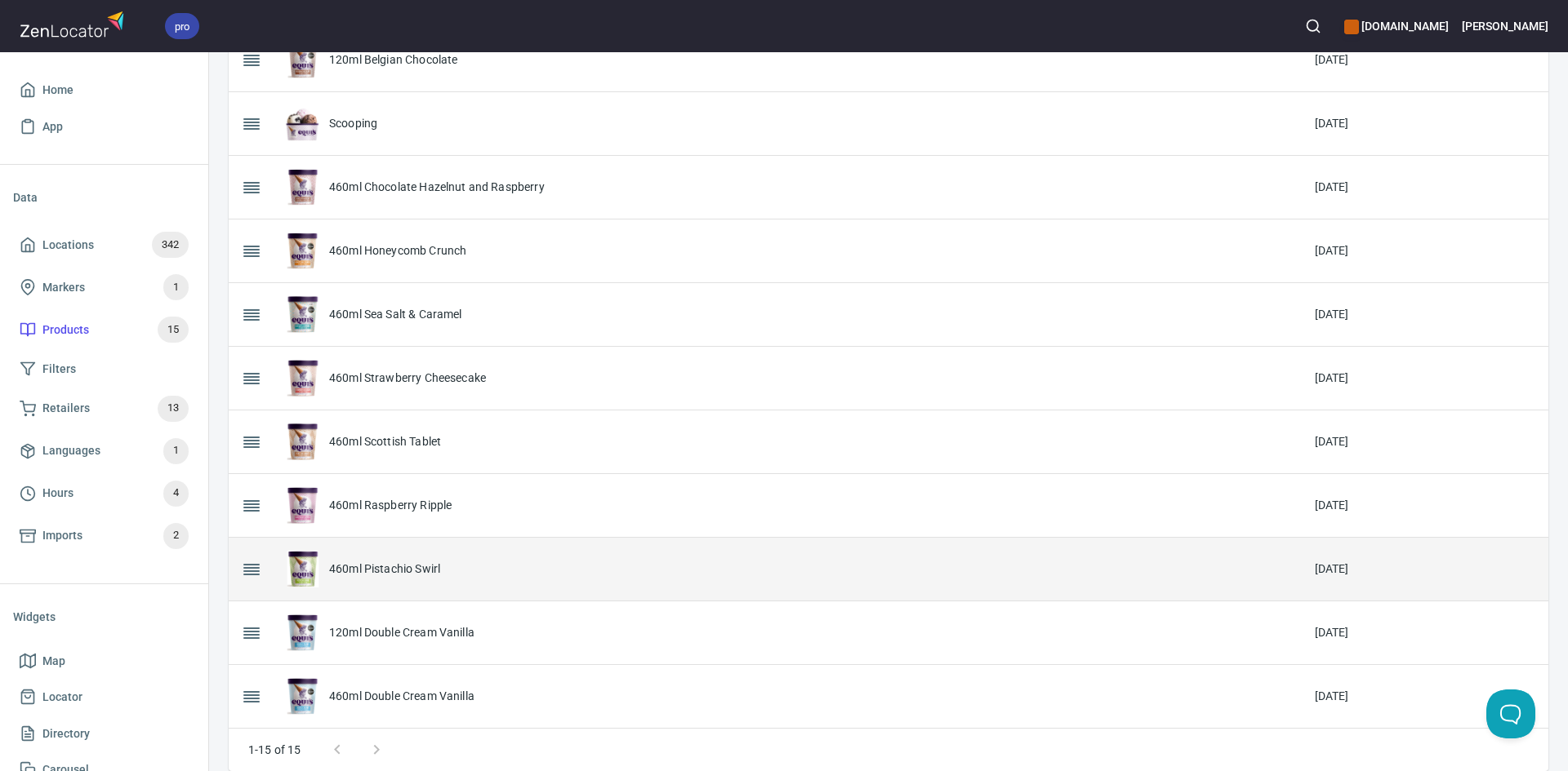
scroll to position [501, 0]
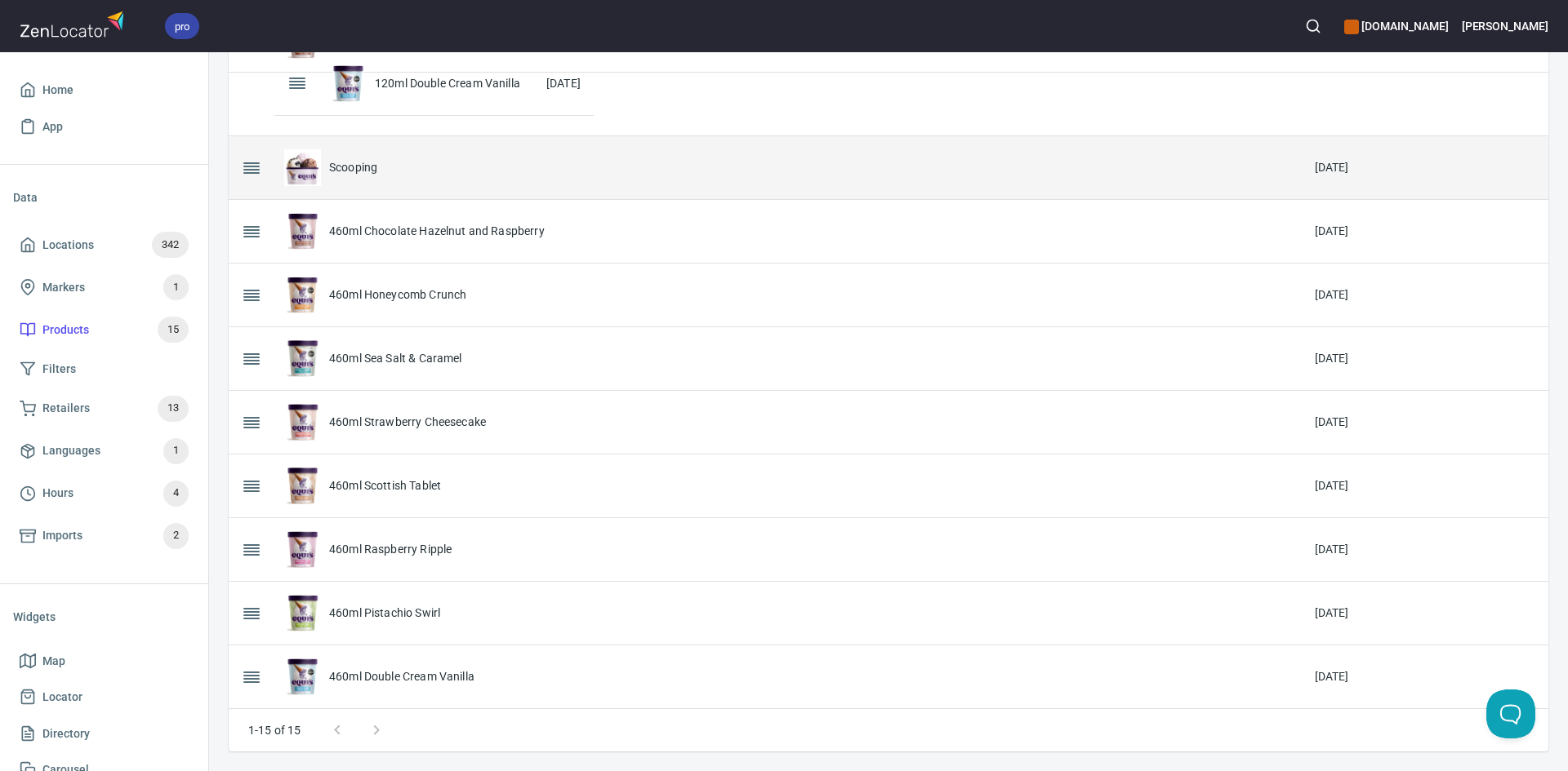
drag, startPoint x: 251, startPoint y: 611, endPoint x: 294, endPoint y: 88, distance: 524.8
click at [296, 81] on table "Name Created 120ml Strawberry Ripple [DATE] 120ml Sea Salt & Caramel [DATE] 120…" at bounding box center [888, 208] width 1319 height 1001
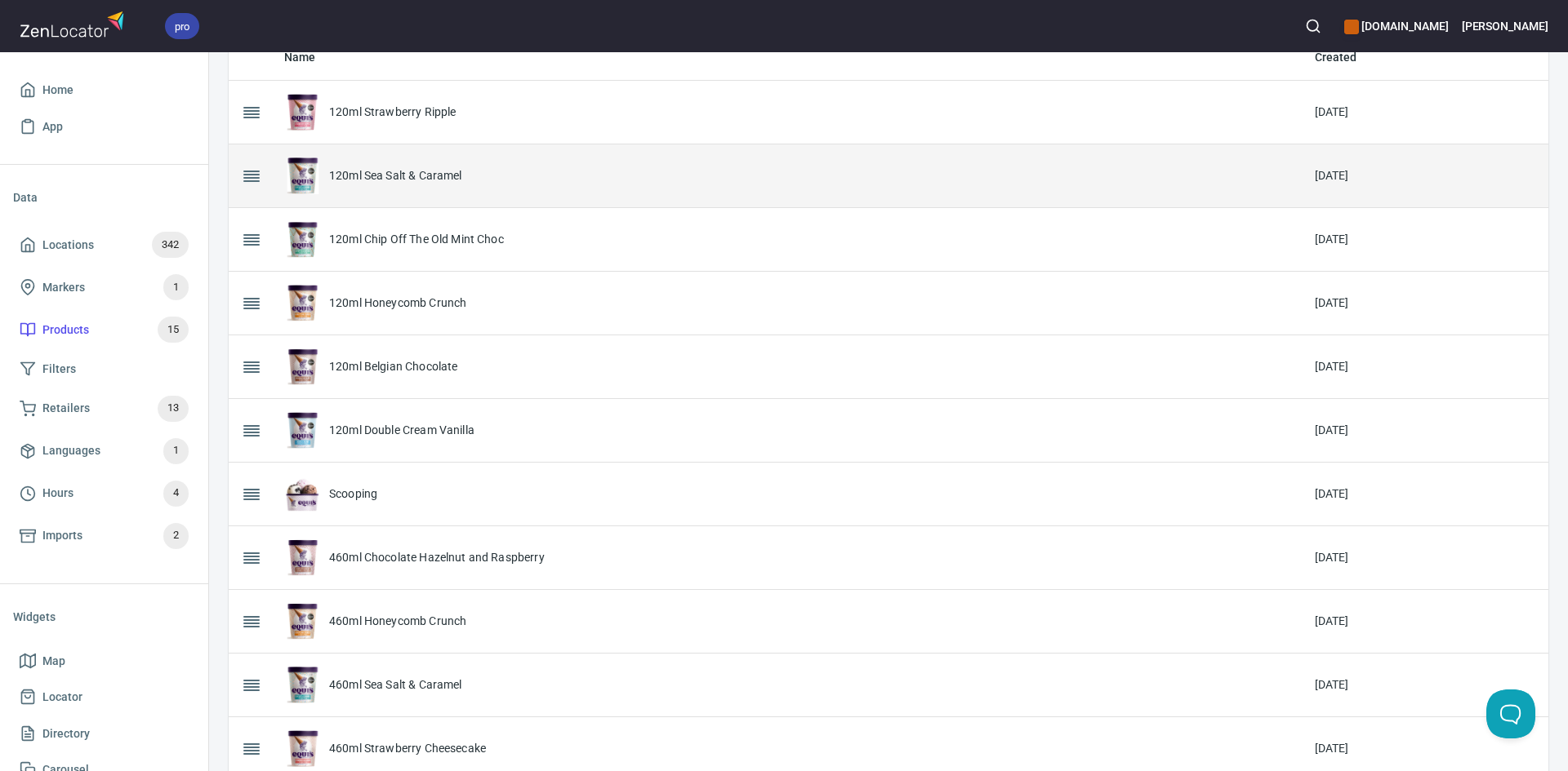
scroll to position [0, 0]
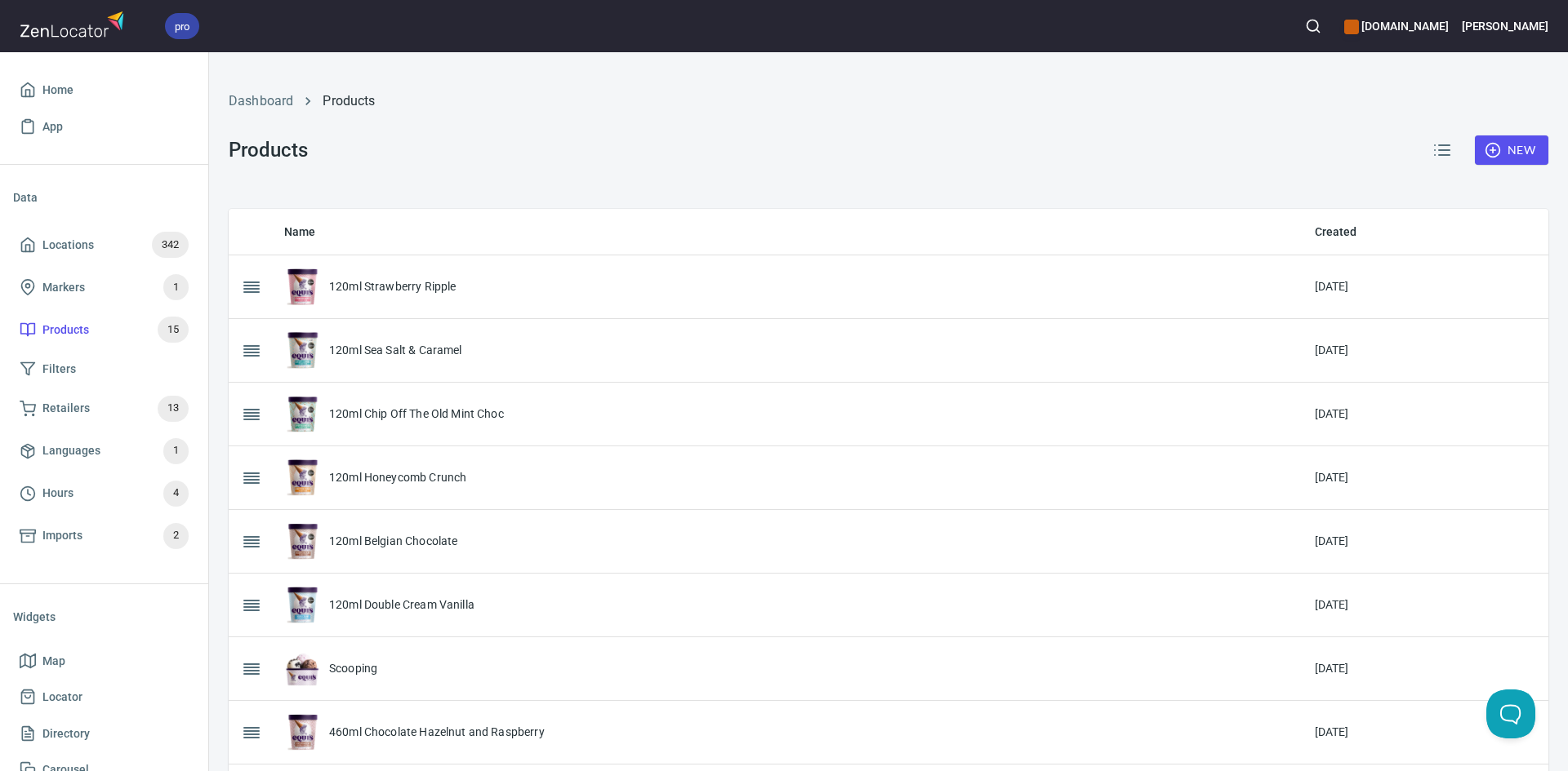
click at [451, 182] on div "Dashboard Products Products New" at bounding box center [888, 131] width 1339 height 137
click at [1510, 146] on span "New" at bounding box center [1511, 150] width 47 height 20
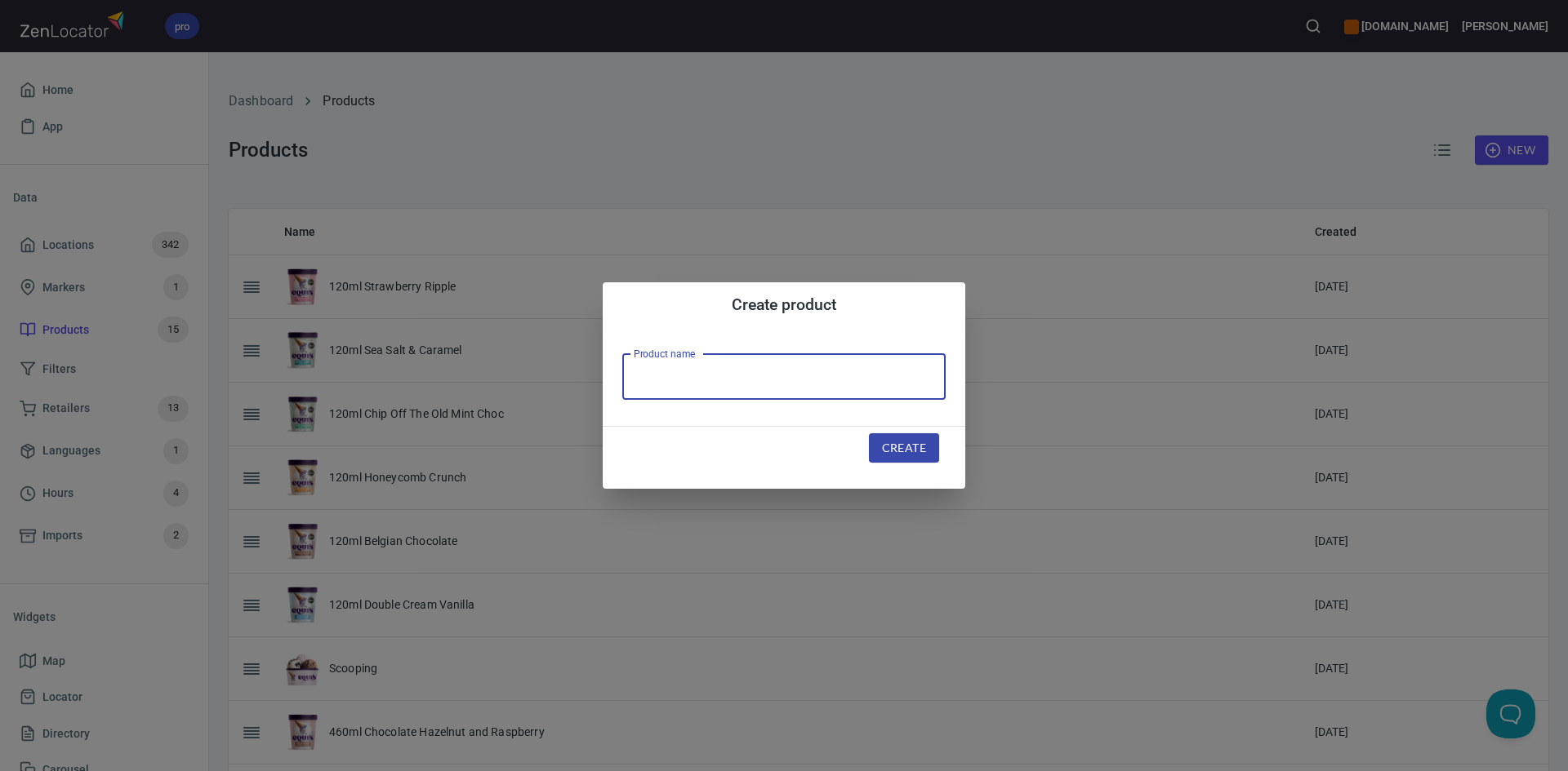
click at [770, 375] on input "text" at bounding box center [784, 377] width 323 height 45
type input "120ml Raspberry Ripple"
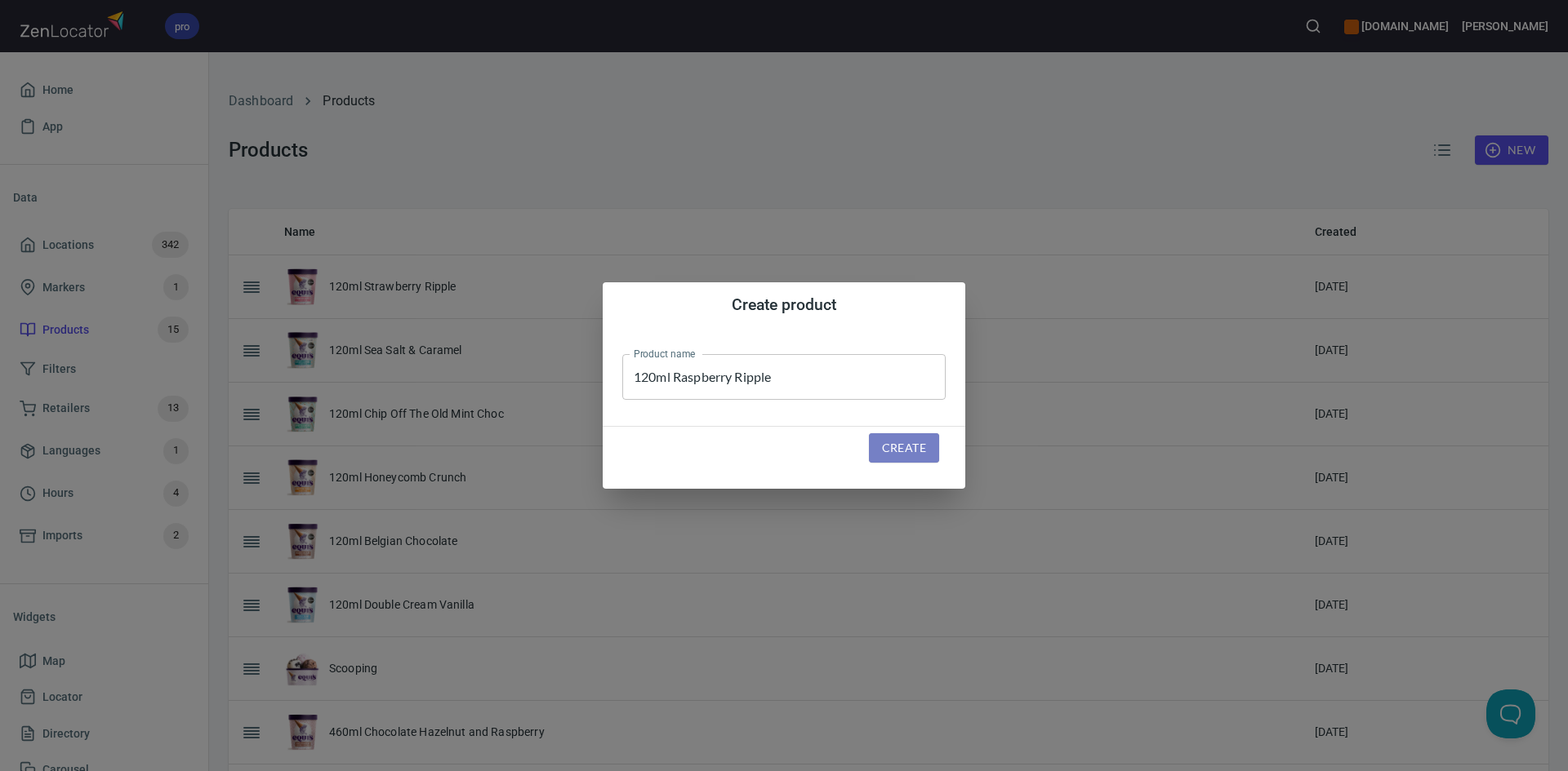
click at [903, 443] on span "Create" at bounding box center [903, 448] width 44 height 20
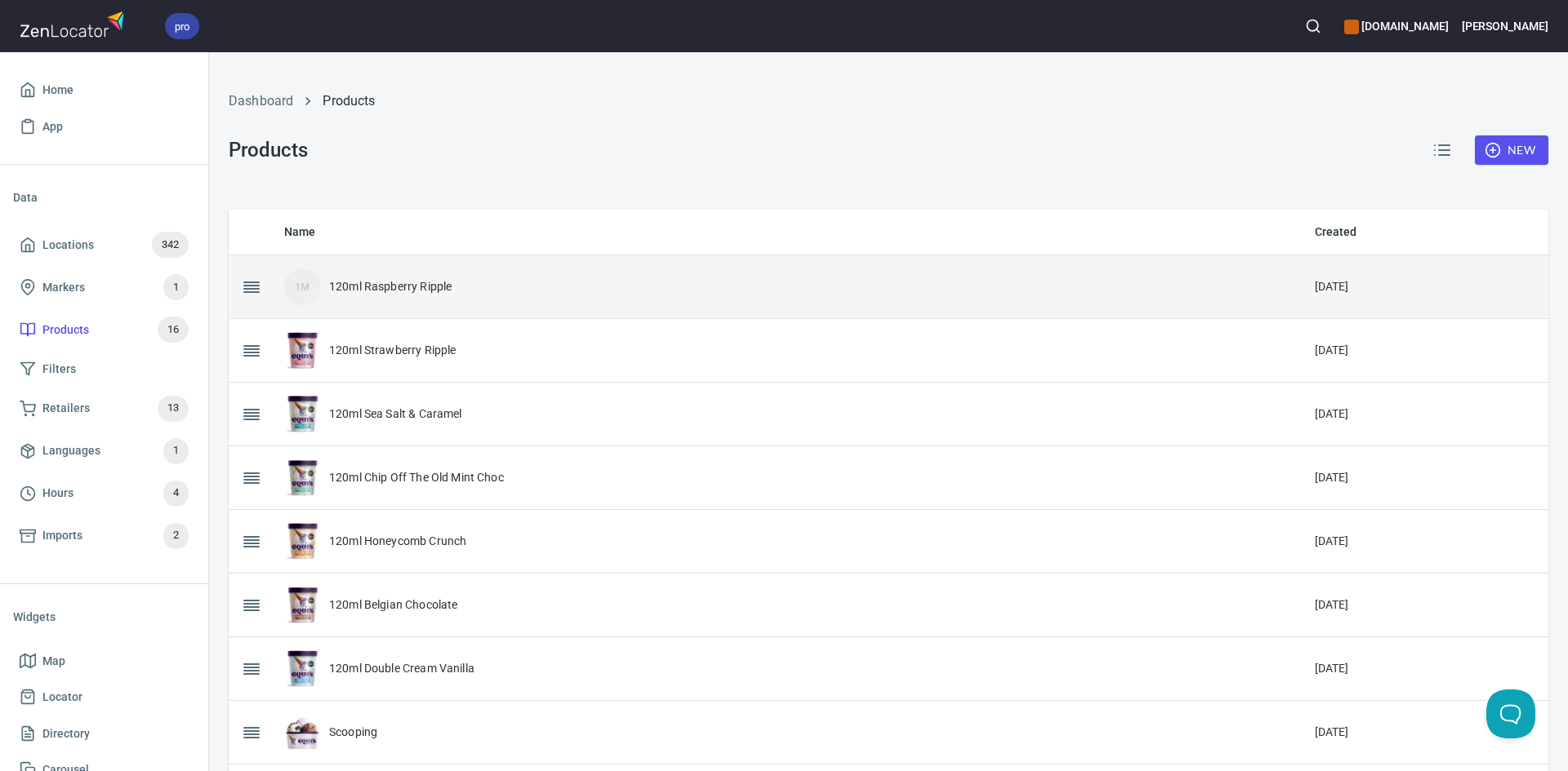
click at [499, 295] on div "1M 120ml Raspberry Ripple" at bounding box center [786, 287] width 1004 height 37
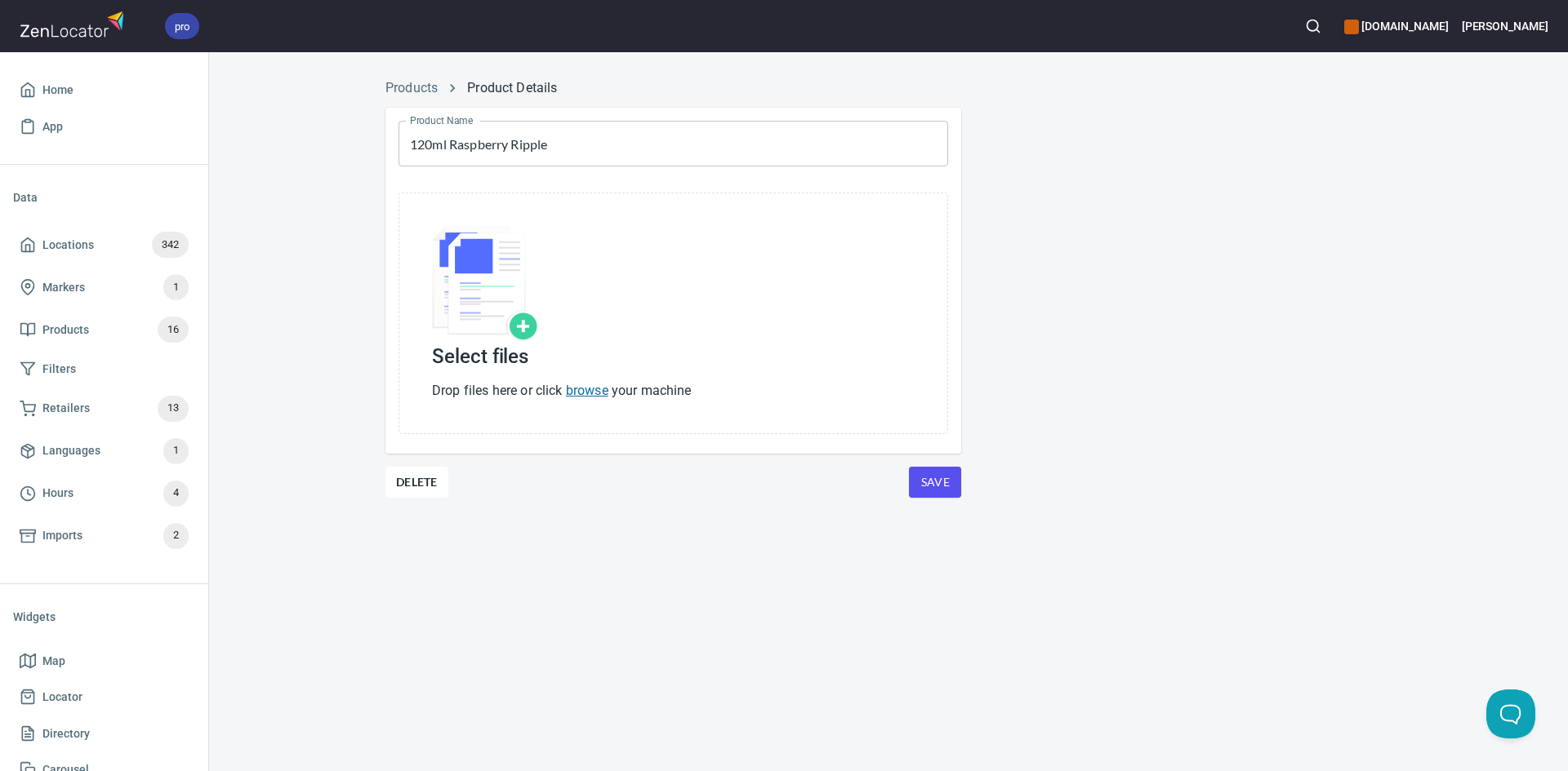
click at [593, 390] on link "browse" at bounding box center [588, 391] width 43 height 16
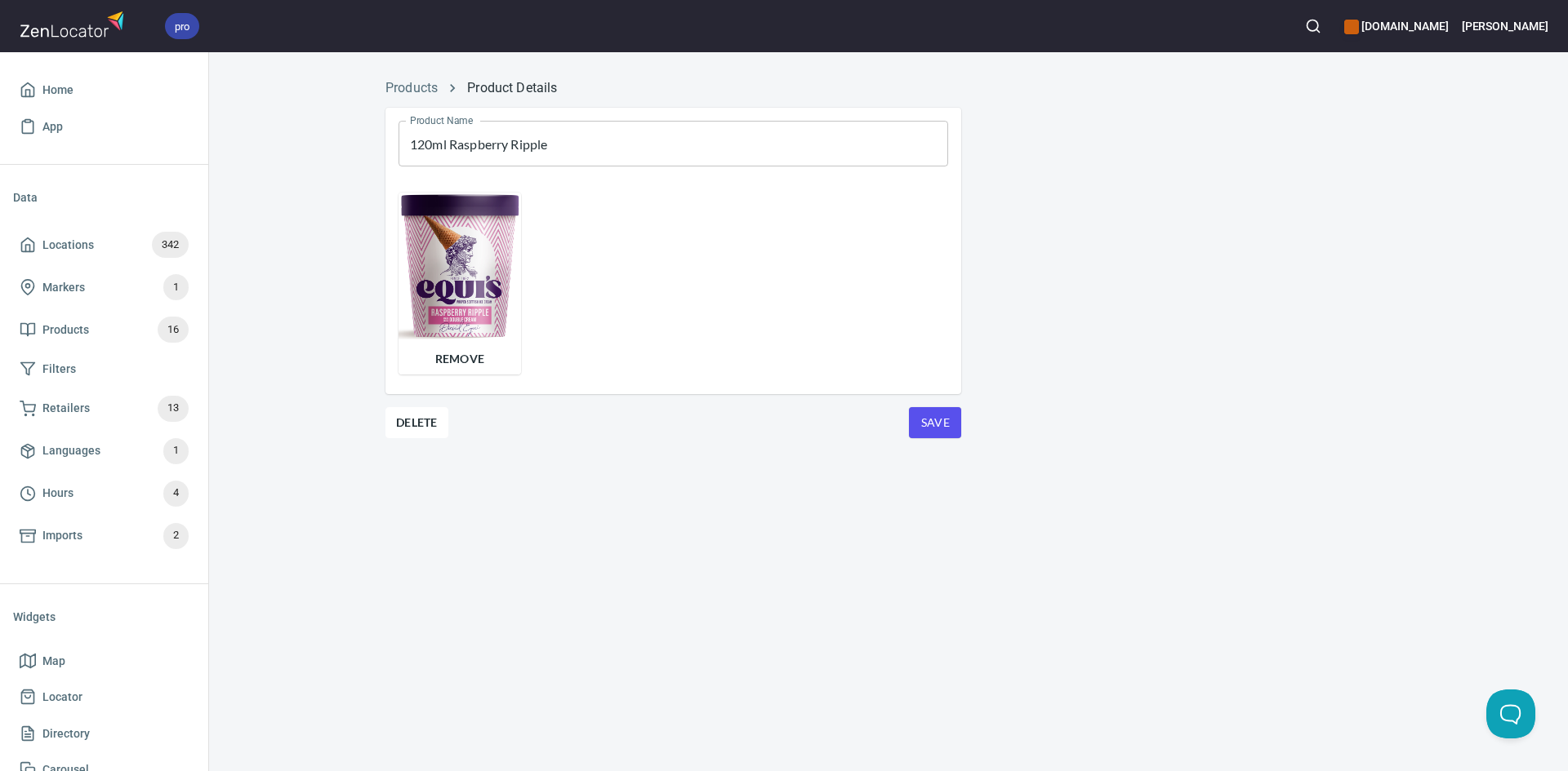
click at [943, 449] on div "Product Name 120ml Raspberry Ripple Product Name Remove Delete Save" at bounding box center [673, 292] width 602 height 396
click at [949, 427] on button "Save" at bounding box center [935, 422] width 52 height 31
click at [508, 100] on div "Product Name 120ml Raspberry Ripple Product Name Remove Delete Save" at bounding box center [673, 292] width 602 height 396
click at [518, 91] on link "Product Details" at bounding box center [512, 87] width 90 height 16
click at [926, 418] on span "Save" at bounding box center [935, 423] width 26 height 20
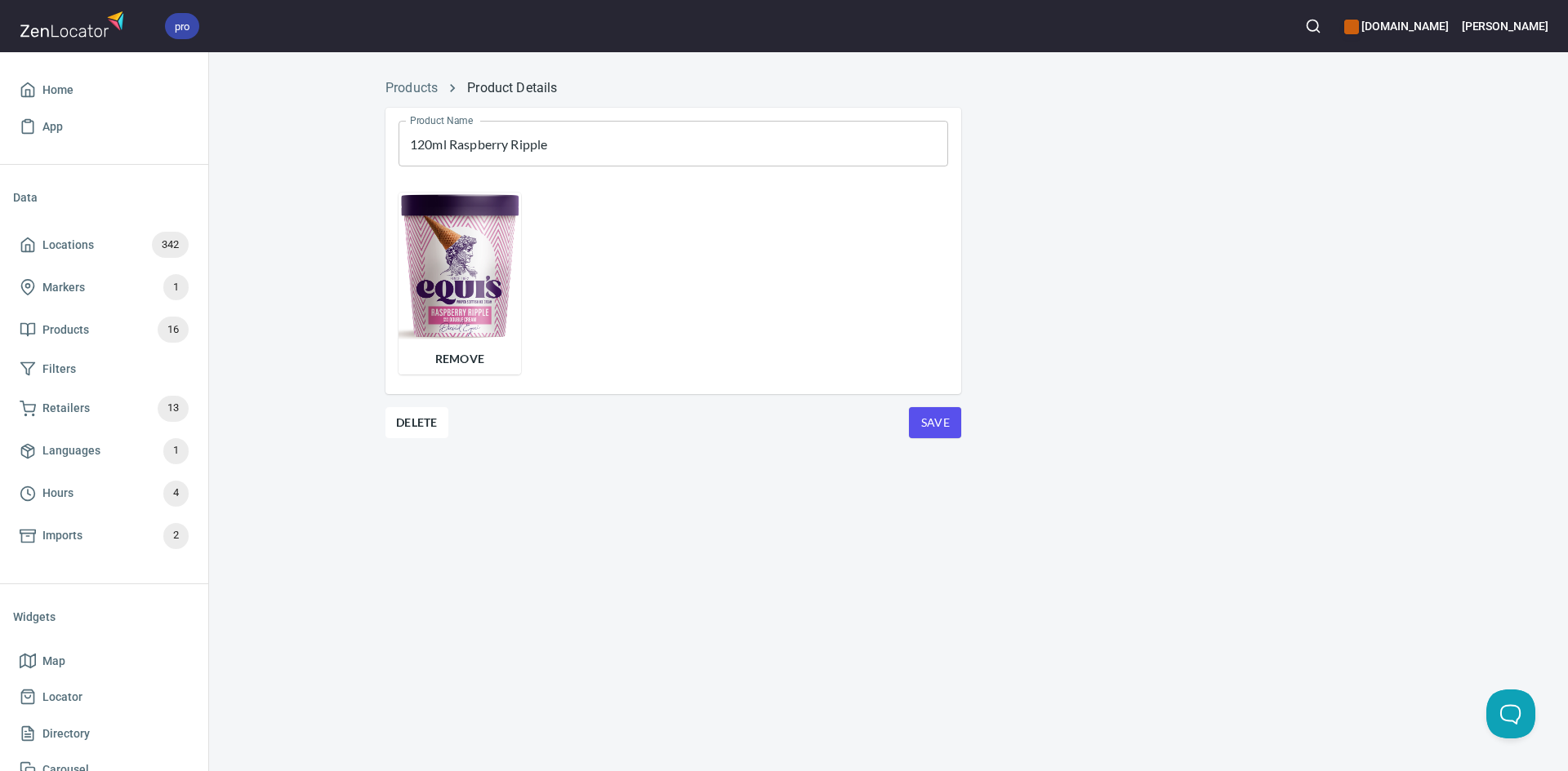
click at [424, 78] on li "Products" at bounding box center [411, 87] width 52 height 19
click at [414, 82] on link "Products" at bounding box center [411, 87] width 52 height 16
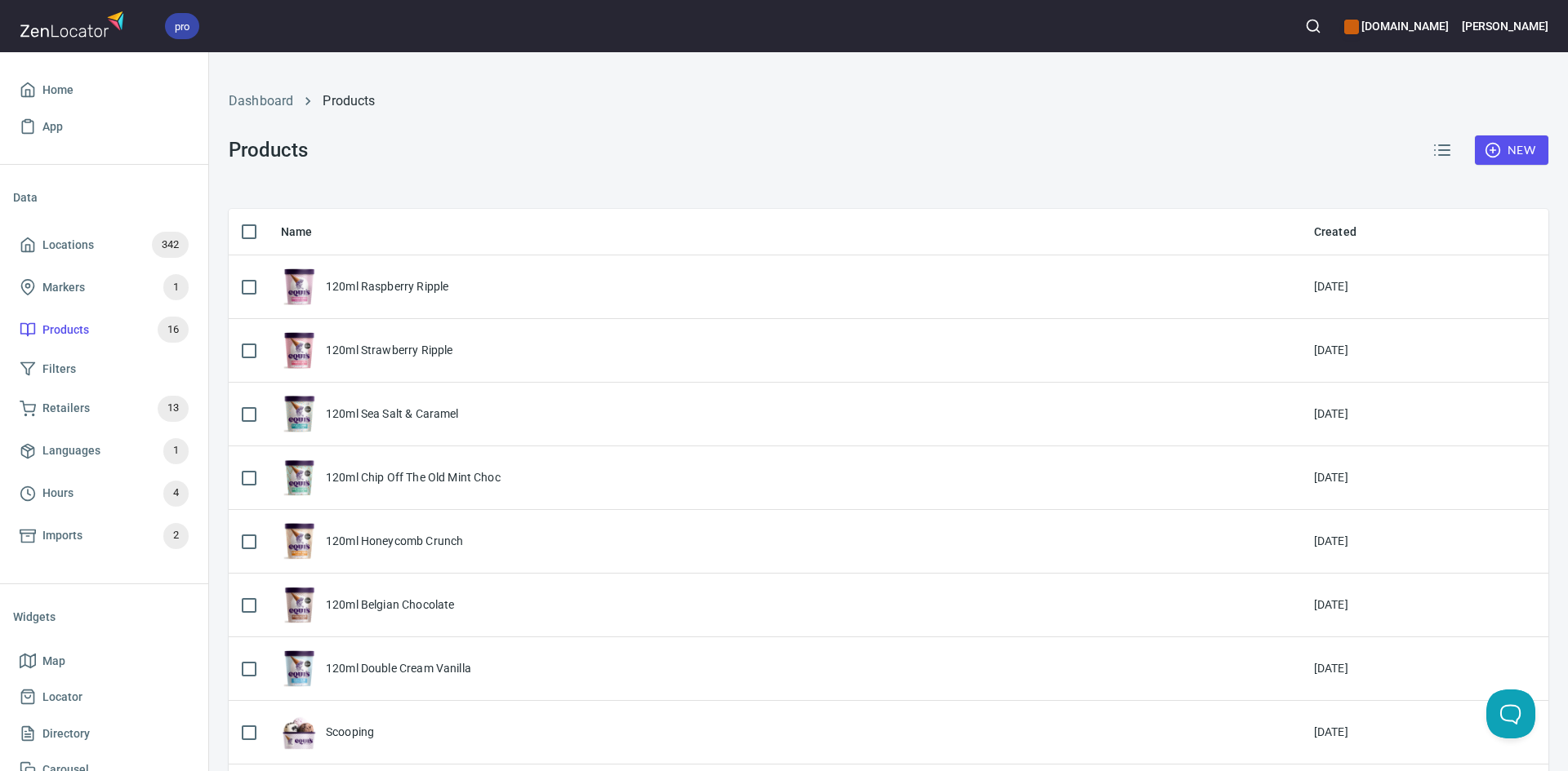
click at [1526, 158] on button "New" at bounding box center [1511, 150] width 73 height 31
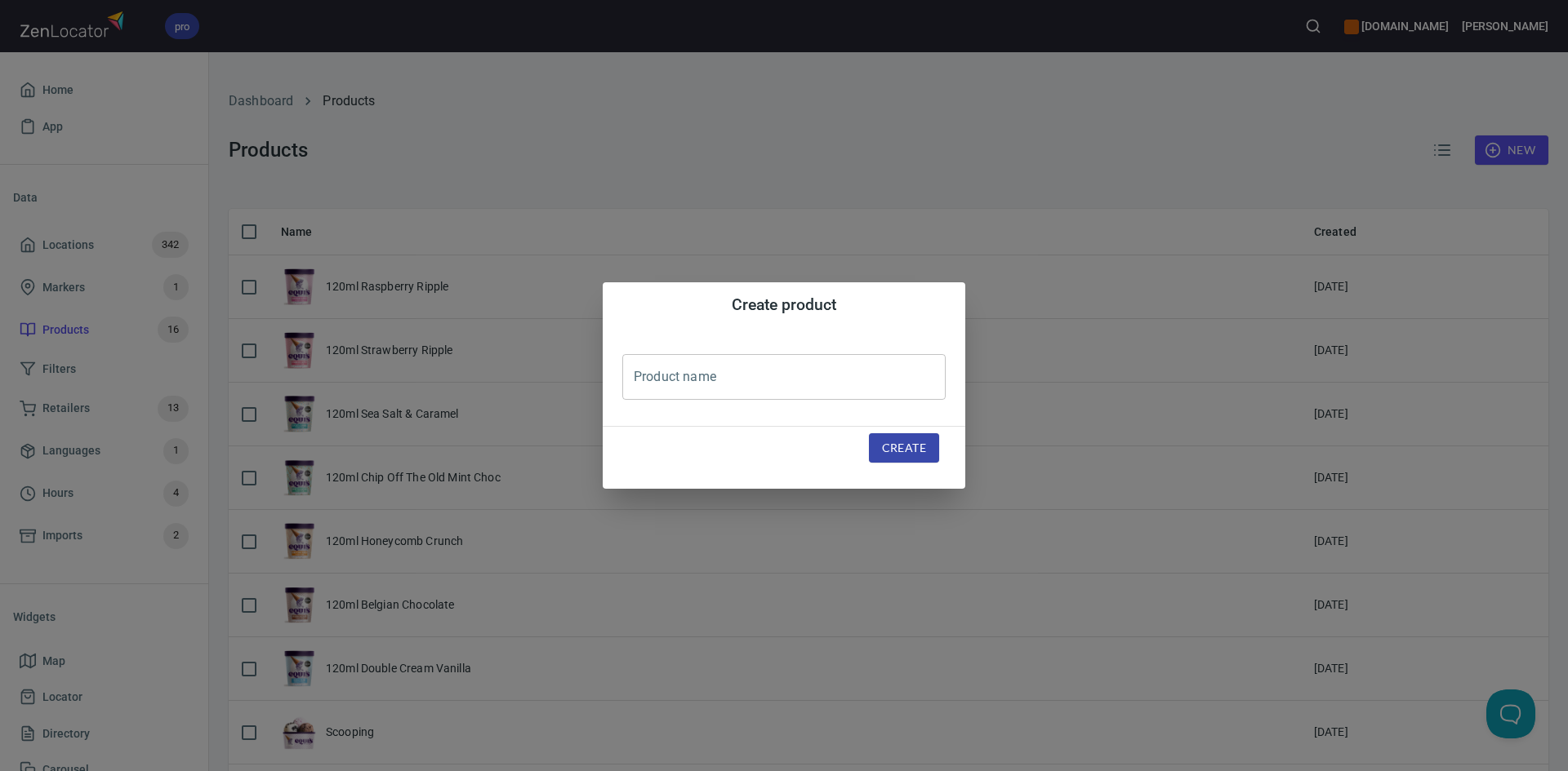
click at [808, 391] on input "text" at bounding box center [784, 377] width 323 height 45
type input "120ml Scottish Tablet"
click at [908, 452] on span "Create" at bounding box center [903, 448] width 44 height 20
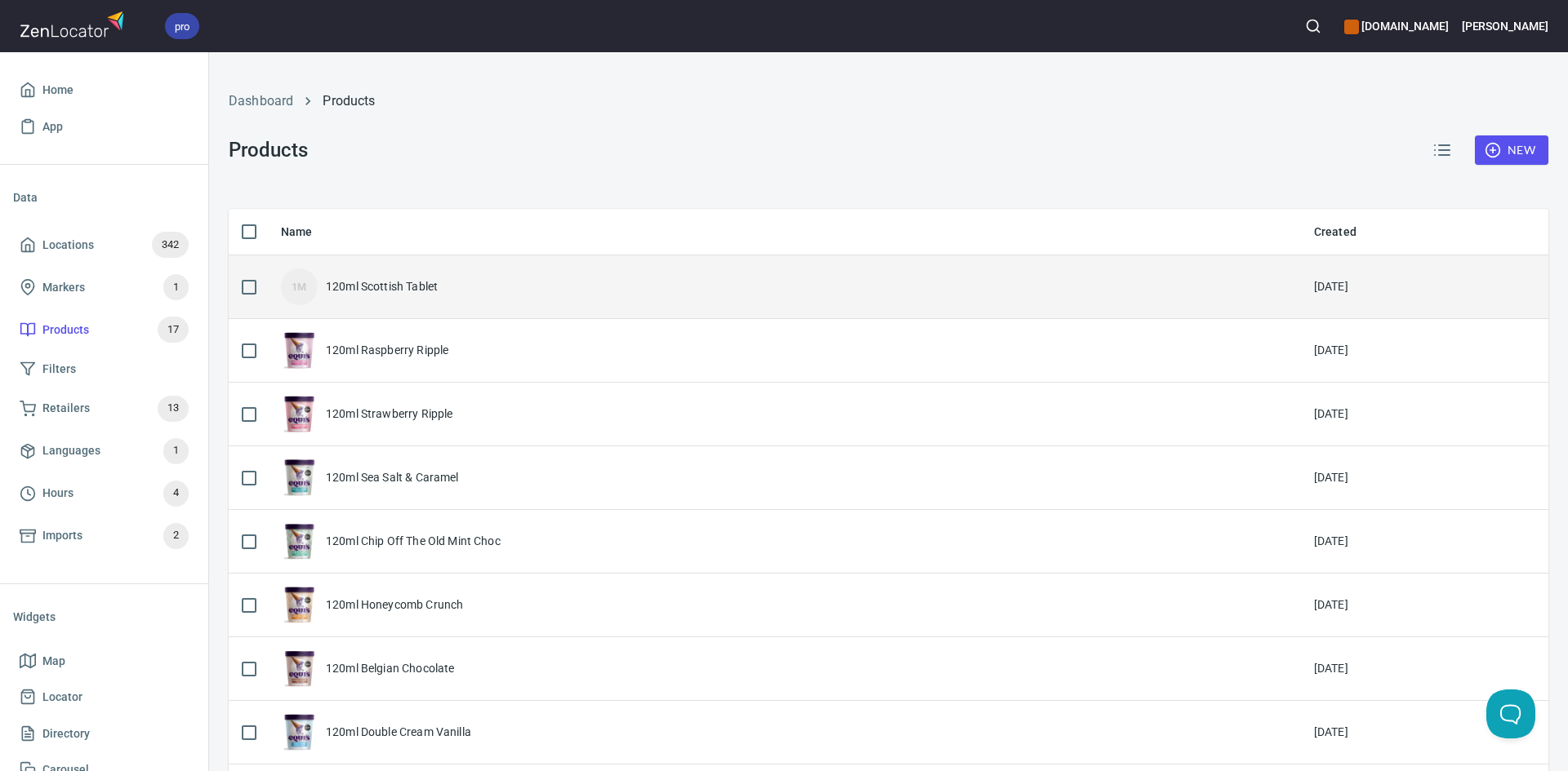
click at [369, 286] on div "120ml Scottish Tablet" at bounding box center [382, 287] width 112 height 17
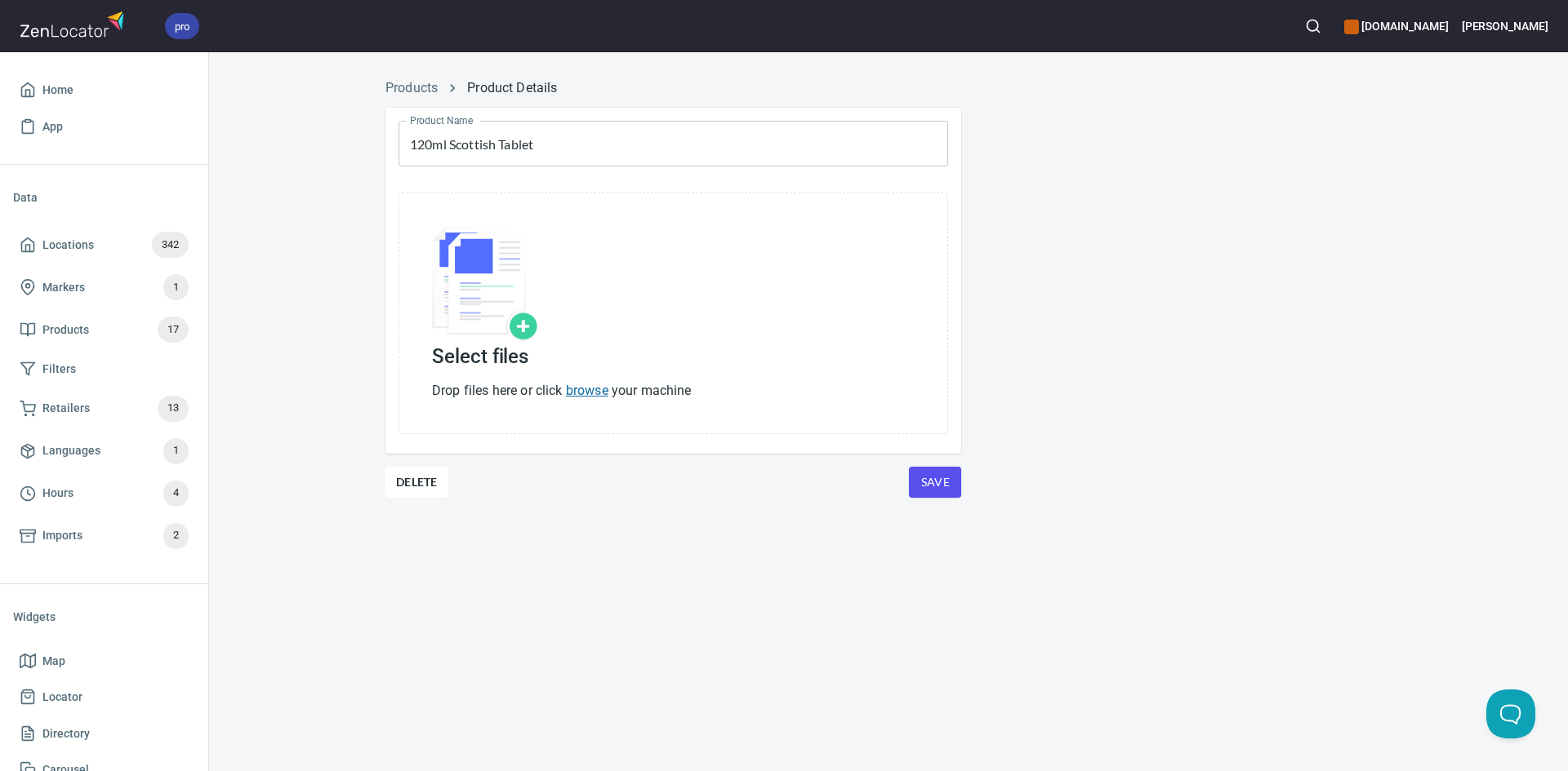
click at [580, 387] on link "browse" at bounding box center [588, 391] width 43 height 16
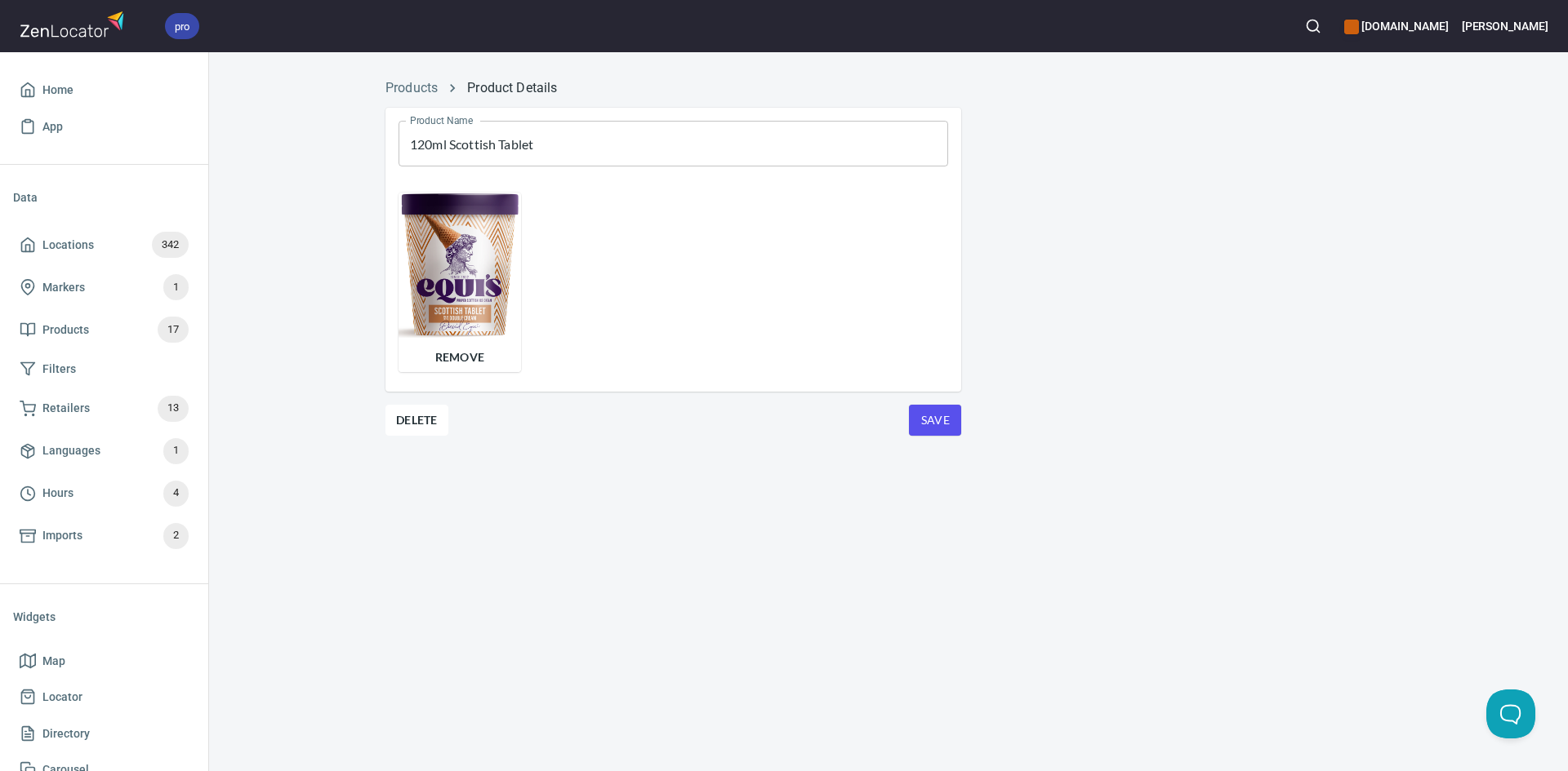
click at [926, 413] on span "Save" at bounding box center [935, 420] width 26 height 20
click at [421, 80] on link "Products" at bounding box center [411, 87] width 52 height 16
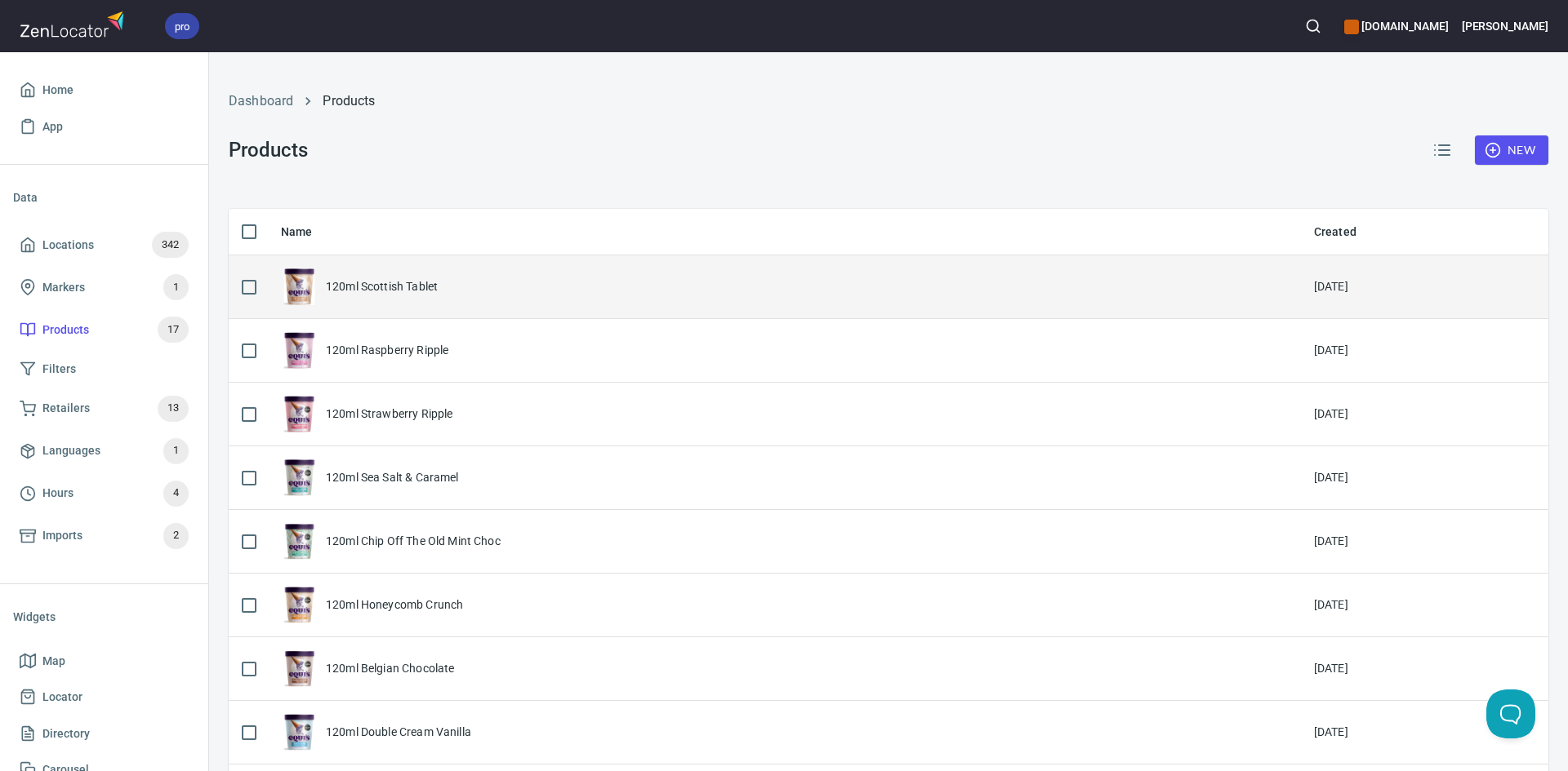
click at [253, 297] on input "checkbox" at bounding box center [249, 287] width 34 height 34
checkbox input "true"
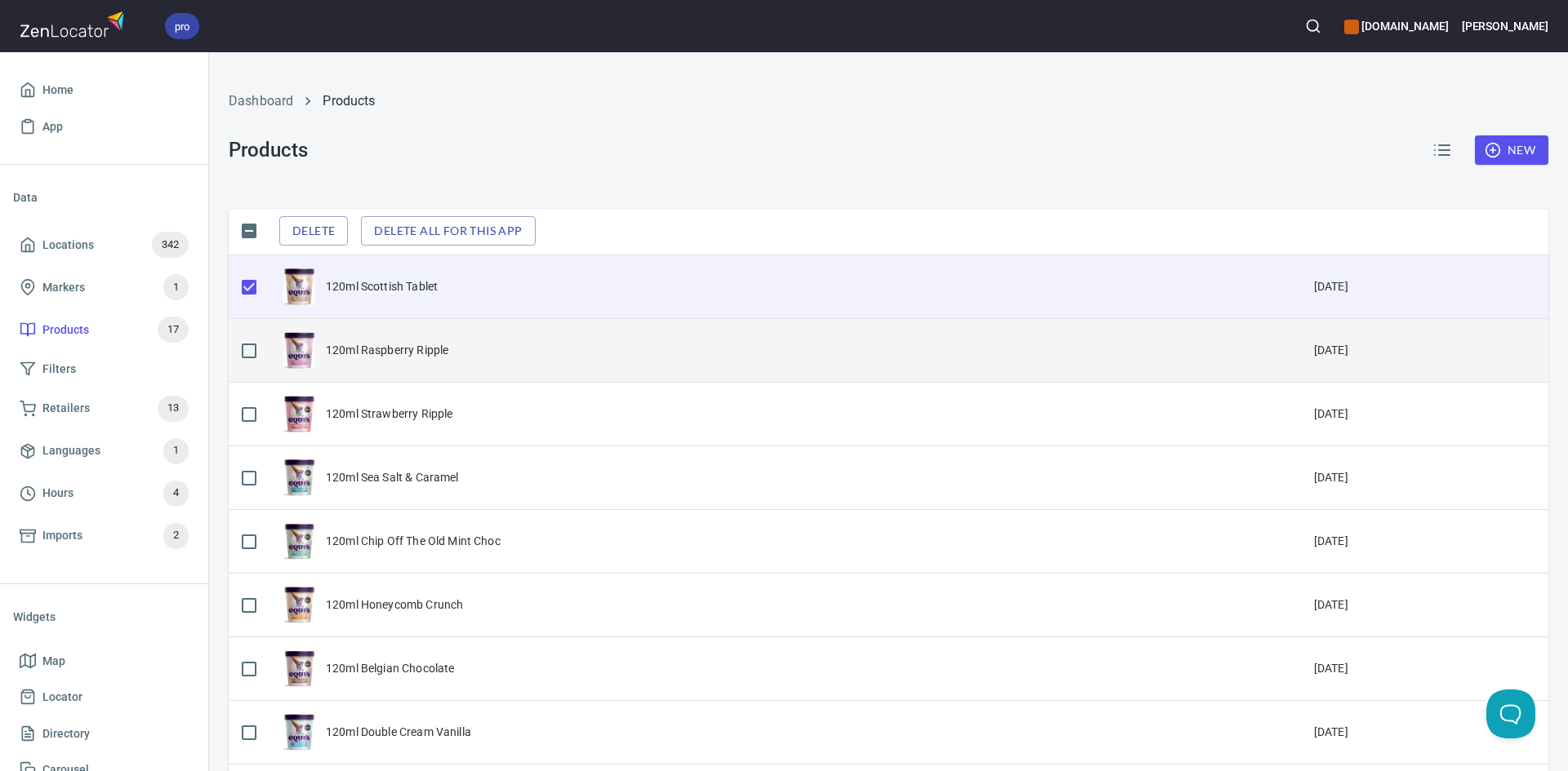
click at [248, 356] on input "checkbox" at bounding box center [249, 351] width 34 height 34
checkbox input "true"
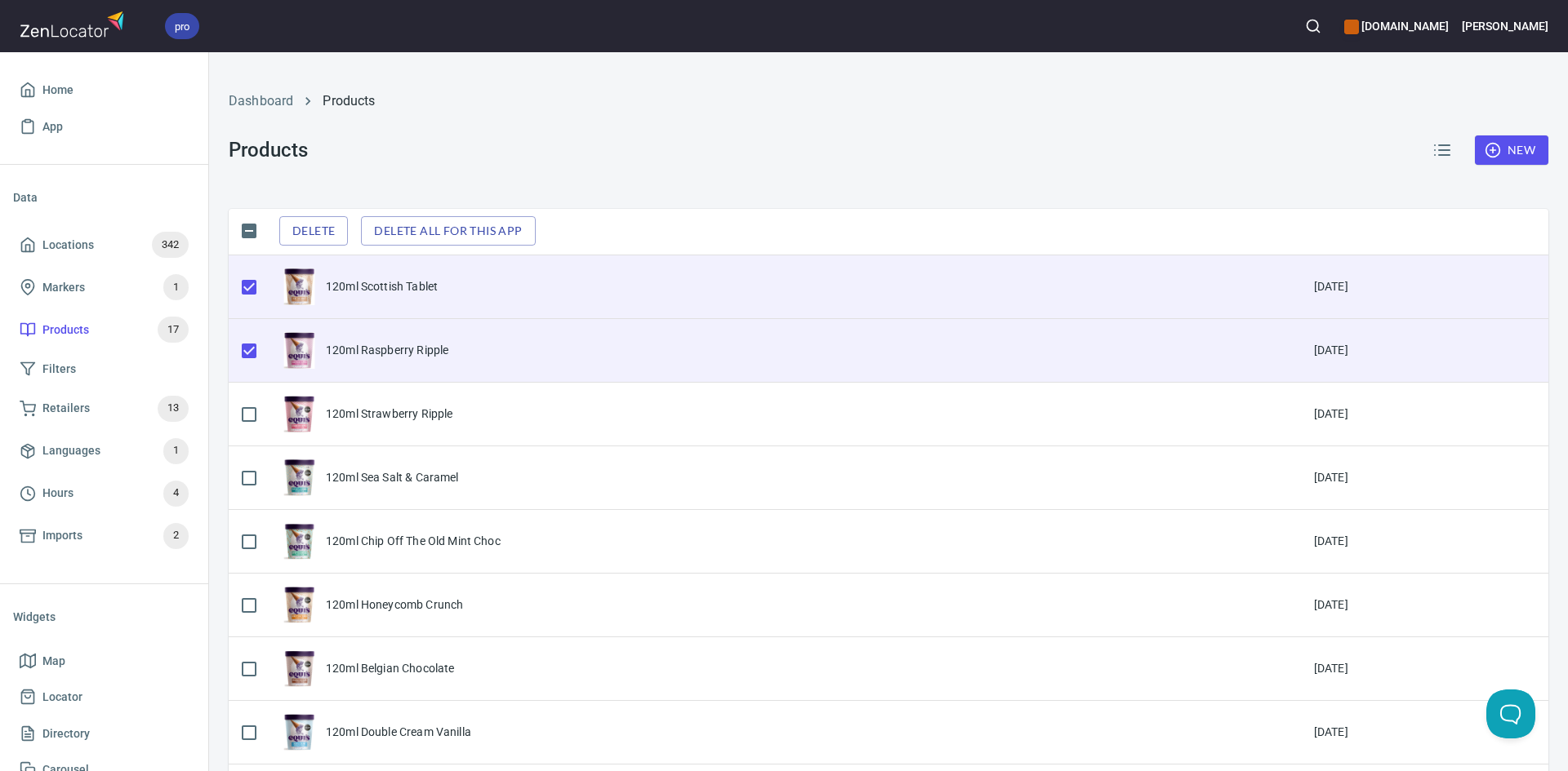
click at [251, 295] on input "checkbox" at bounding box center [249, 287] width 34 height 34
checkbox input "false"
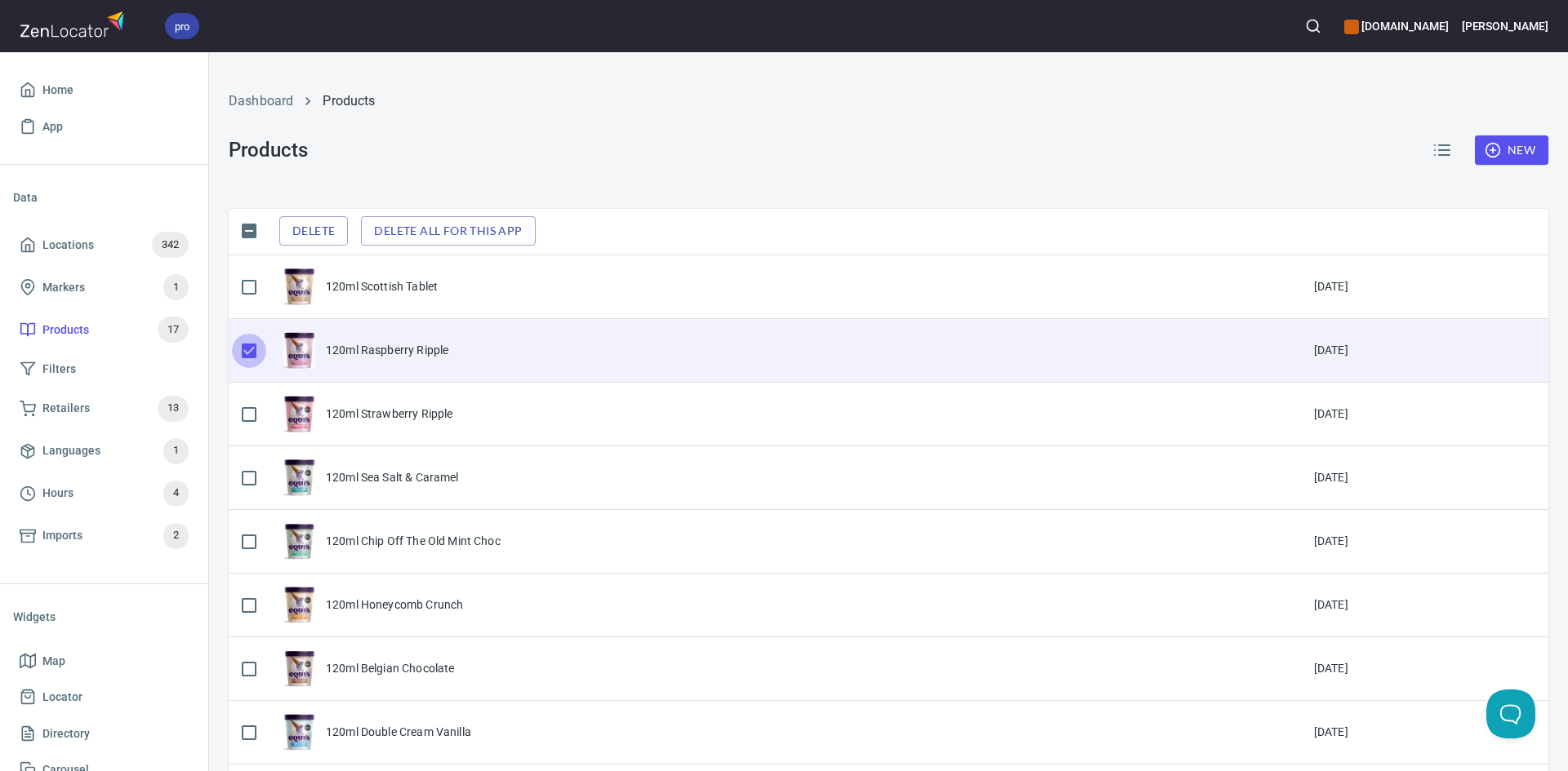
click at [251, 361] on input "checkbox" at bounding box center [249, 351] width 34 height 34
checkbox input "false"
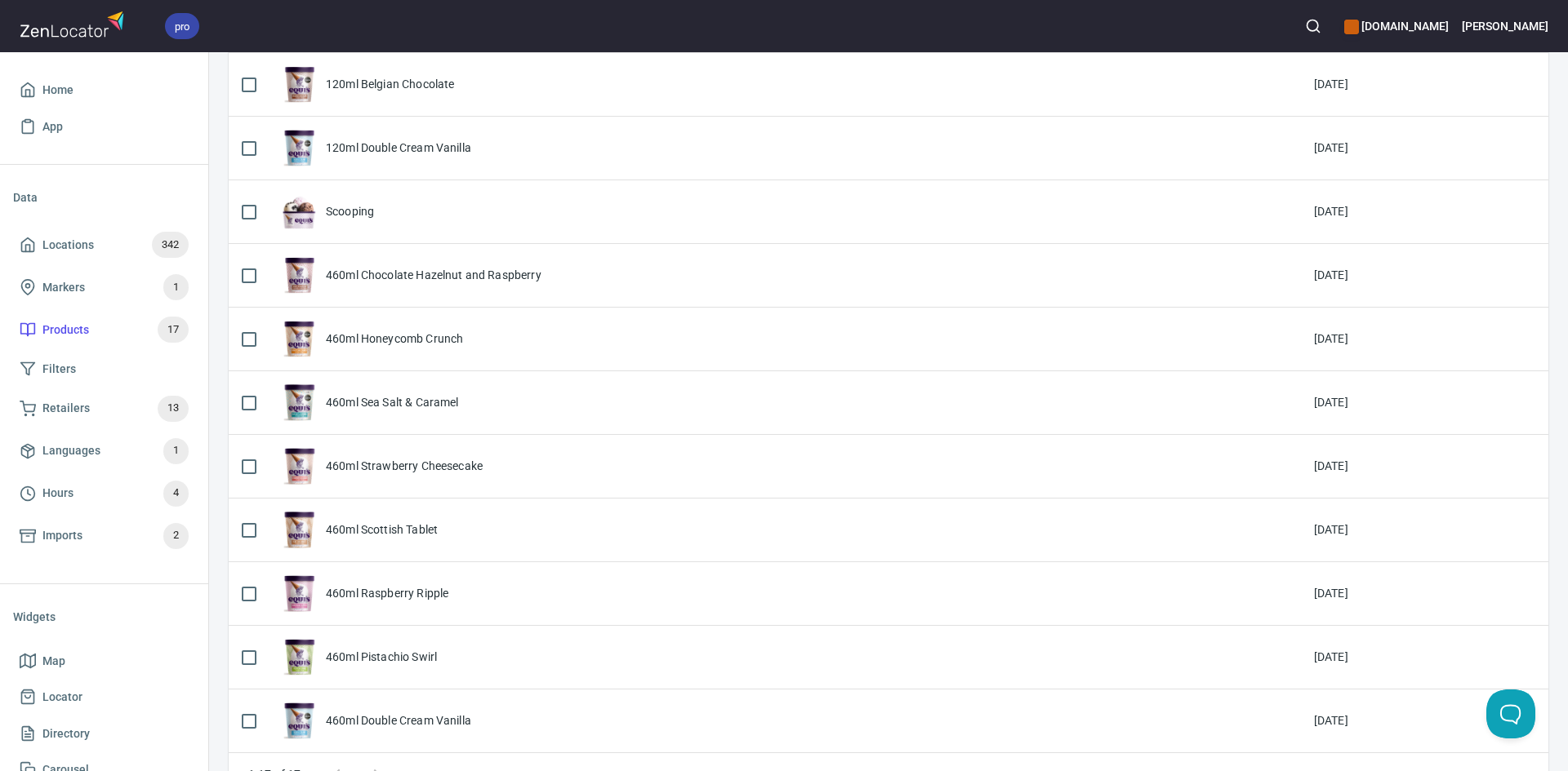
scroll to position [628, 0]
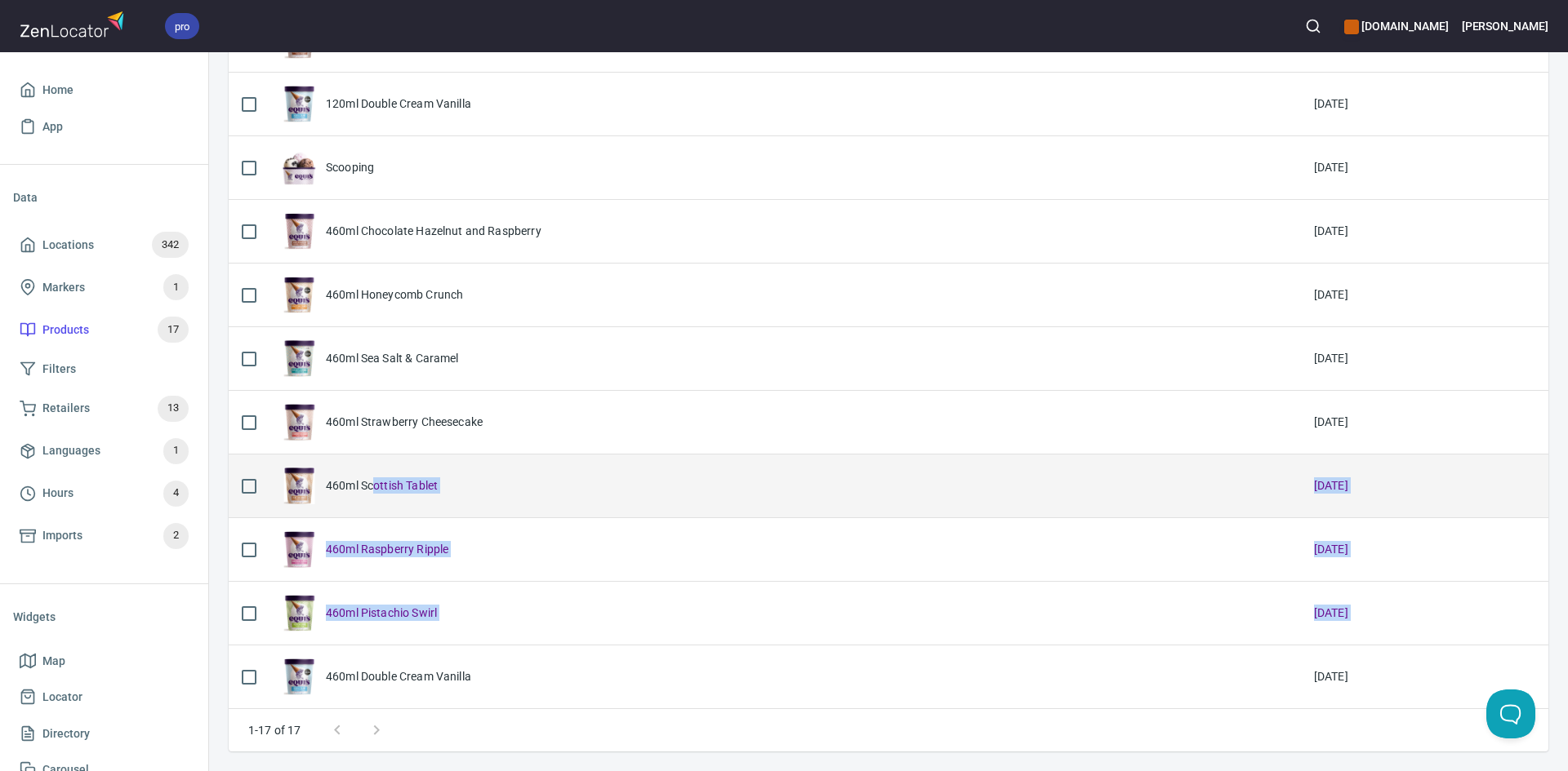
drag, startPoint x: 324, startPoint y: 675, endPoint x: 423, endPoint y: 516, distance: 187.3
click at [415, 515] on tbody "120ml Scottish Tablet [DATE] 120ml Raspberry Ripple [DATE] 120ml Strawberry Rip…" at bounding box center [888, 168] width 1319 height 1082
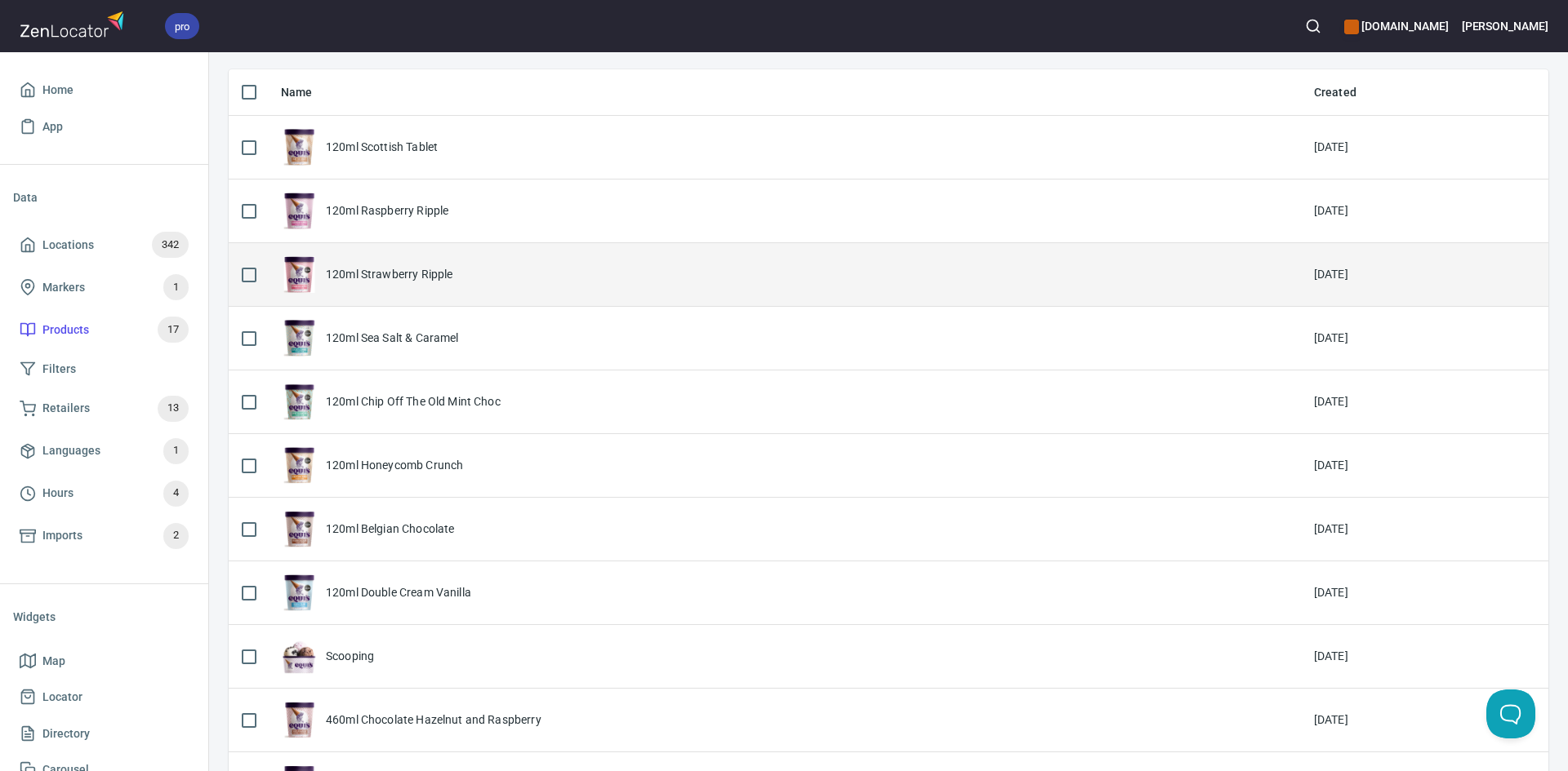
scroll to position [0, 0]
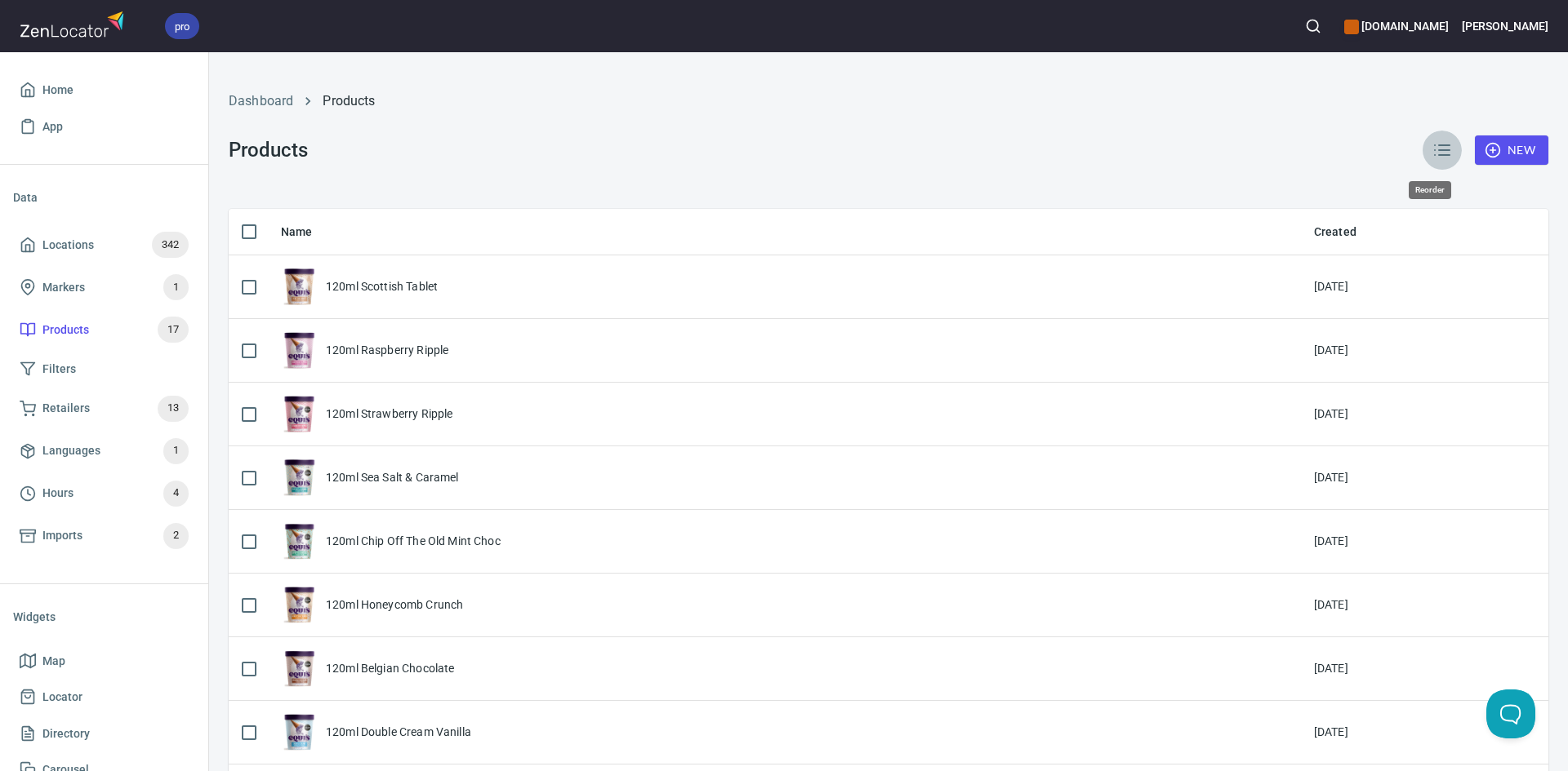
click at [1432, 152] on icon "button" at bounding box center [1442, 149] width 19 height 19
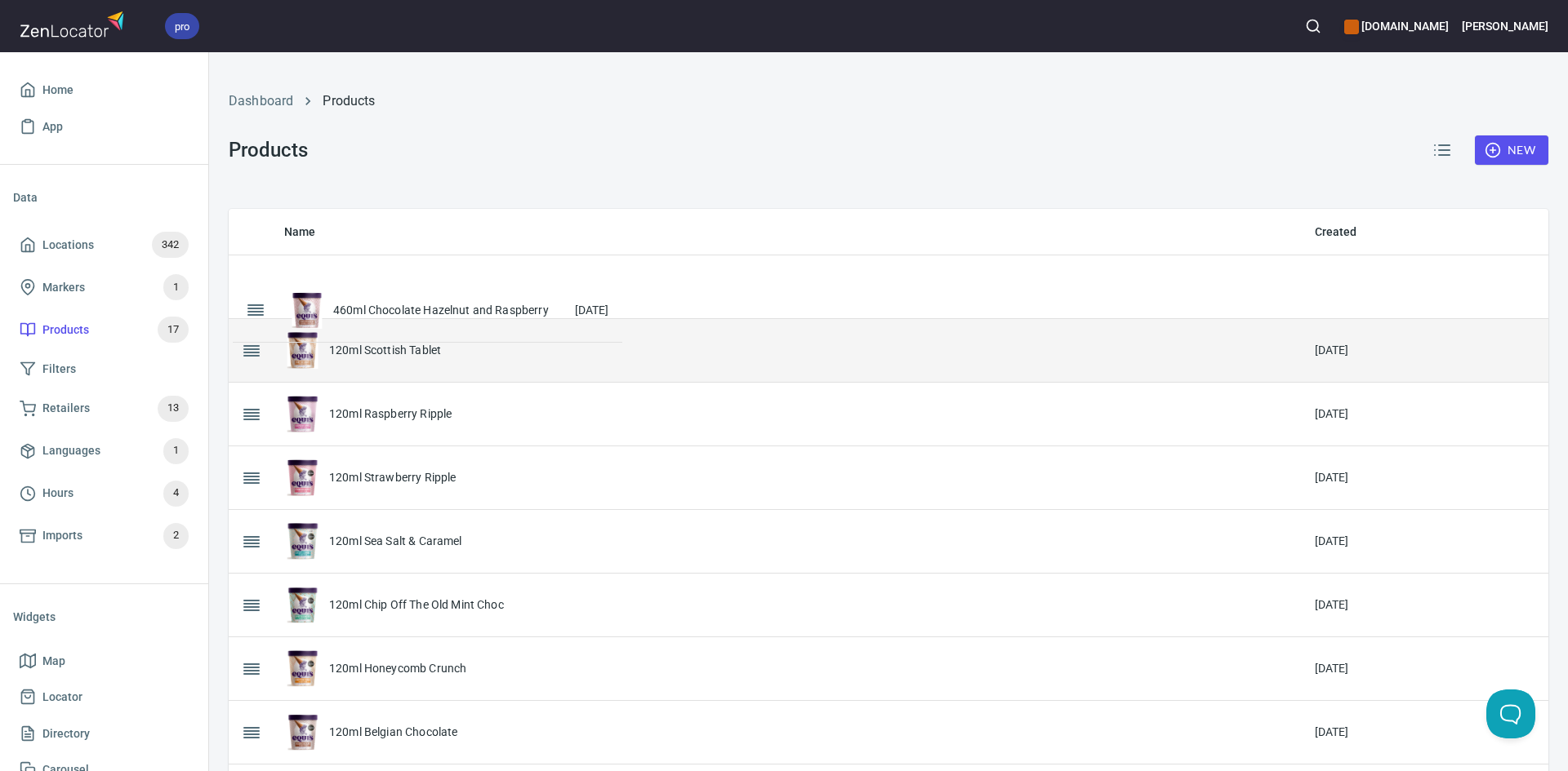
drag, startPoint x: 259, startPoint y: 399, endPoint x: 263, endPoint y: 315, distance: 84.1
click at [263, 315] on table "Name Created 120ml Scottish Tablet [DATE] 120ml Raspberry Ripple [DATE] 120ml S…" at bounding box center [888, 773] width 1319 height 1128
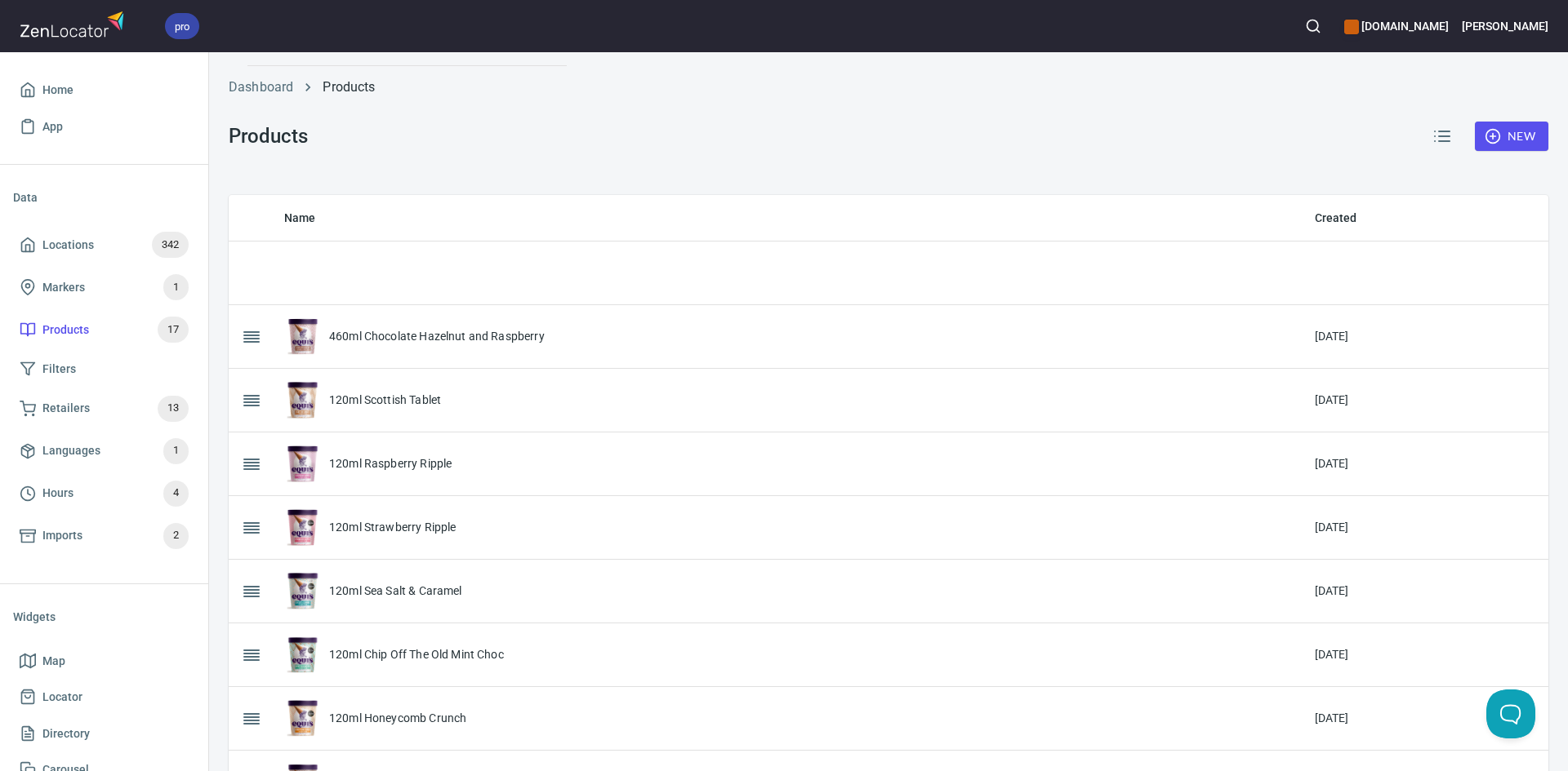
scroll to position [12, 0]
click at [265, 296] on table "Name Created 460ml Chocolate Hazelnut and Raspberry [DATE] 120ml Scottish Table…" at bounding box center [888, 761] width 1319 height 1128
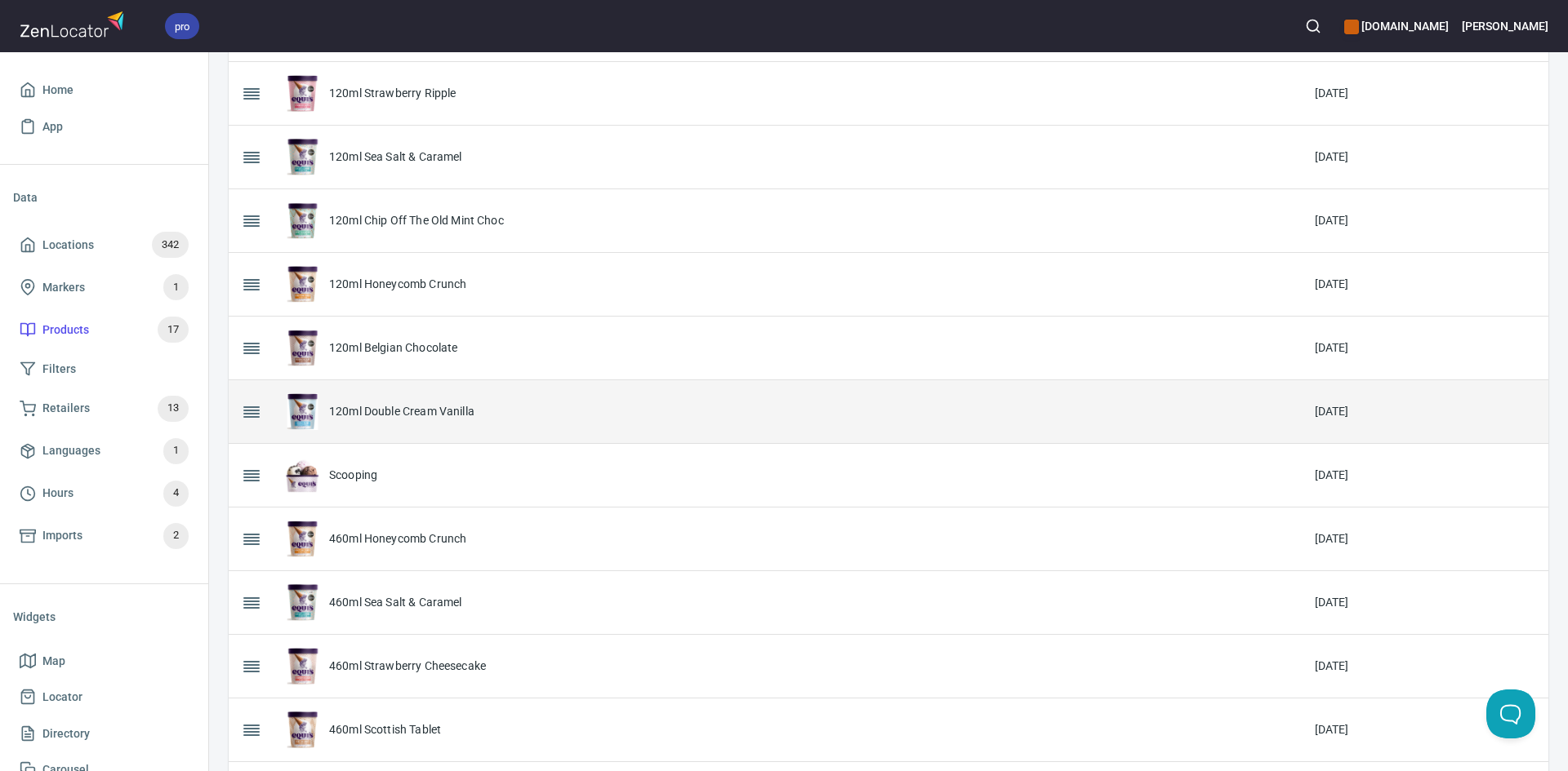
scroll to position [584, 0]
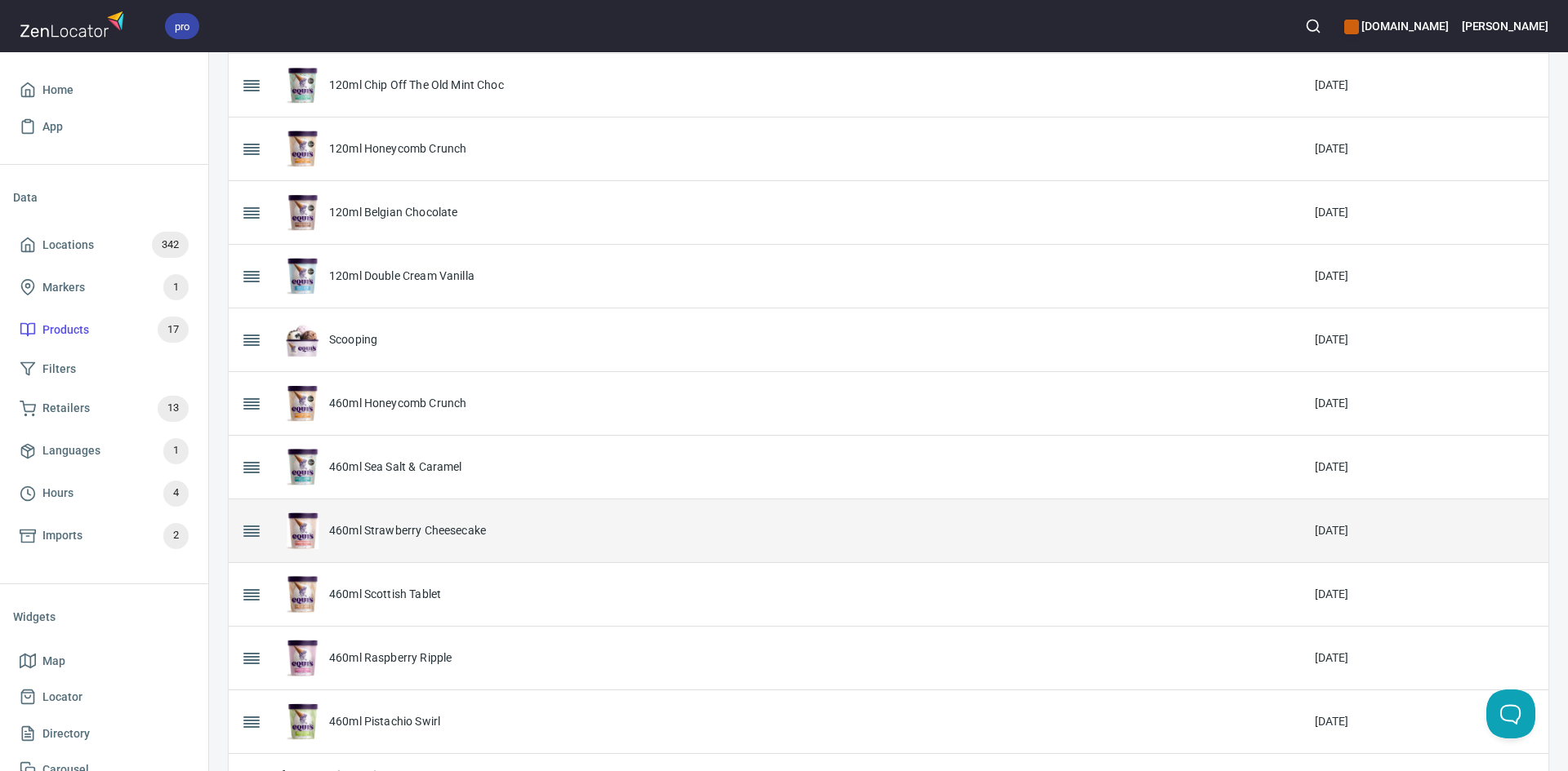
drag, startPoint x: 254, startPoint y: 669, endPoint x: 298, endPoint y: 554, distance: 123.1
click at [330, 275] on tbody "460ml Double Cream Vanilla [DATE] 460ml Chocolate Hazelnut and Raspberry [DATE]…" at bounding box center [888, 212] width 1319 height 1082
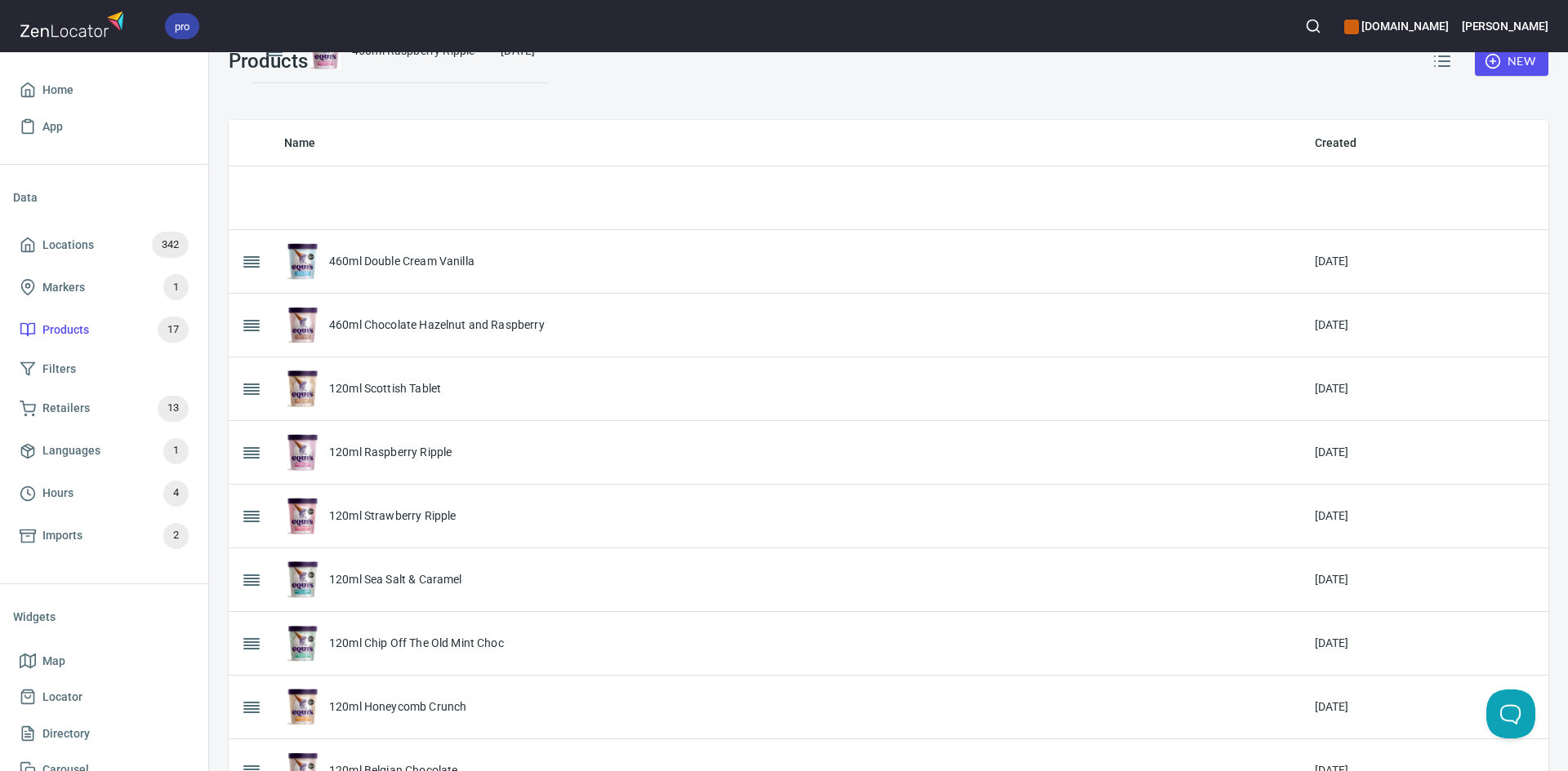
scroll to position [51, 0]
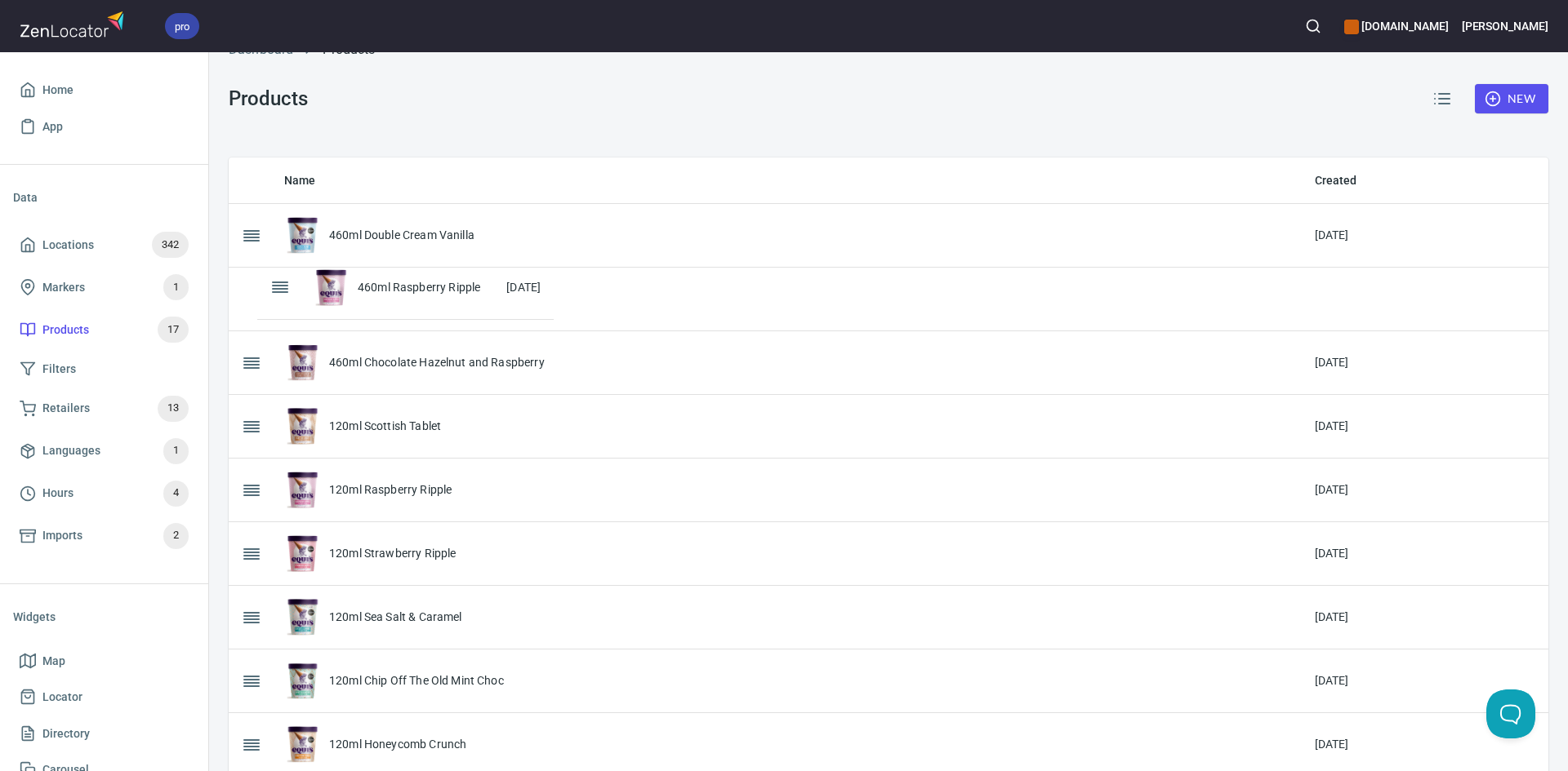
drag, startPoint x: 247, startPoint y: 662, endPoint x: 275, endPoint y: 292, distance: 371.1
click at [275, 292] on table "Name Created 460ml Double Cream Vanilla [DATE] 460ml Chocolate Hazelnut and Ras…" at bounding box center [888, 722] width 1319 height 1128
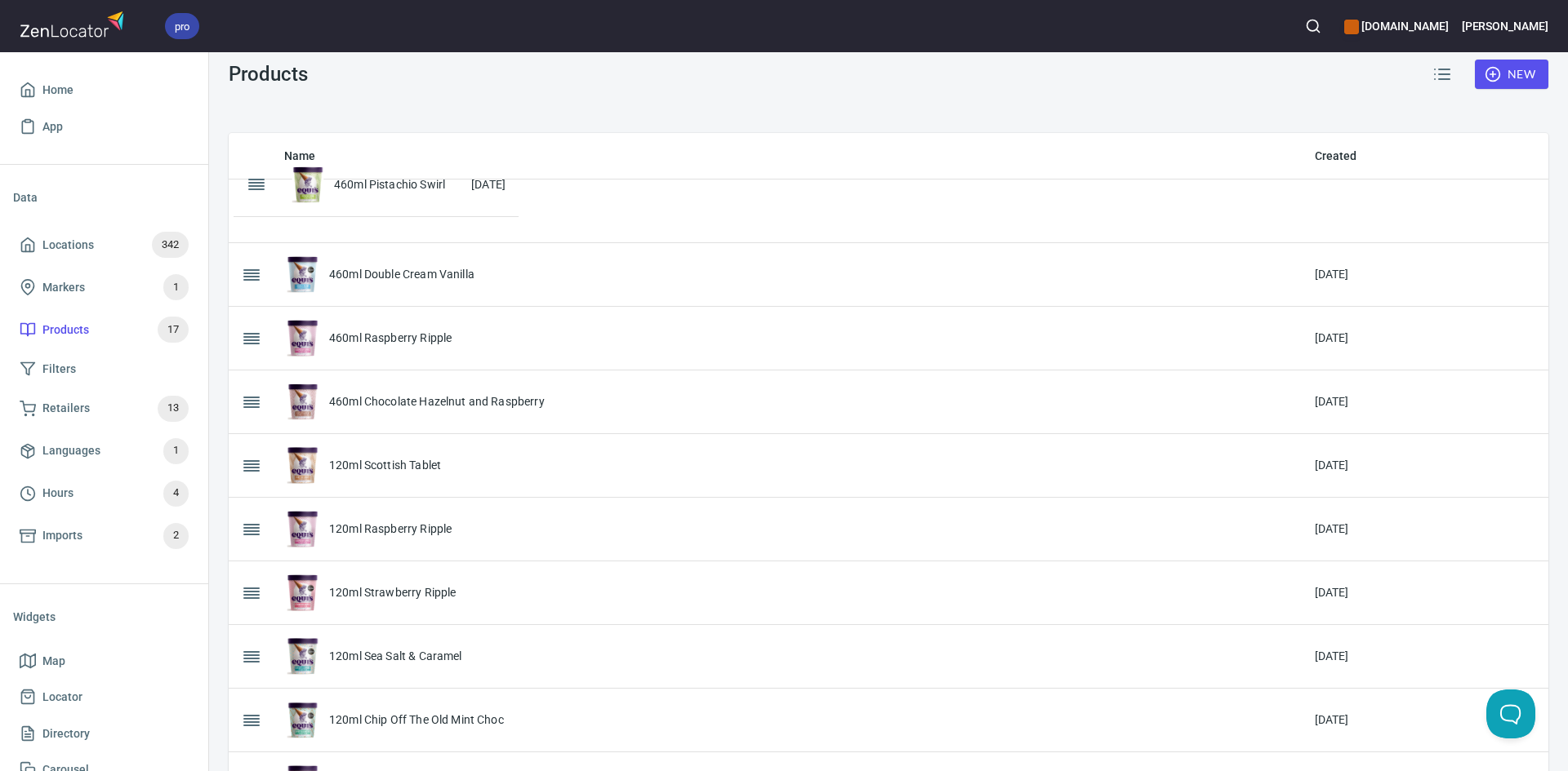
scroll to position [61, 0]
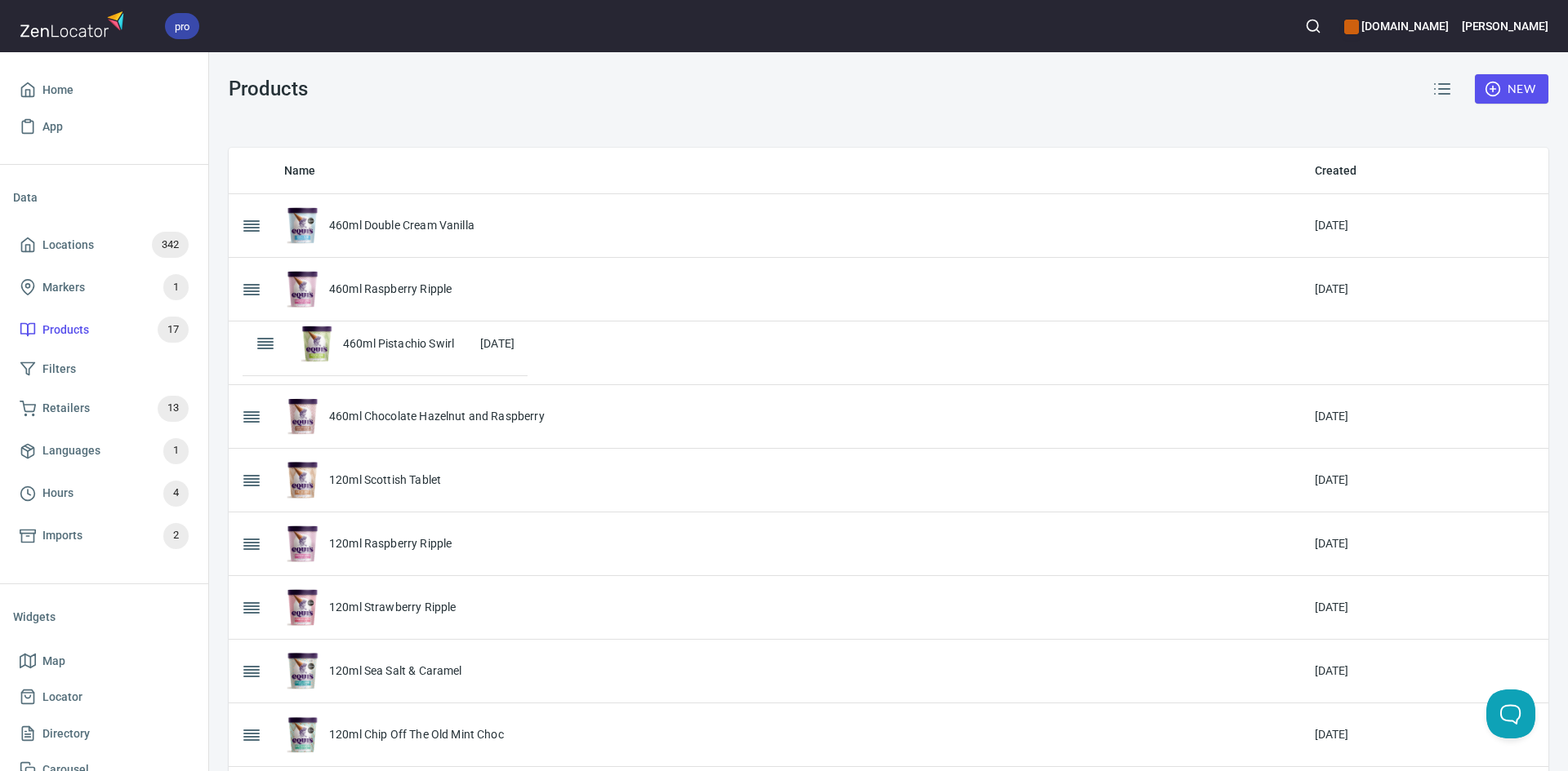
drag, startPoint x: 258, startPoint y: 679, endPoint x: 272, endPoint y: 341, distance: 338.3
click at [272, 341] on table "Name Created 460ml Double Cream Vanilla [DATE] 460ml Raspberry Ripple [DATE] 46…" at bounding box center [888, 712] width 1319 height 1128
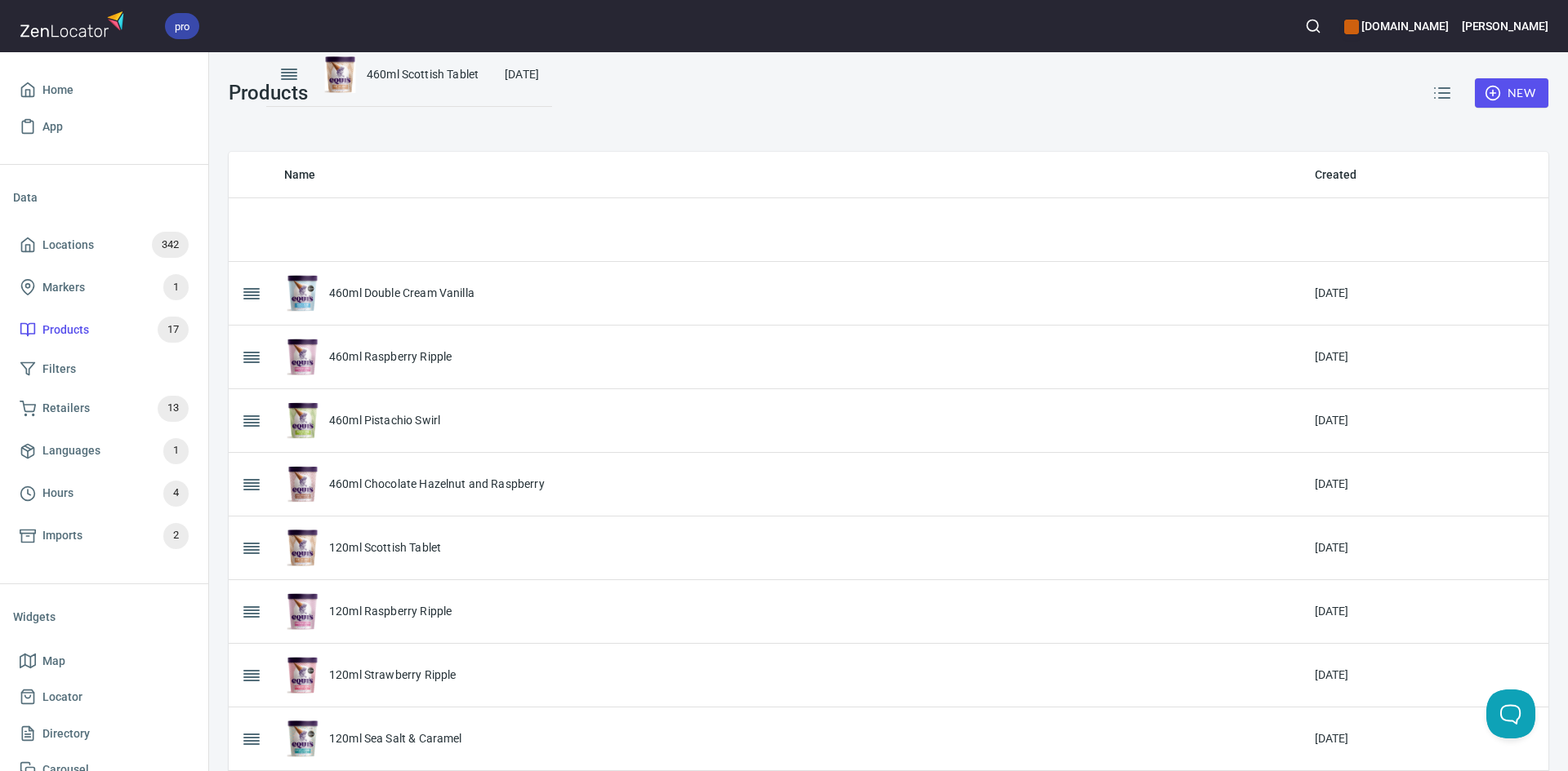
scroll to position [36, 0]
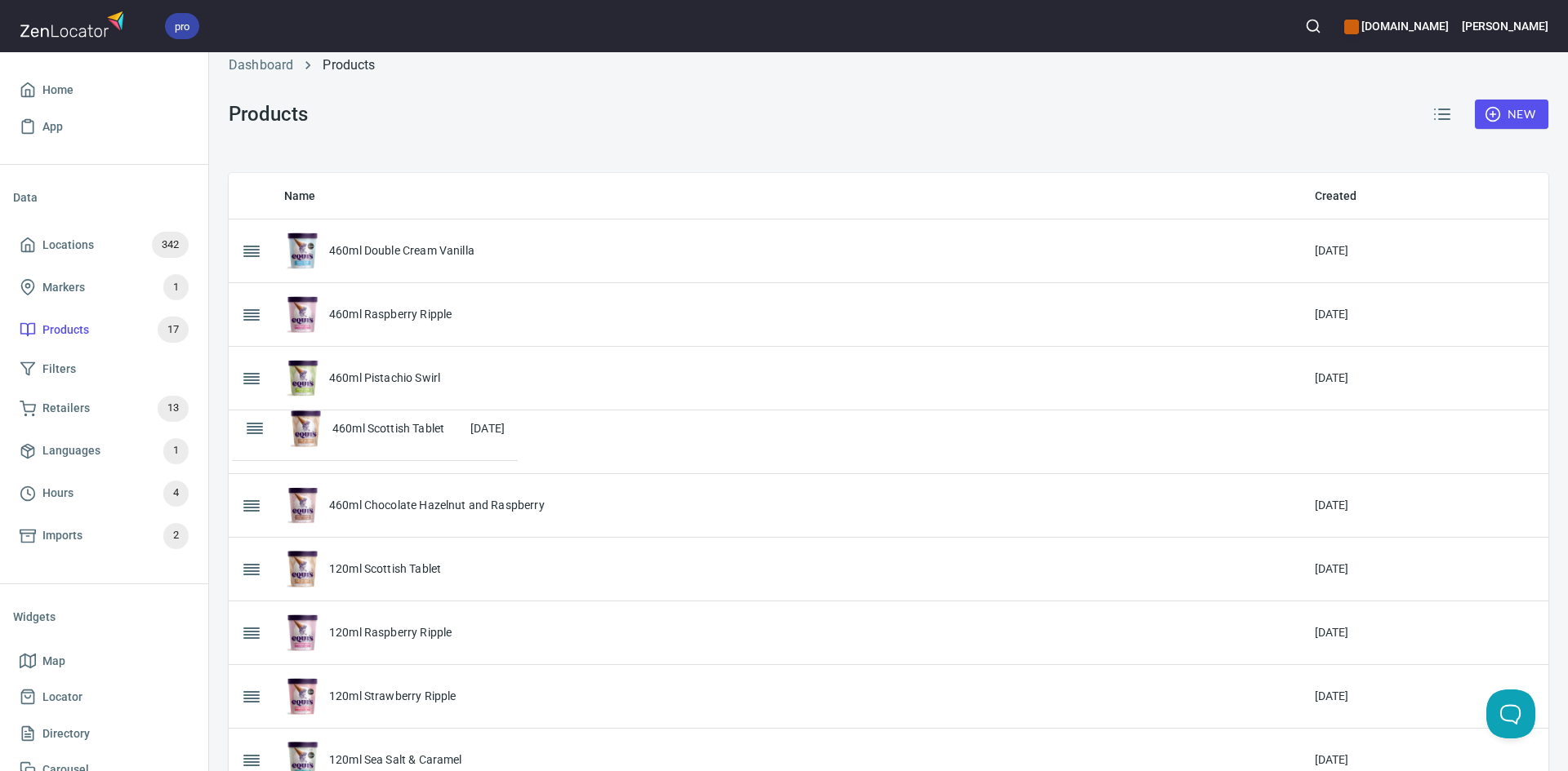
drag, startPoint x: 249, startPoint y: 667, endPoint x: 253, endPoint y: 419, distance: 248.0
click at [253, 419] on table "Name Created 460ml Double Cream Vanilla [DATE] 460ml Raspberry Ripple [DATE] 46…" at bounding box center [888, 737] width 1319 height 1128
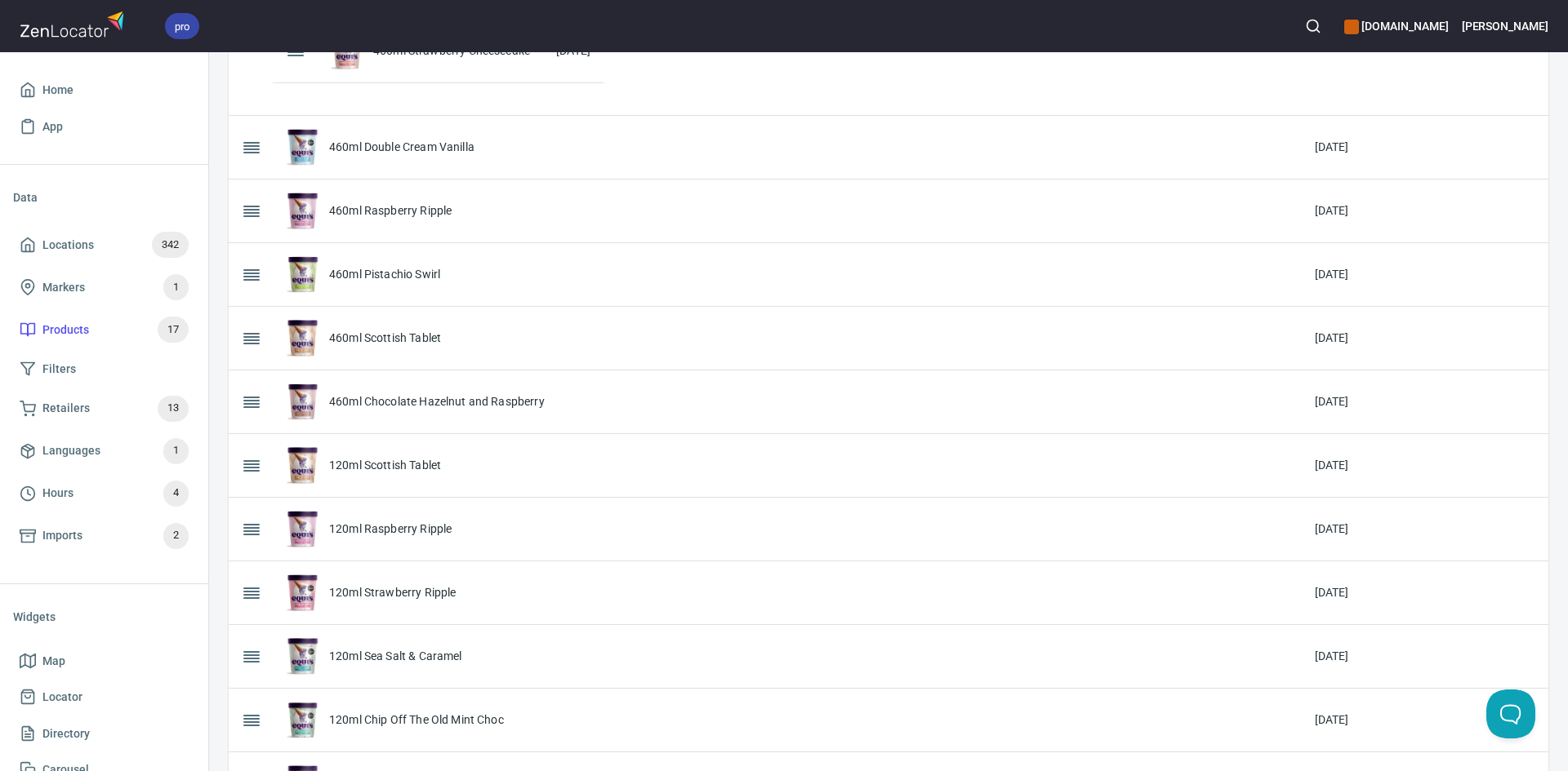
scroll to position [0, 0]
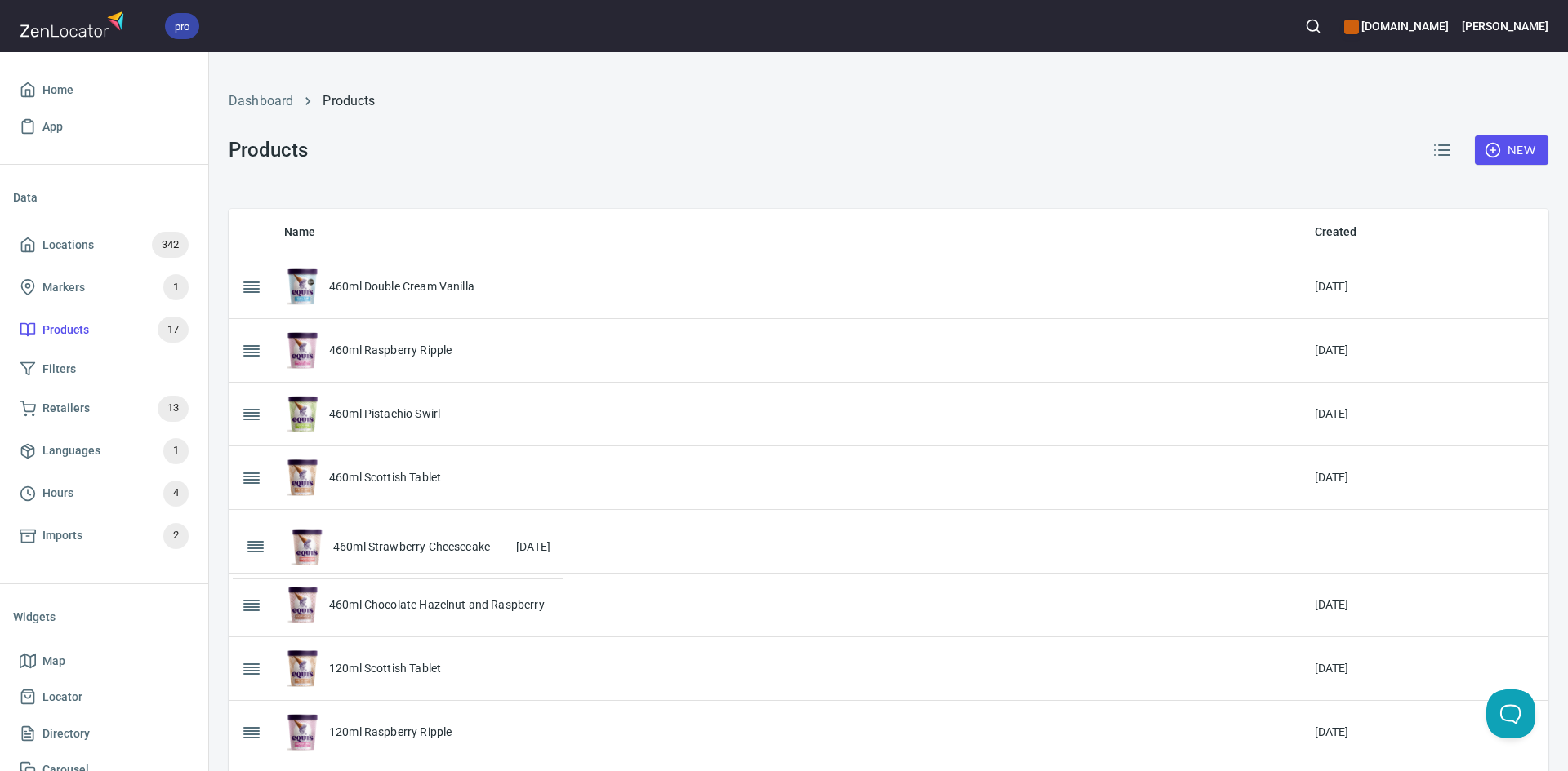
drag, startPoint x: 252, startPoint y: 678, endPoint x: 255, endPoint y: 549, distance: 129.0
click at [255, 549] on table "Name Created 460ml Double Cream Vanilla [DATE] 460ml Raspberry Ripple [DATE] 46…" at bounding box center [888, 773] width 1319 height 1128
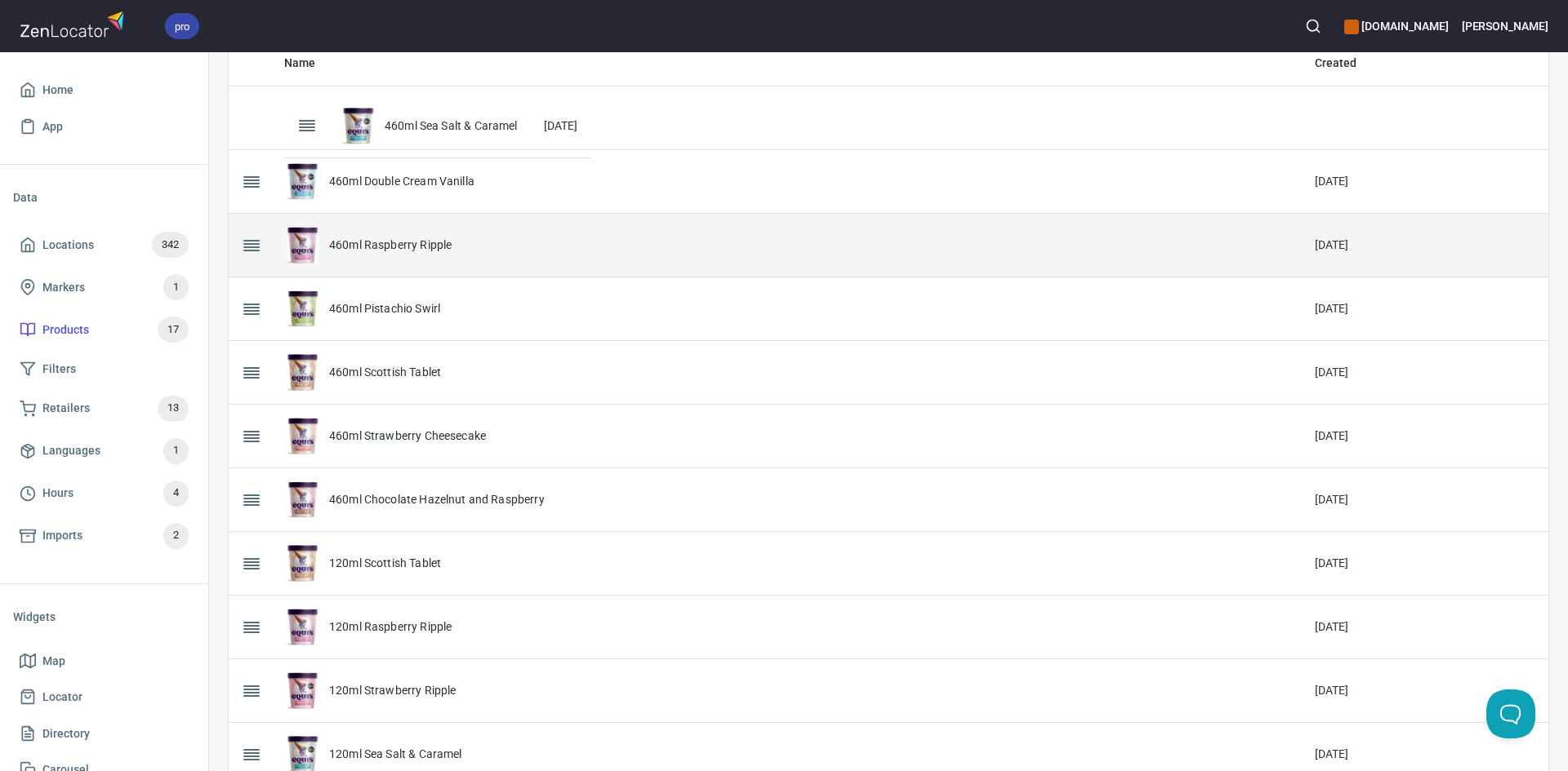
scroll to position [162, 0]
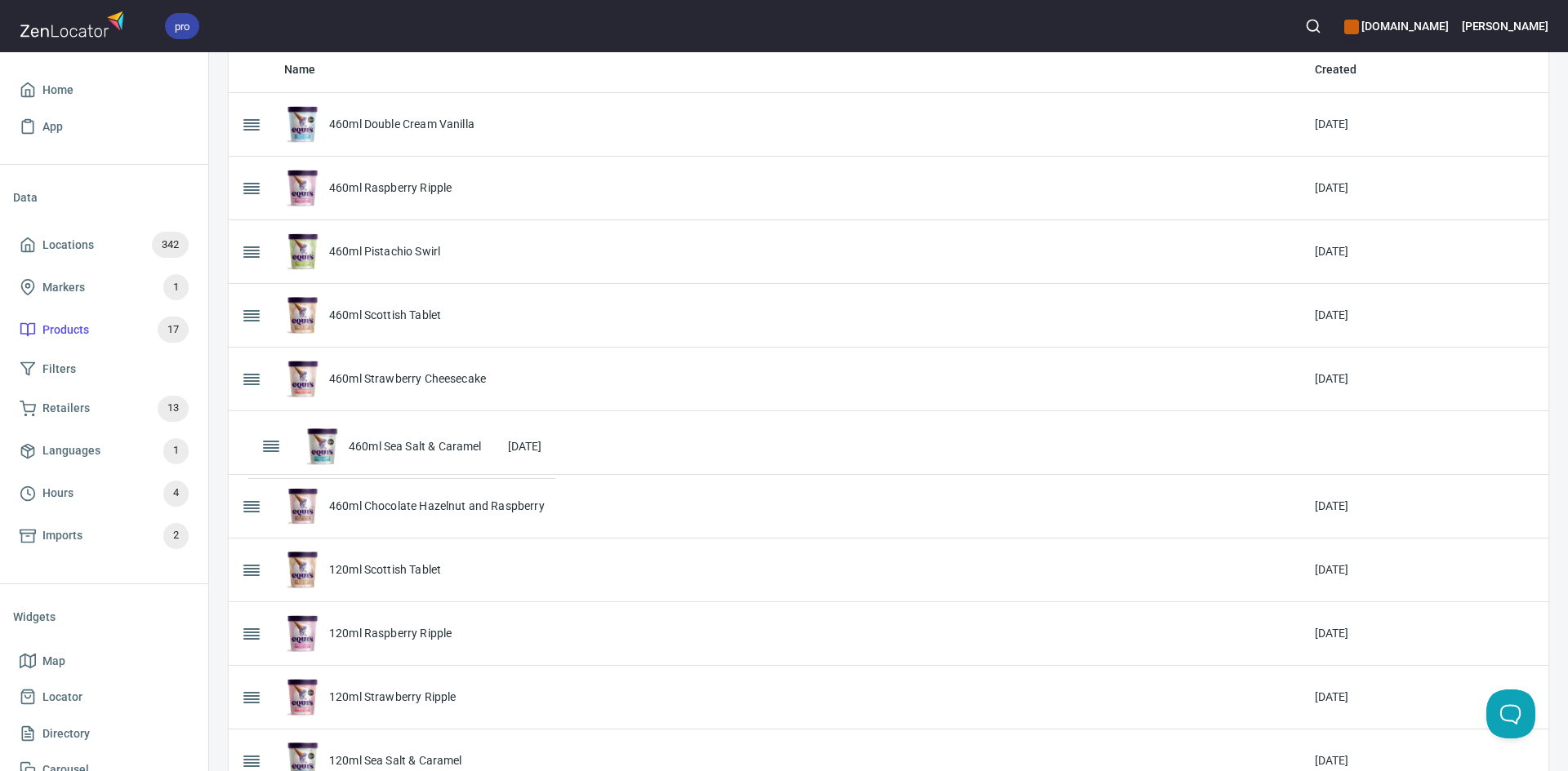
drag, startPoint x: 268, startPoint y: 630, endPoint x: 266, endPoint y: 444, distance: 186.0
click at [266, 444] on table "Name Created 460ml Double Cream Vanilla [DATE] 460ml Raspberry Ripple [DATE] 46…" at bounding box center [888, 610] width 1319 height 1128
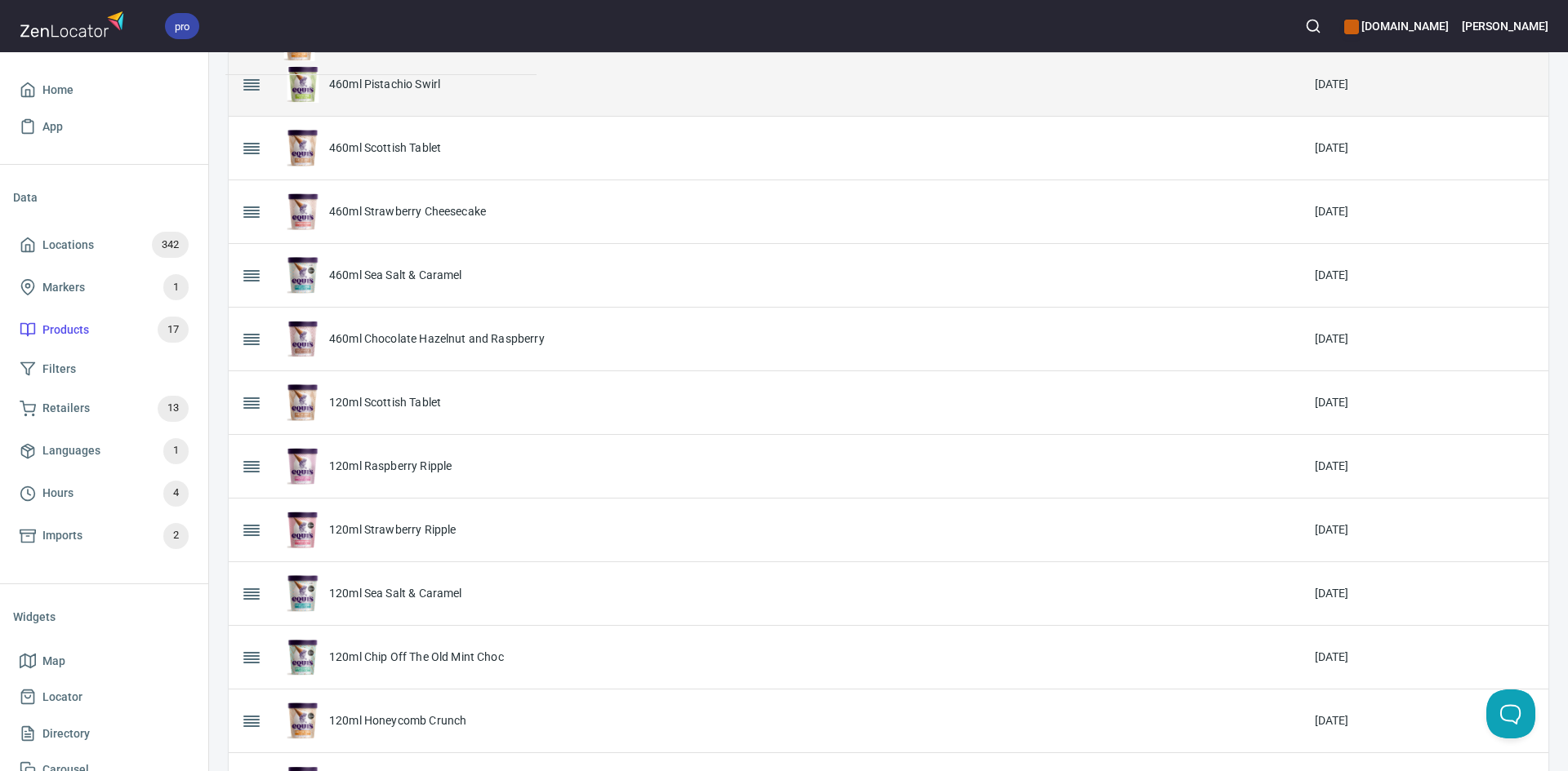
scroll to position [315, 0]
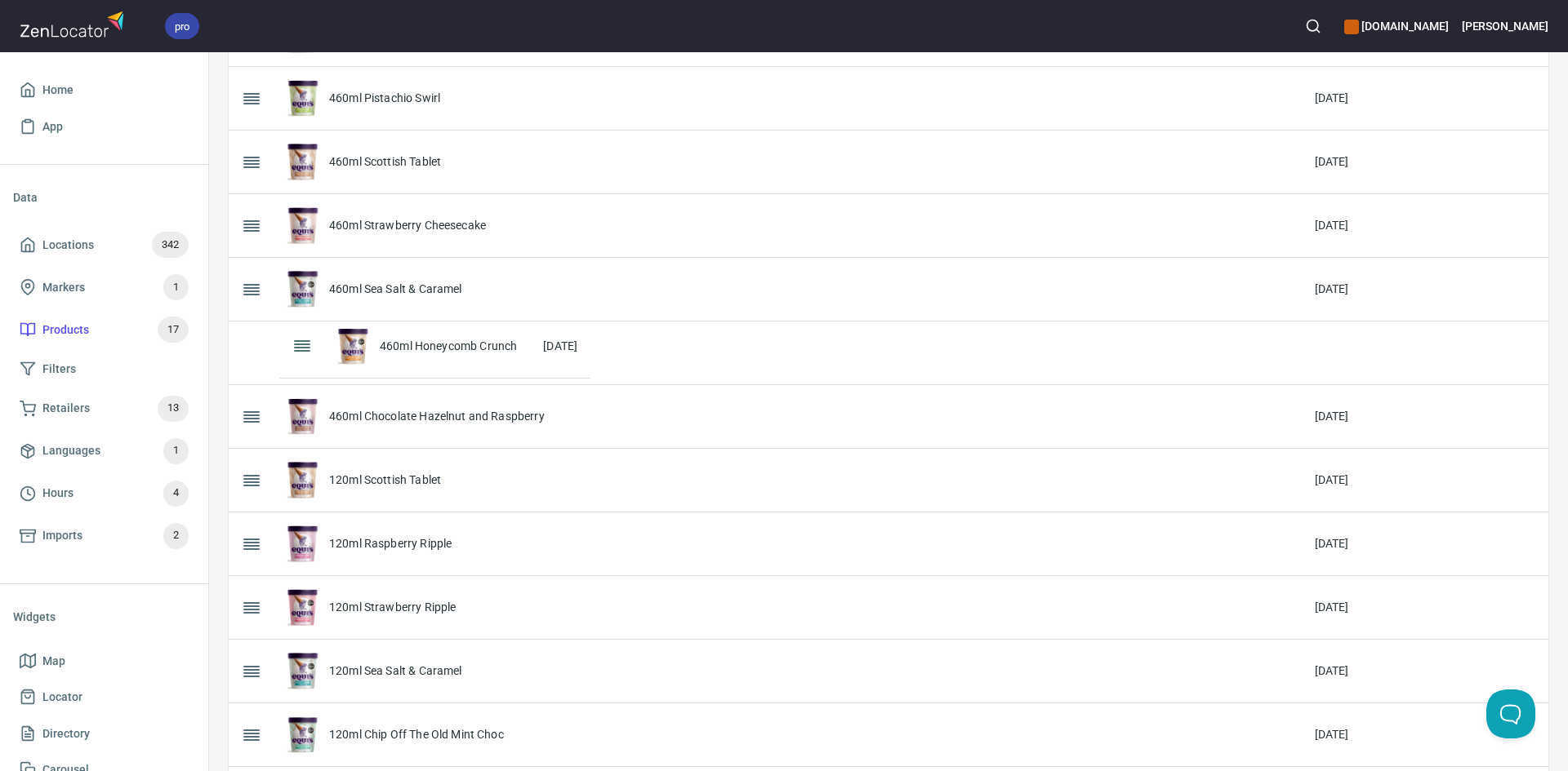
drag, startPoint x: 241, startPoint y: 675, endPoint x: 292, endPoint y: 345, distance: 333.9
click at [292, 345] on table "Name Created 460ml Double Cream Vanilla [DATE] 460ml Raspberry Ripple [DATE] 46…" at bounding box center [888, 457] width 1319 height 1128
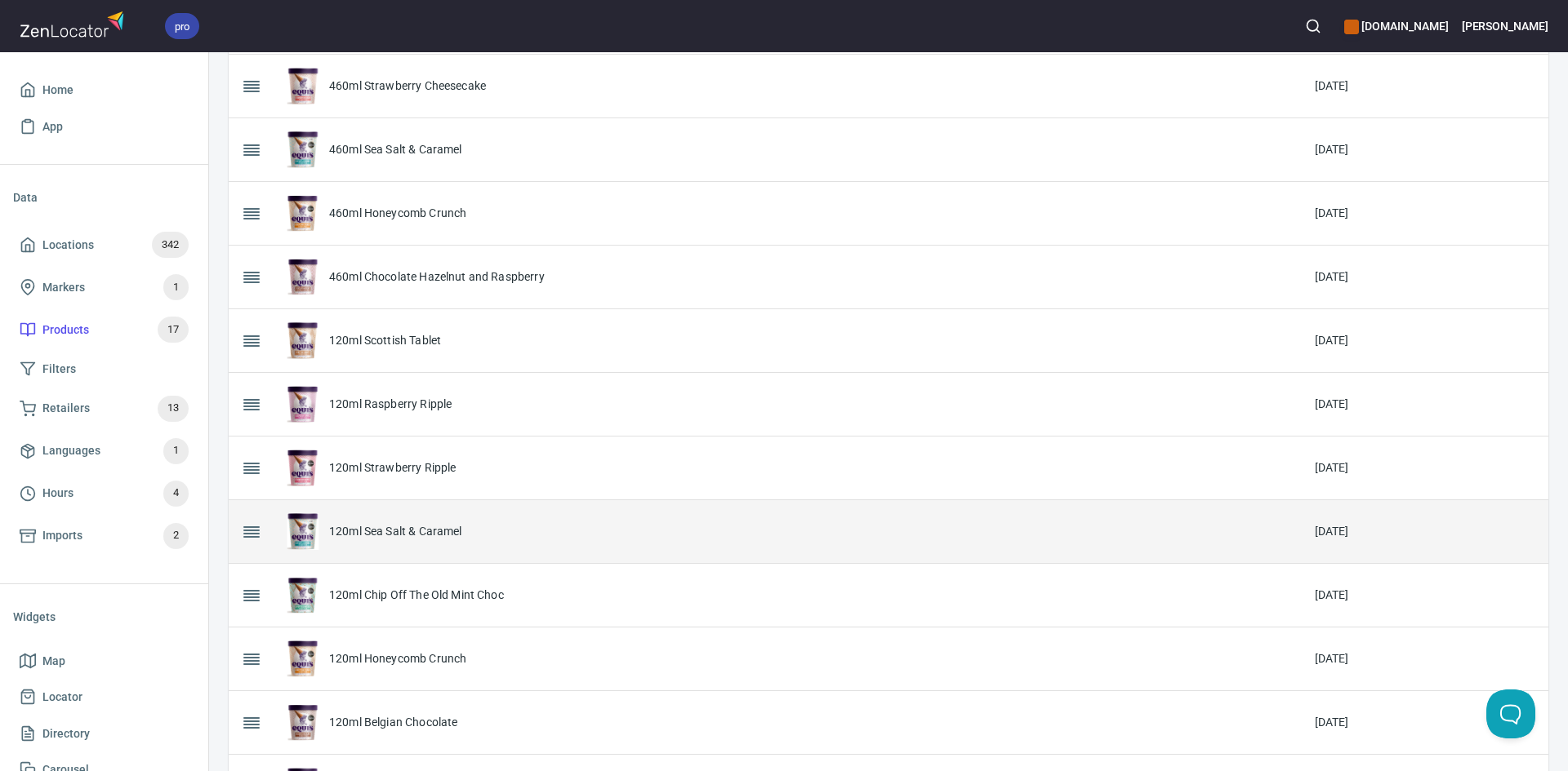
scroll to position [560, 0]
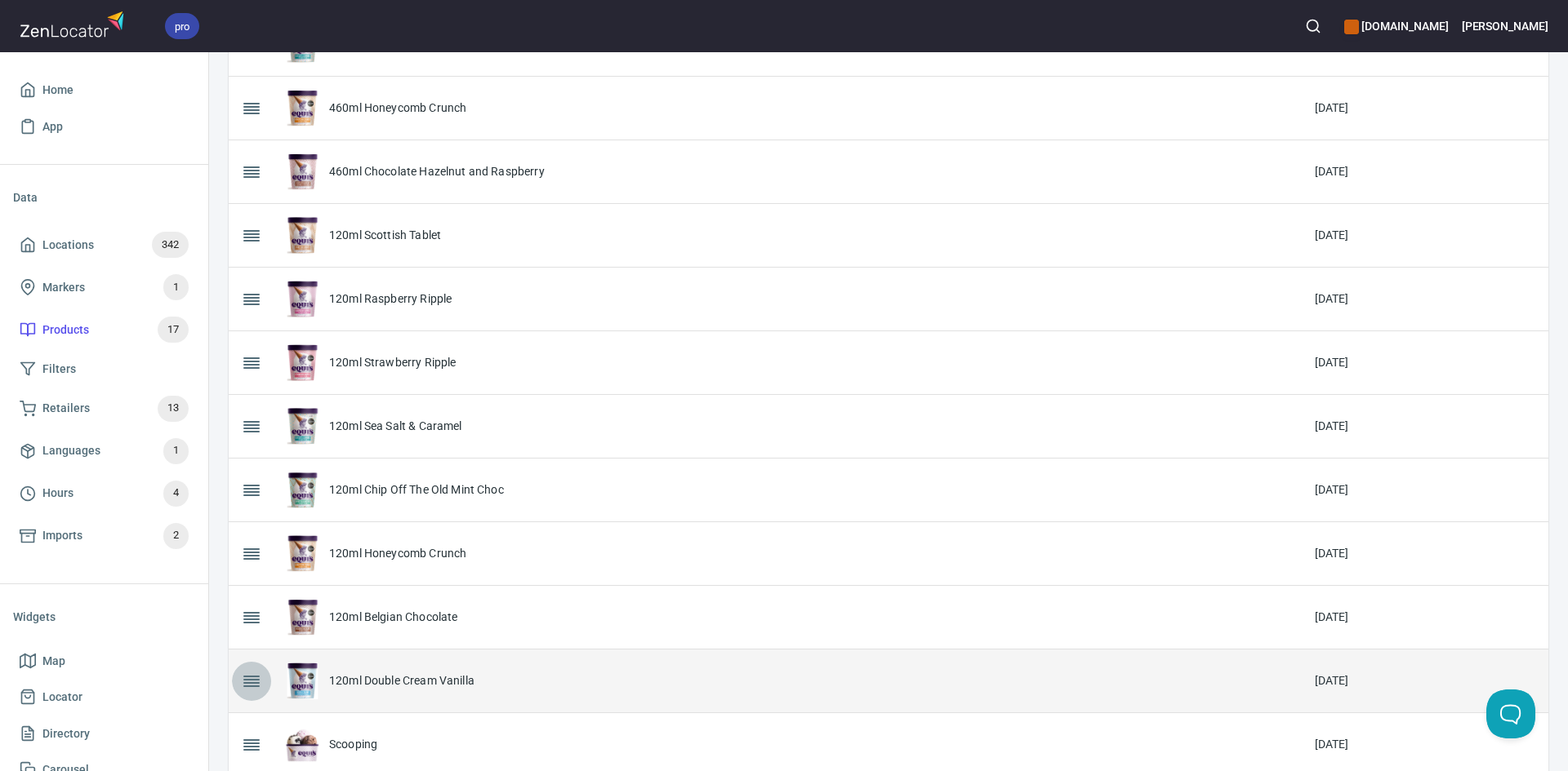
drag, startPoint x: 266, startPoint y: 694, endPoint x: 248, endPoint y: 675, distance: 26.2
click at [249, 678] on button "button" at bounding box center [252, 681] width 39 height 39
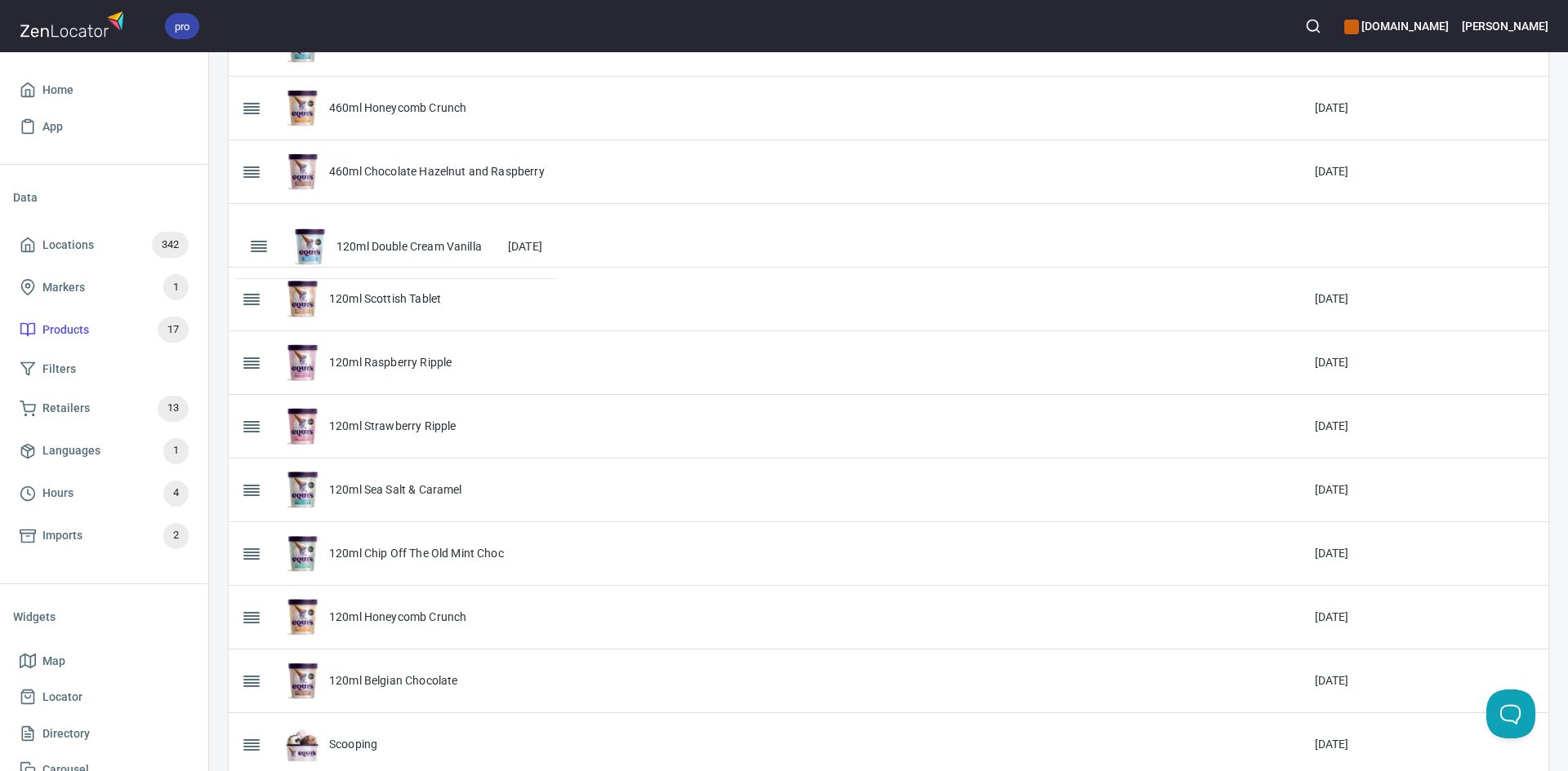
drag, startPoint x: 247, startPoint y: 675, endPoint x: 254, endPoint y: 240, distance: 435.1
click at [254, 240] on table "Name Created 460ml Double Cream Vanilla [DATE] 460ml Raspberry Ripple [DATE] 46…" at bounding box center [888, 212] width 1319 height 1128
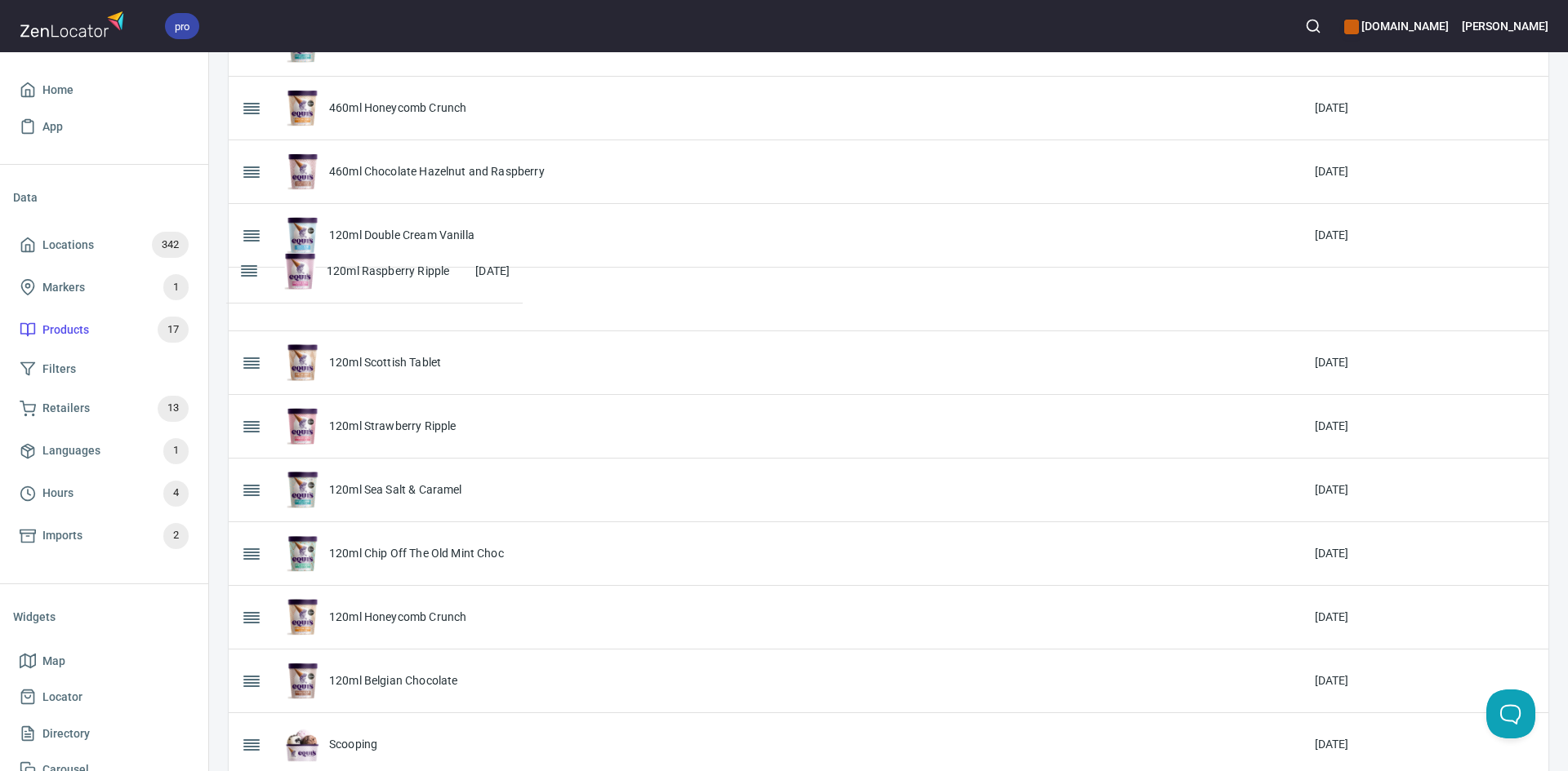
drag, startPoint x: 251, startPoint y: 371, endPoint x: 248, endPoint y: 280, distance: 91.0
click at [248, 280] on table "Name Created 460ml Double Cream Vanilla [DATE] 460ml Raspberry Ripple [DATE] 46…" at bounding box center [888, 212] width 1319 height 1128
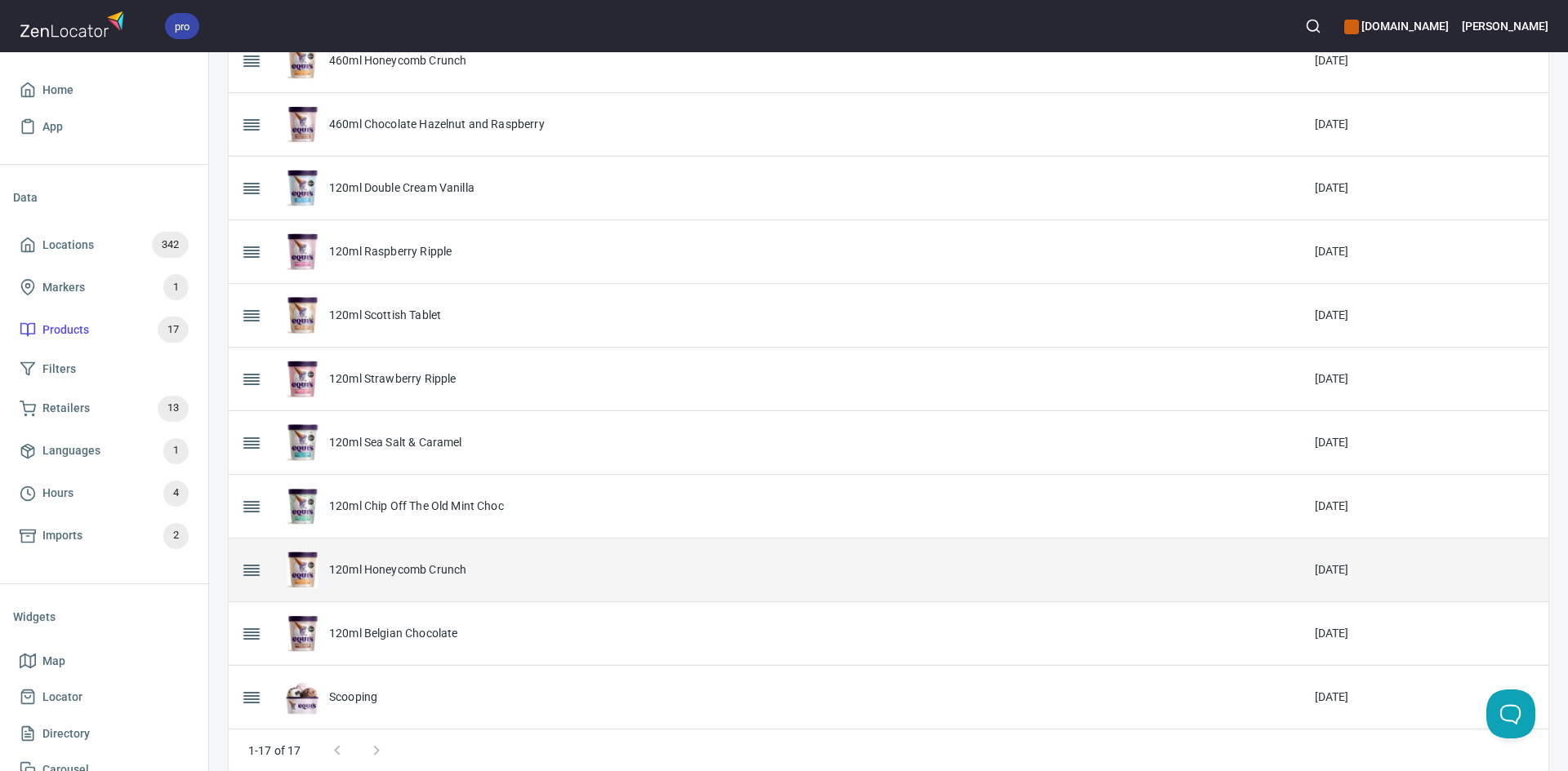
scroll to position [628, 0]
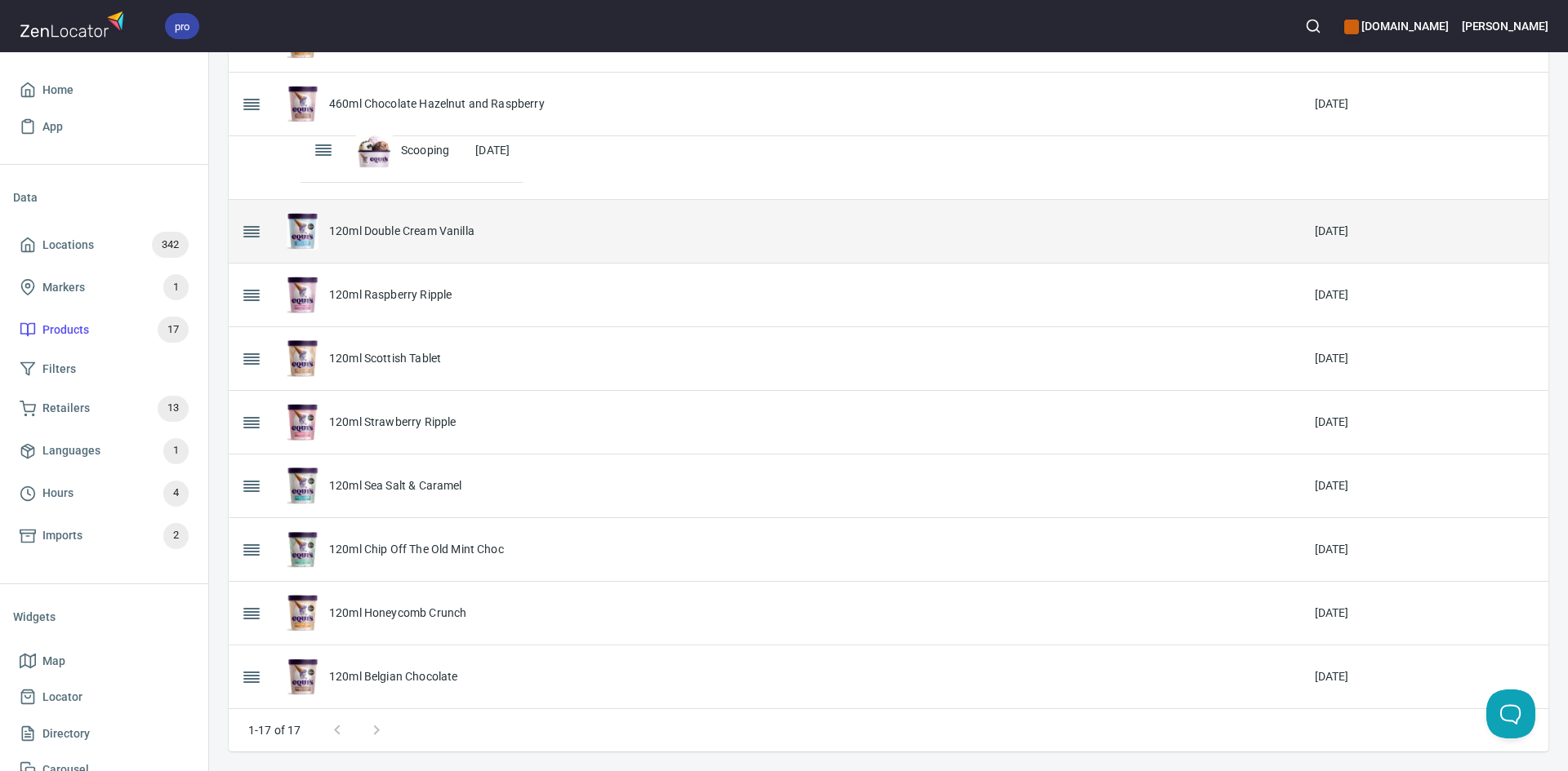
drag, startPoint x: 254, startPoint y: 671, endPoint x: 321, endPoint y: 148, distance: 527.3
click at [321, 148] on table "Name Created 460ml Double Cream Vanilla [DATE] 460ml Raspberry Ripple [DATE] 46…" at bounding box center [888, 145] width 1319 height 1128
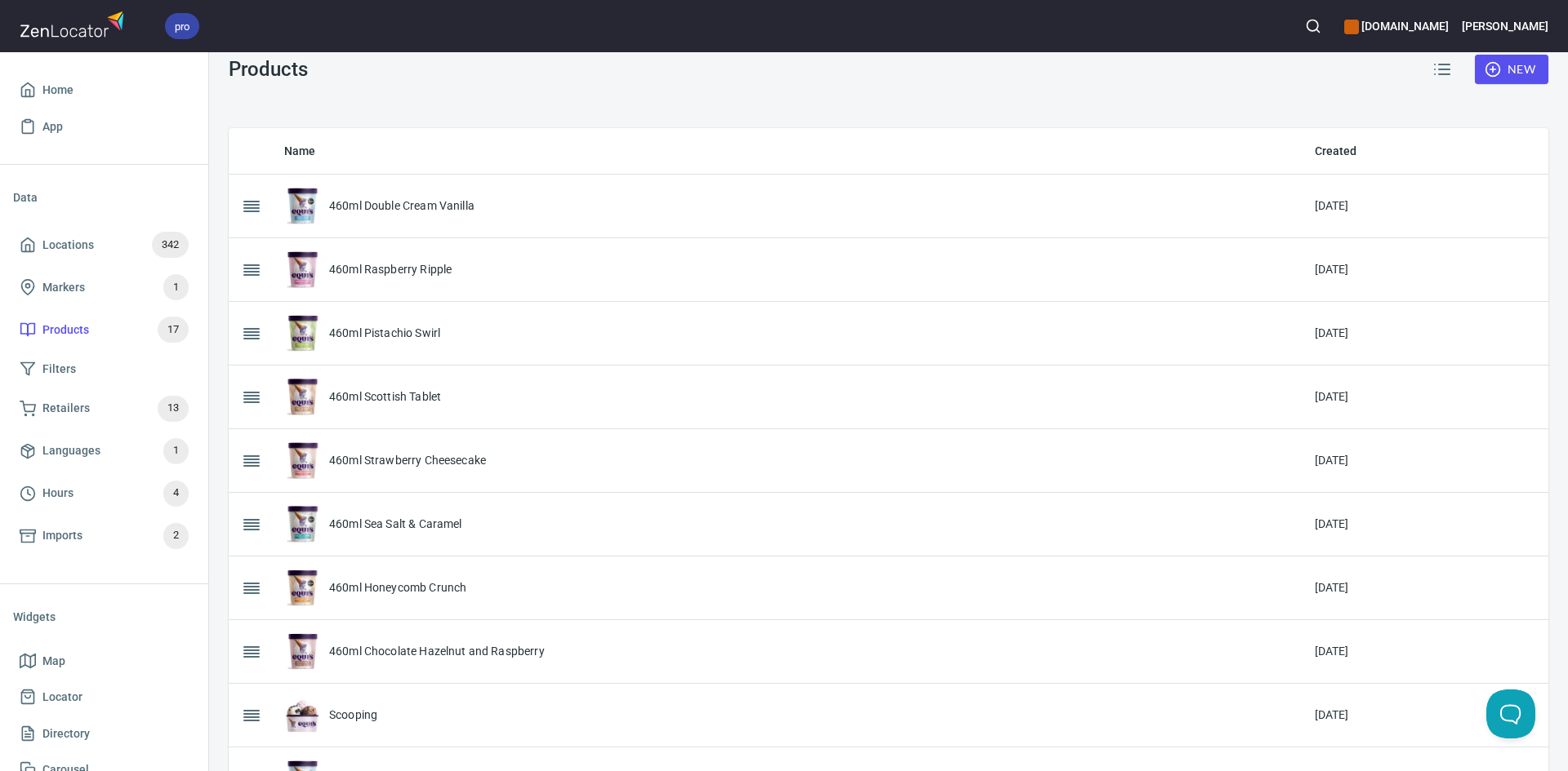
scroll to position [0, 0]
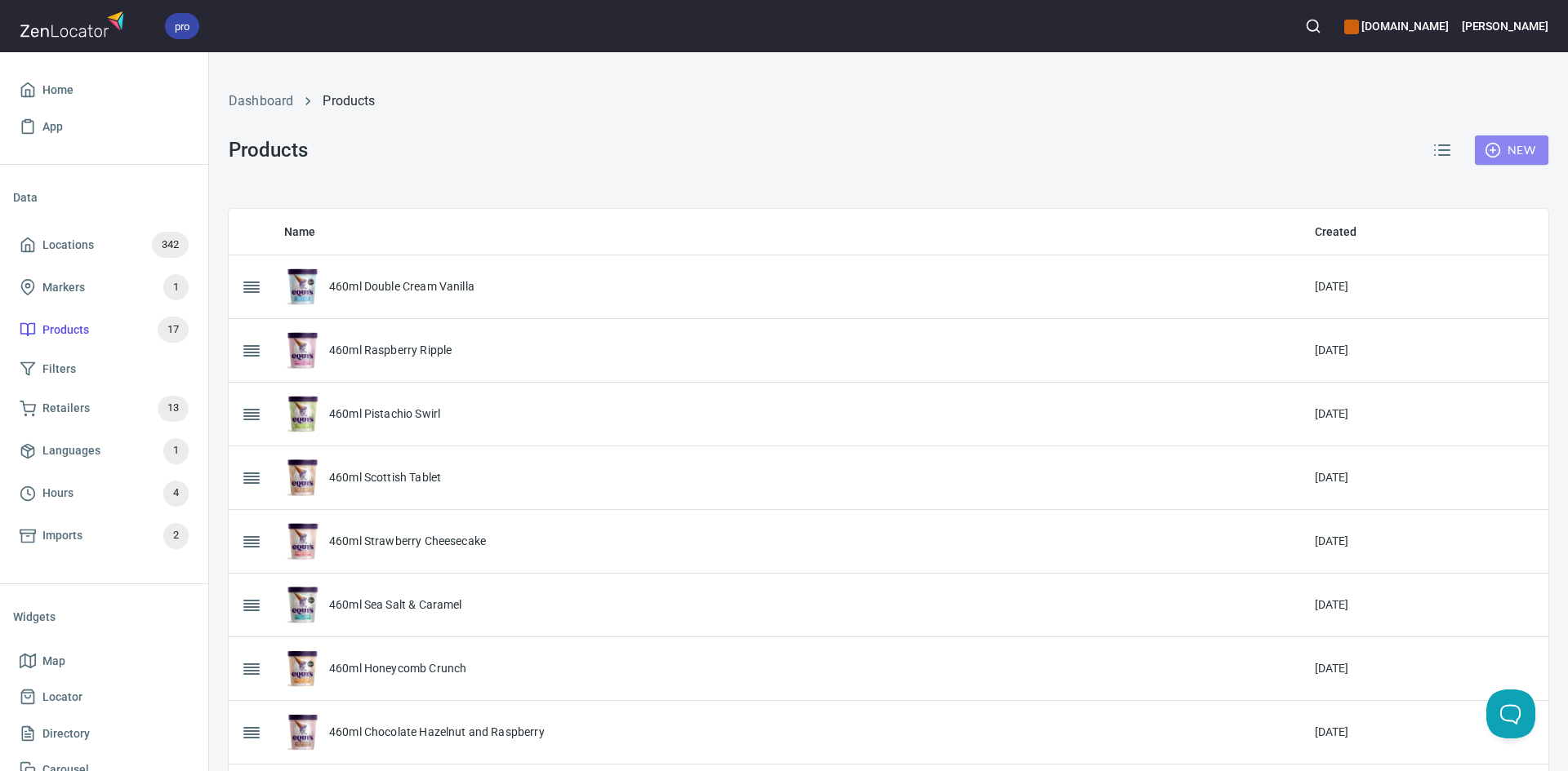
click at [1488, 141] on span "New" at bounding box center [1511, 150] width 47 height 20
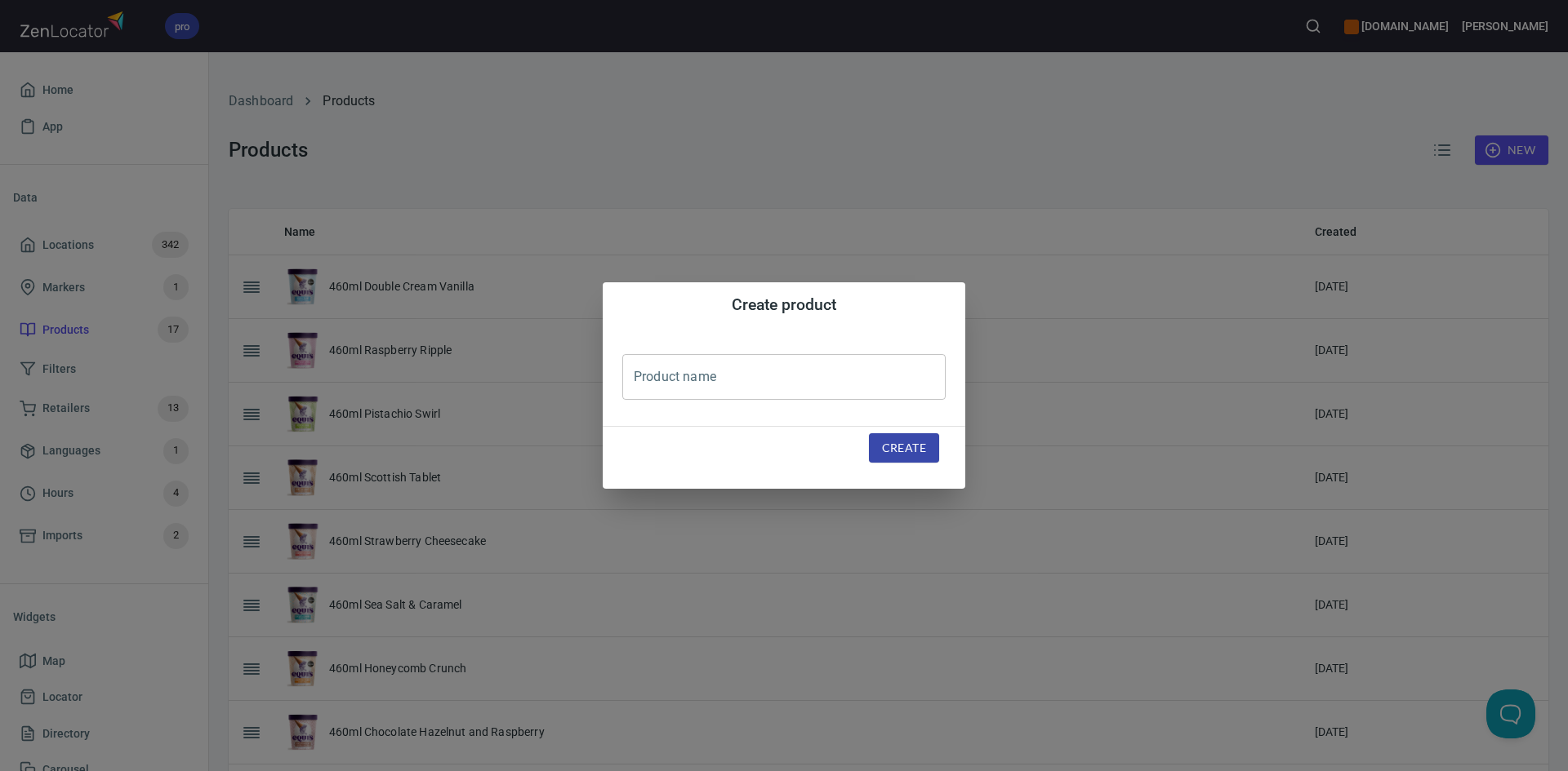
click at [791, 366] on input "text" at bounding box center [784, 377] width 323 height 45
drag, startPoint x: 657, startPoint y: 369, endPoint x: 613, endPoint y: 373, distance: 44.2
click at [613, 373] on div "Product name 460ml Choc Chip Cookie Dough Product name" at bounding box center [784, 378] width 363 height 98
type input "120ml Choc Chip Cookie Dough"
click at [910, 438] on span "Create" at bounding box center [903, 448] width 44 height 20
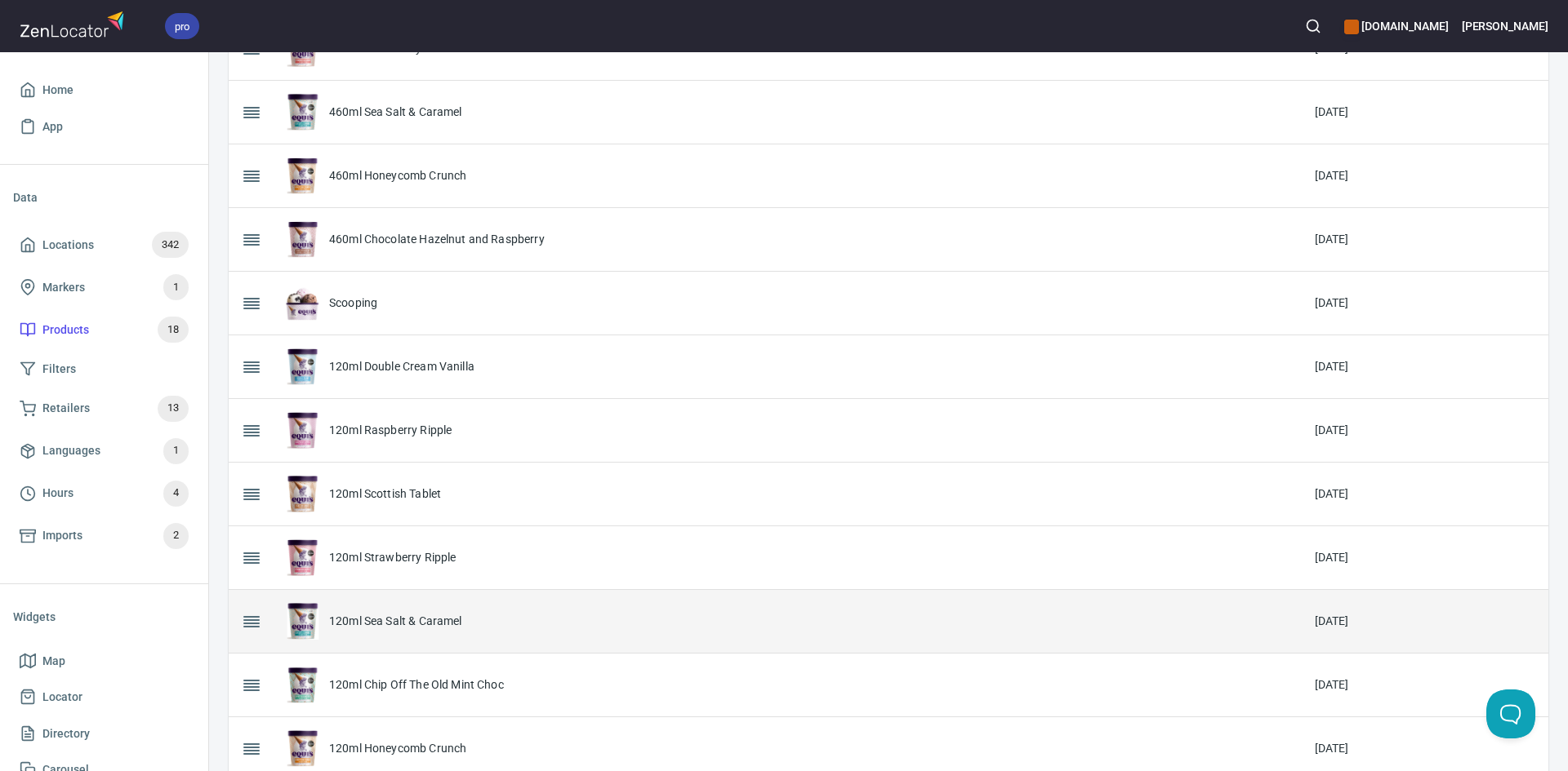
scroll to position [39, 0]
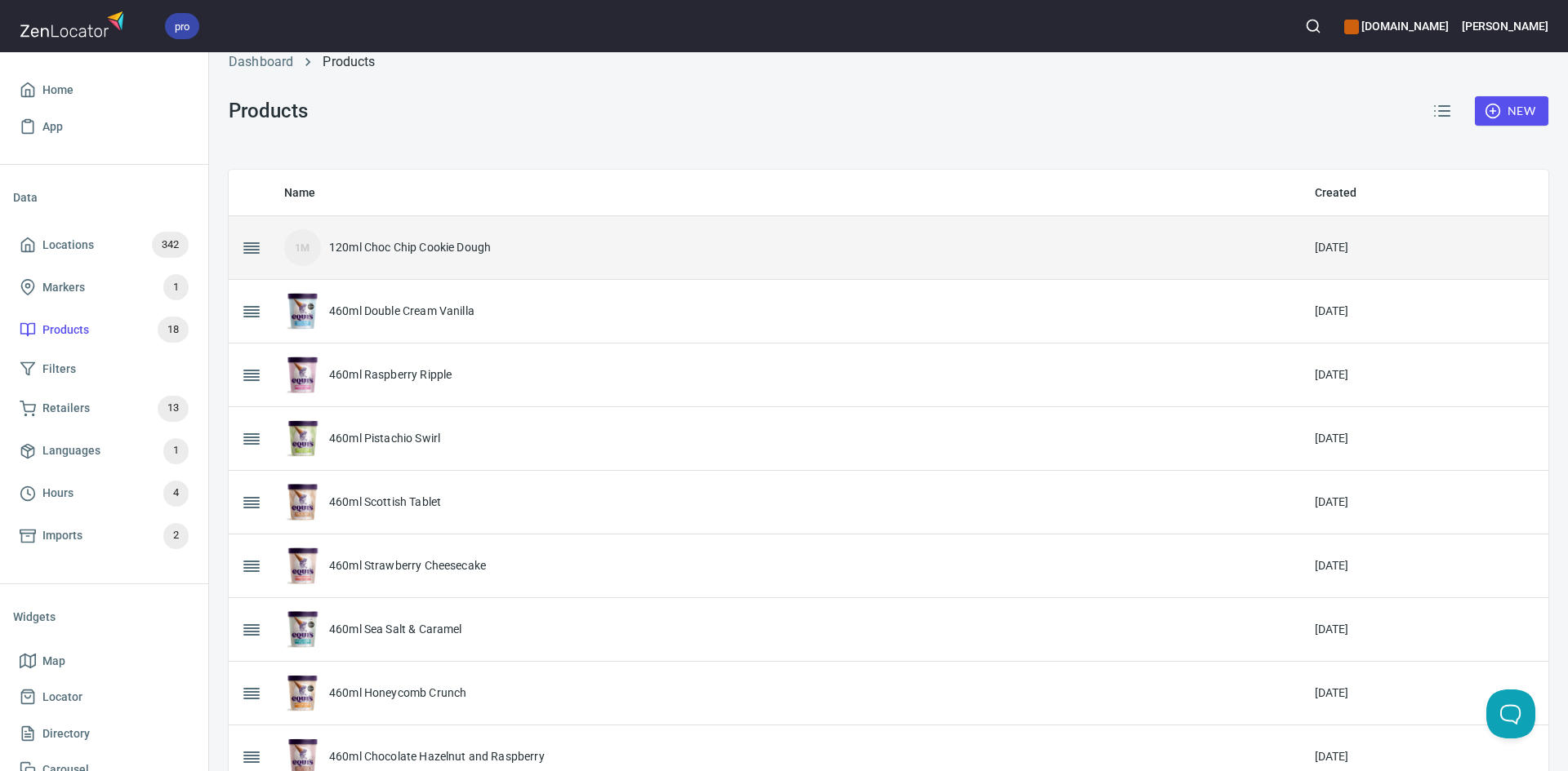
click at [376, 225] on td "1M 120ml Choc Chip Cookie Dough" at bounding box center [786, 248] width 1030 height 64
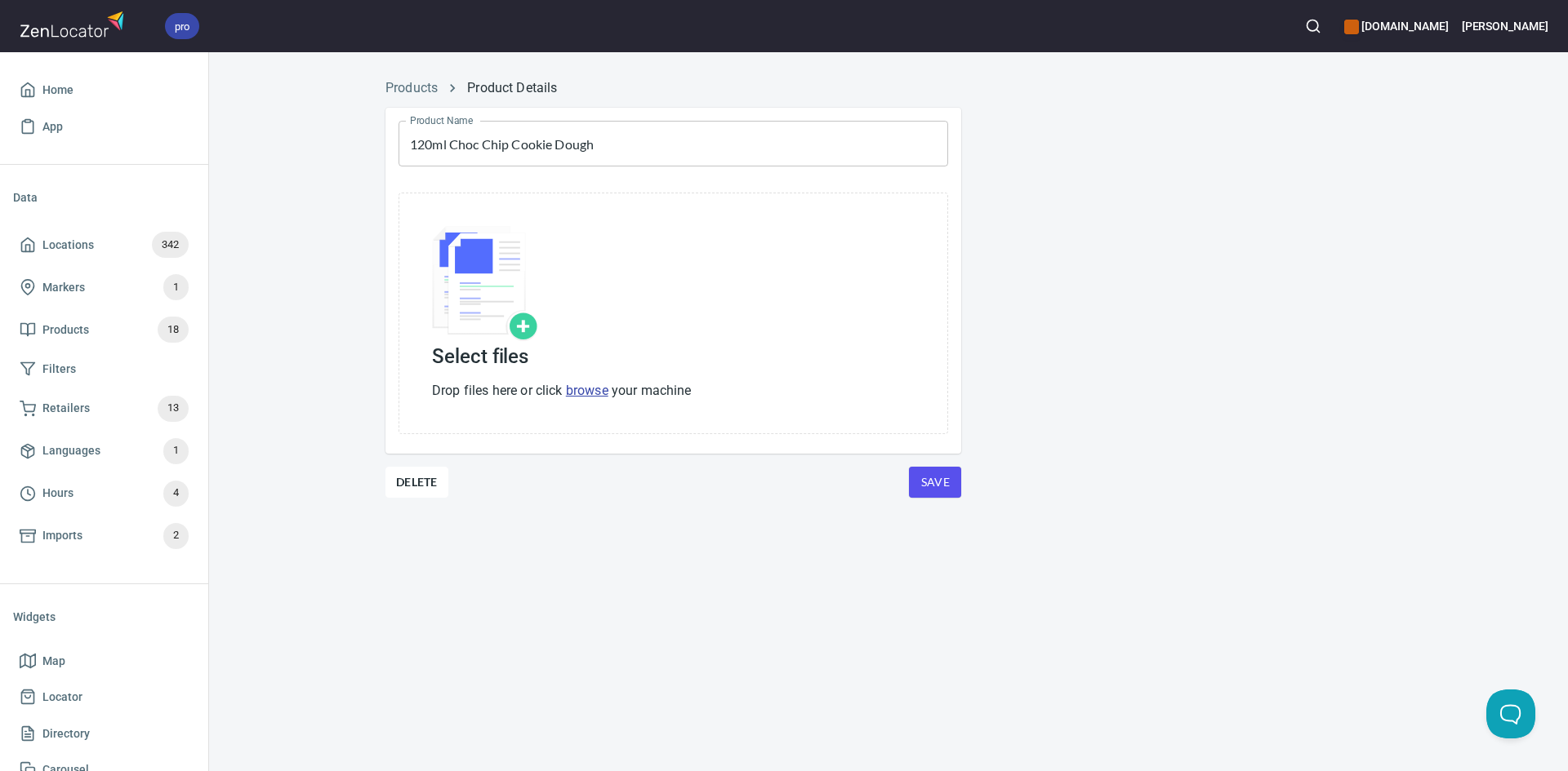
click at [579, 376] on div "Select files Drop files here or click browse your machine" at bounding box center [562, 373] width 260 height 56
click at [586, 401] on div "Select files Drop files here or click browse your machine" at bounding box center [673, 314] width 550 height 241
click at [592, 387] on link "browse" at bounding box center [588, 391] width 43 height 16
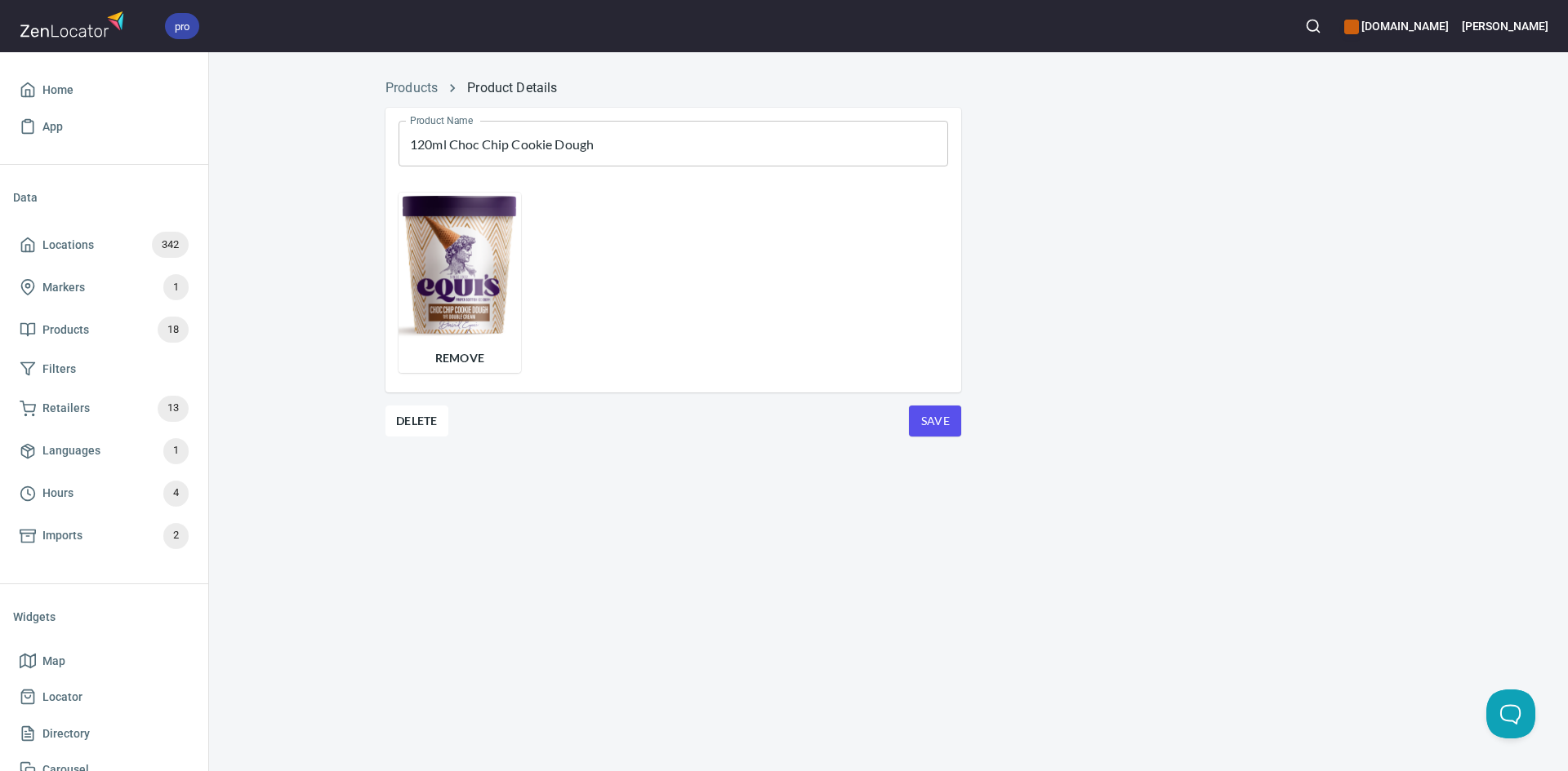
click at [948, 429] on span "Save" at bounding box center [935, 421] width 26 height 20
click at [428, 88] on link "Products" at bounding box center [411, 87] width 52 height 16
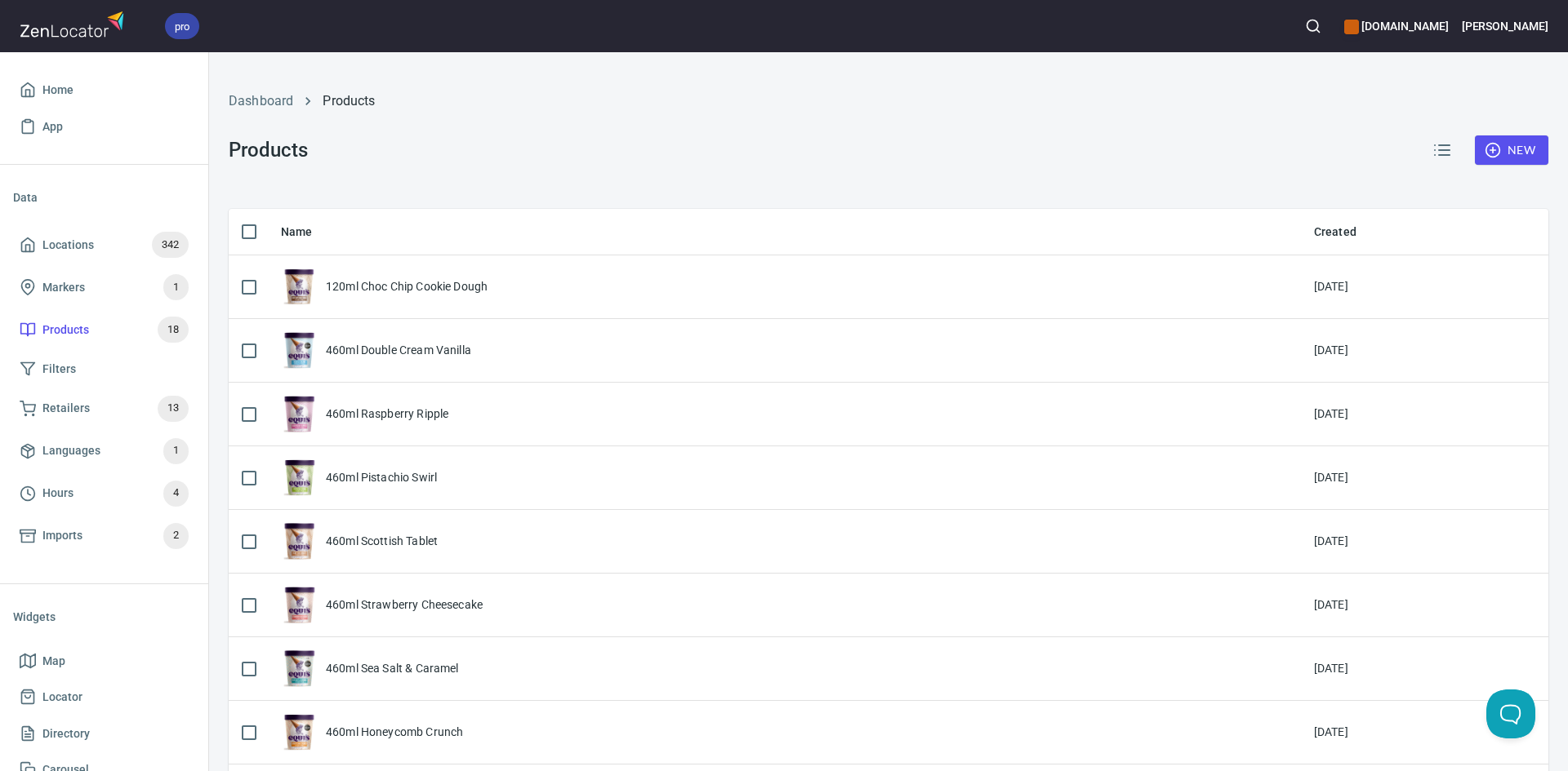
click at [1422, 160] on button "button" at bounding box center [1442, 150] width 39 height 39
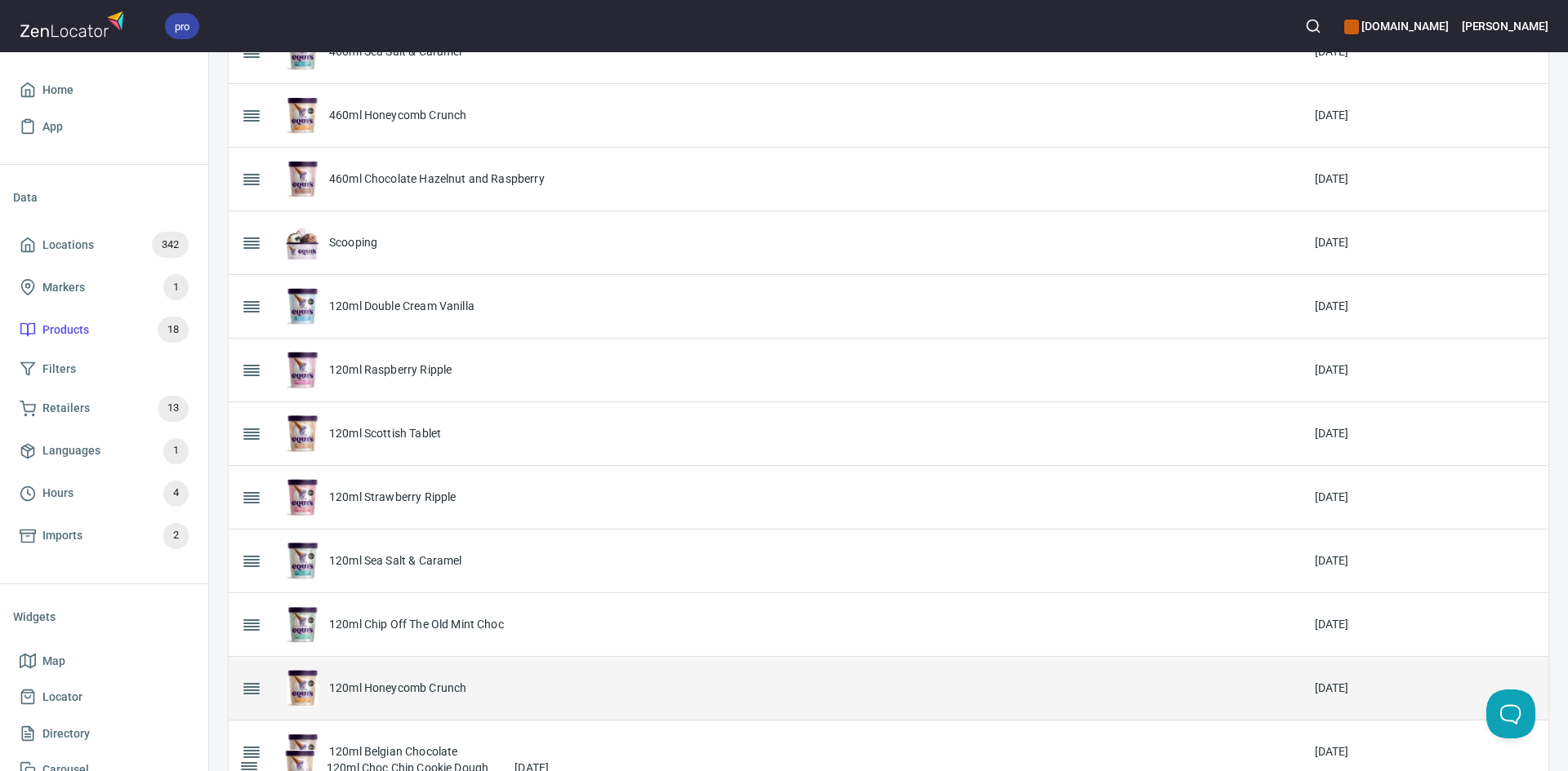
scroll to position [560, 0]
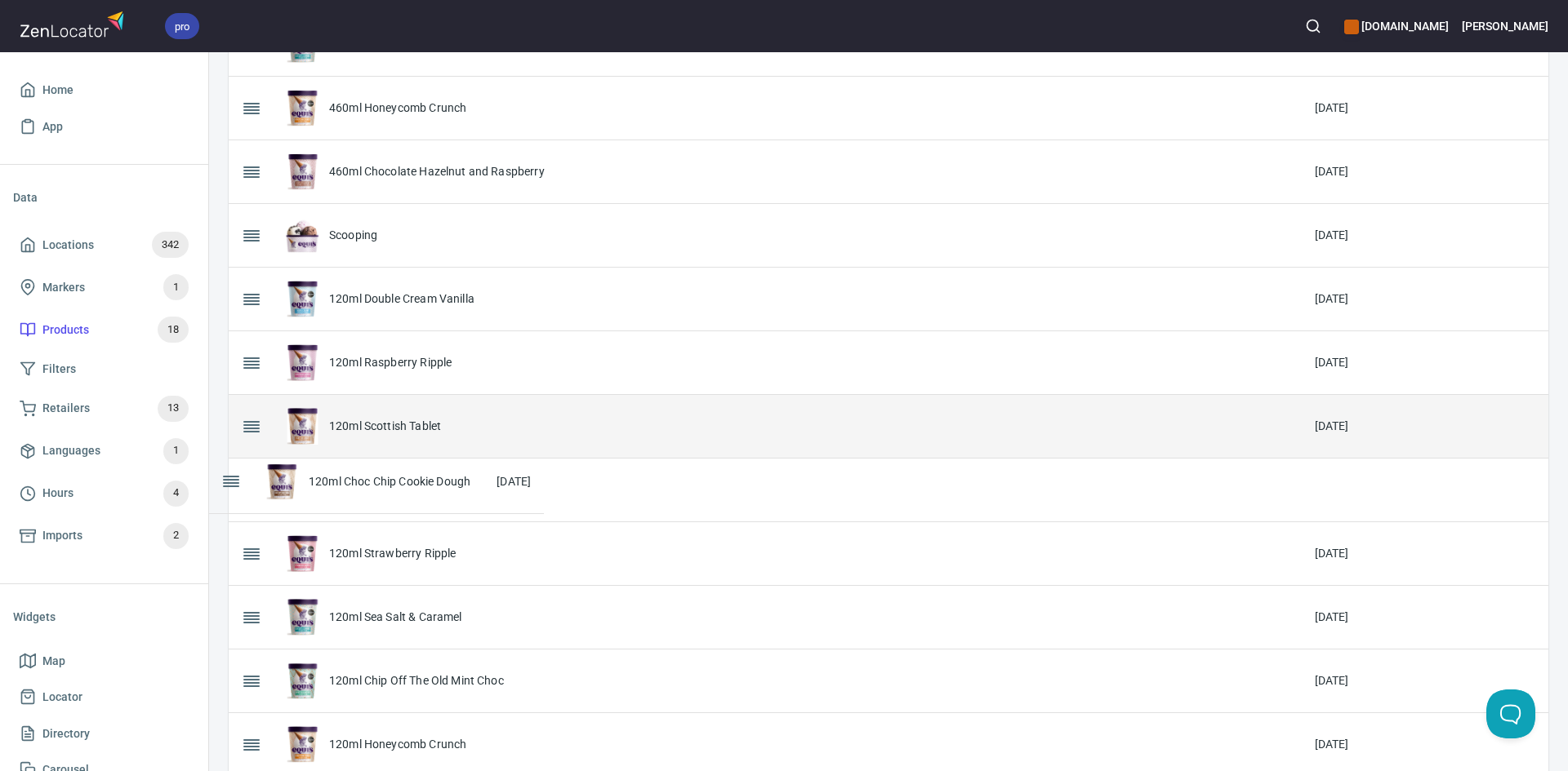
drag, startPoint x: 255, startPoint y: 281, endPoint x: 238, endPoint y: 476, distance: 195.7
click at [238, 476] on table "Name Created 120ml Choc Chip Cookie Dough [DATE] 460ml Double Cream Vanilla [DA…" at bounding box center [888, 244] width 1319 height 1192
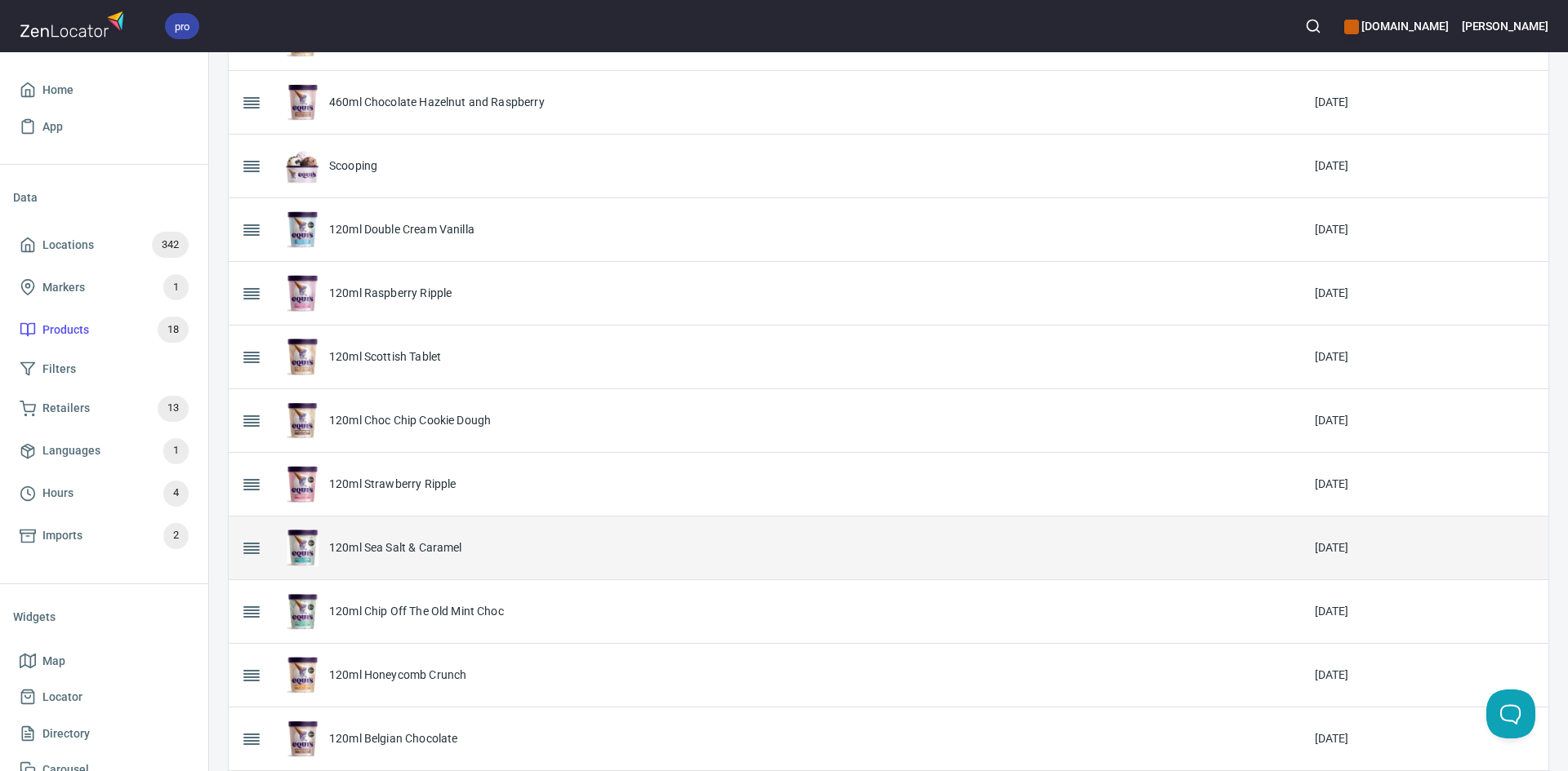
scroll to position [692, 0]
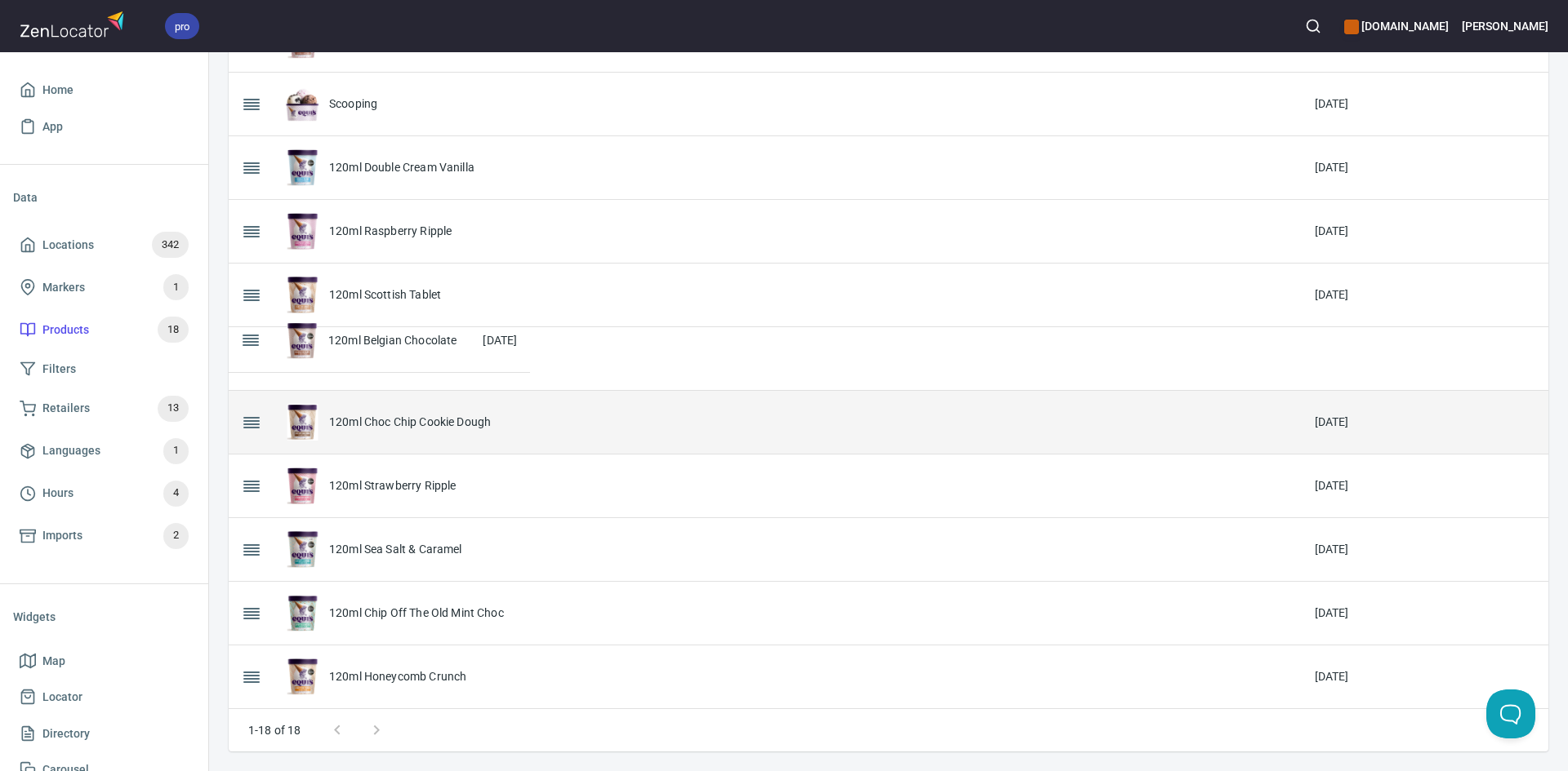
drag, startPoint x: 255, startPoint y: 675, endPoint x: 253, endPoint y: 342, distance: 333.0
click at [253, 342] on table "Name Created 460ml Double Cream Vanilla [DATE] 460ml Raspberry Ripple [DATE] 46…" at bounding box center [888, 112] width 1319 height 1192
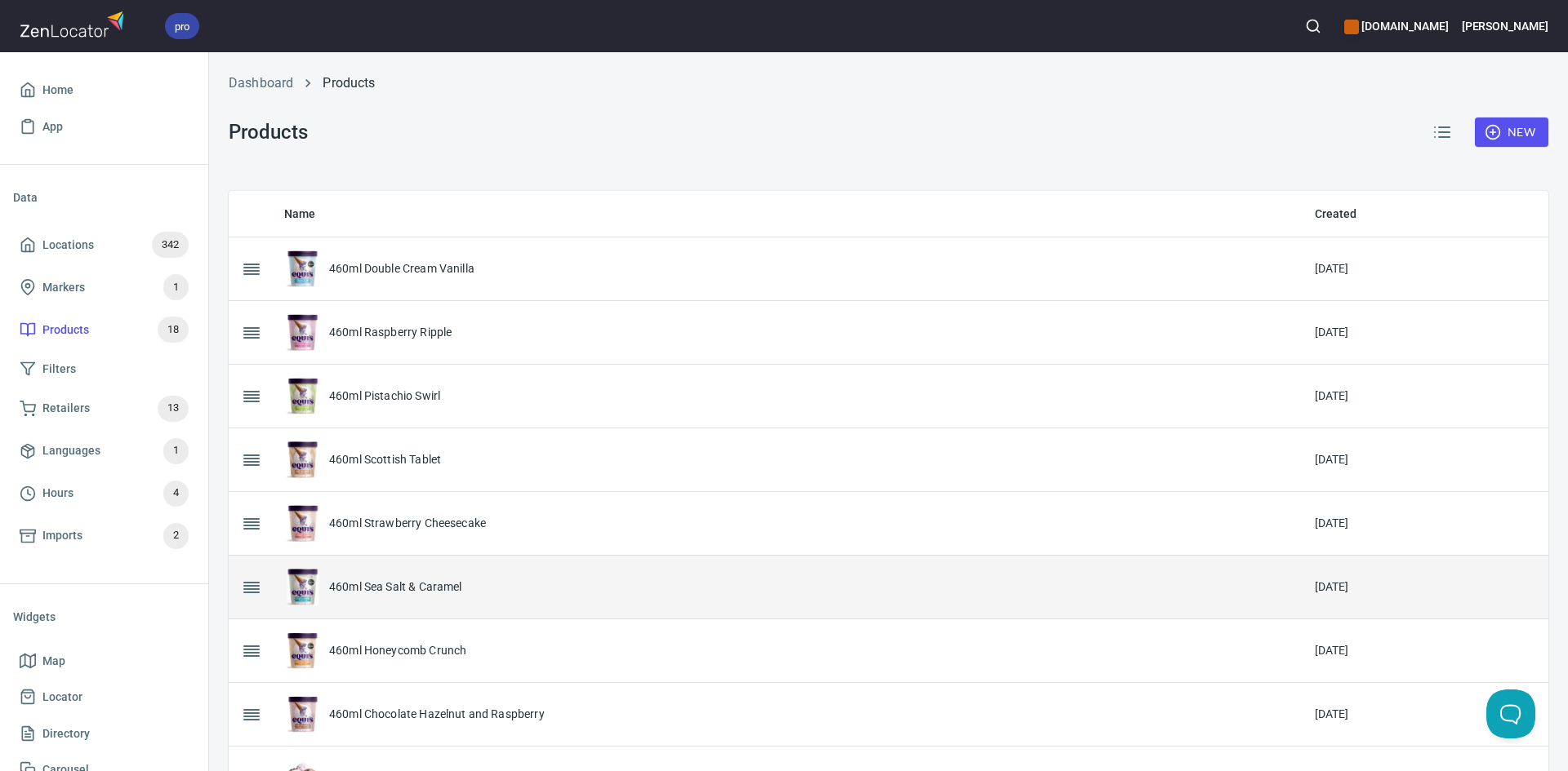
scroll to position [0, 0]
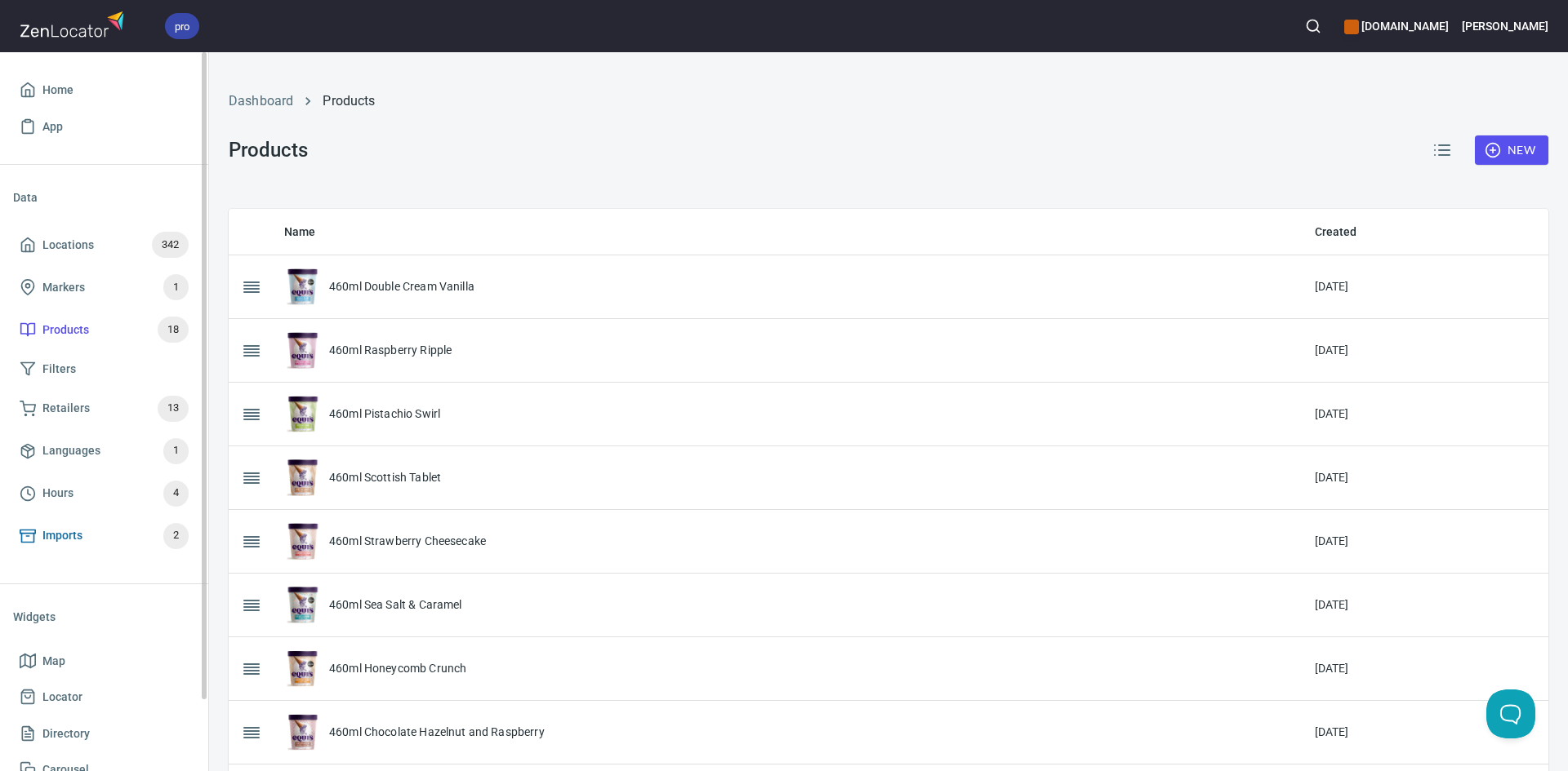
click at [78, 529] on span "Imports" at bounding box center [62, 535] width 40 height 20
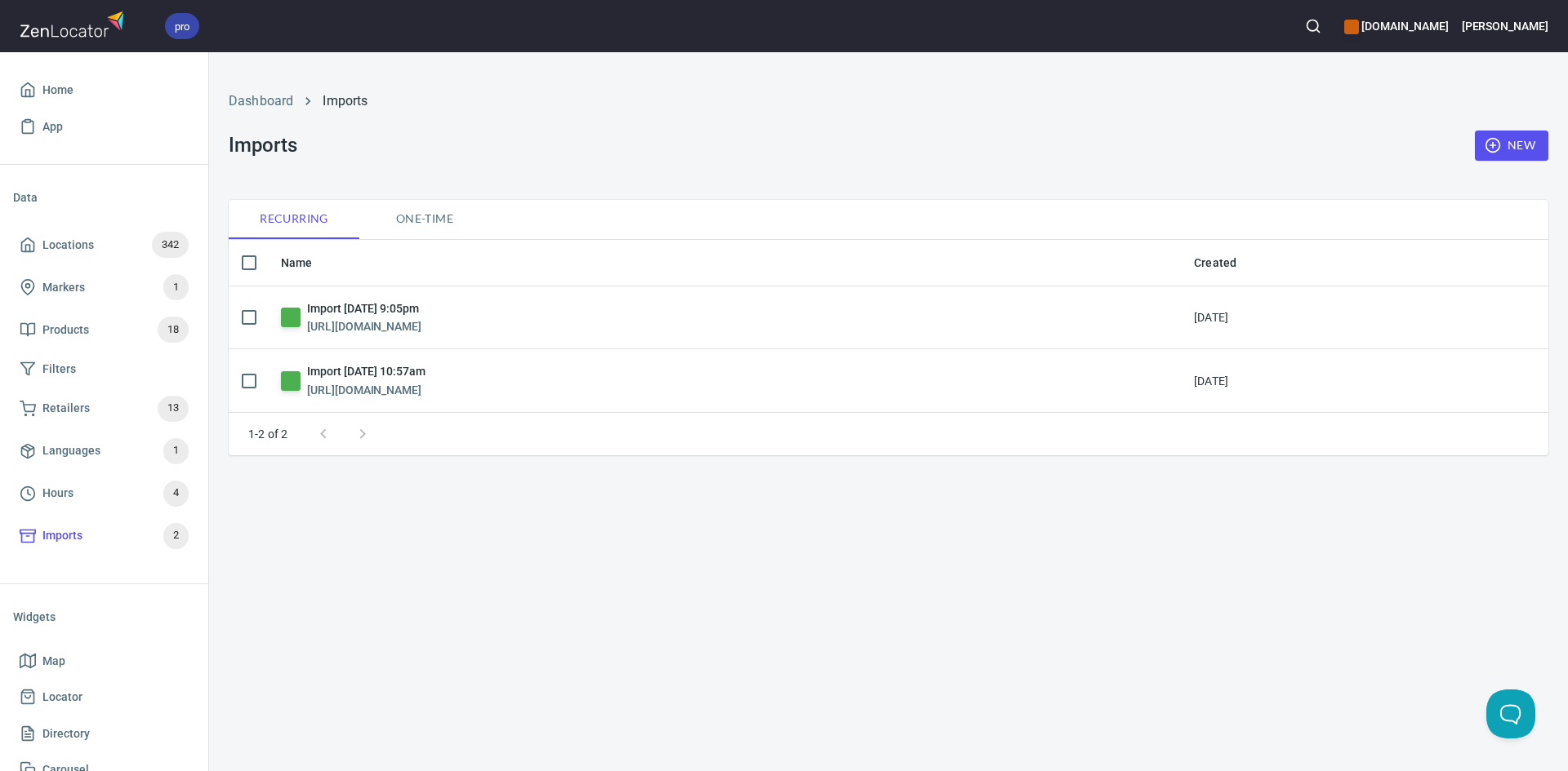
checkbox input "false"
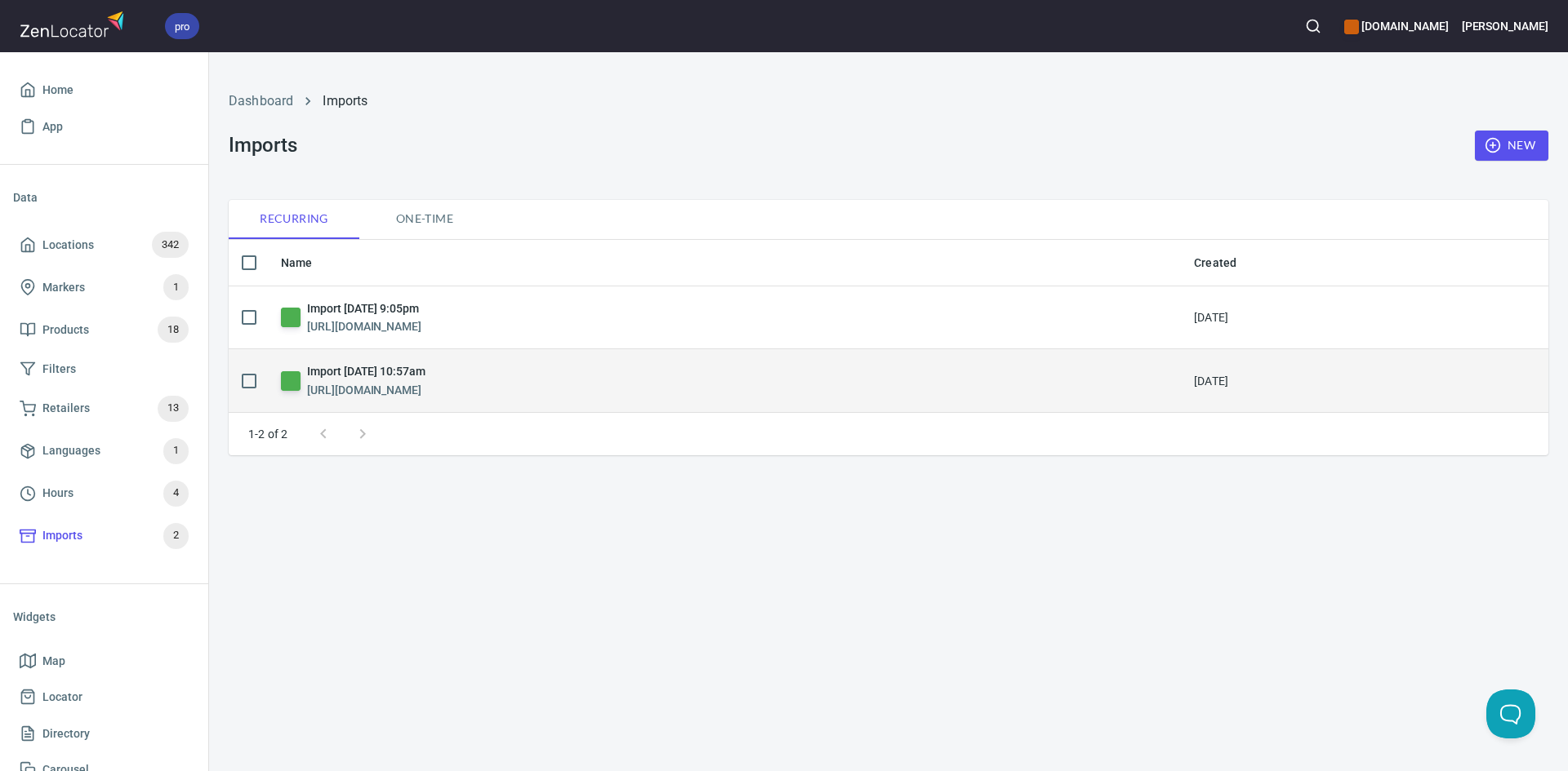
click at [254, 382] on input "checkbox" at bounding box center [249, 380] width 34 height 34
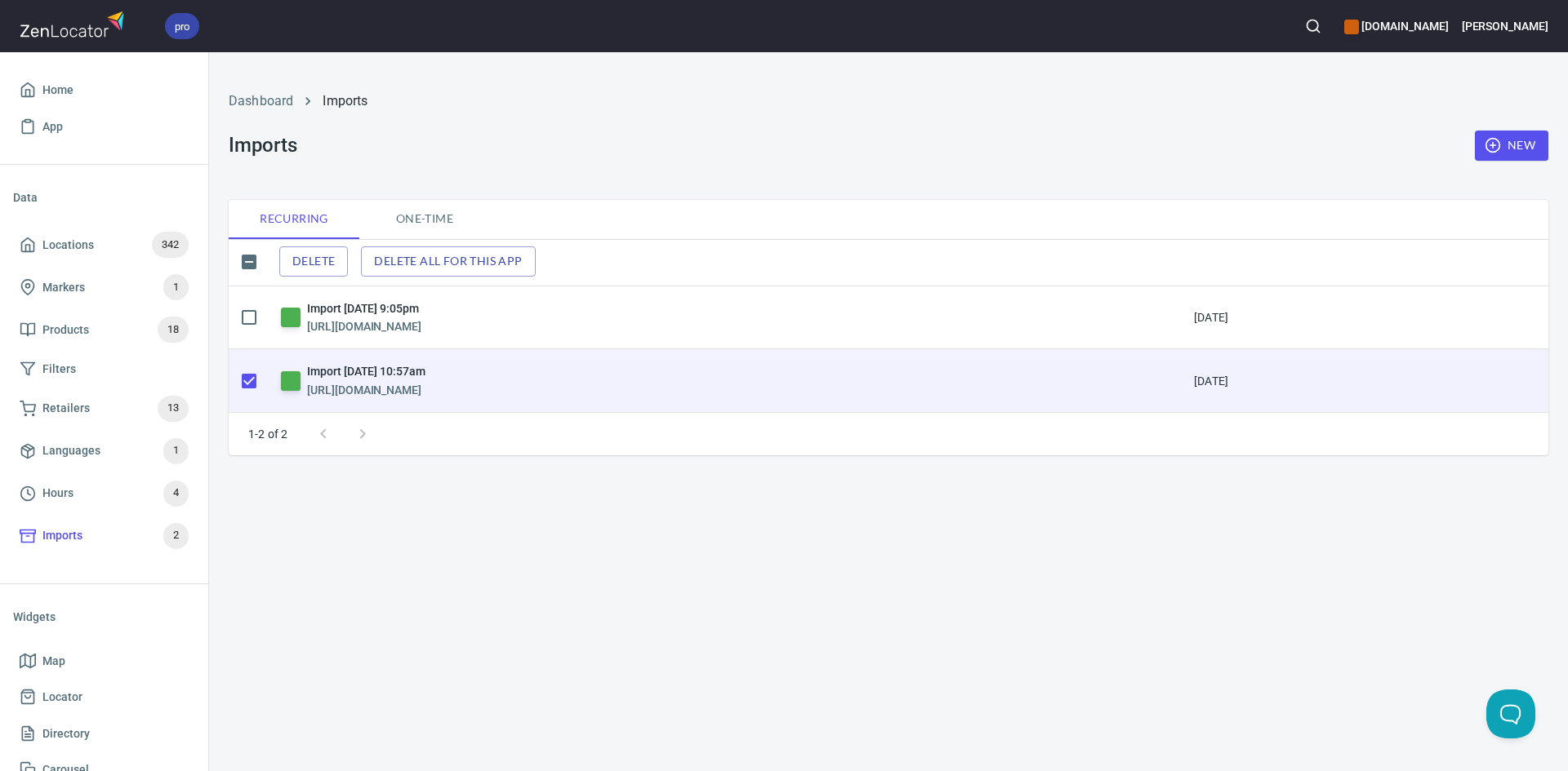
click at [316, 246] on div "Delete Delete all for this app" at bounding box center [888, 262] width 1319 height 34
click at [316, 251] on span "Delete" at bounding box center [314, 262] width 43 height 20
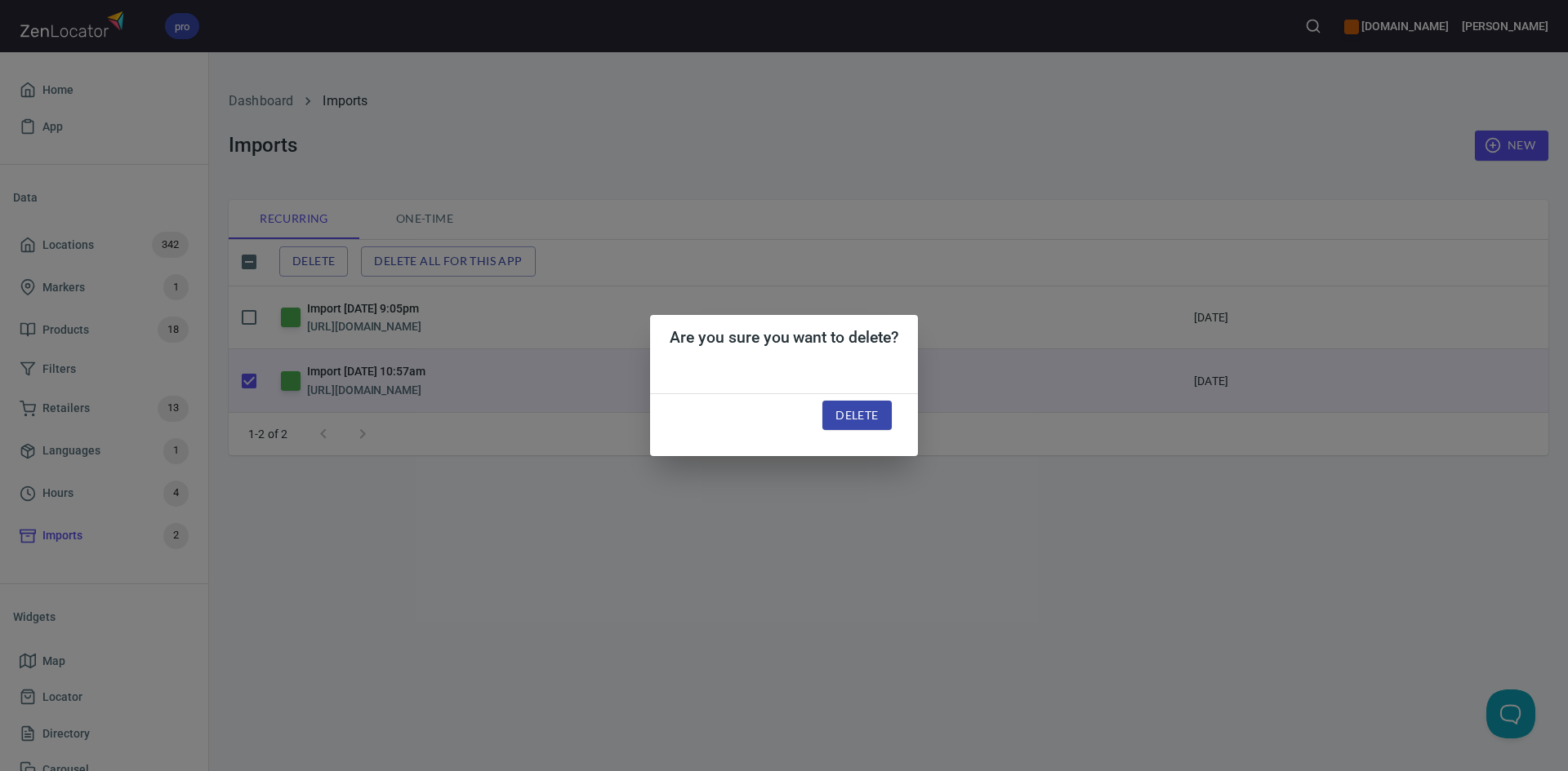
click at [839, 419] on span "Delete" at bounding box center [857, 416] width 43 height 20
checkbox input "false"
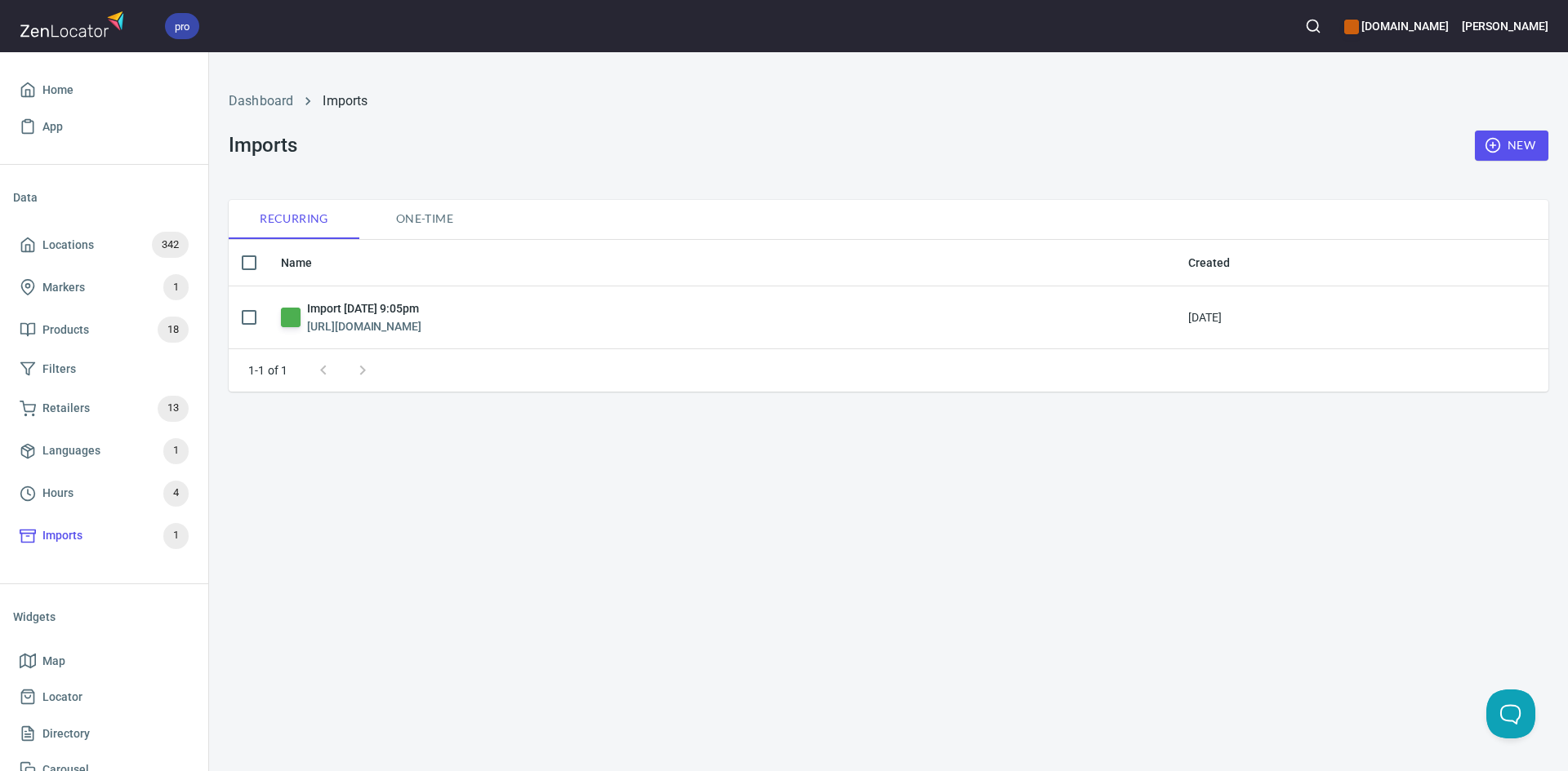
click at [292, 487] on div "Dashboard Imports Imports New Recurring One-time Name Created Import [DATE] 9:0…" at bounding box center [888, 411] width 1359 height 719
click at [102, 250] on span "Locations 342" at bounding box center [104, 245] width 169 height 26
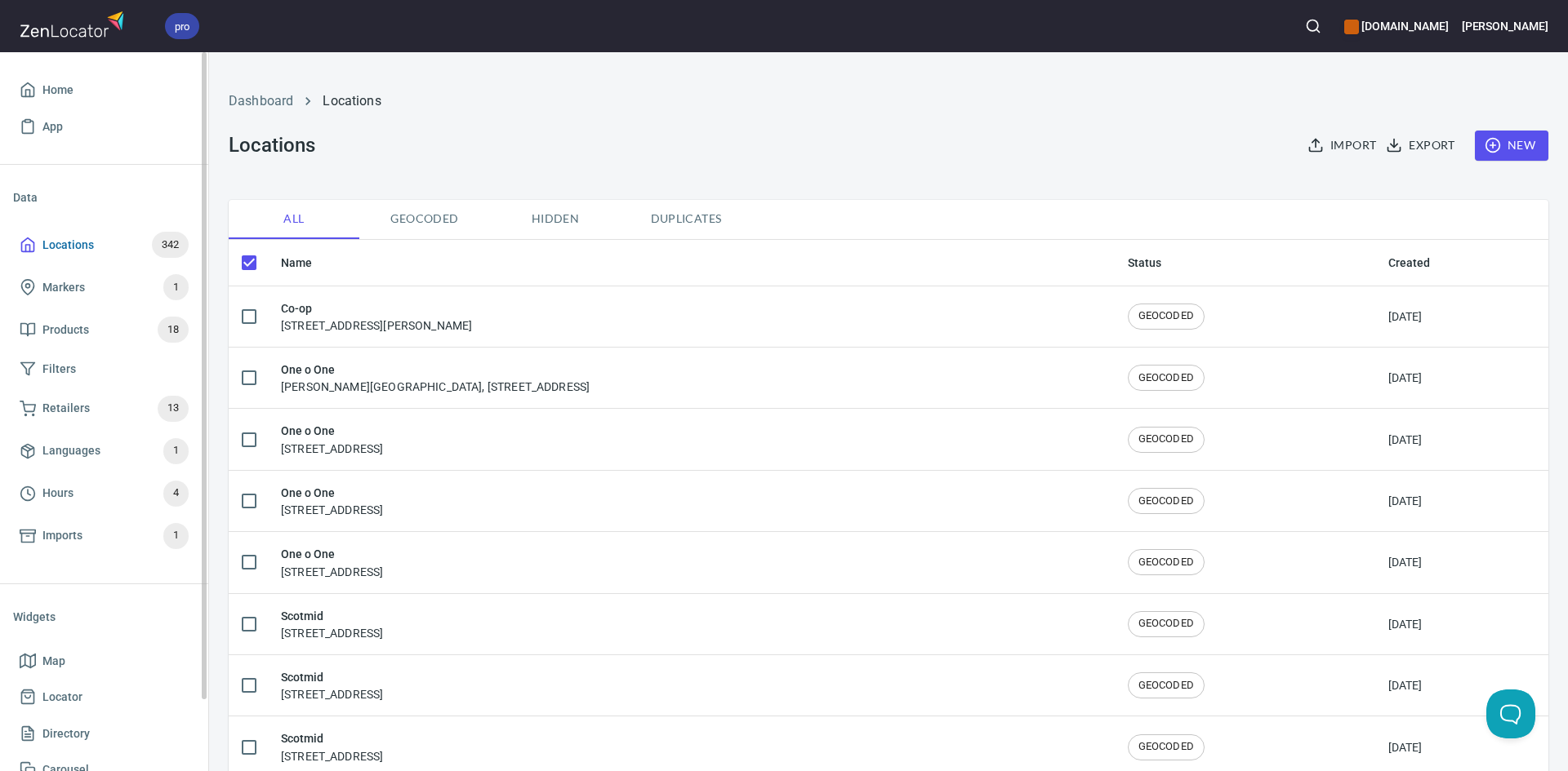
checkbox input "false"
click at [132, 308] on link "Markers 1" at bounding box center [104, 288] width 182 height 43
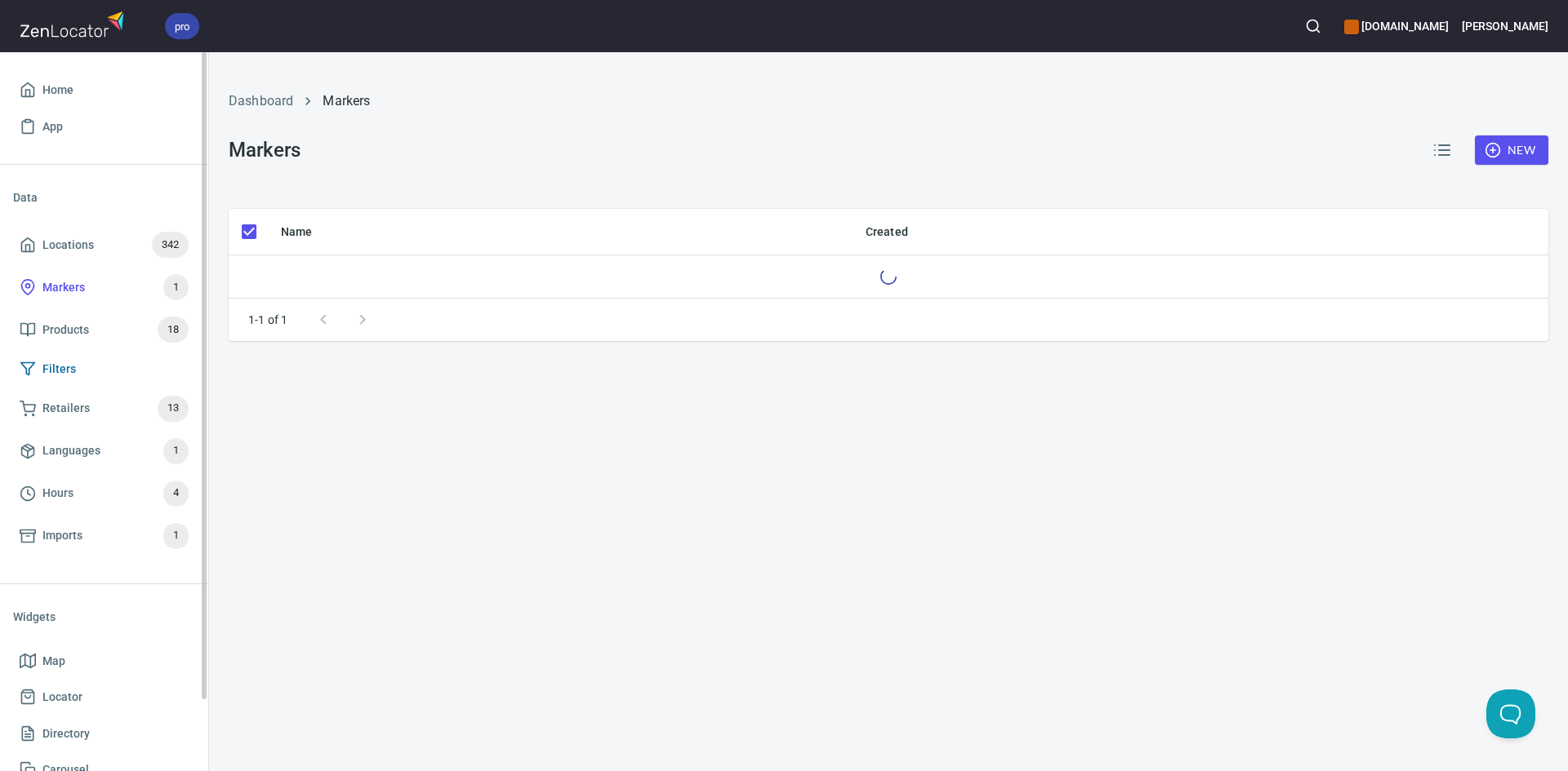
checkbox input "false"
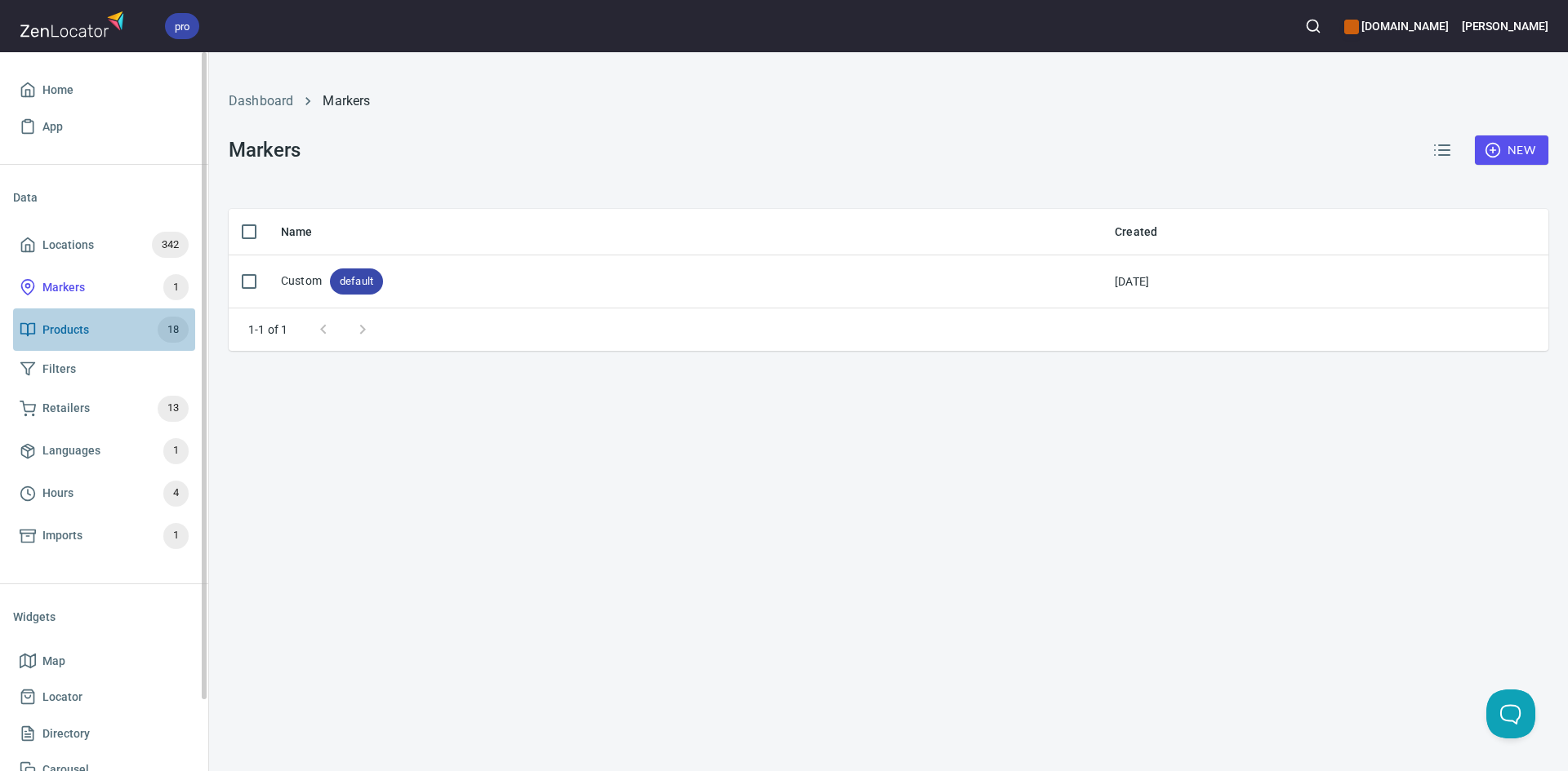
click at [120, 336] on span "Products 18" at bounding box center [104, 329] width 169 height 26
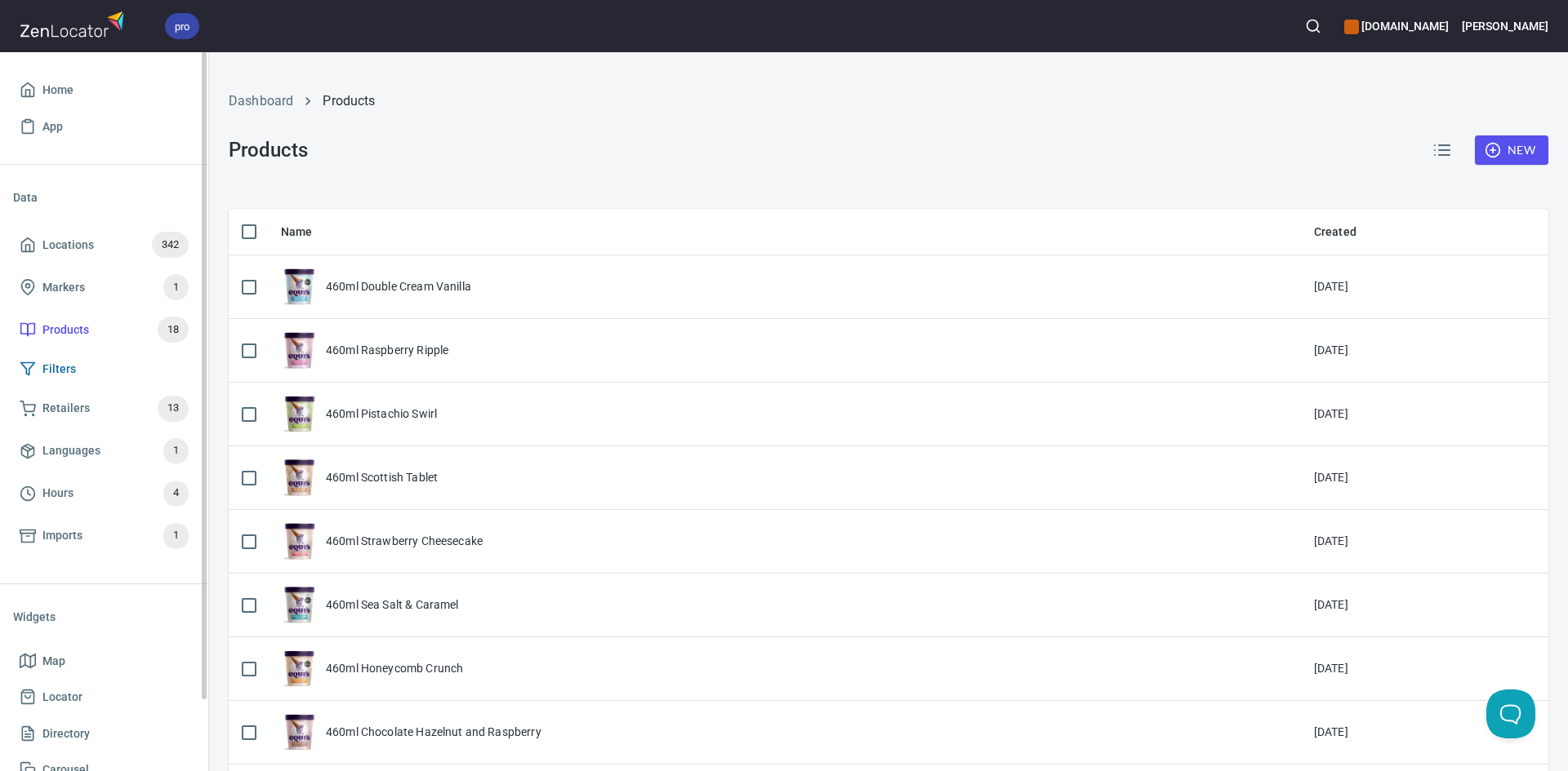
click at [105, 364] on span "Filters" at bounding box center [104, 369] width 169 height 20
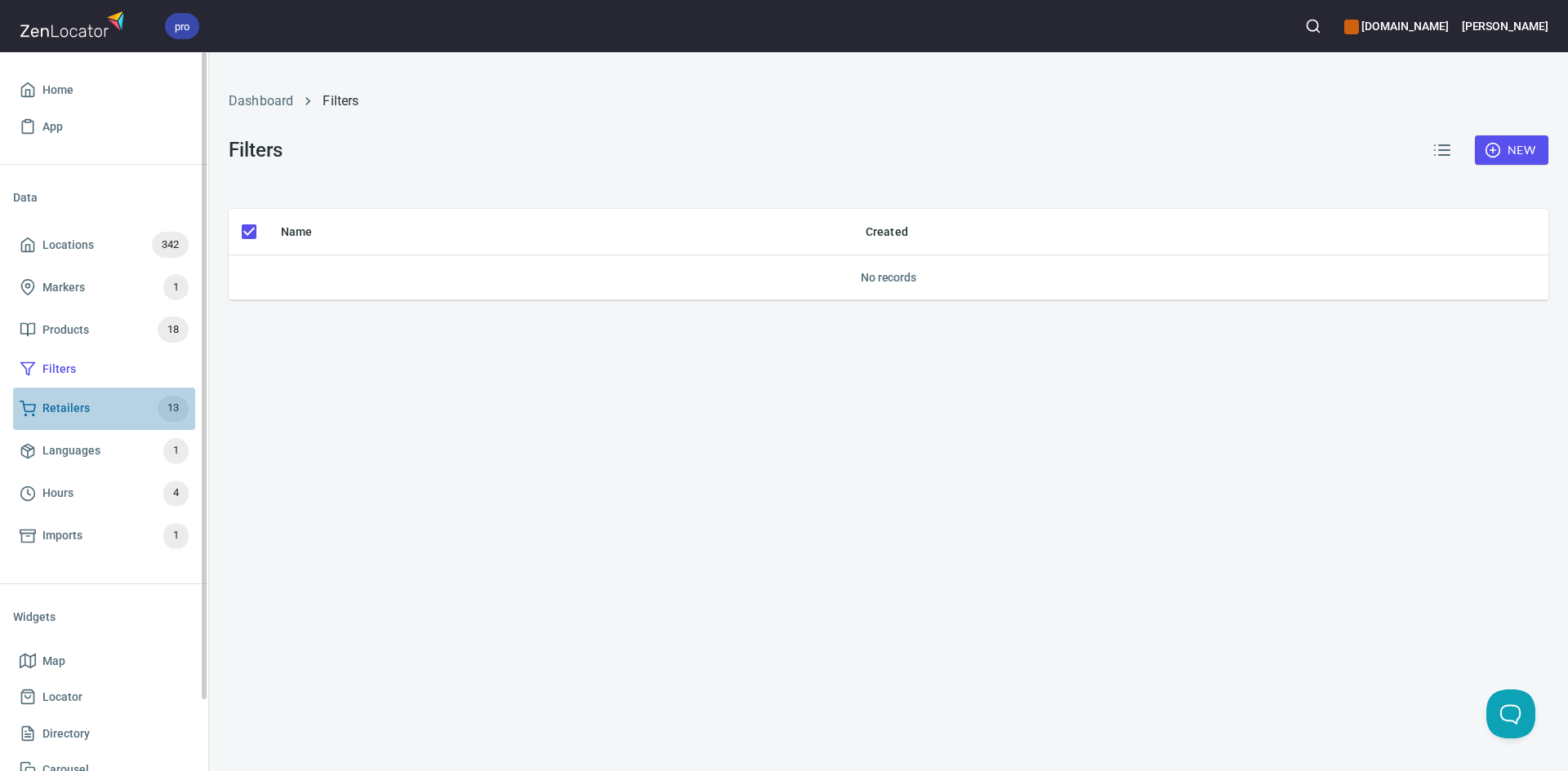
click at [99, 416] on span "Retailers 13" at bounding box center [104, 409] width 169 height 26
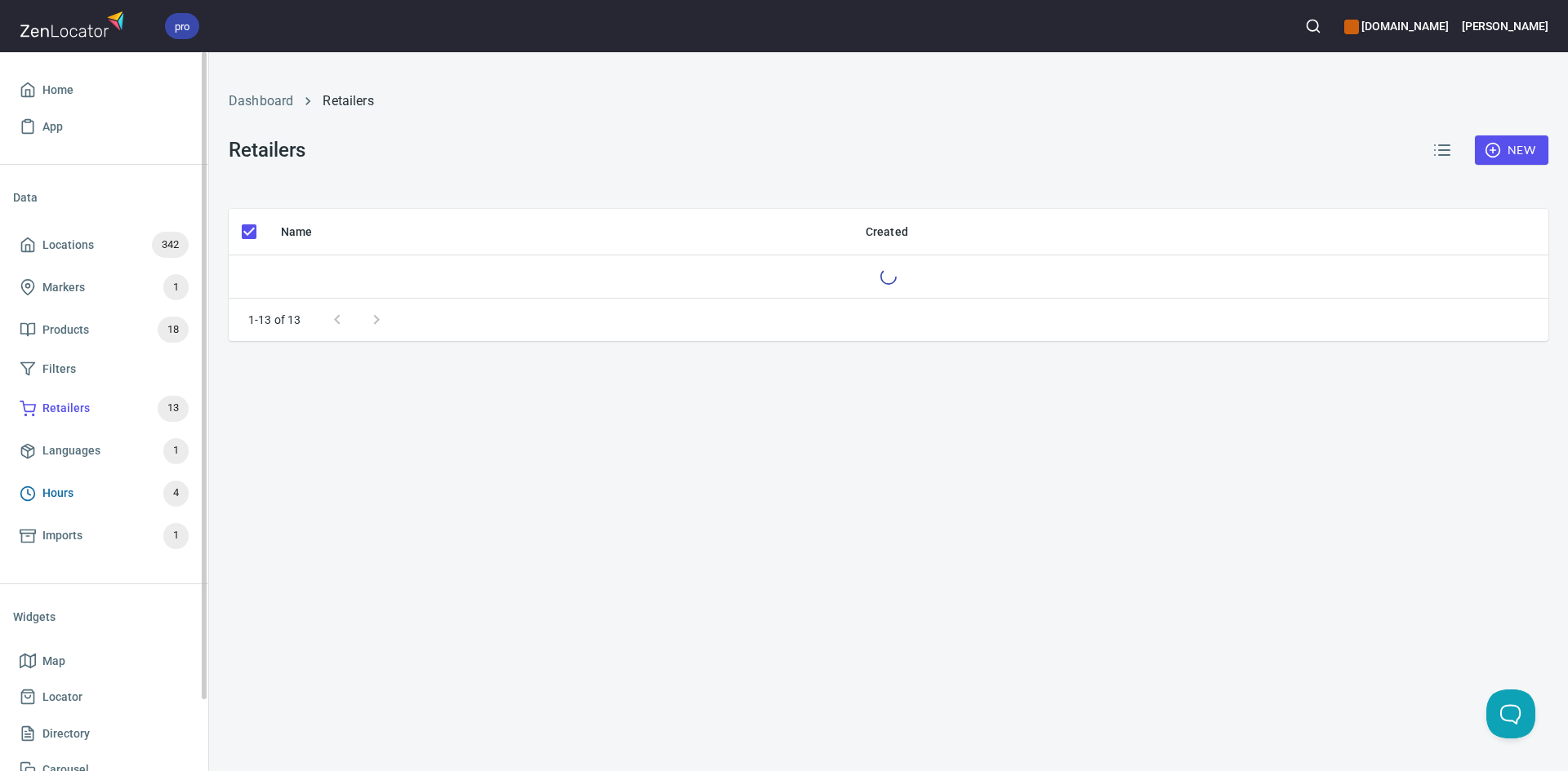
checkbox input "false"
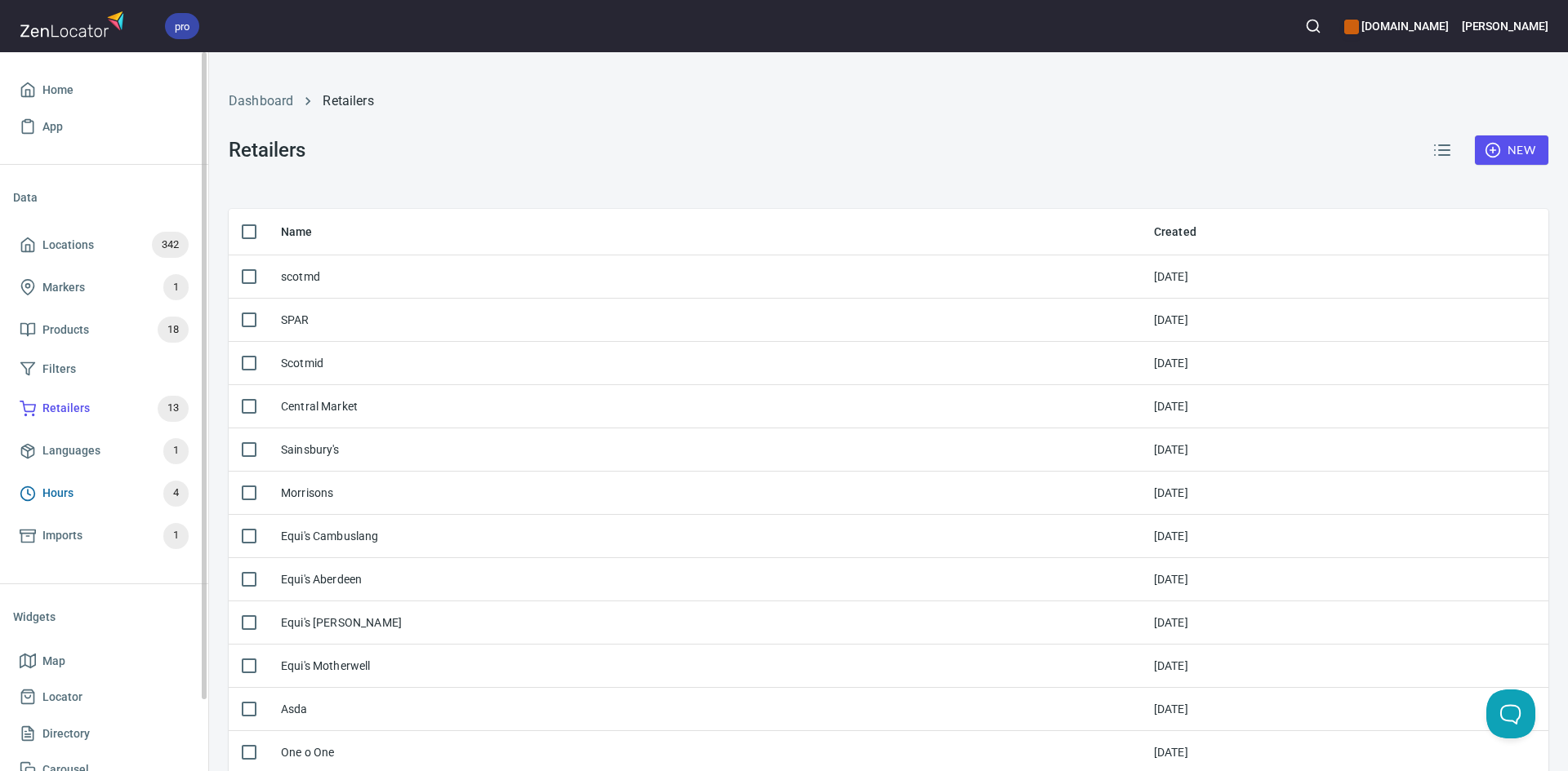
click at [105, 495] on span "Hours 4" at bounding box center [104, 494] width 169 height 26
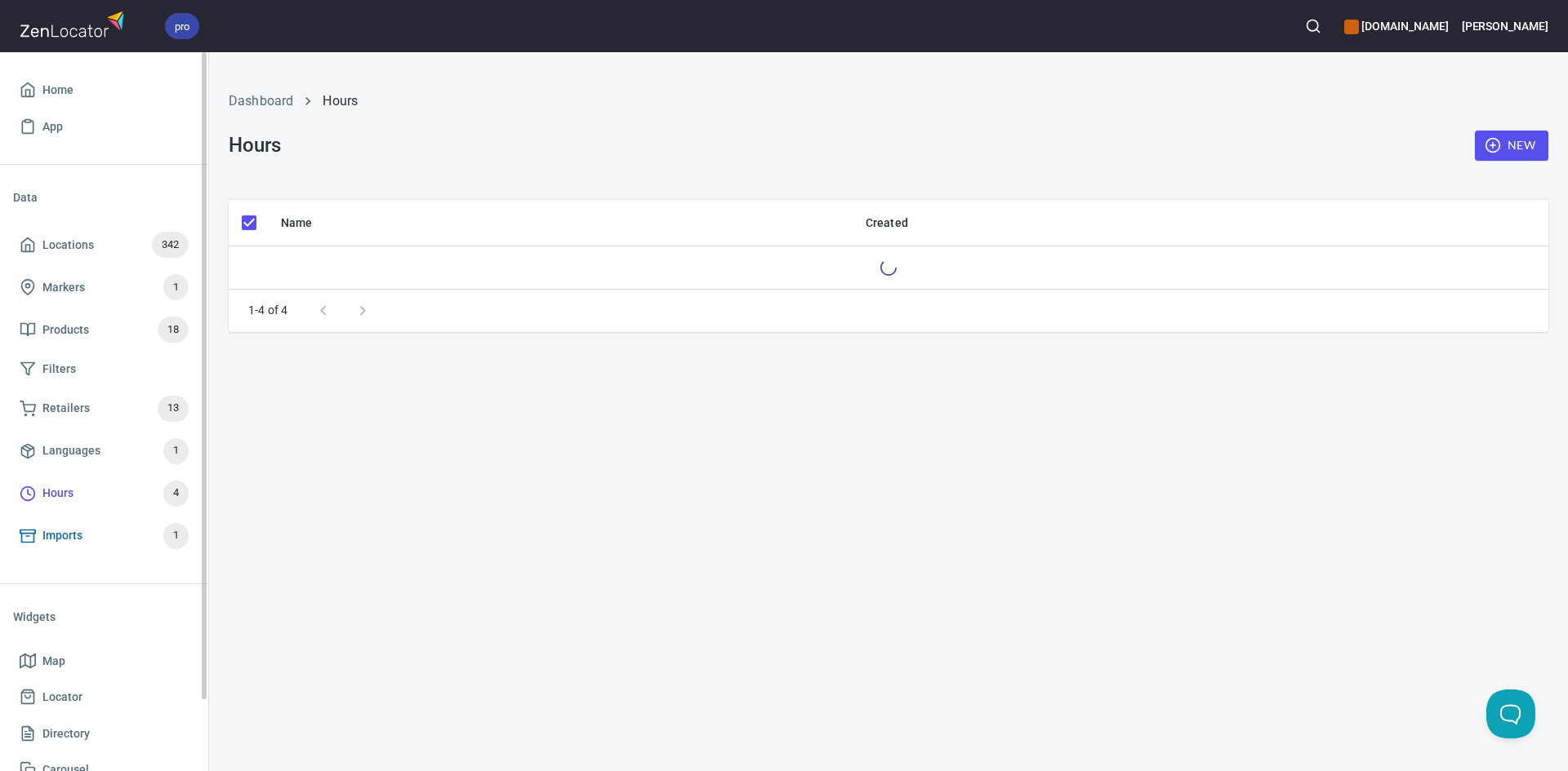
checkbox input "false"
click at [121, 537] on span "Imports 1" at bounding box center [104, 536] width 169 height 26
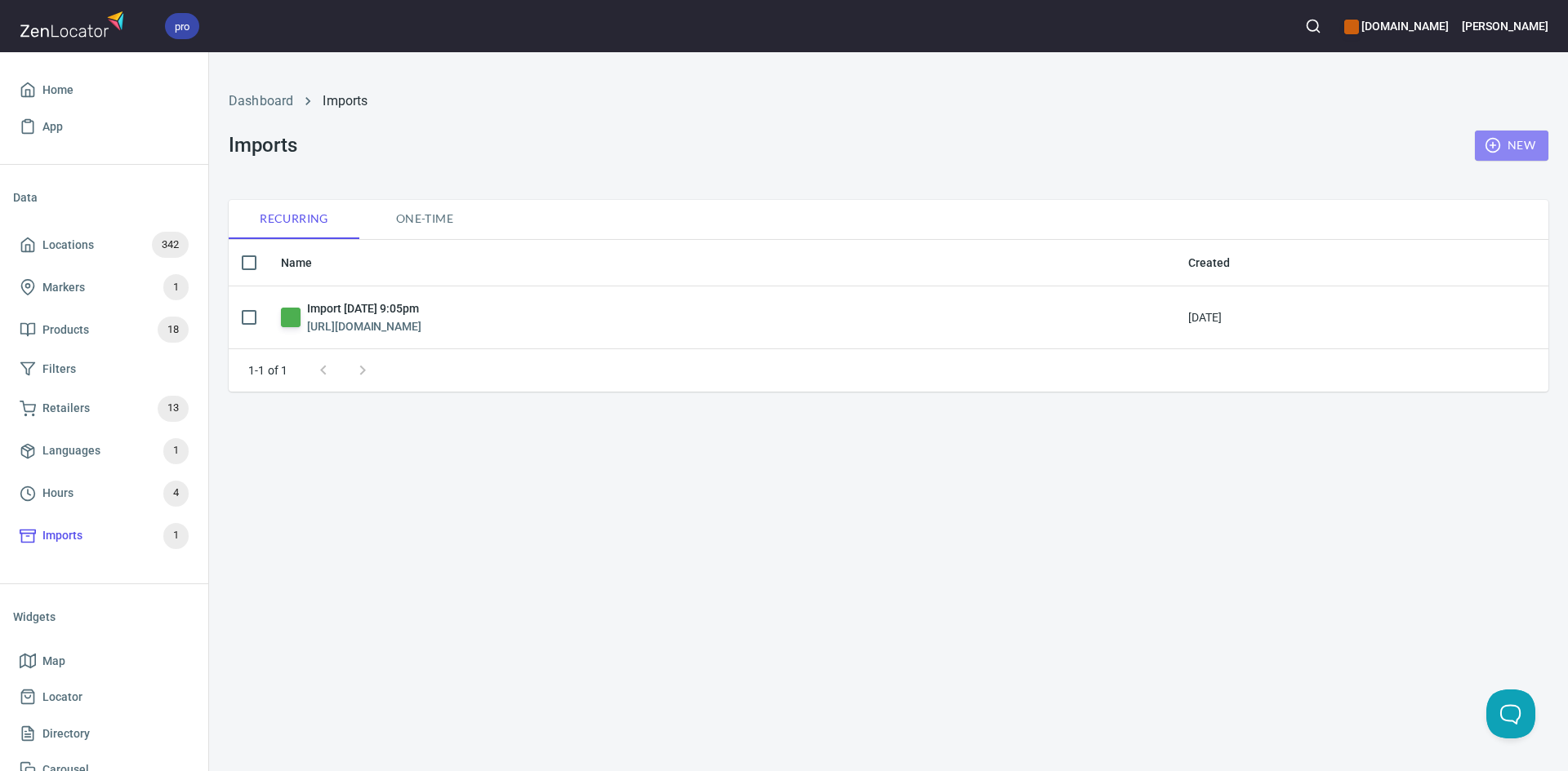
click at [1521, 134] on button "New" at bounding box center [1511, 146] width 73 height 31
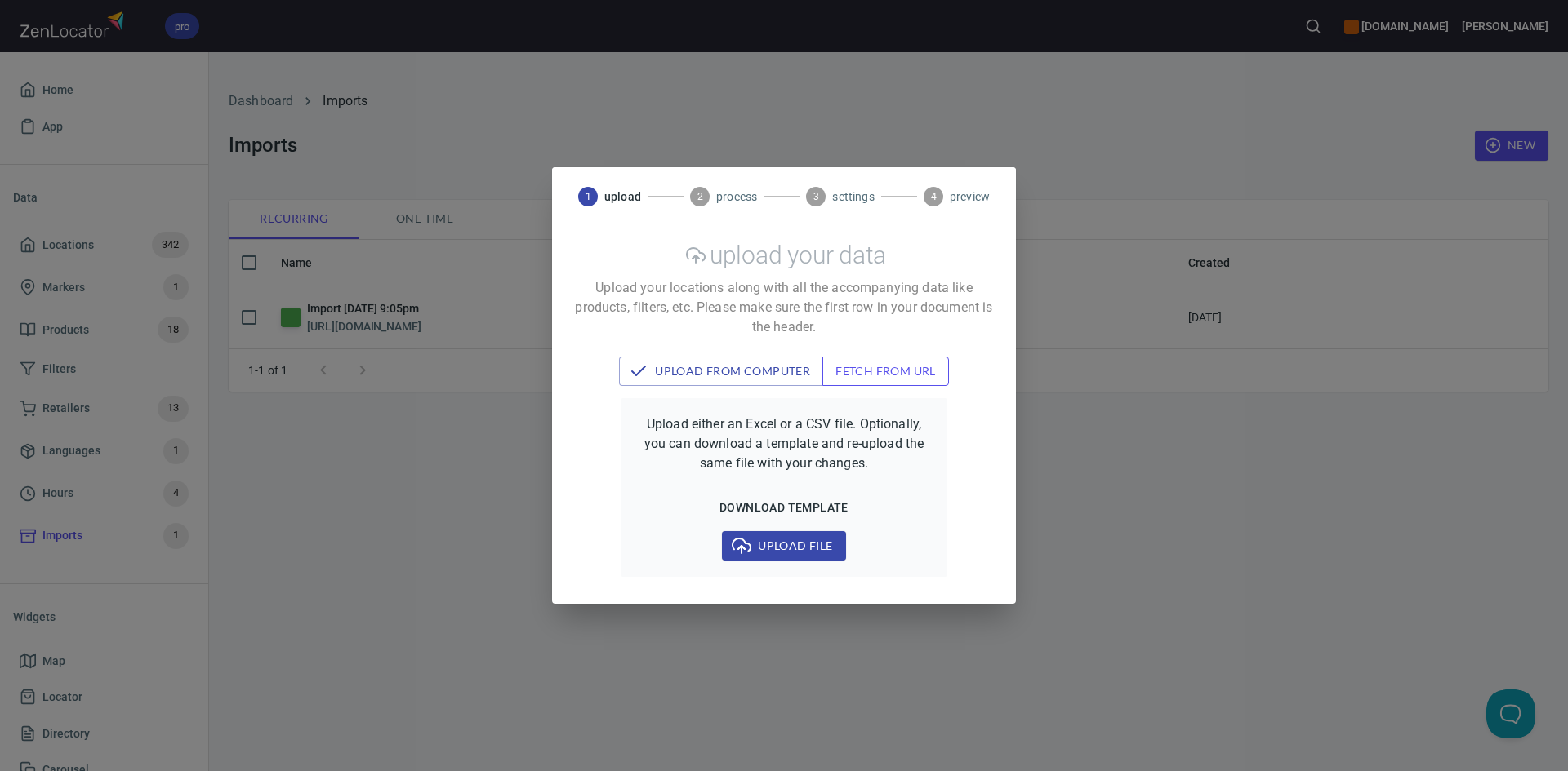
click at [888, 356] on button "fetch from url" at bounding box center [886, 371] width 126 height 31
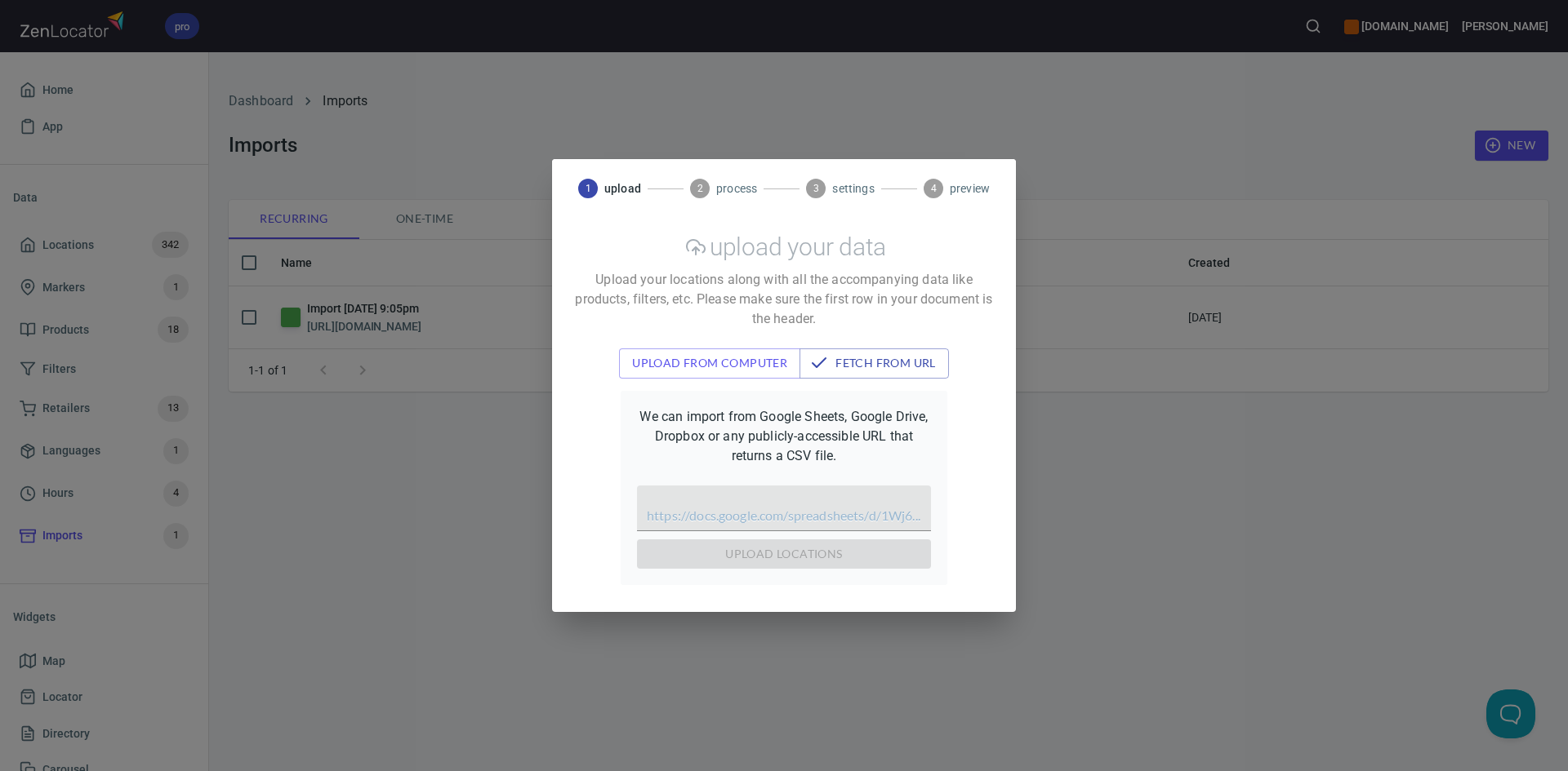
click at [488, 382] on div "1 upload 2 process 3 settings 4 preview upload your data Upload your locations …" at bounding box center [784, 385] width 1568 height 771
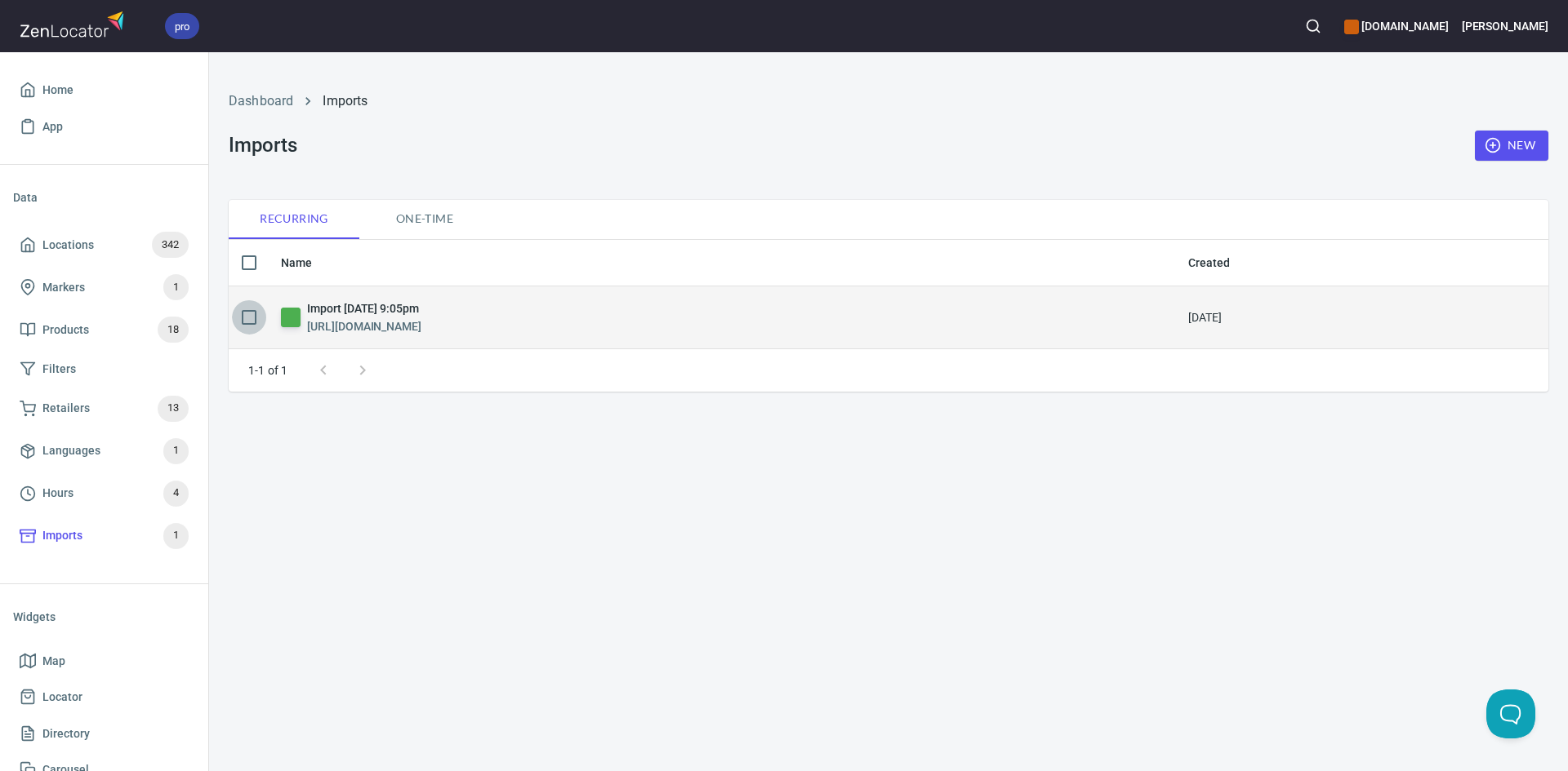
click at [250, 320] on input "checkbox" at bounding box center [249, 317] width 34 height 34
checkbox input "true"
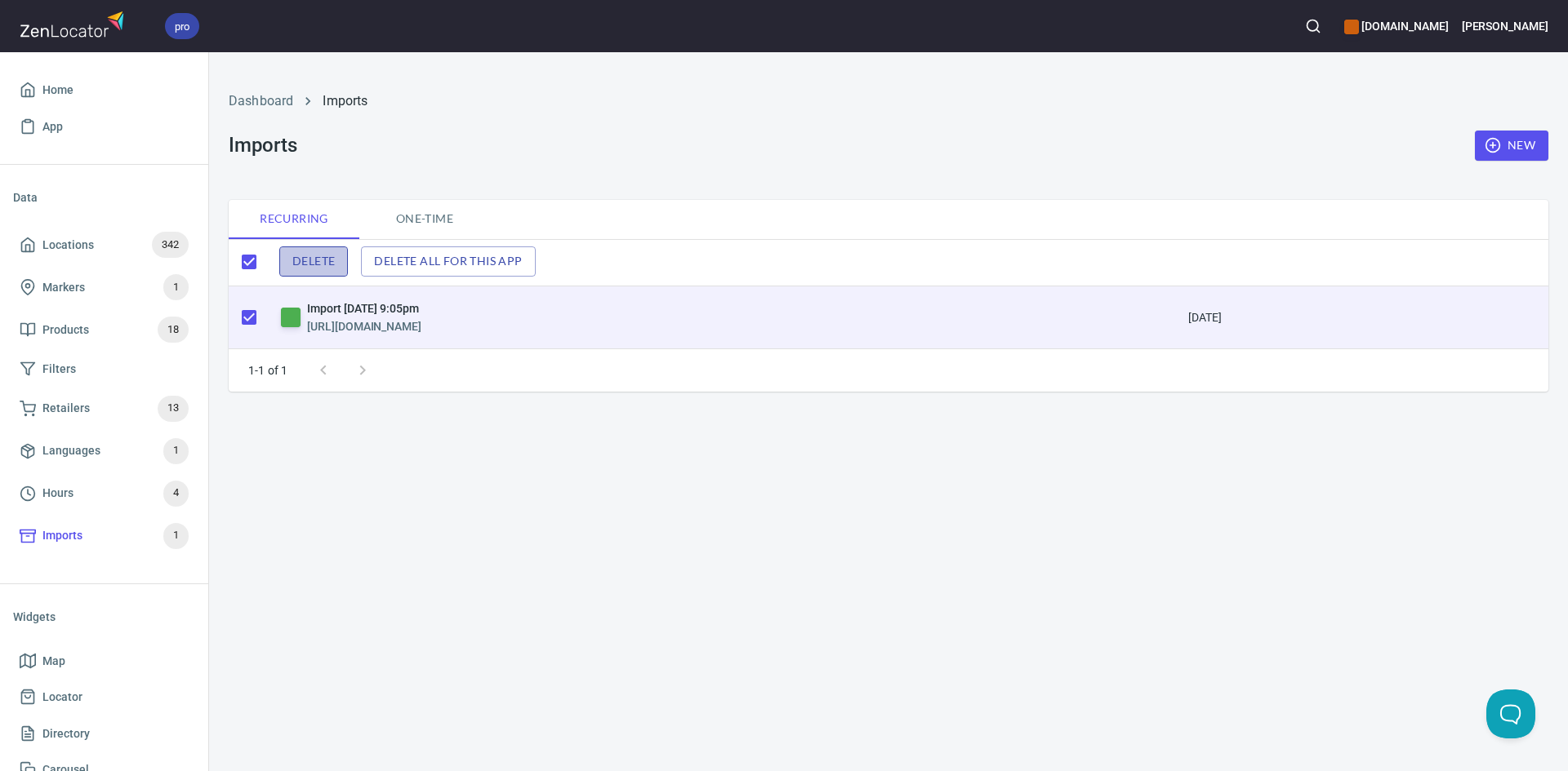
click at [334, 250] on button "Delete" at bounding box center [314, 262] width 69 height 31
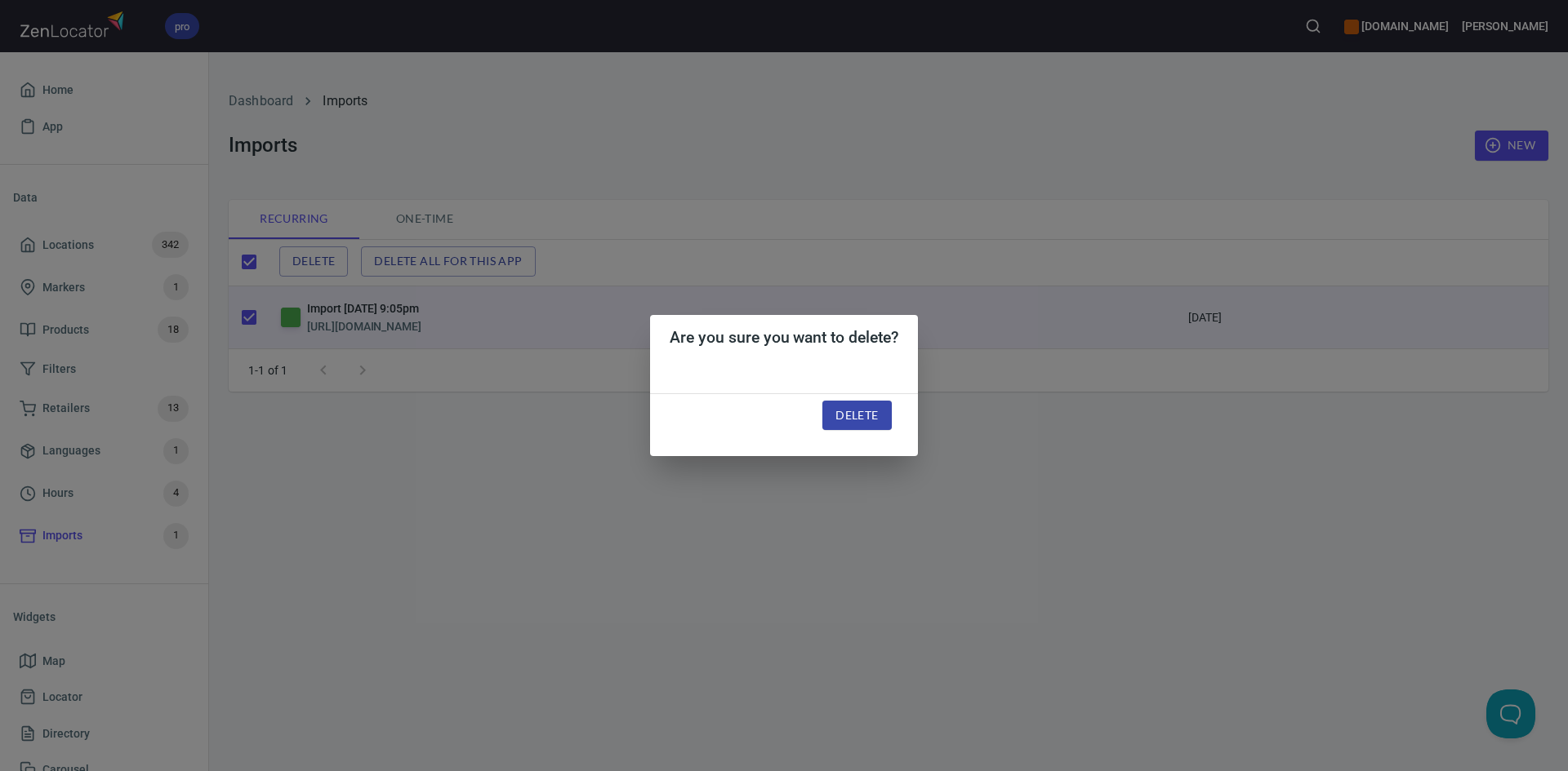
click at [839, 412] on span "Delete" at bounding box center [857, 416] width 43 height 20
checkbox input "false"
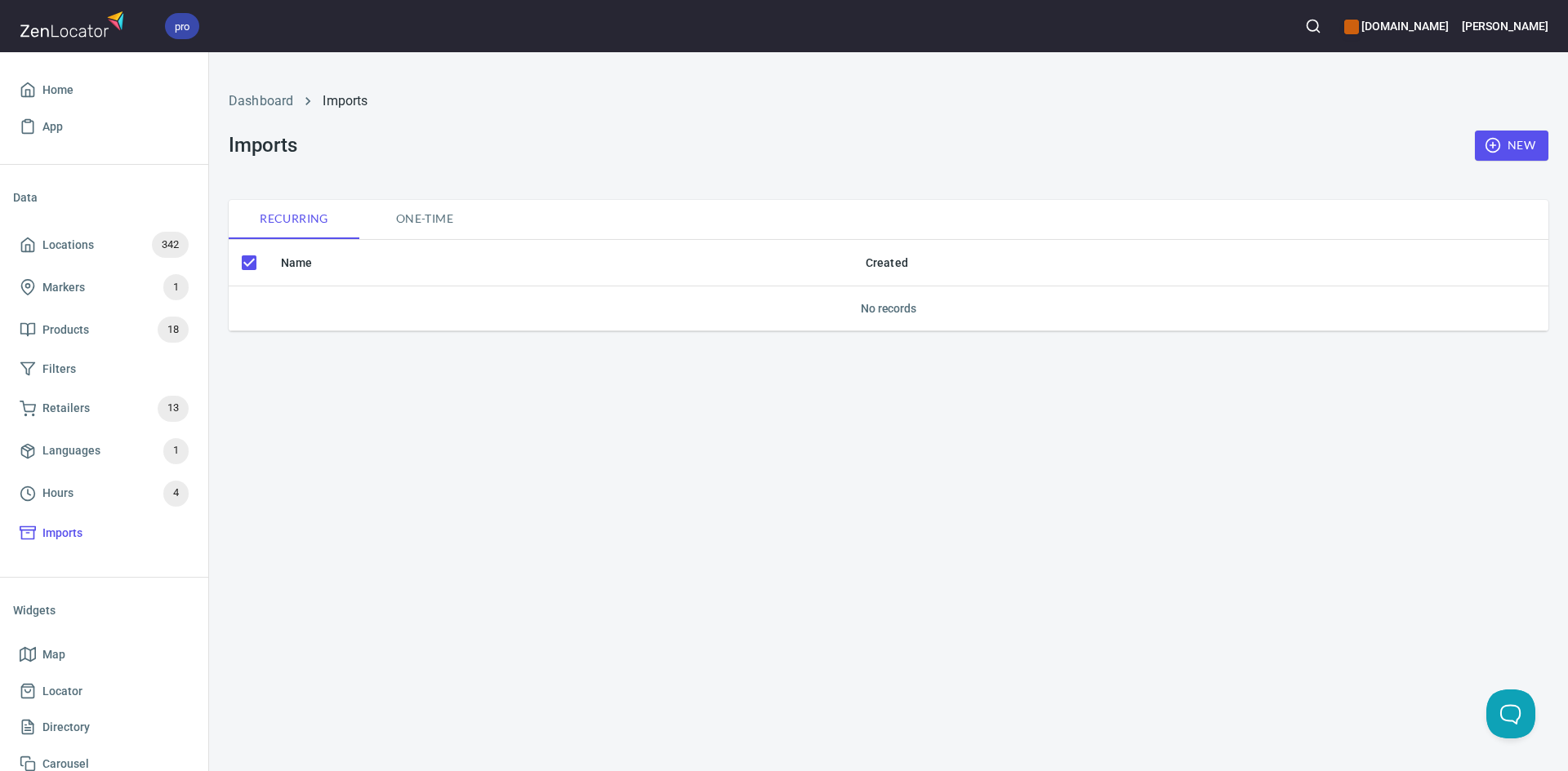
click at [1549, 146] on div "New" at bounding box center [1511, 146] width 93 height 50
click at [1472, 137] on div "New" at bounding box center [1511, 146] width 93 height 50
click at [1500, 136] on span "New" at bounding box center [1511, 146] width 47 height 20
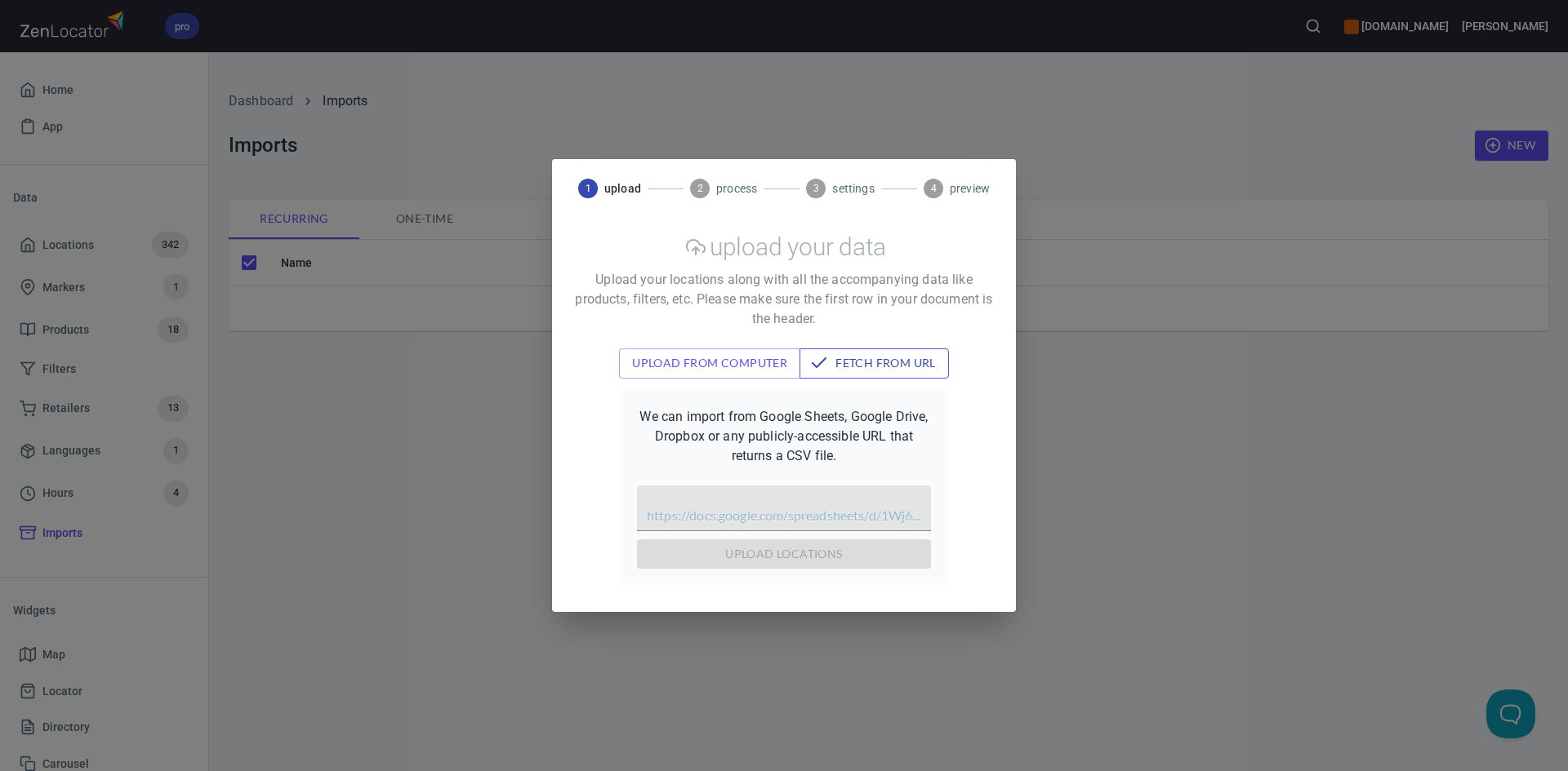
click at [922, 363] on span "fetch from url" at bounding box center [874, 364] width 123 height 20
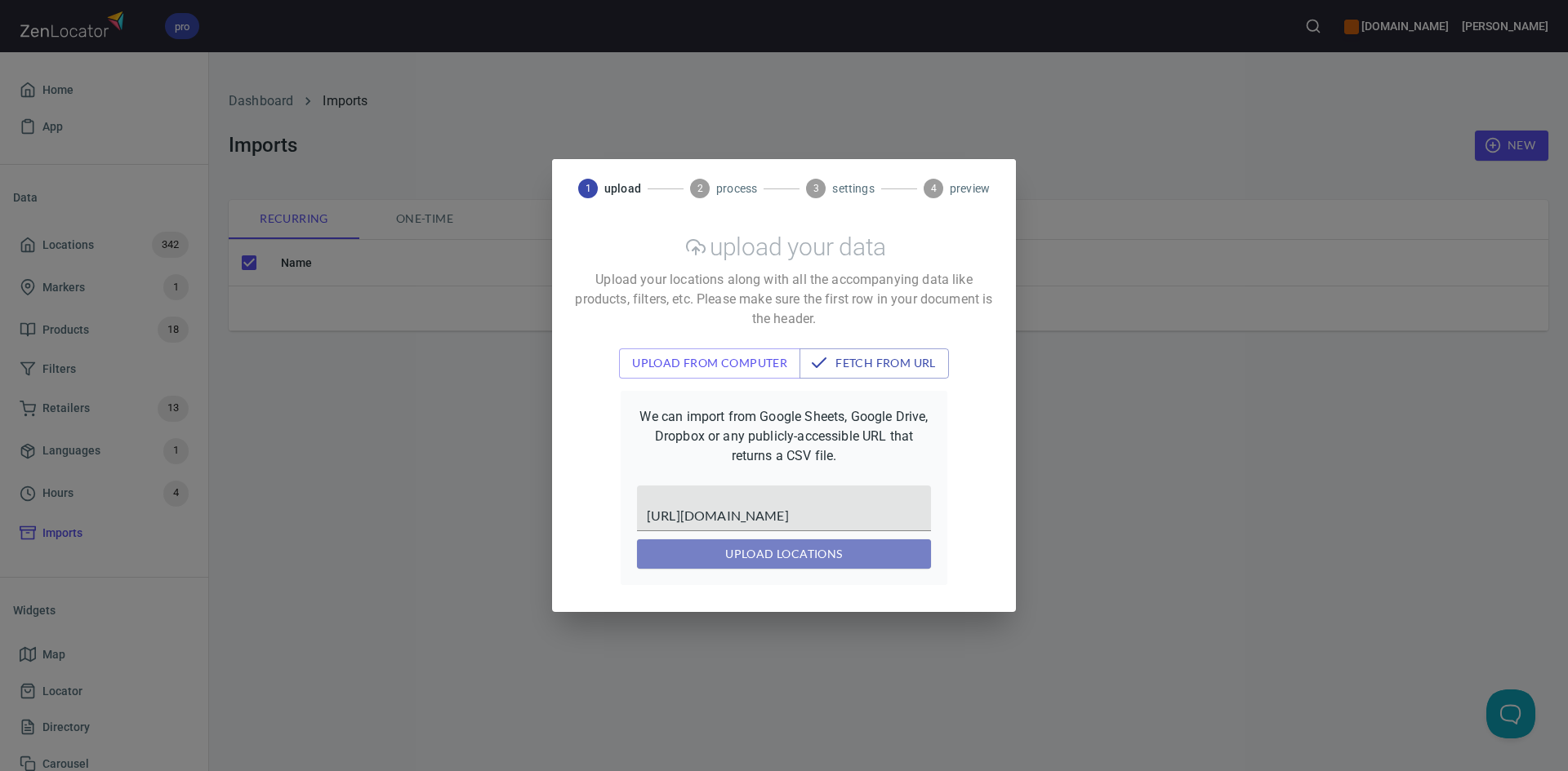
click at [798, 557] on span "upload locations" at bounding box center [784, 555] width 267 height 20
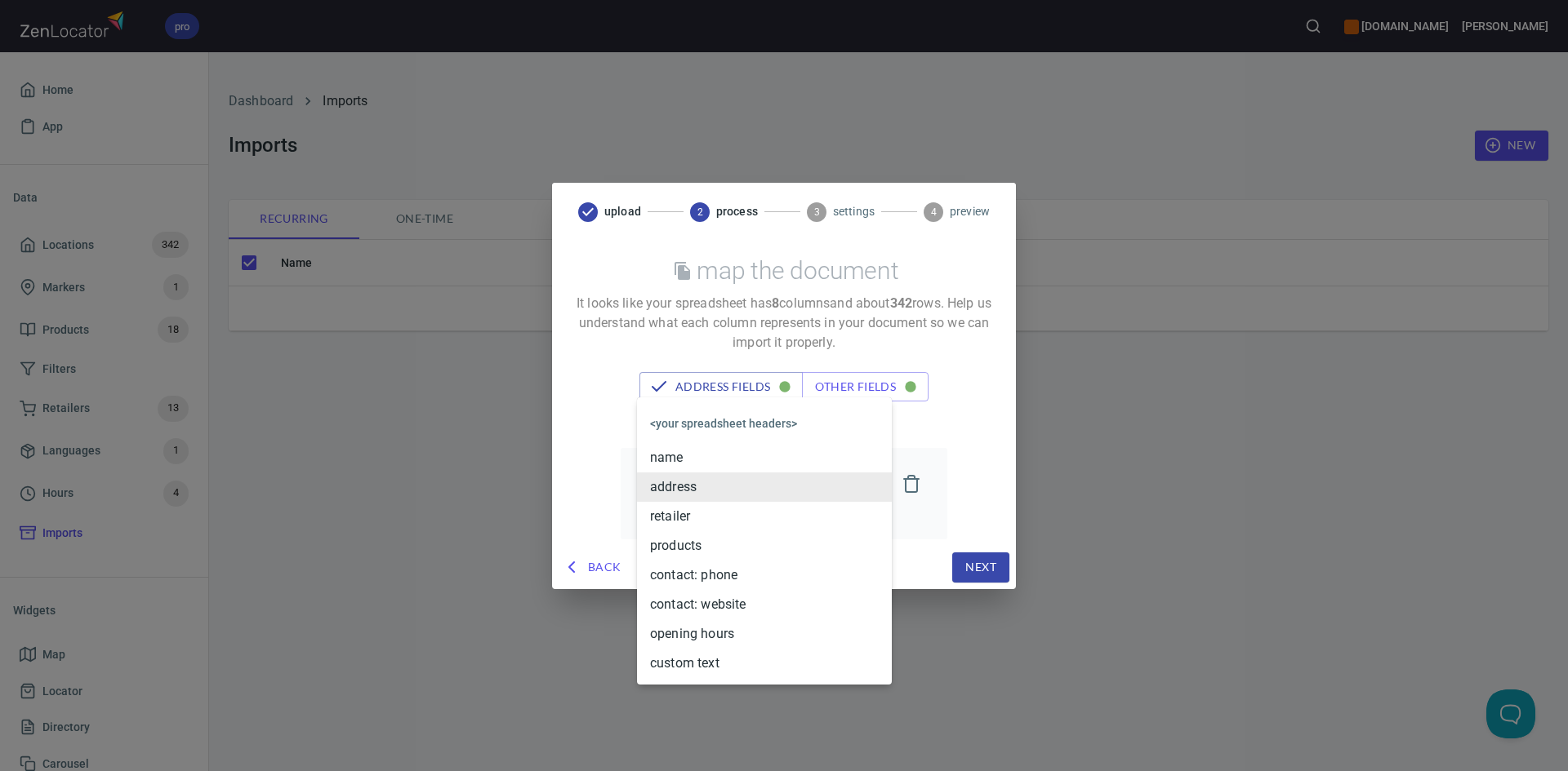
click at [887, 502] on body "pro [DOMAIN_NAME] Alex Home App Data Locations 342 Markers 1 Products 18 Filter…" at bounding box center [784, 385] width 1568 height 771
click at [822, 484] on li "address" at bounding box center [764, 487] width 254 height 30
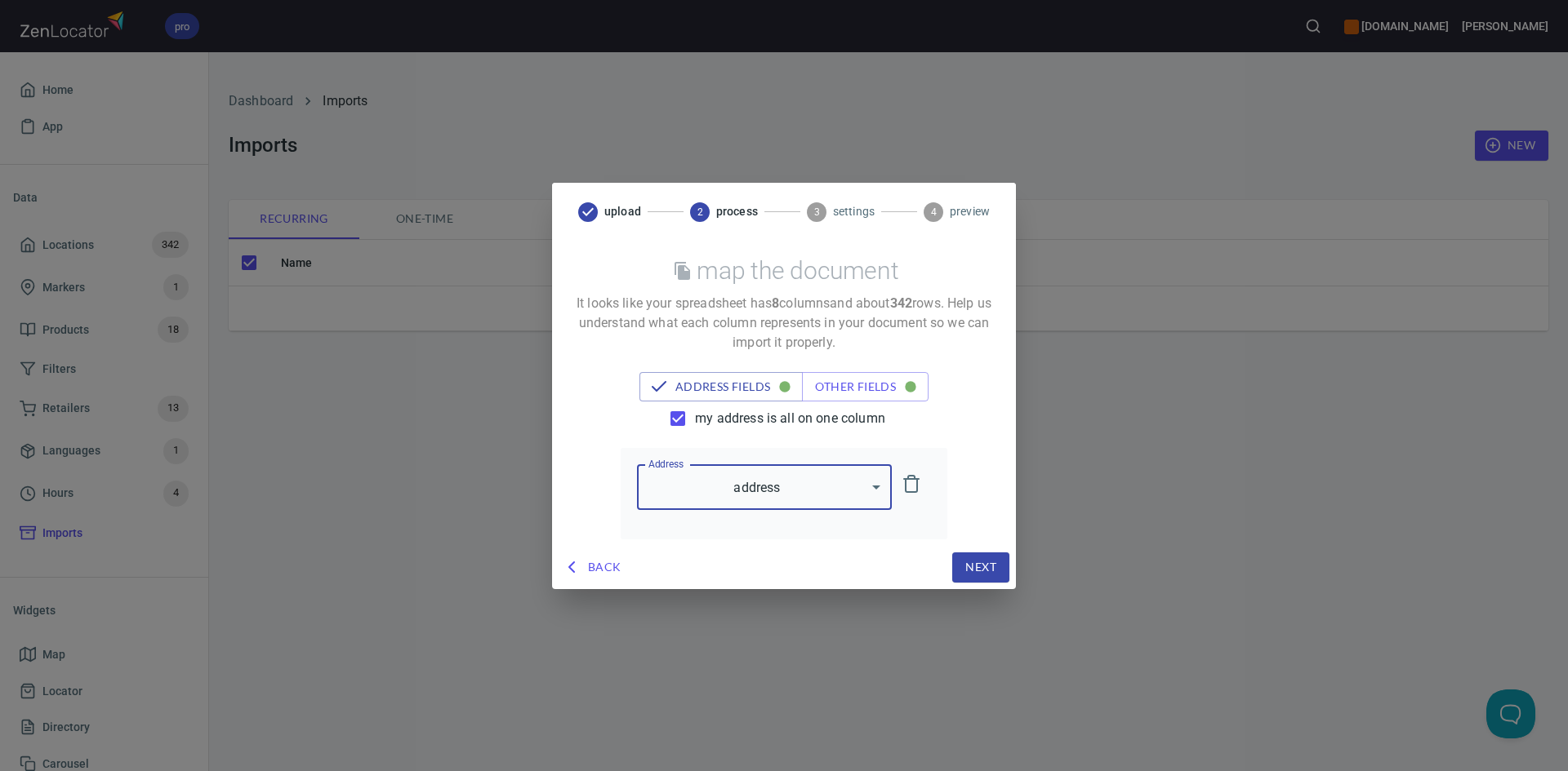
click at [786, 495] on body "pro [DOMAIN_NAME] Alex Home App Data Locations 342 Markers 1 Products 18 Filter…" at bounding box center [784, 385] width 1568 height 771
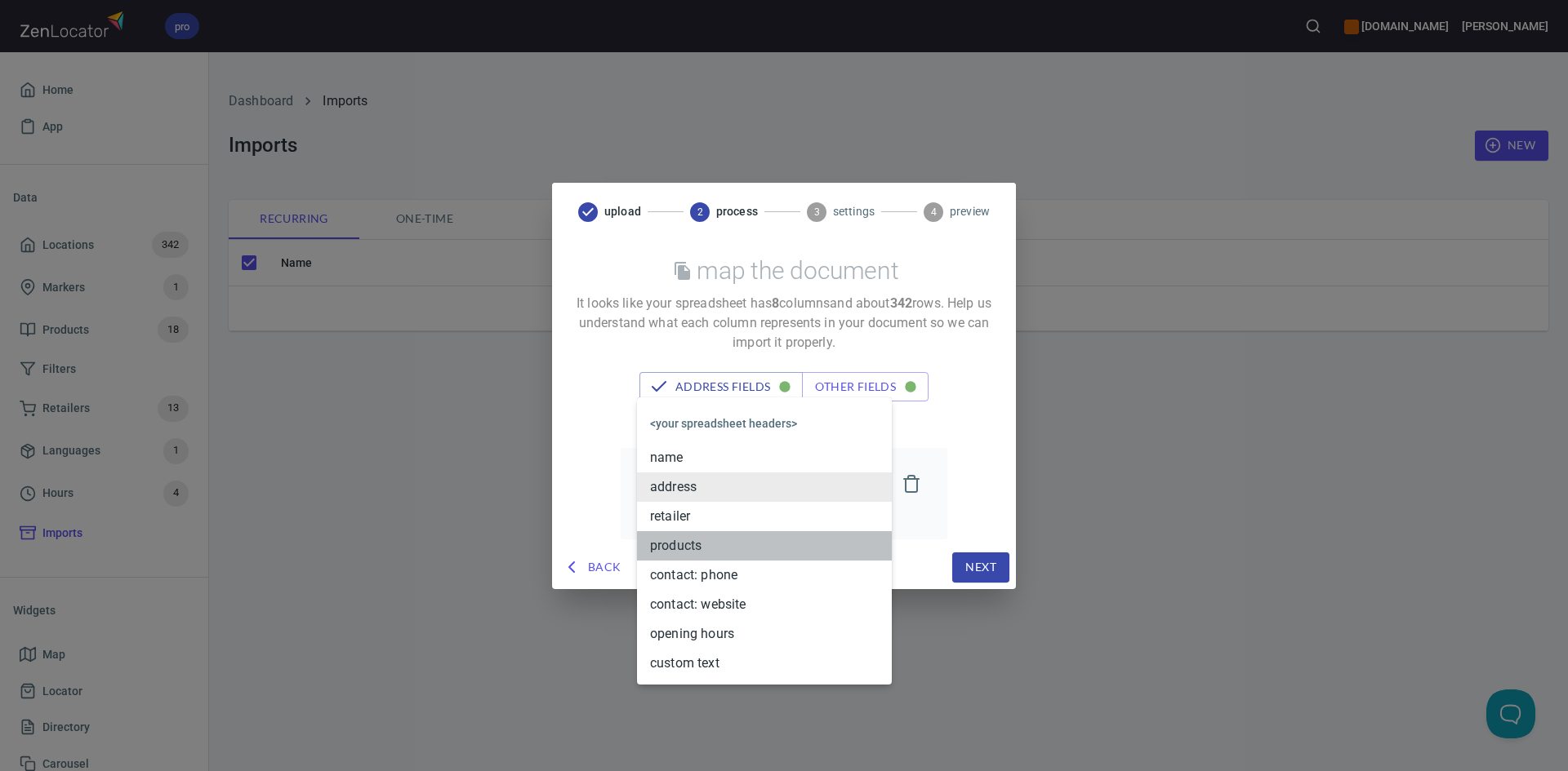
click at [775, 546] on li "products" at bounding box center [764, 546] width 254 height 30
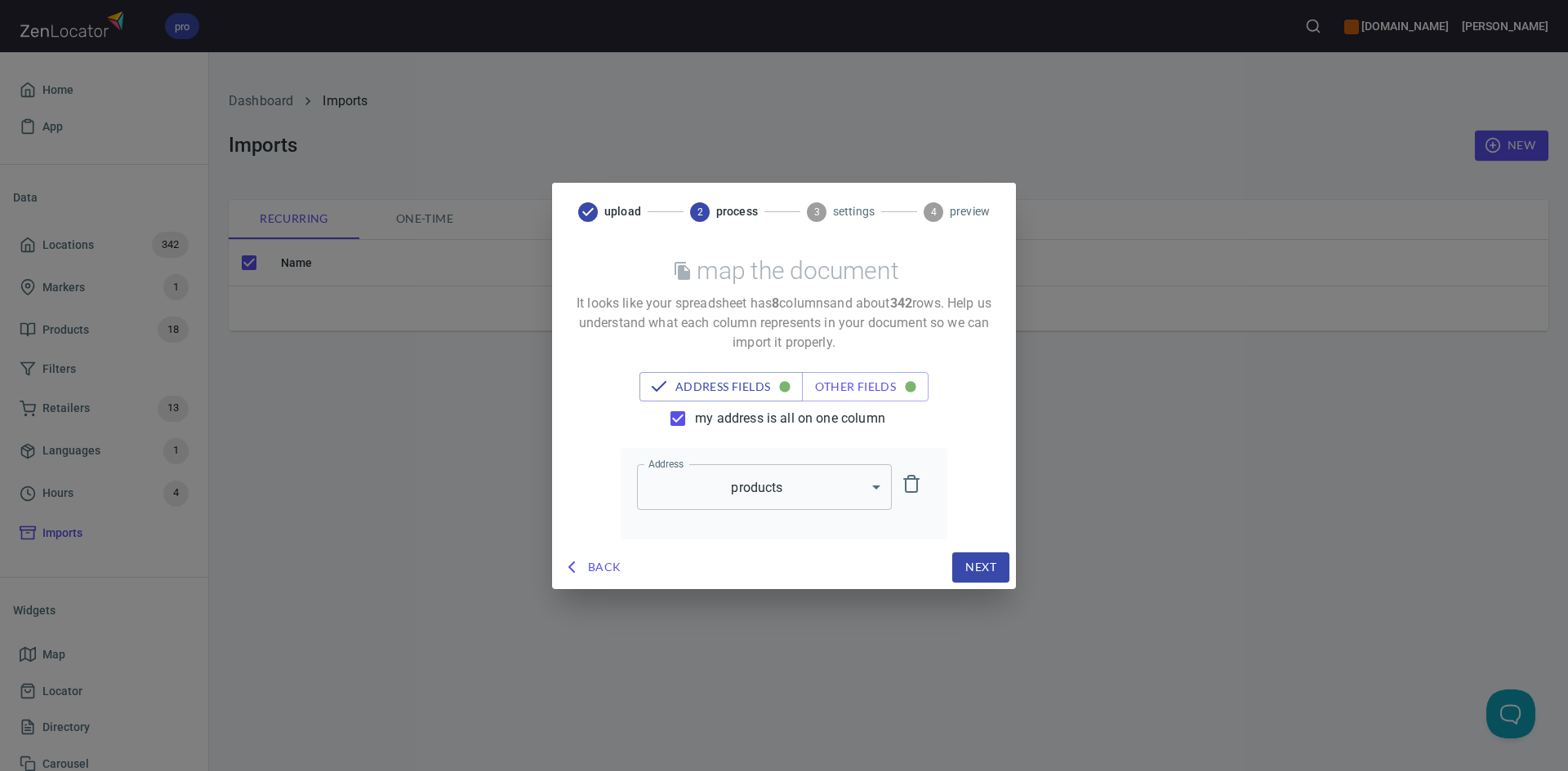
click at [771, 544] on div "map the document It looks like your spreadsheet has 8 column s and about 342 ro…" at bounding box center [784, 393] width 464 height 305
click at [770, 410] on span "my address is all on one column" at bounding box center [790, 418] width 190 height 19
click at [695, 410] on input "my address is all on one column" at bounding box center [678, 418] width 34 height 34
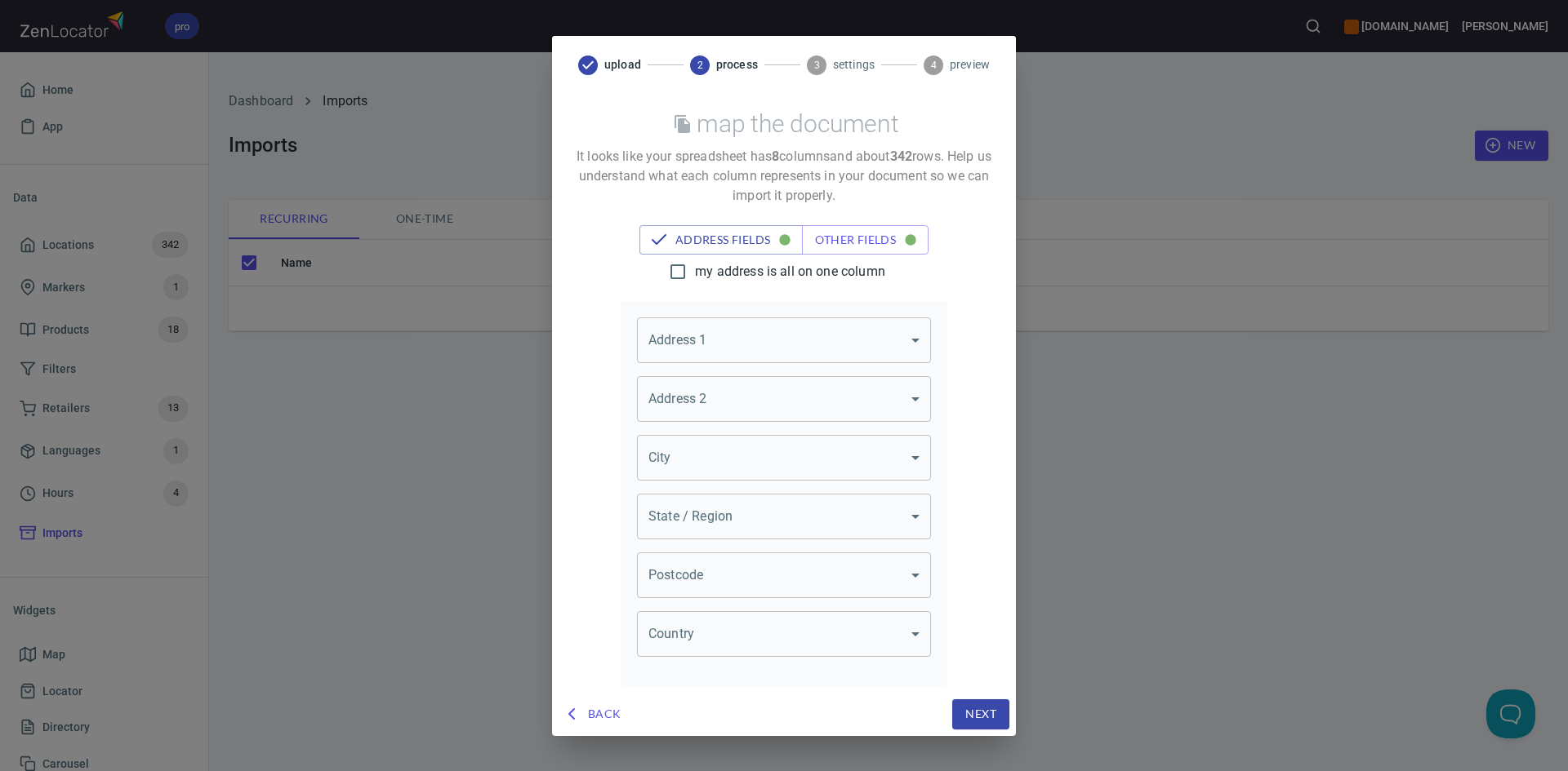
click at [814, 288] on label "my address is all on one column" at bounding box center [773, 271] width 225 height 34
click at [695, 288] on input "my address is all on one column" at bounding box center [678, 271] width 34 height 34
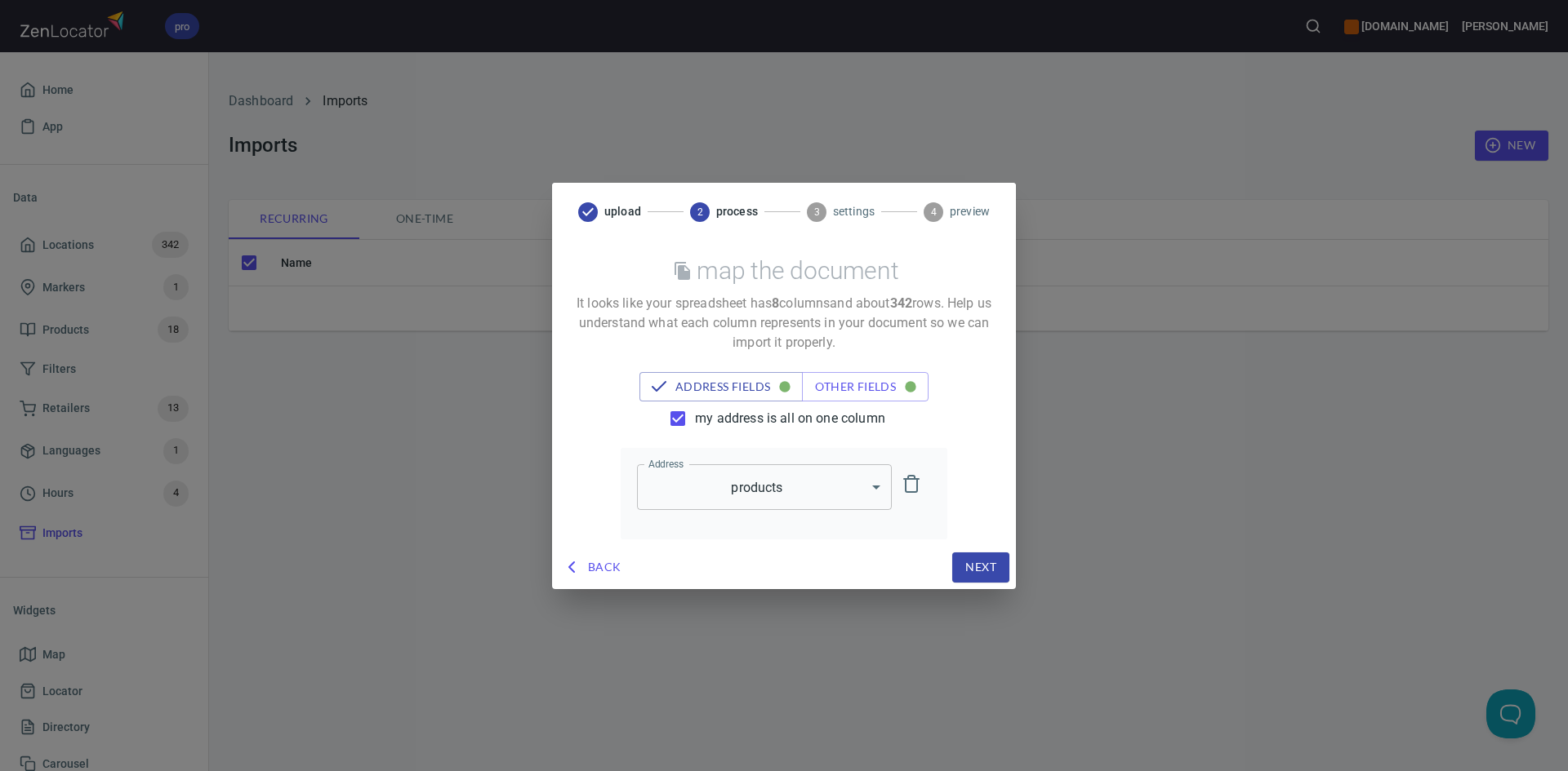
click at [826, 320] on p "It looks like your spreadsheet has 8 column s and about [STREET_ADDRESS] Help u…" at bounding box center [784, 323] width 424 height 58
click at [776, 489] on body "pro [DOMAIN_NAME] Alex Home App Data Locations 342 Markers 1 Products 18 Filter…" at bounding box center [784, 385] width 1568 height 771
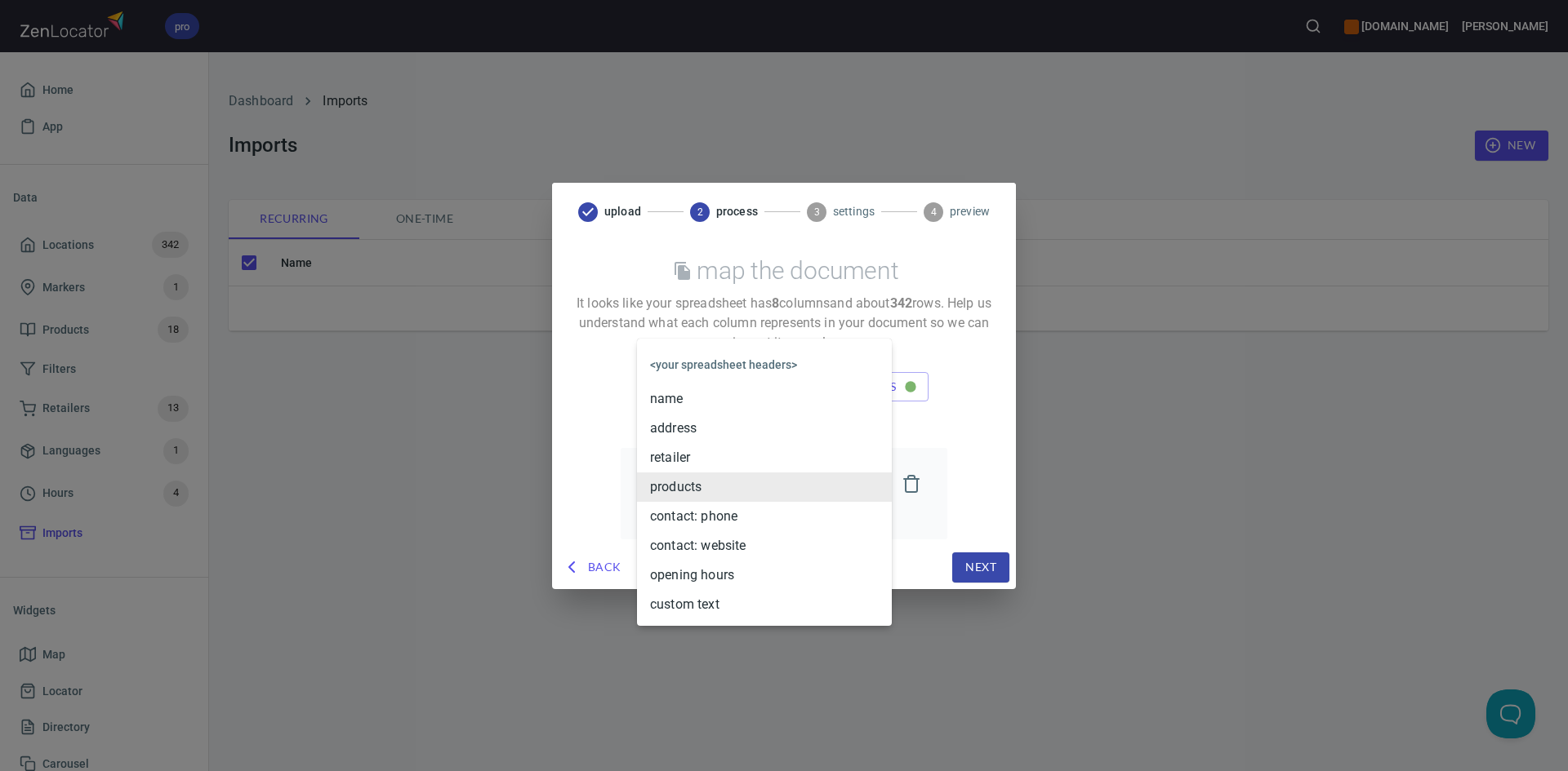
click at [784, 423] on li "address" at bounding box center [764, 429] width 254 height 30
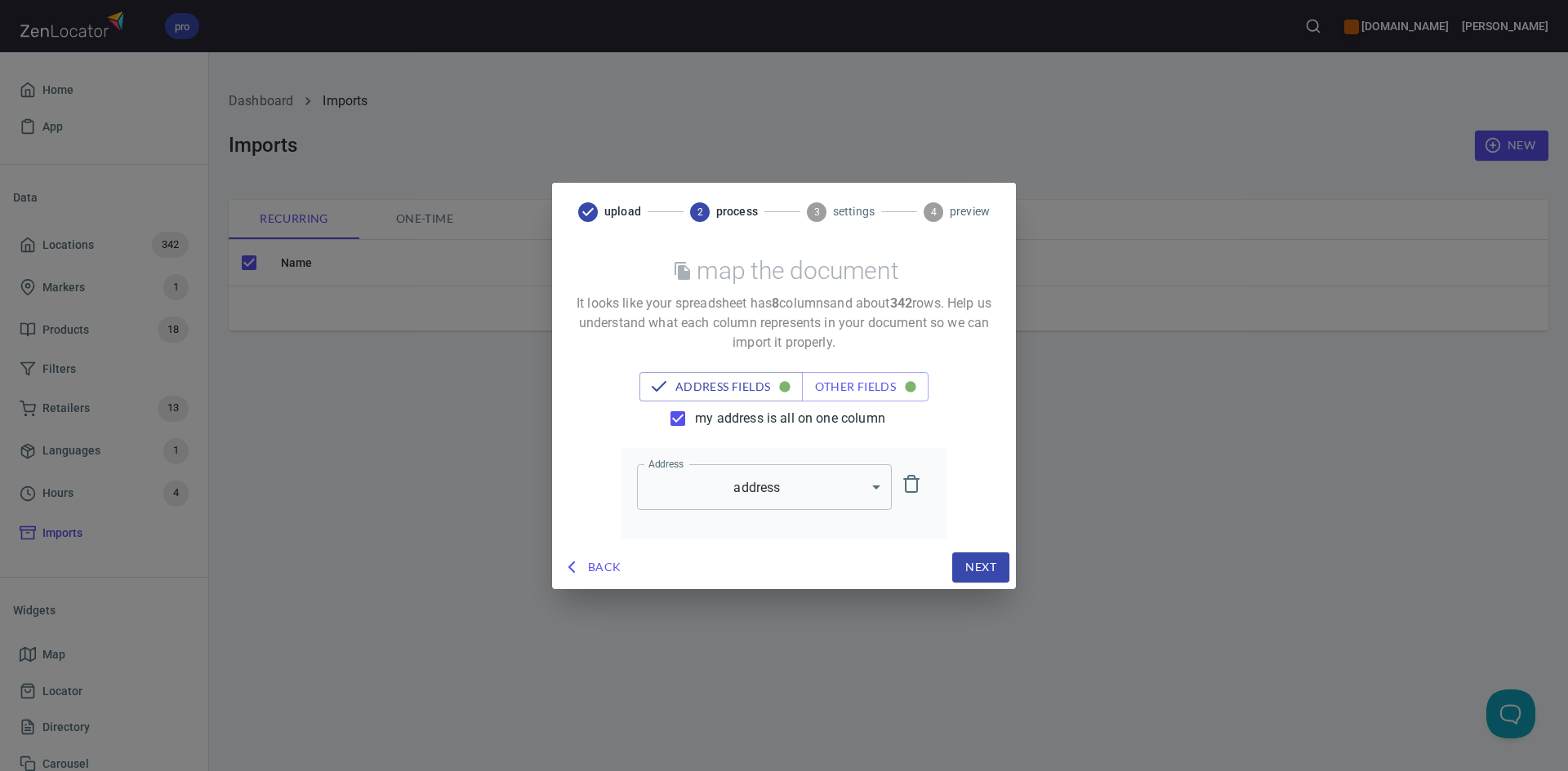
click at [977, 566] on span "Next" at bounding box center [980, 568] width 31 height 20
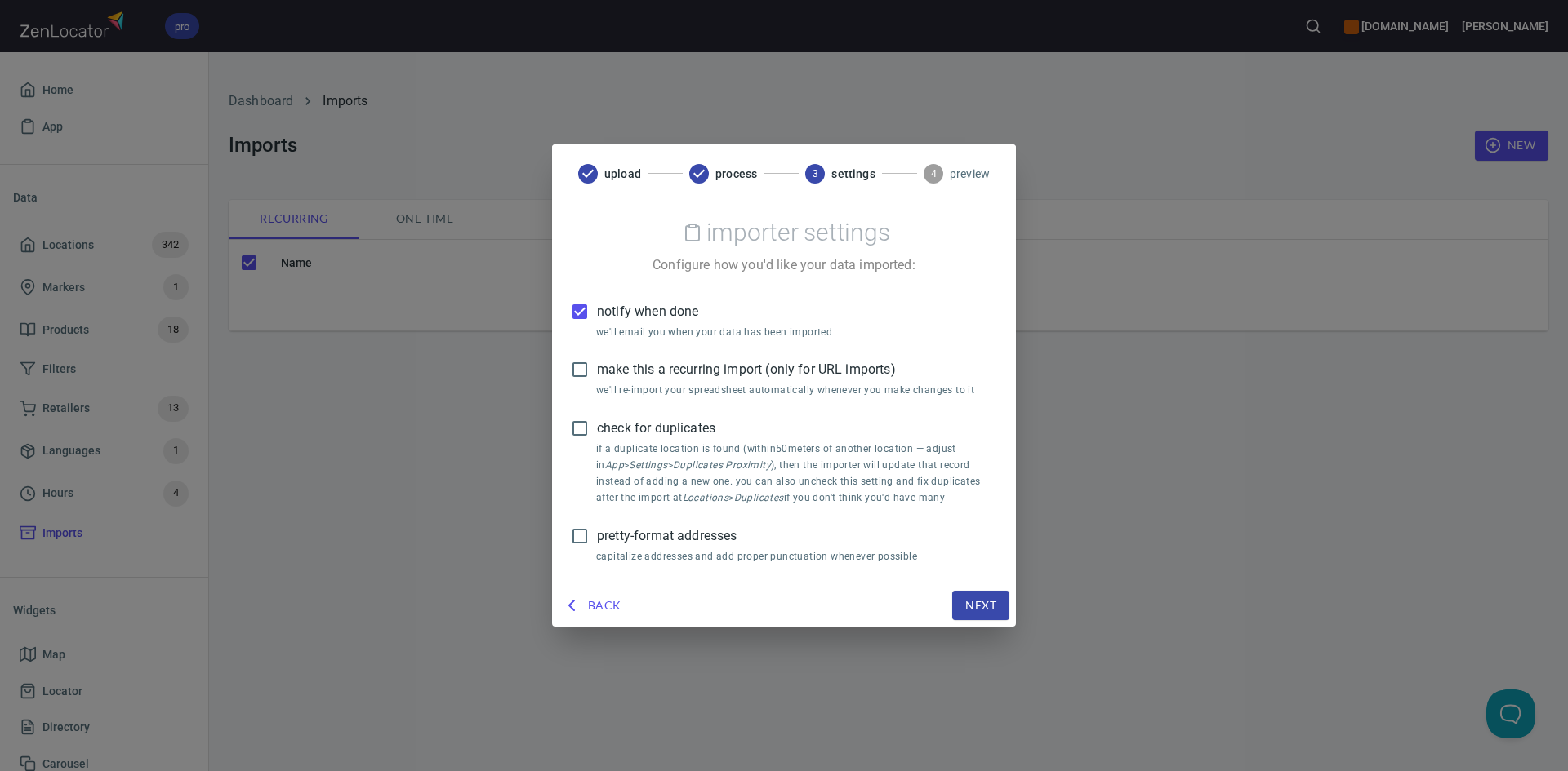
click at [583, 367] on input "make this a recurring import (only for URL imports)" at bounding box center [579, 369] width 34 height 34
click at [587, 532] on input "pretty-format addresses" at bounding box center [579, 535] width 34 height 34
click at [587, 420] on input "check for duplicates" at bounding box center [579, 428] width 34 height 34
click at [968, 597] on span "Next" at bounding box center [980, 606] width 31 height 20
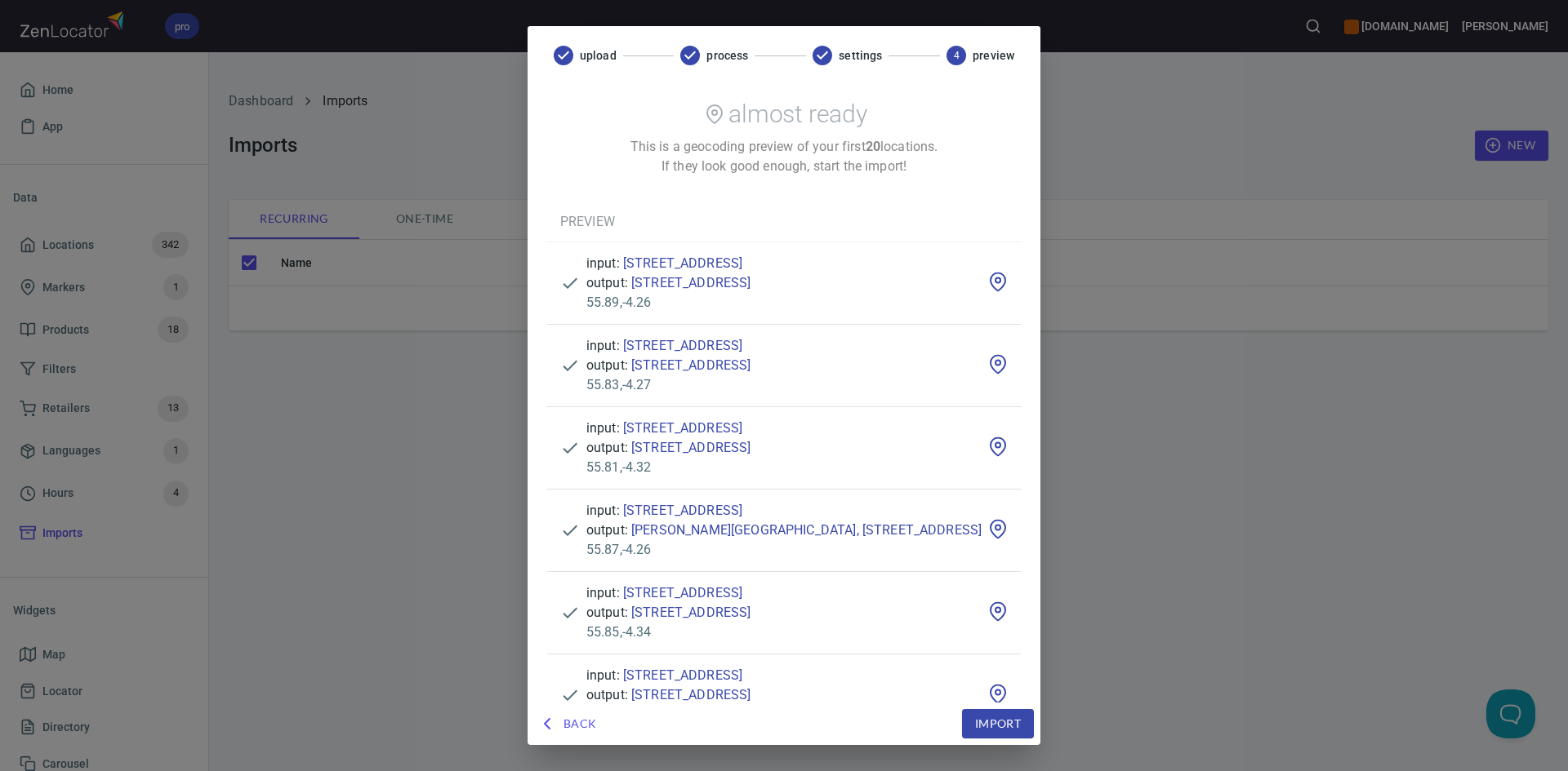
click at [1020, 733] on span "Import" at bounding box center [997, 725] width 45 height 20
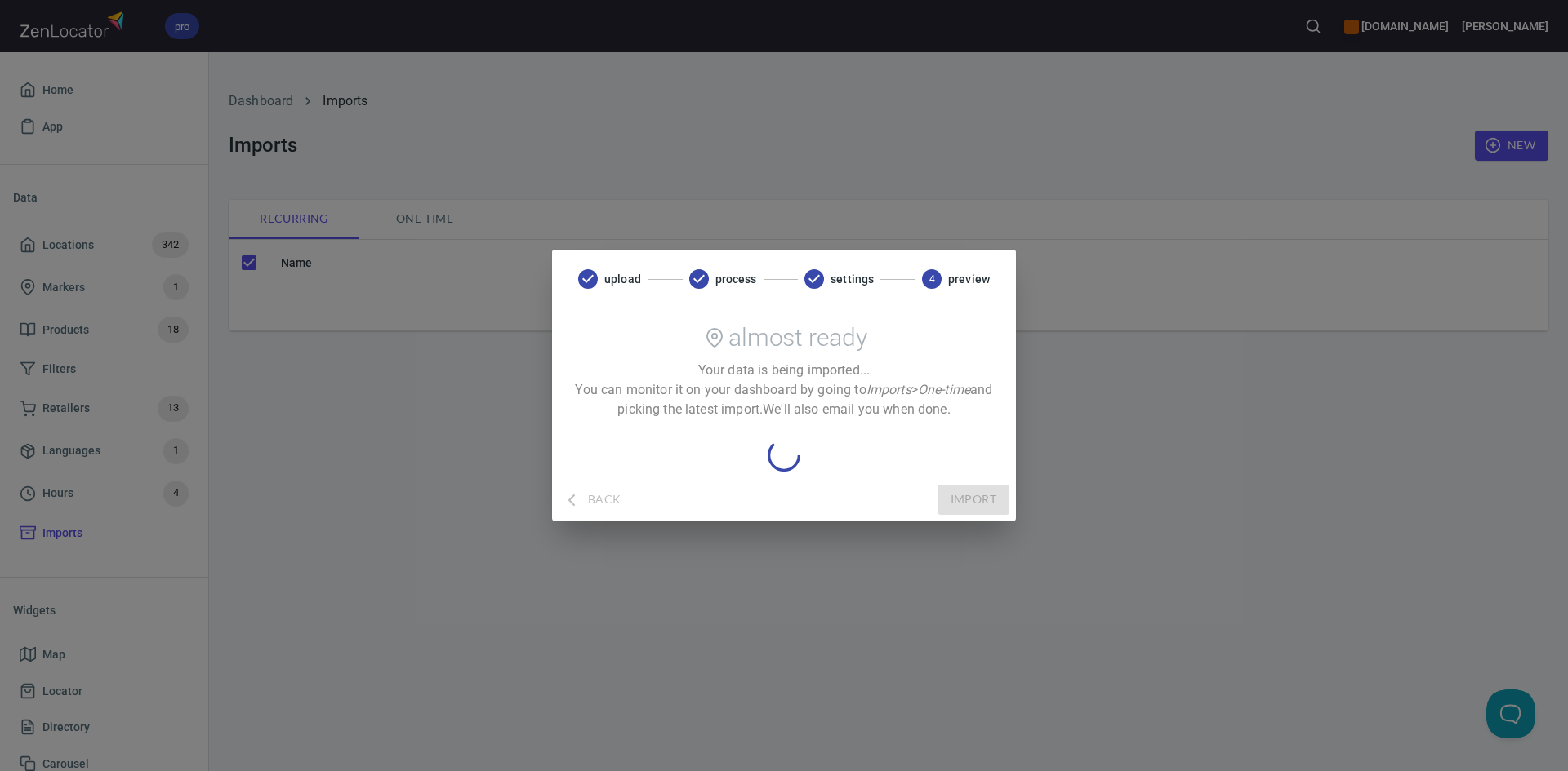
checkbox input "false"
